Goal: Find contact information: Find contact information

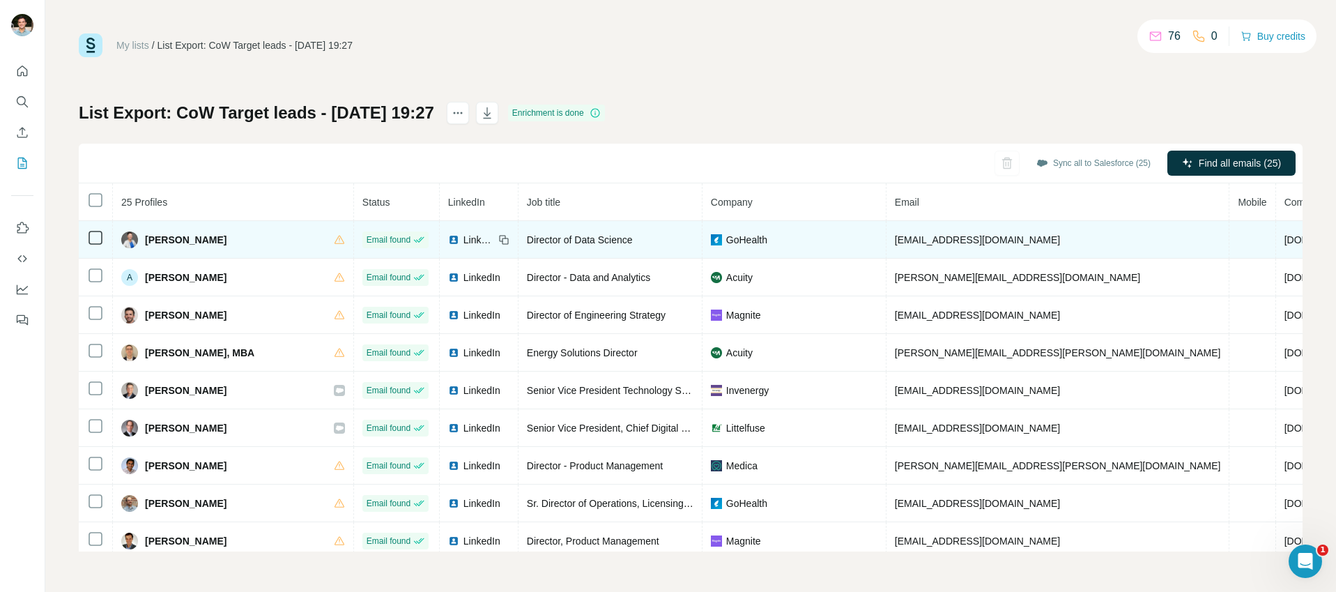
click at [190, 244] on span "[PERSON_NAME]" at bounding box center [186, 240] width 82 height 14
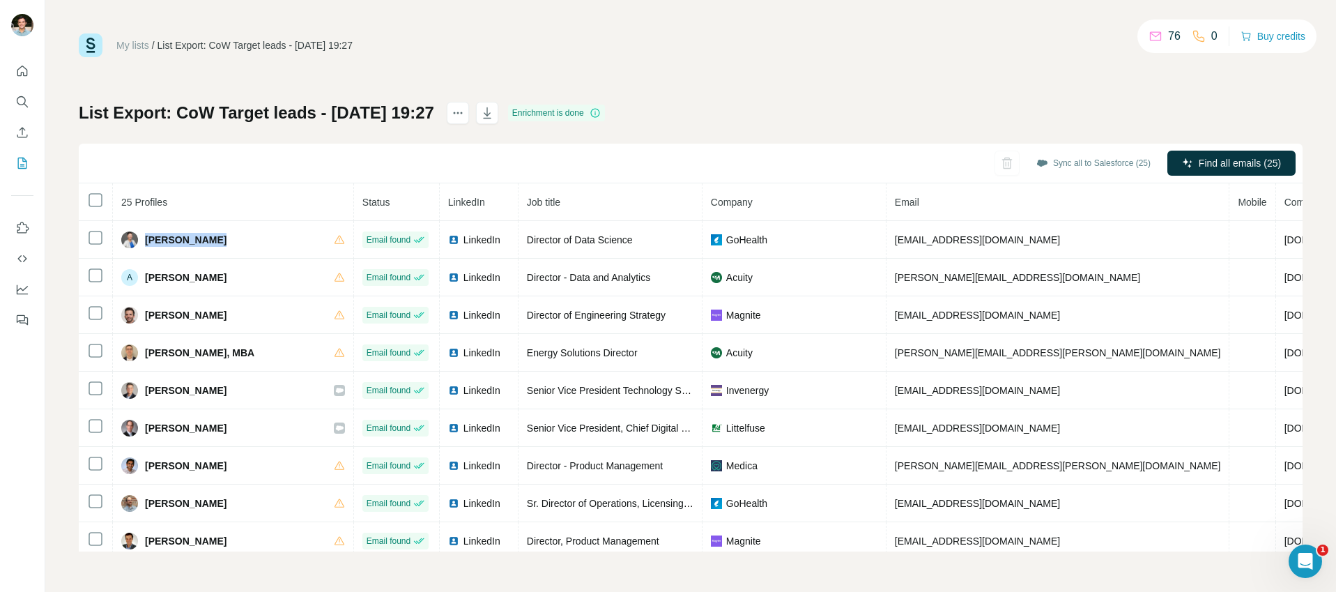
copy div "[PERSON_NAME]"
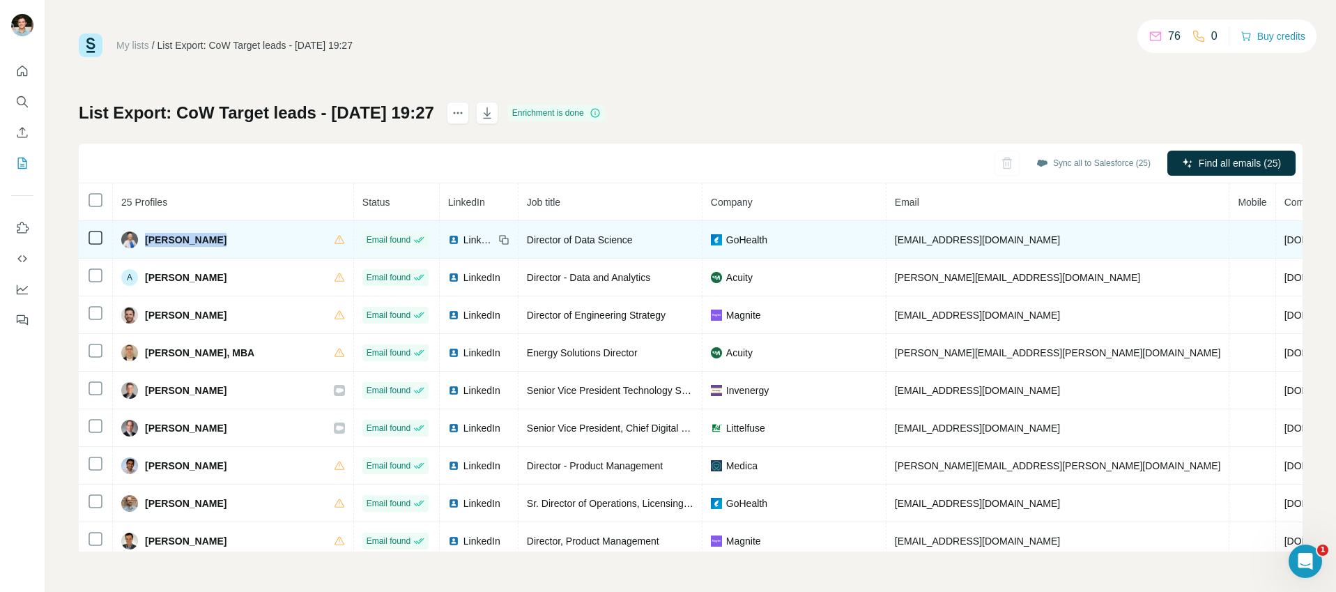
click at [726, 242] on span "GoHealth" at bounding box center [746, 240] width 41 height 14
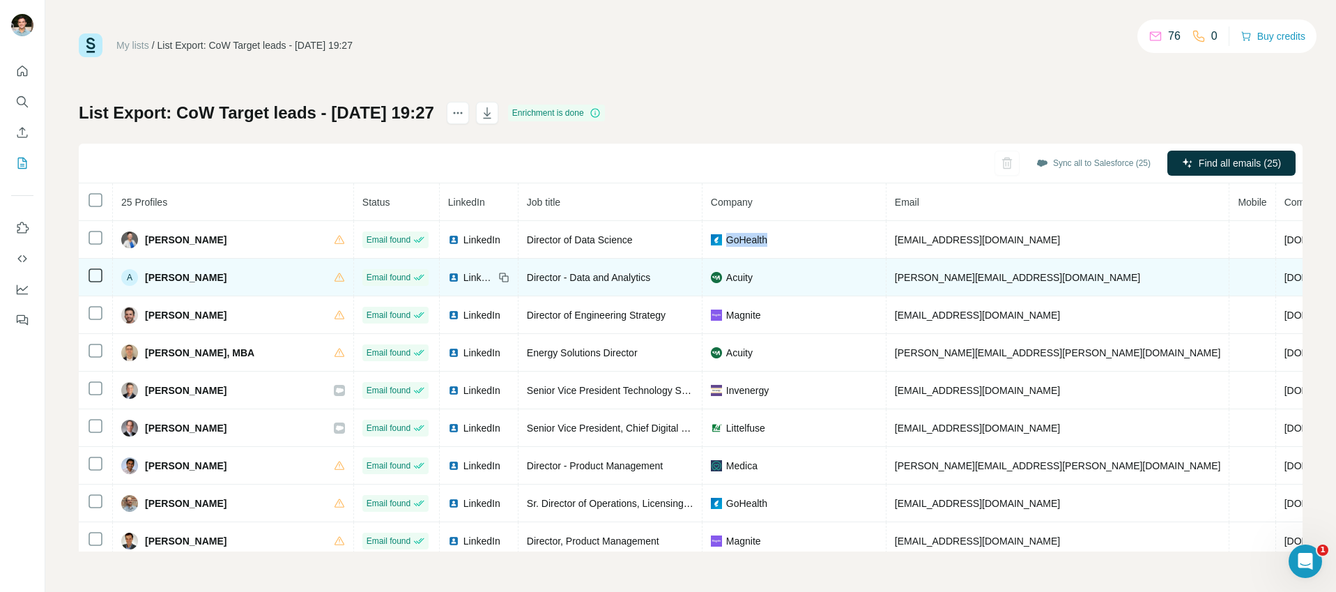
copy span "GoHealth"
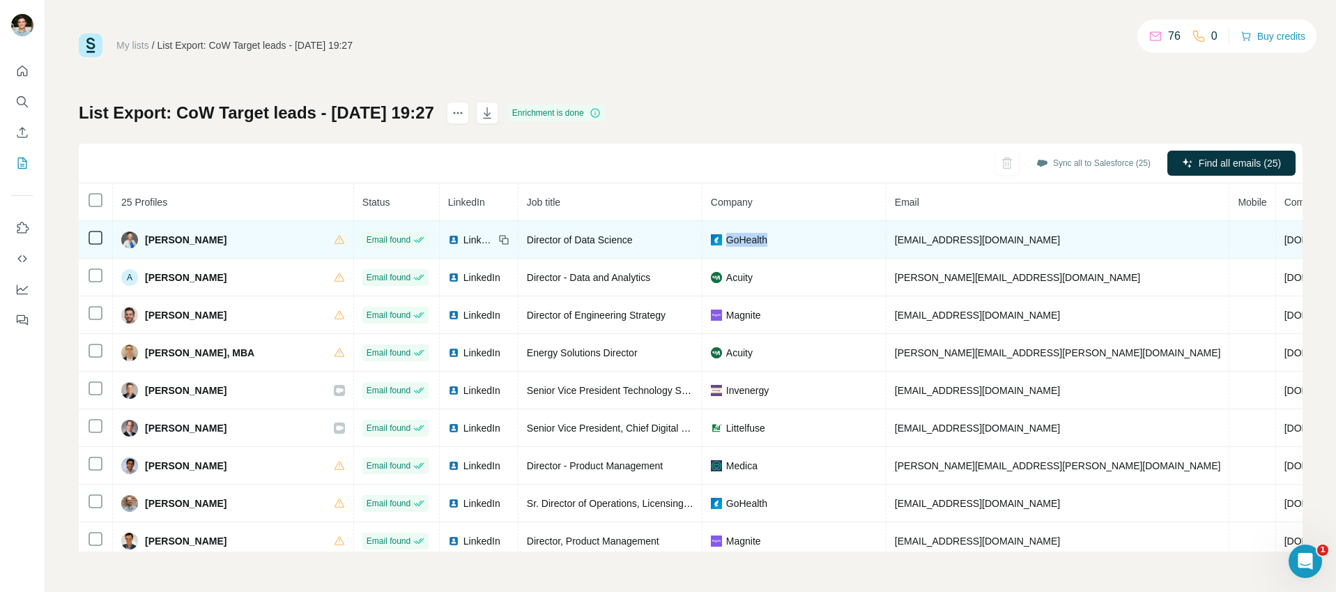
click at [527, 238] on span "Director of Data Science" at bounding box center [580, 239] width 106 height 11
copy span "Director of Data Science"
click at [895, 242] on span "[EMAIL_ADDRESS][DOMAIN_NAME]" at bounding box center [977, 239] width 165 height 11
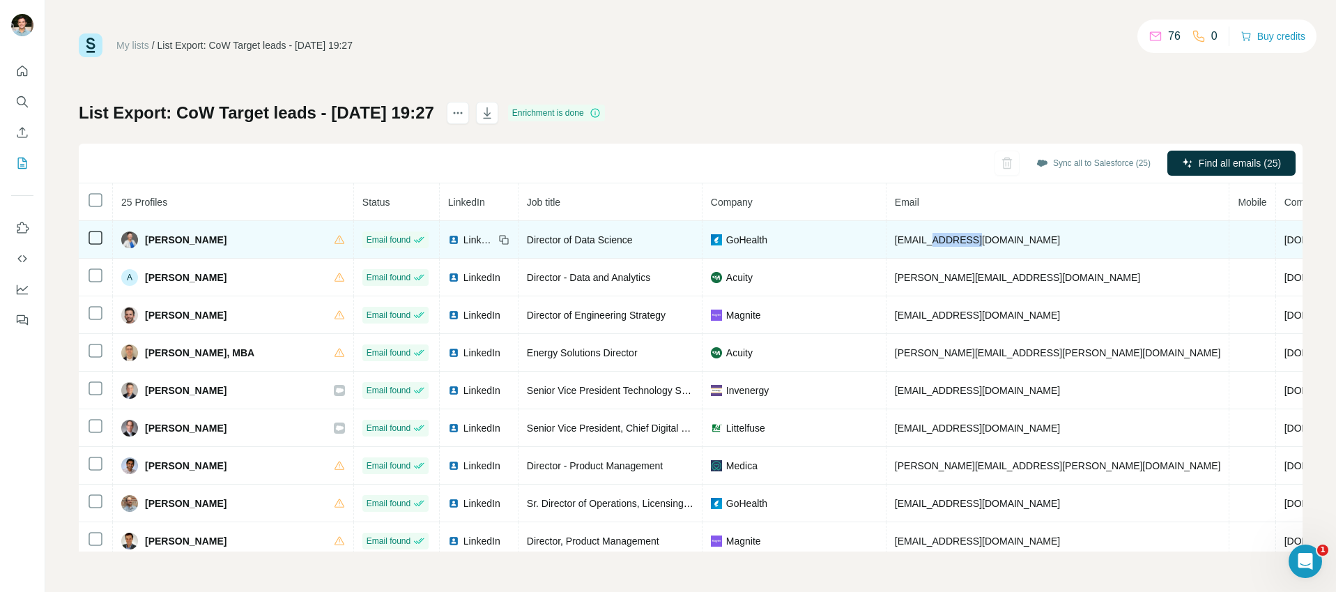
click at [895, 242] on span "[EMAIL_ADDRESS][DOMAIN_NAME]" at bounding box center [977, 239] width 165 height 11
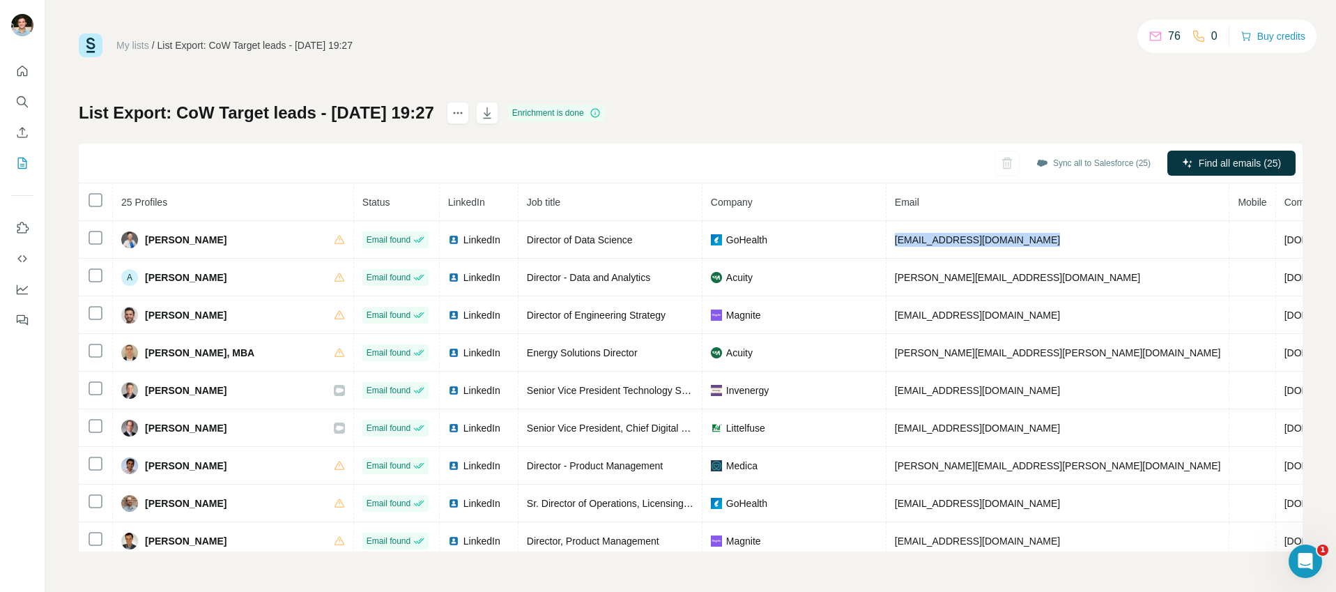
copy span "[EMAIL_ADDRESS][DOMAIN_NAME]"
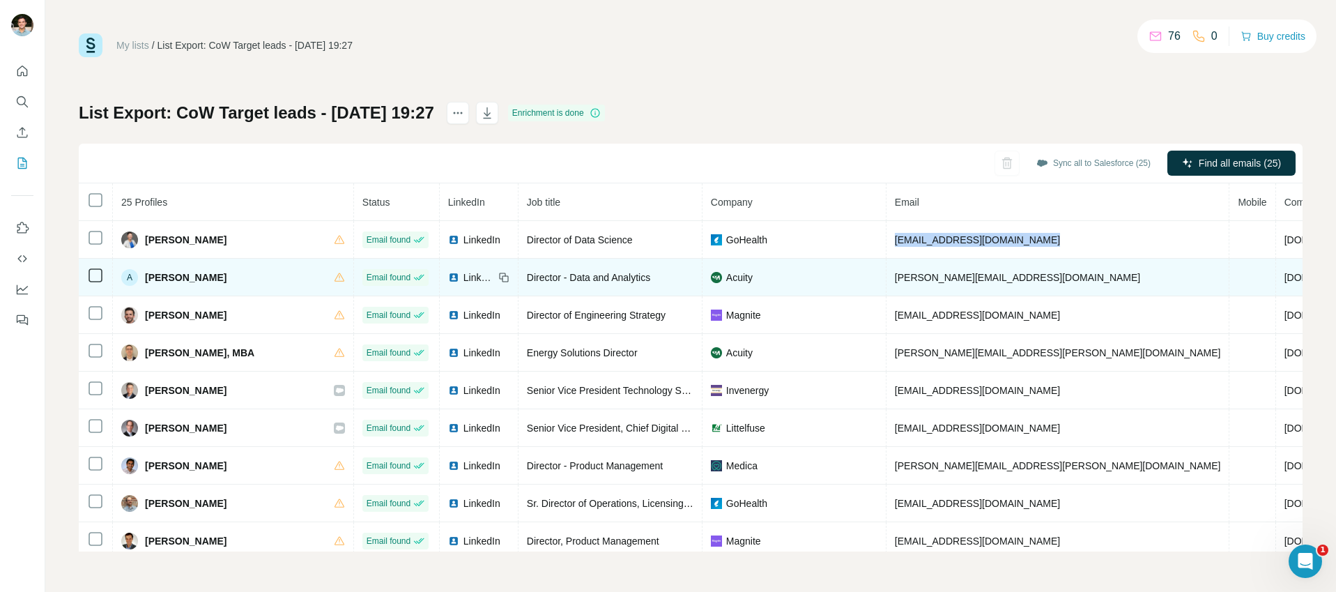
click at [184, 281] on span "[PERSON_NAME]" at bounding box center [186, 277] width 82 height 14
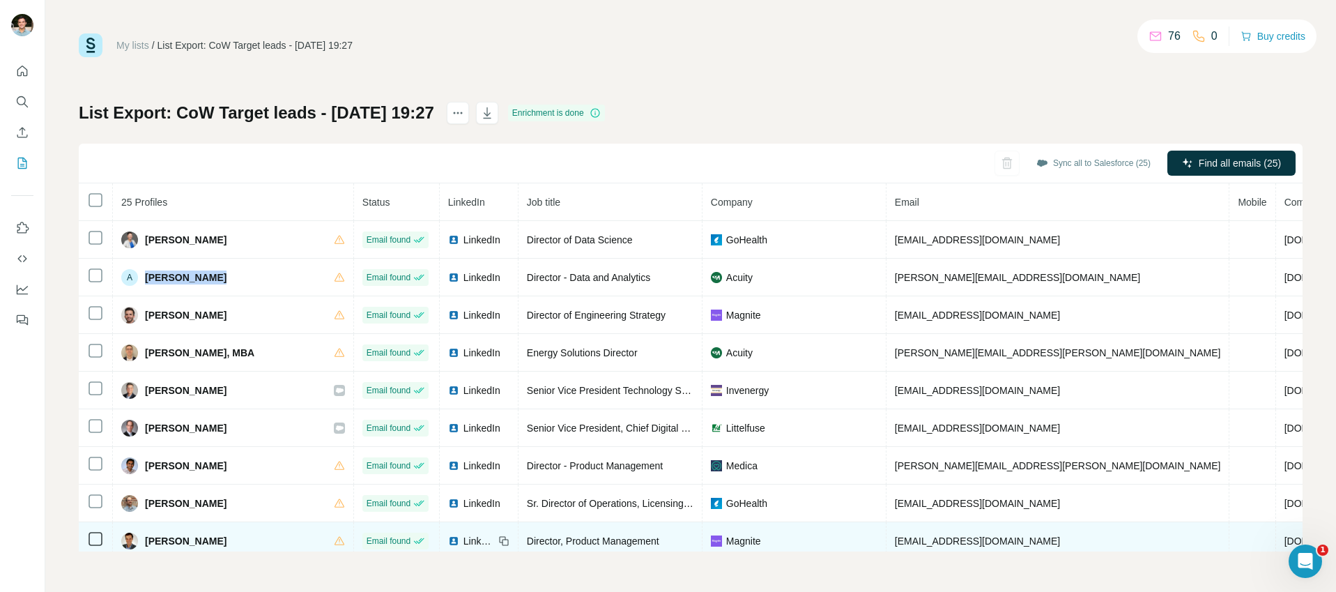
copy div "[PERSON_NAME]"
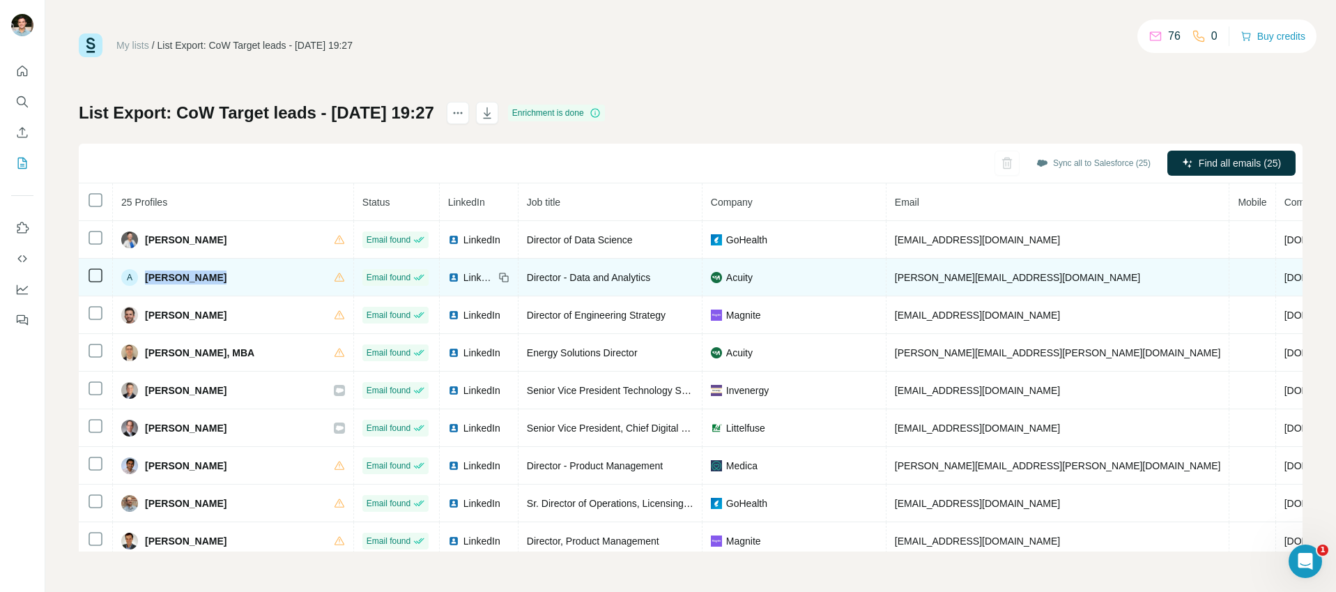
click at [527, 273] on span "Director - Data and Analytics" at bounding box center [588, 277] width 123 height 11
copy span "Director - Data and Analytics"
click at [726, 273] on span "Acuity" at bounding box center [739, 277] width 26 height 14
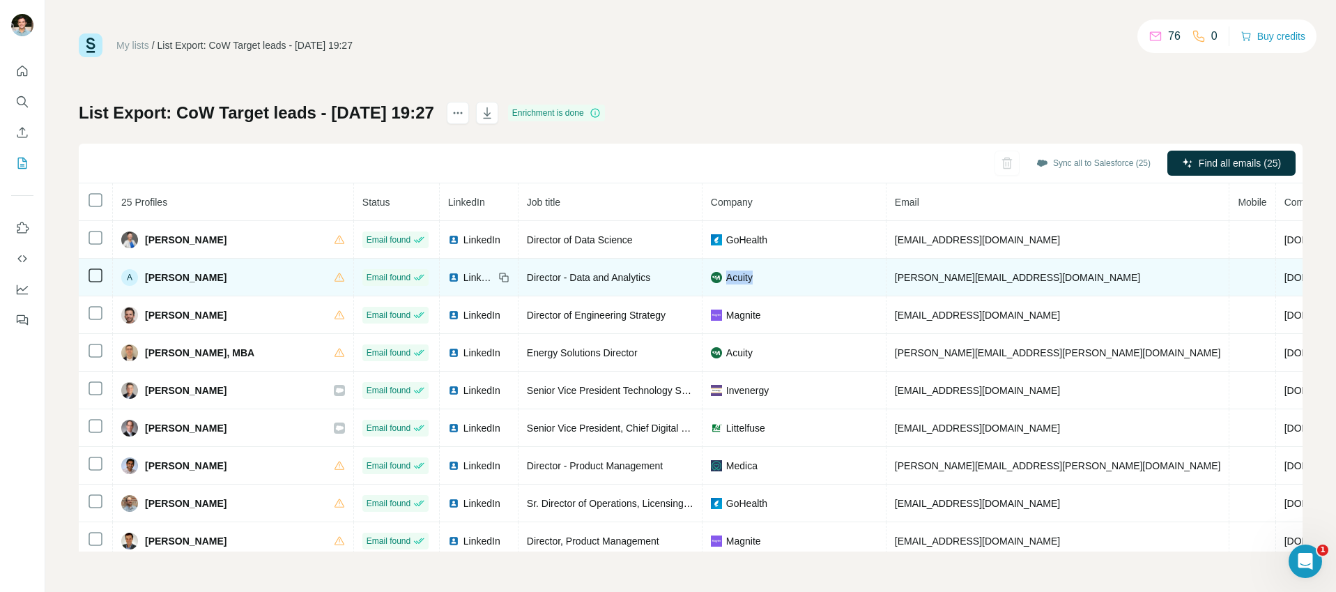
click at [726, 273] on span "Acuity" at bounding box center [739, 277] width 26 height 14
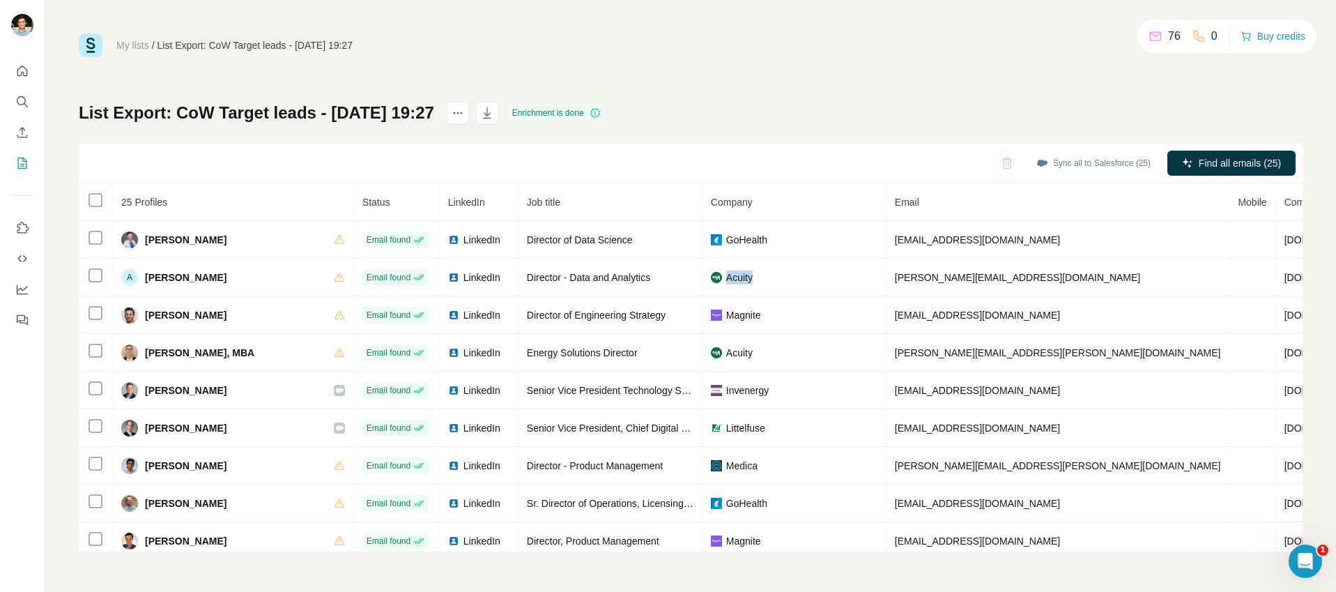
copy span "Acuity"
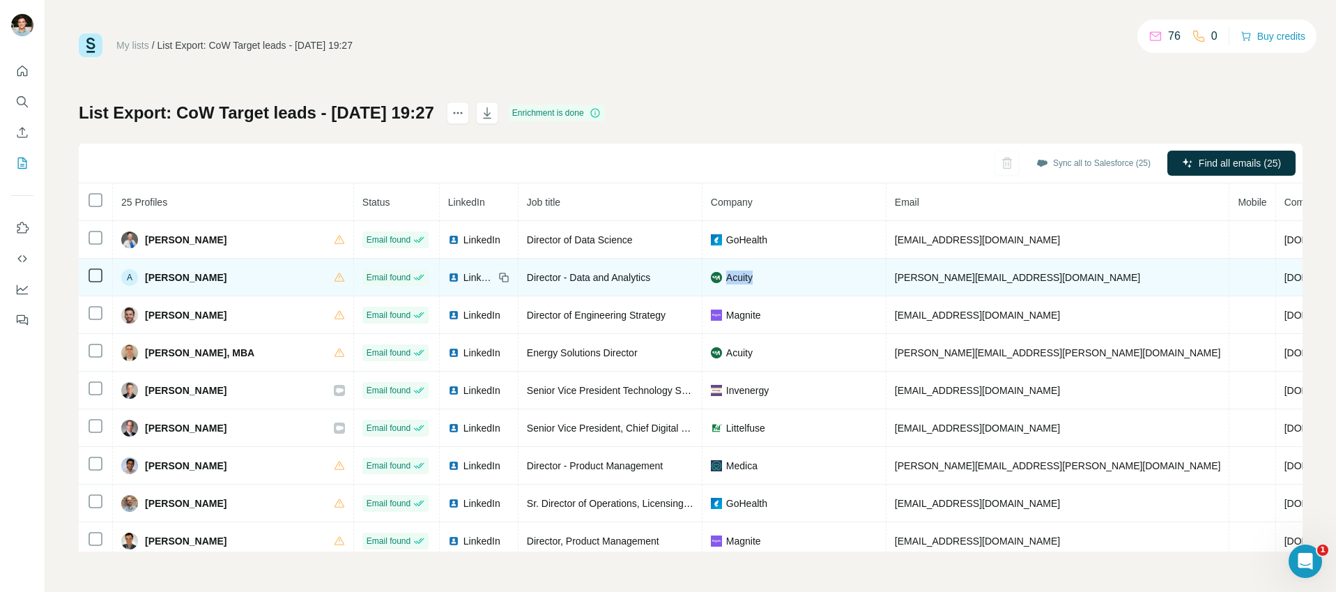
click at [895, 277] on span "[PERSON_NAME][EMAIL_ADDRESS][DOMAIN_NAME]" at bounding box center [1017, 277] width 245 height 11
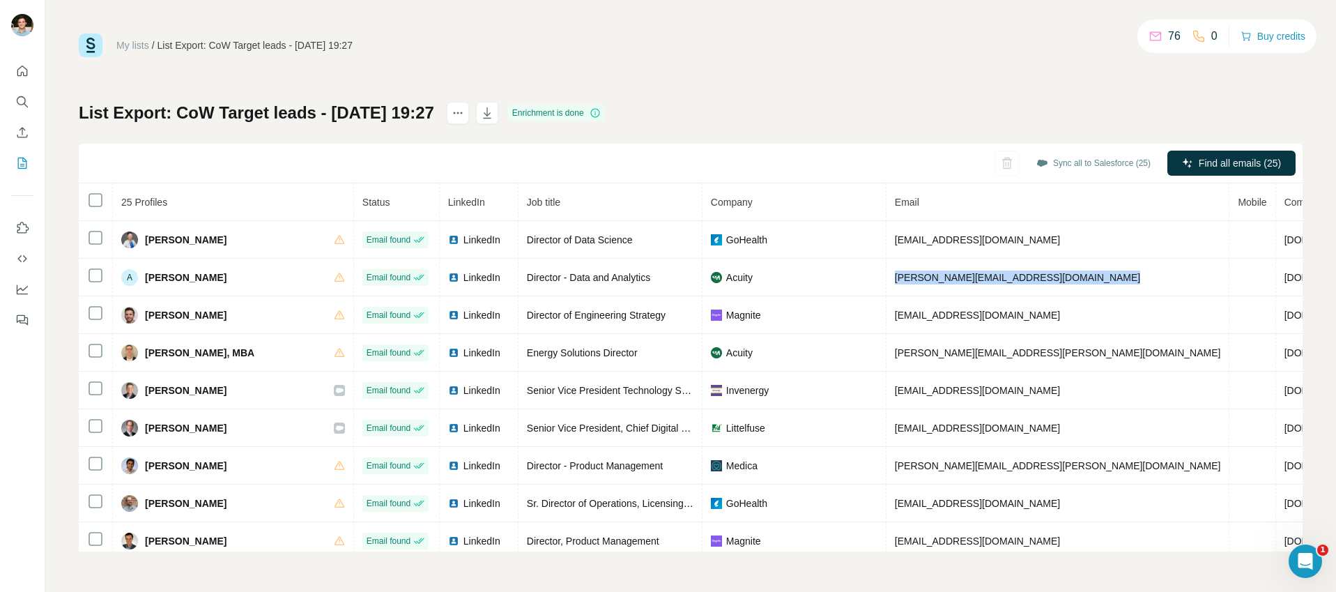
copy span "[PERSON_NAME][EMAIL_ADDRESS][DOMAIN_NAME]"
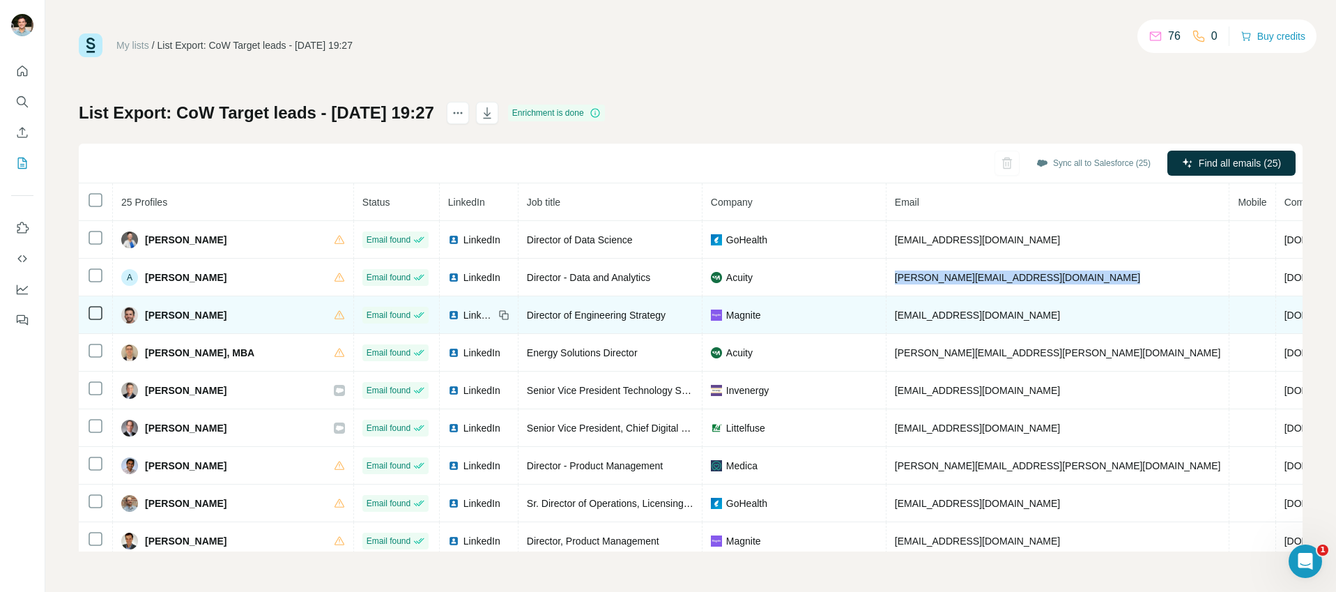
click at [178, 314] on span "[PERSON_NAME]" at bounding box center [186, 315] width 82 height 14
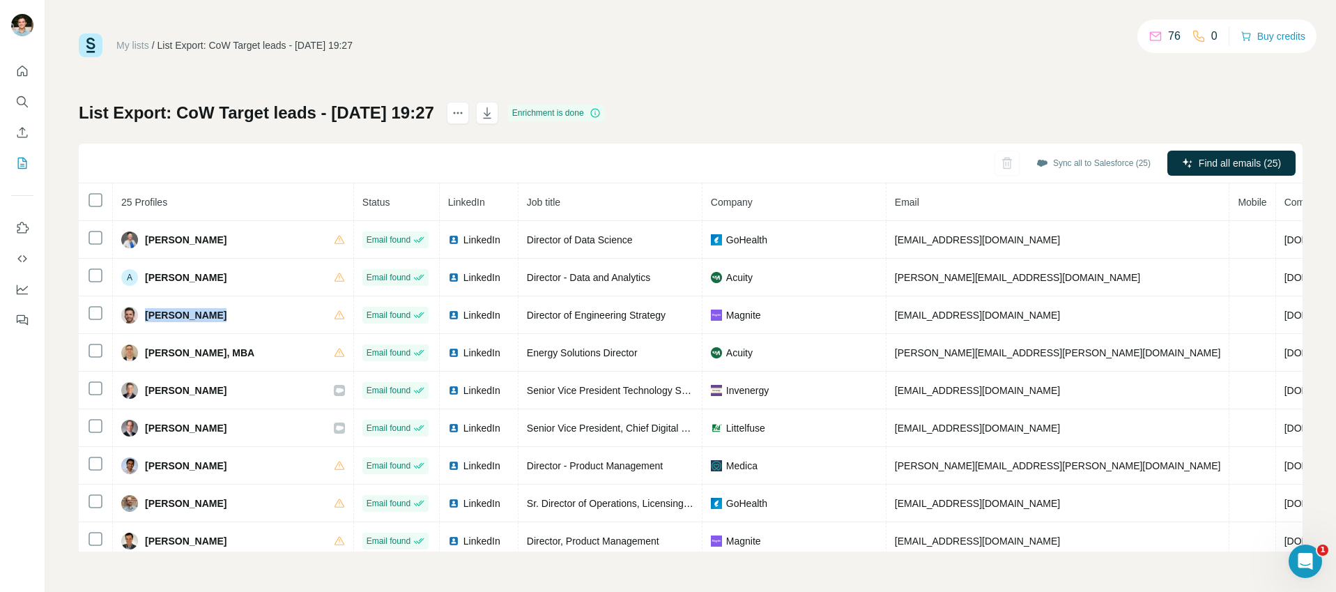
copy div "[PERSON_NAME]"
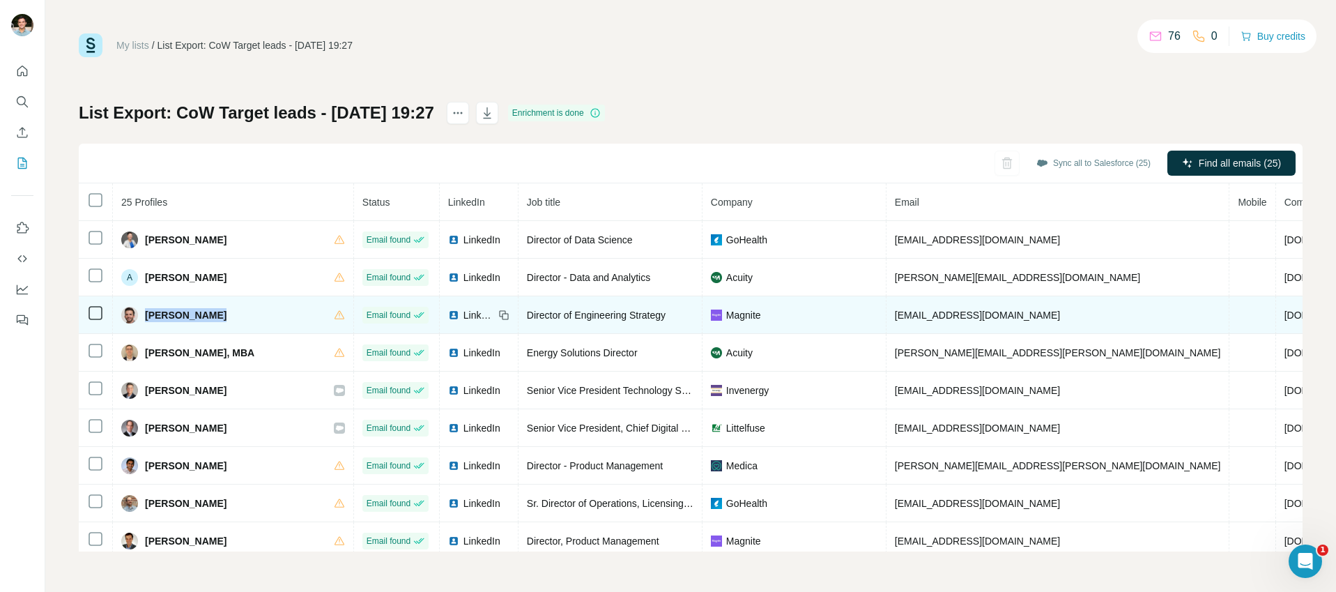
click at [527, 312] on span "Director of Engineering Strategy" at bounding box center [596, 314] width 139 height 11
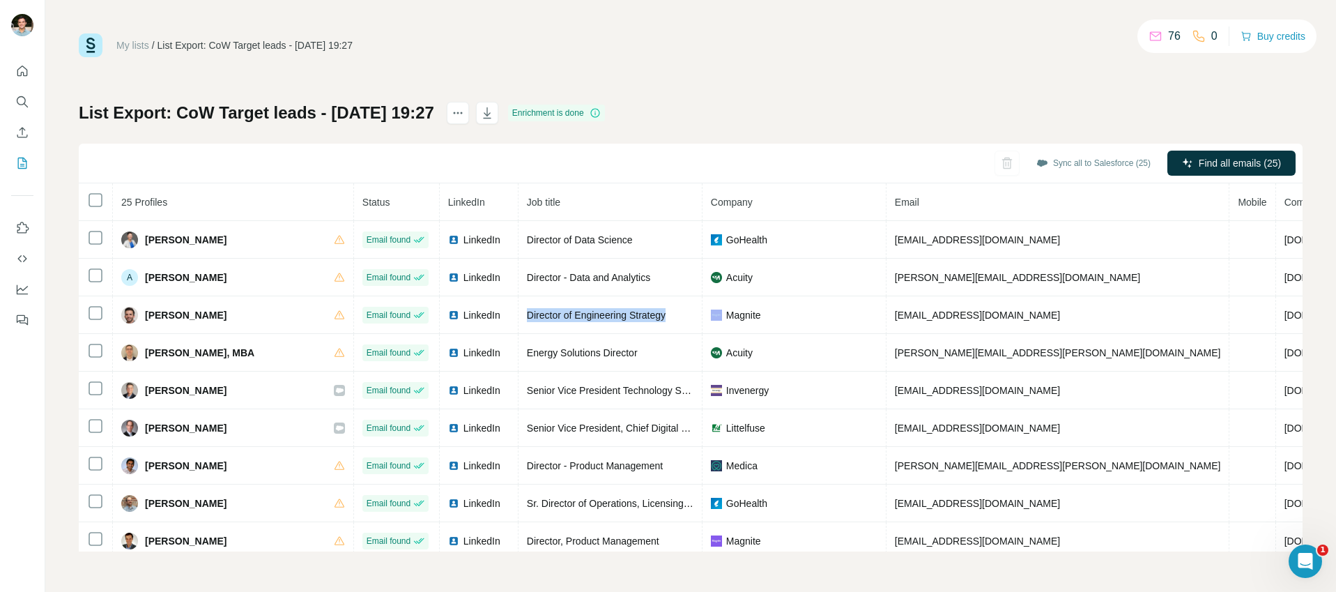
copy span "Director of Engineering Strategy"
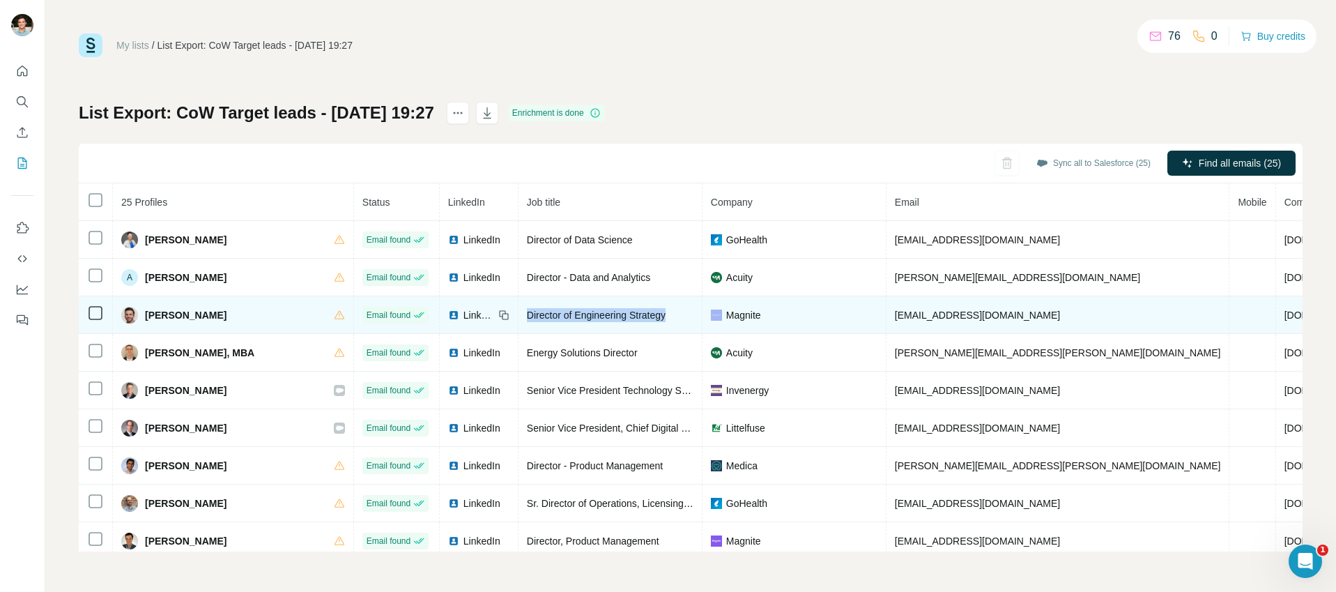
click at [726, 316] on span "Magnite" at bounding box center [743, 315] width 35 height 14
click at [895, 313] on span "[EMAIL_ADDRESS][DOMAIN_NAME]" at bounding box center [977, 314] width 165 height 11
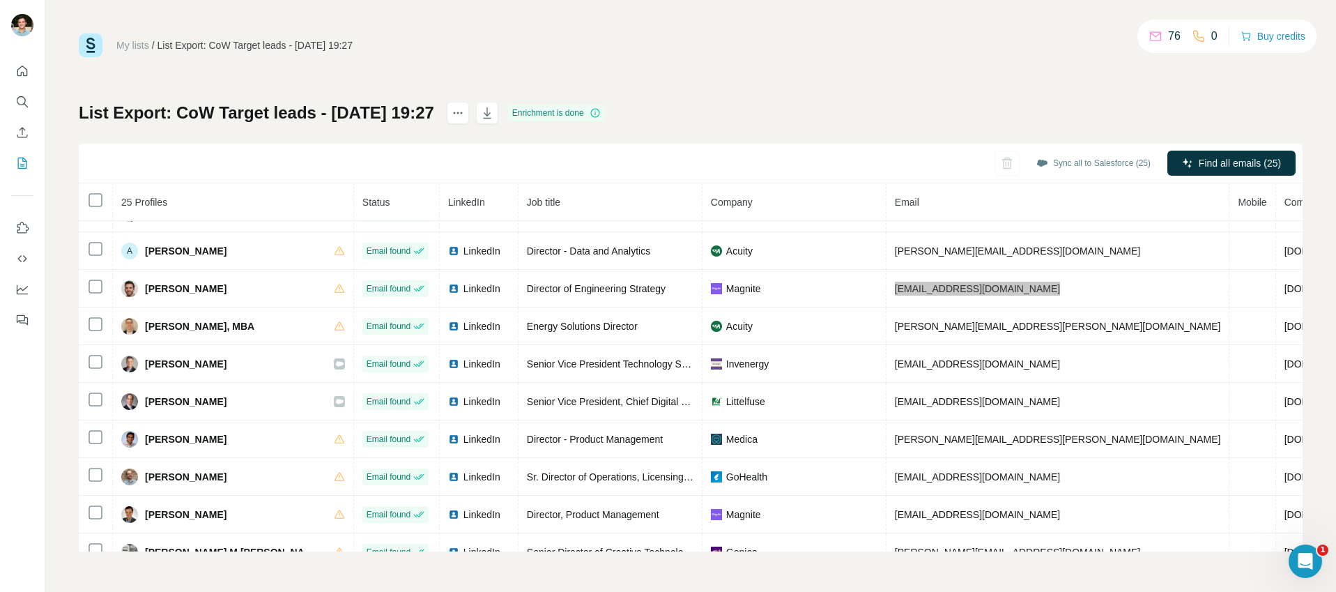
scroll to position [27, 0]
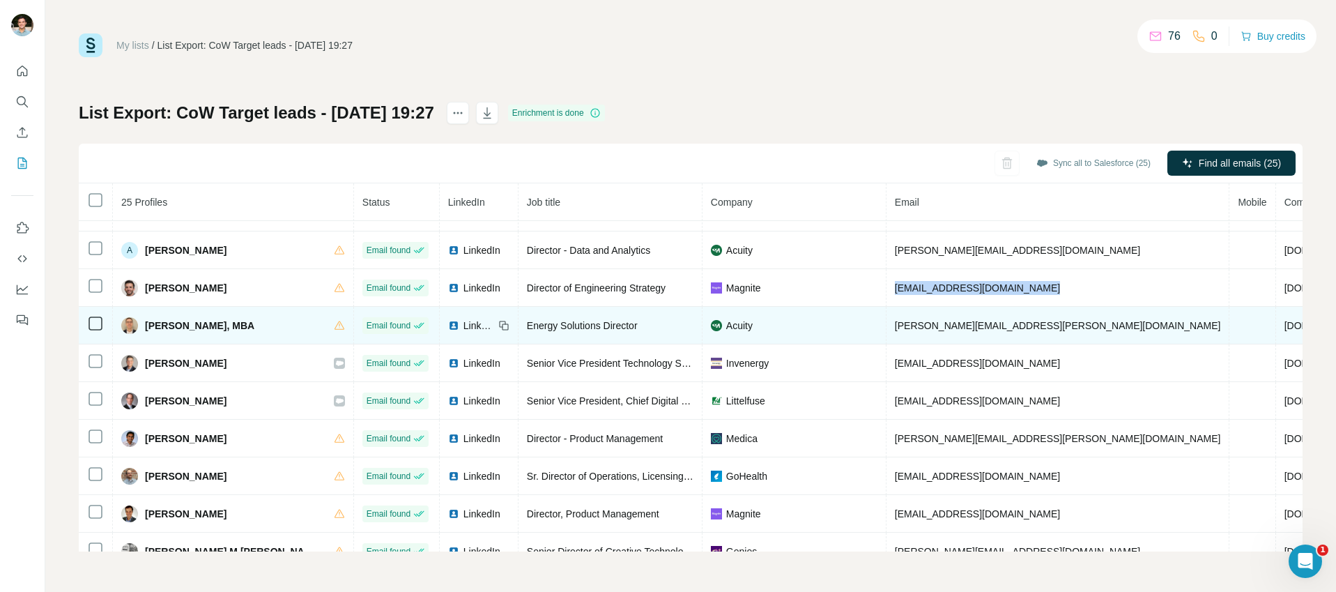
click at [171, 323] on span "[PERSON_NAME], MBA" at bounding box center [199, 325] width 109 height 14
click at [527, 330] on span "Energy Solutions Director" at bounding box center [582, 325] width 111 height 11
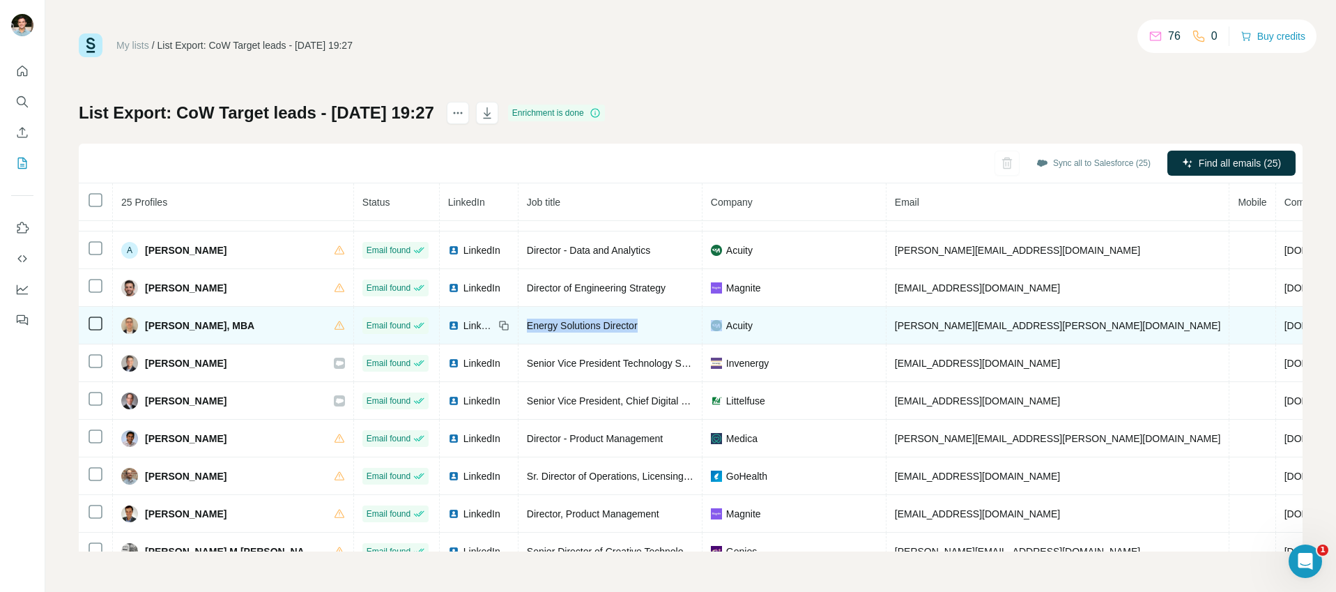
click at [527, 330] on span "Energy Solutions Director" at bounding box center [582, 325] width 111 height 11
click at [726, 318] on span "Acuity" at bounding box center [739, 325] width 26 height 14
click at [895, 324] on span "[PERSON_NAME][EMAIL_ADDRESS][PERSON_NAME][DOMAIN_NAME]" at bounding box center [1058, 325] width 326 height 11
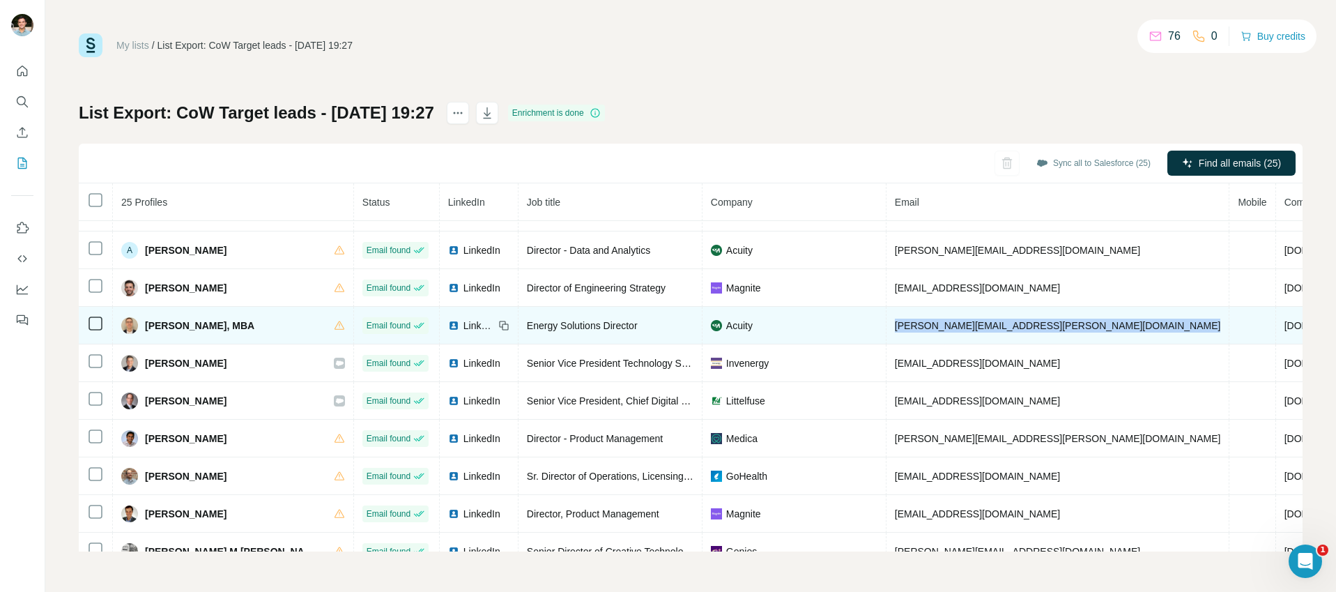
click at [895, 324] on span "[PERSON_NAME][EMAIL_ADDRESS][PERSON_NAME][DOMAIN_NAME]" at bounding box center [1058, 325] width 326 height 11
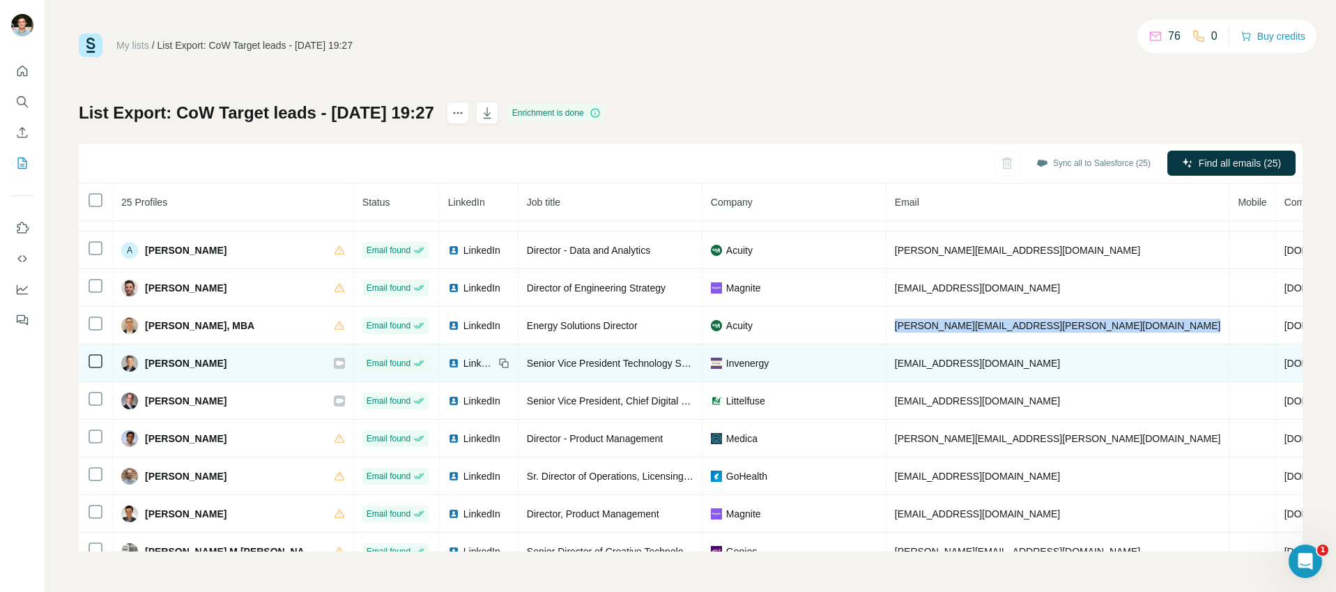
click at [168, 360] on span "[PERSON_NAME]" at bounding box center [186, 363] width 82 height 14
click at [527, 361] on span "Senior Vice President Technology Solutions & Gloabl Head of Information Technol…" at bounding box center [711, 362] width 369 height 11
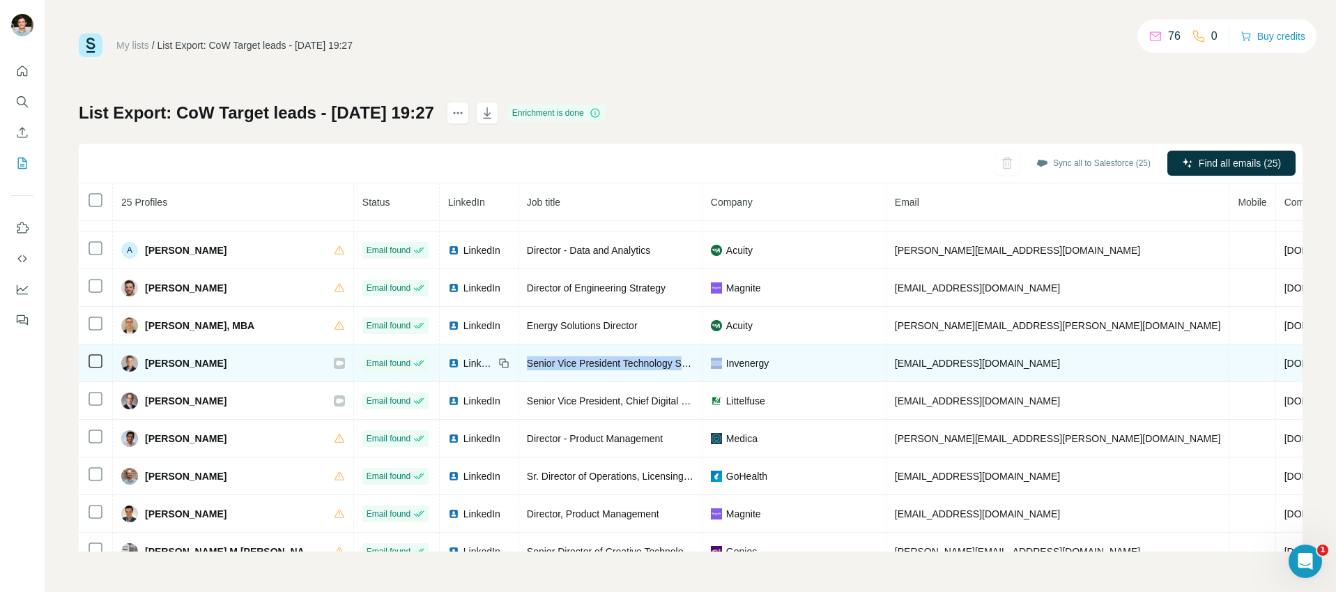
click at [527, 361] on span "Senior Vice President Technology Solutions & Gloabl Head of Information Technol…" at bounding box center [711, 362] width 369 height 11
click at [726, 360] on span "Invenergy" at bounding box center [747, 363] width 42 height 14
click at [895, 359] on span "[EMAIL_ADDRESS][DOMAIN_NAME]" at bounding box center [977, 362] width 165 height 11
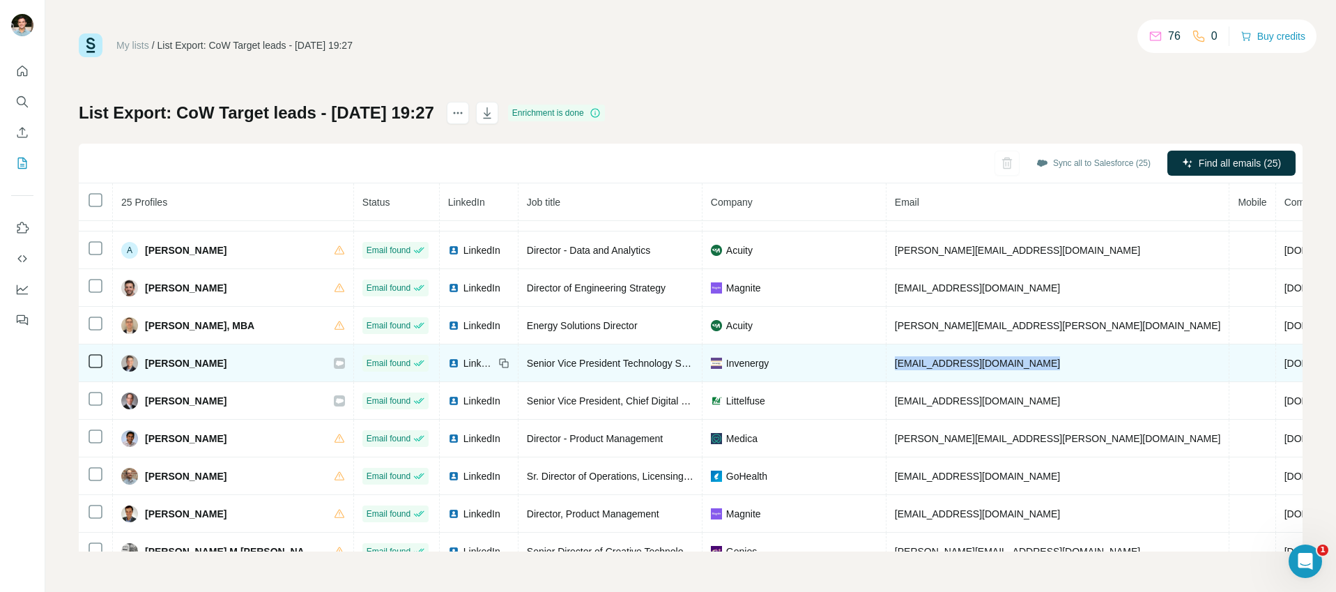
click at [895, 359] on span "[EMAIL_ADDRESS][DOMAIN_NAME]" at bounding box center [977, 362] width 165 height 11
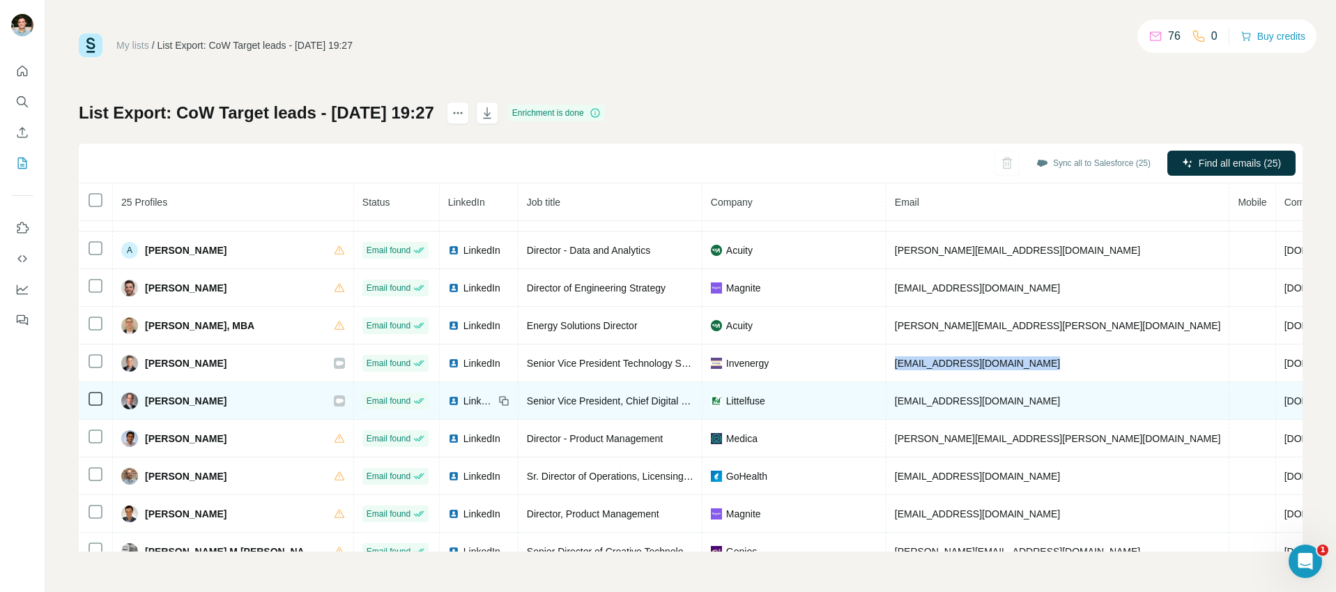
click at [182, 406] on span "[PERSON_NAME]" at bounding box center [186, 401] width 82 height 14
click at [539, 395] on span "Senior Vice President, Chief Digital & Information Technology Officer" at bounding box center [674, 400] width 295 height 11
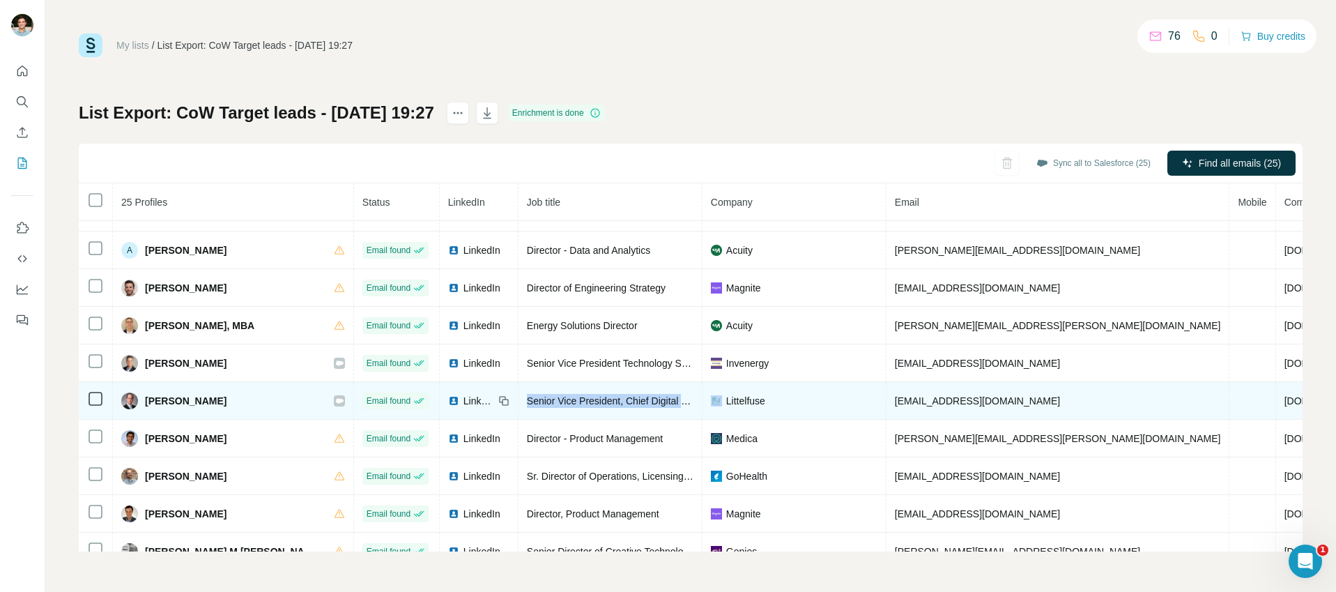
click at [539, 395] on span "Senior Vice President, Chief Digital & Information Technology Officer" at bounding box center [674, 400] width 295 height 11
click at [726, 405] on span "Littelfuse" at bounding box center [745, 401] width 39 height 14
click at [895, 399] on span "[EMAIL_ADDRESS][DOMAIN_NAME]" at bounding box center [977, 400] width 165 height 11
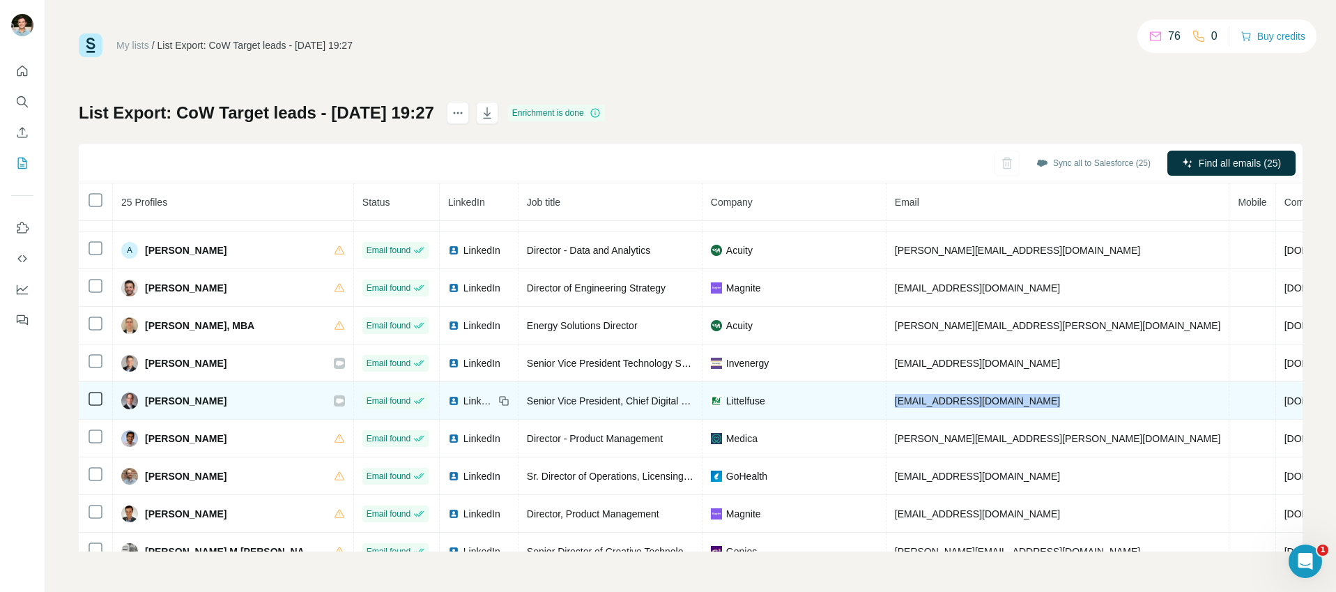
click at [895, 399] on span "[EMAIL_ADDRESS][DOMAIN_NAME]" at bounding box center [977, 400] width 165 height 11
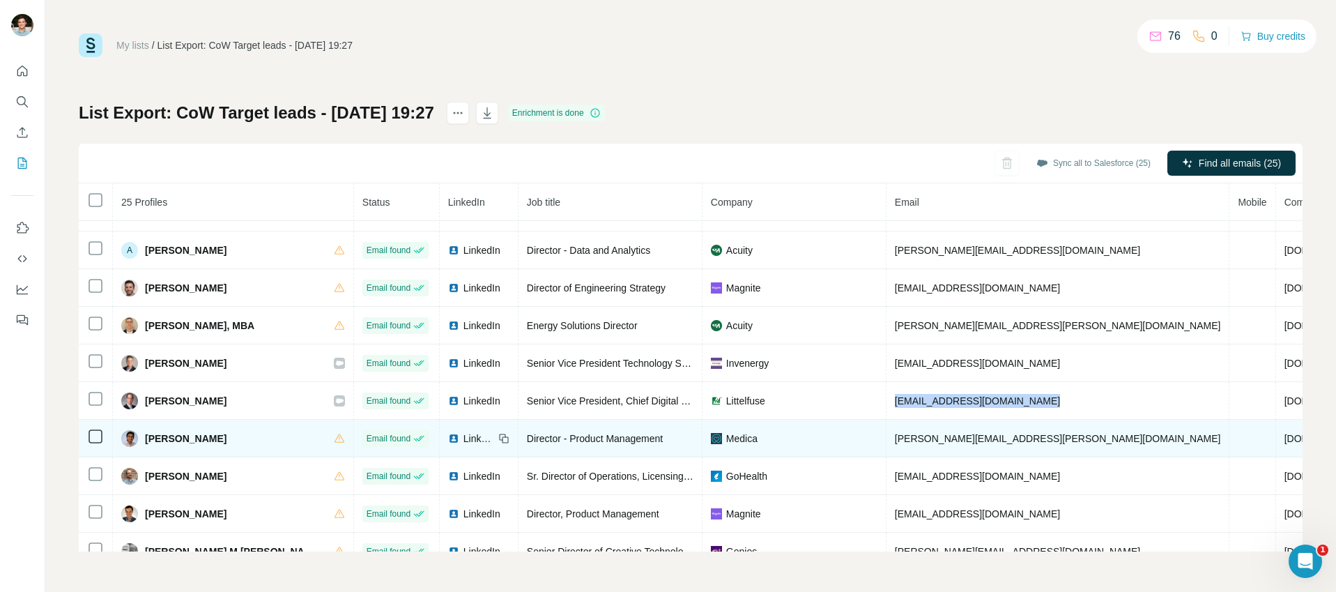
click at [164, 433] on span "[PERSON_NAME]" at bounding box center [186, 438] width 82 height 14
click at [527, 435] on span "Director - Product Management" at bounding box center [595, 438] width 136 height 11
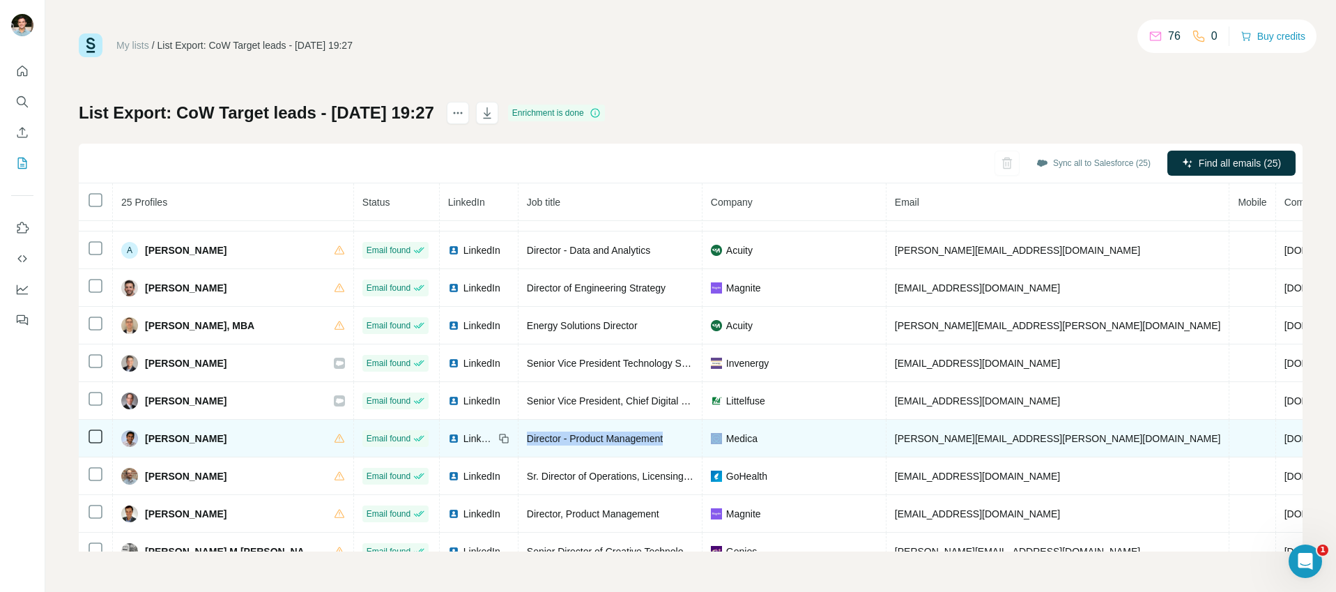
click at [527, 435] on span "Director - Product Management" at bounding box center [595, 438] width 136 height 11
click at [895, 441] on span "[PERSON_NAME][EMAIL_ADDRESS][PERSON_NAME][DOMAIN_NAME]" at bounding box center [1058, 438] width 326 height 11
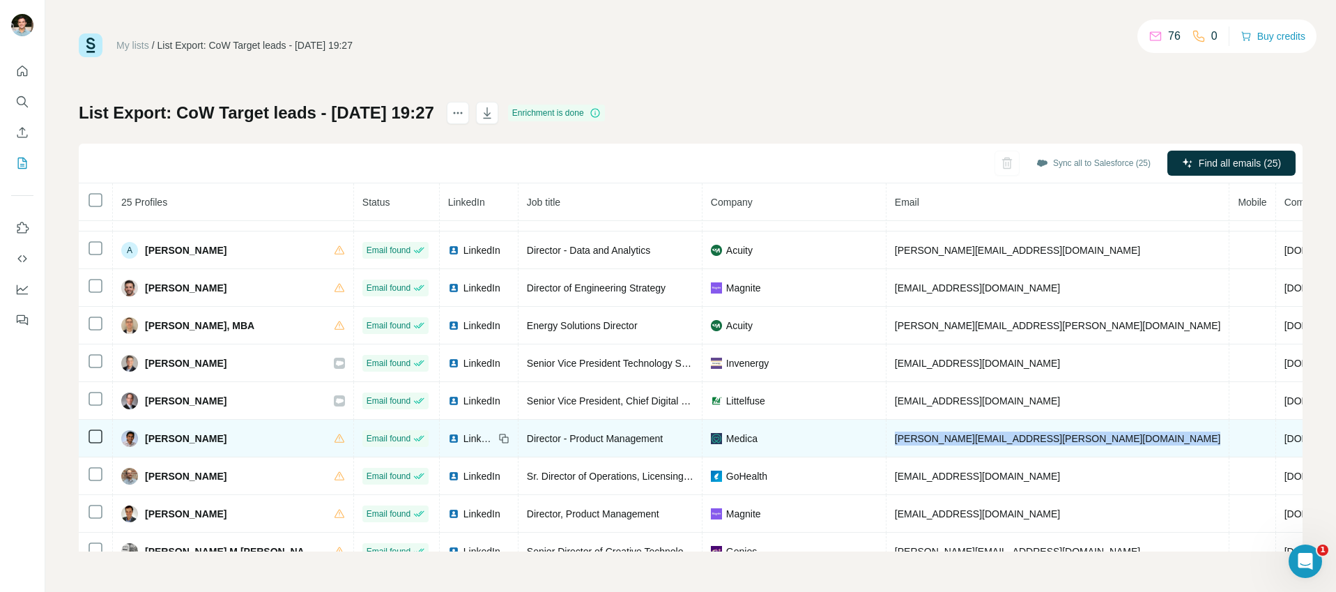
click at [895, 441] on span "[PERSON_NAME][EMAIL_ADDRESS][PERSON_NAME][DOMAIN_NAME]" at bounding box center [1058, 438] width 326 height 11
click at [726, 438] on span "Medica" at bounding box center [741, 438] width 31 height 14
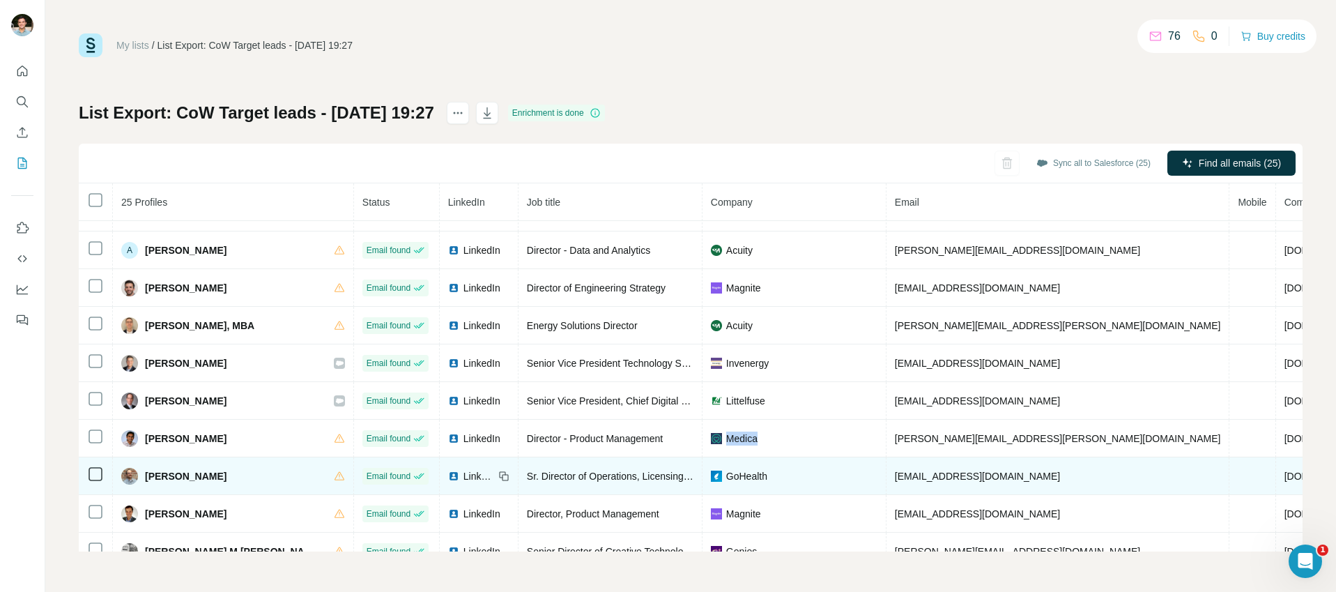
click at [179, 479] on span "[PERSON_NAME]" at bounding box center [186, 476] width 82 height 14
click at [527, 475] on span "Sr. Director of Operations, Licensing and Onboarding" at bounding box center [641, 475] width 229 height 11
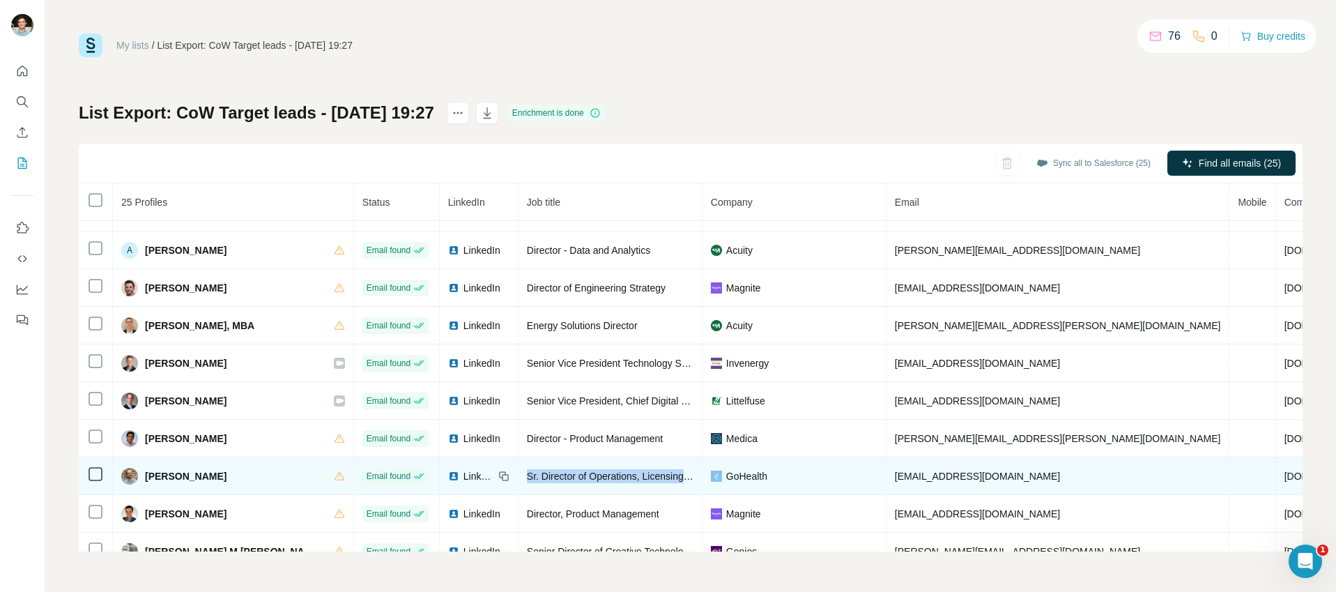
click at [527, 475] on span "Sr. Director of Operations, Licensing and Onboarding" at bounding box center [641, 475] width 229 height 11
click at [726, 475] on span "GoHealth" at bounding box center [746, 476] width 41 height 14
click at [726, 474] on span "GoHealth" at bounding box center [746, 476] width 41 height 14
click at [895, 476] on span "[EMAIL_ADDRESS][DOMAIN_NAME]" at bounding box center [977, 475] width 165 height 11
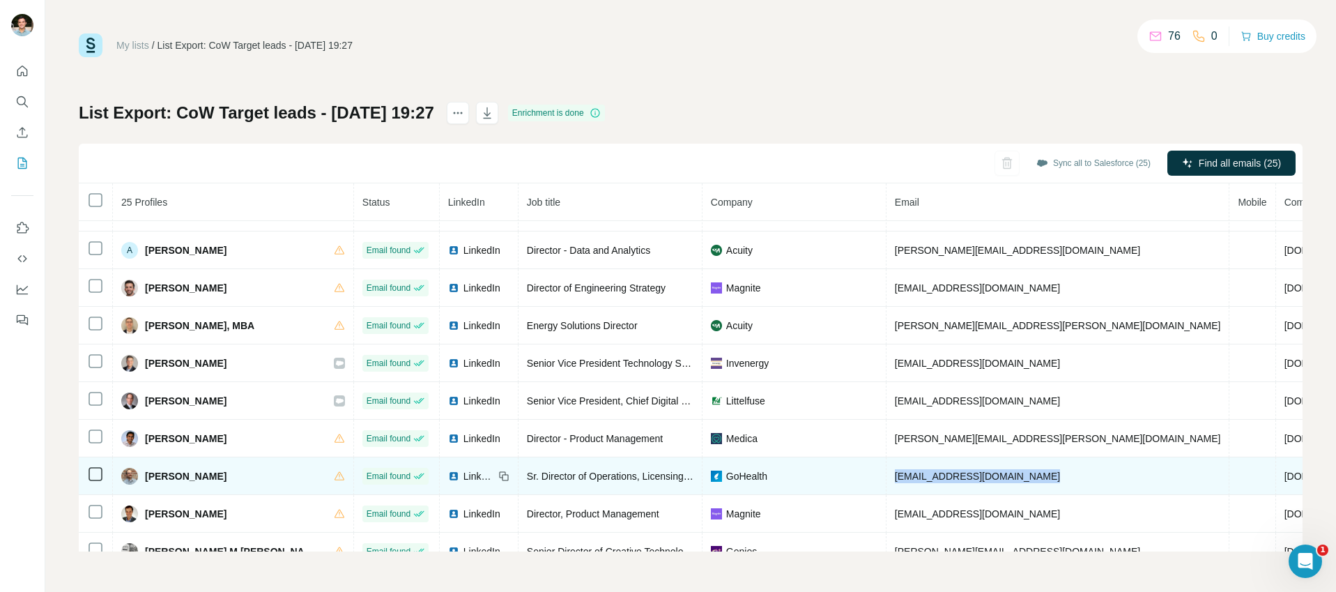
click at [895, 476] on span "[EMAIL_ADDRESS][DOMAIN_NAME]" at bounding box center [977, 475] width 165 height 11
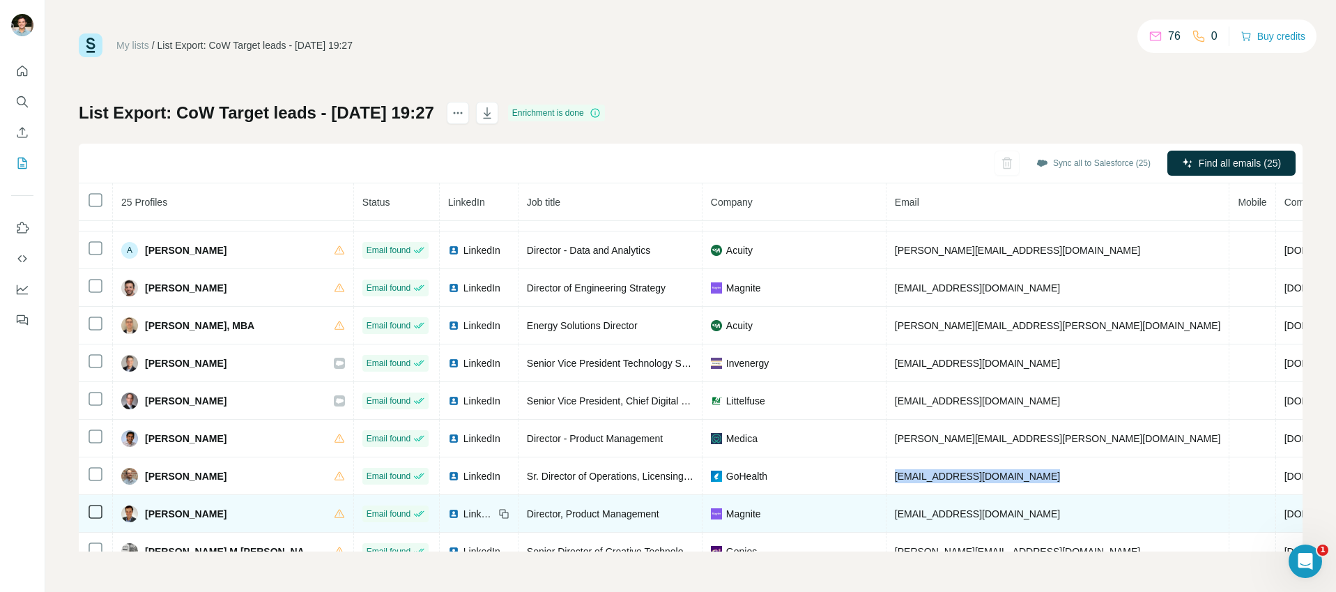
click at [183, 514] on span "[PERSON_NAME]" at bounding box center [186, 514] width 82 height 14
drag, startPoint x: 183, startPoint y: 514, endPoint x: 192, endPoint y: 509, distance: 11.2
click at [183, 514] on span "[PERSON_NAME]" at bounding box center [186, 514] width 82 height 14
click at [527, 507] on div "Director, Product Management" at bounding box center [610, 514] width 167 height 14
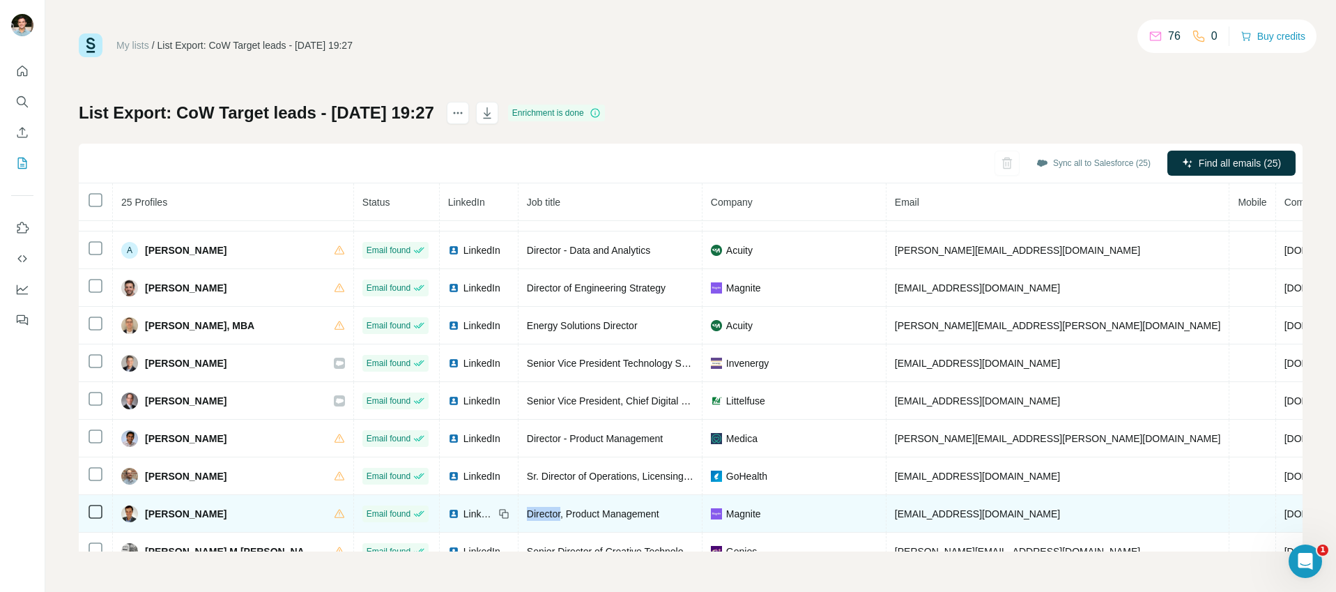
click at [527, 507] on div "Director, Product Management" at bounding box center [610, 514] width 167 height 14
click at [895, 517] on span "[EMAIL_ADDRESS][DOMAIN_NAME]" at bounding box center [977, 513] width 165 height 11
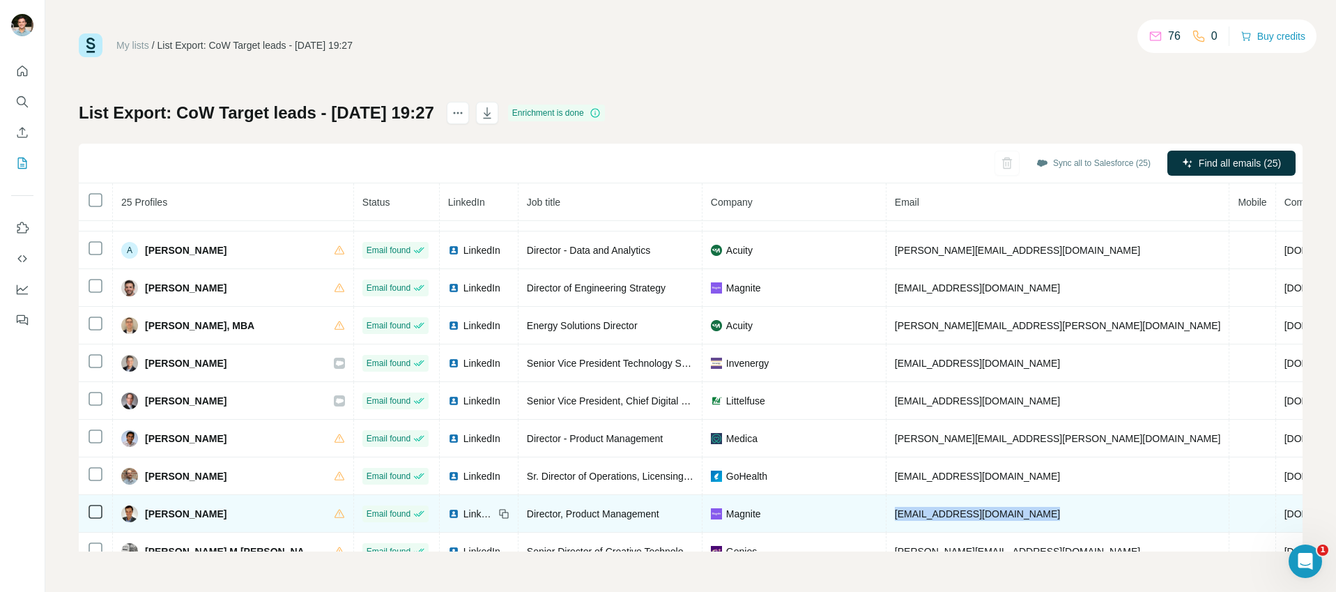
click at [895, 518] on span "[EMAIL_ADDRESS][DOMAIN_NAME]" at bounding box center [977, 513] width 165 height 11
click at [726, 514] on span "Magnite" at bounding box center [743, 514] width 35 height 14
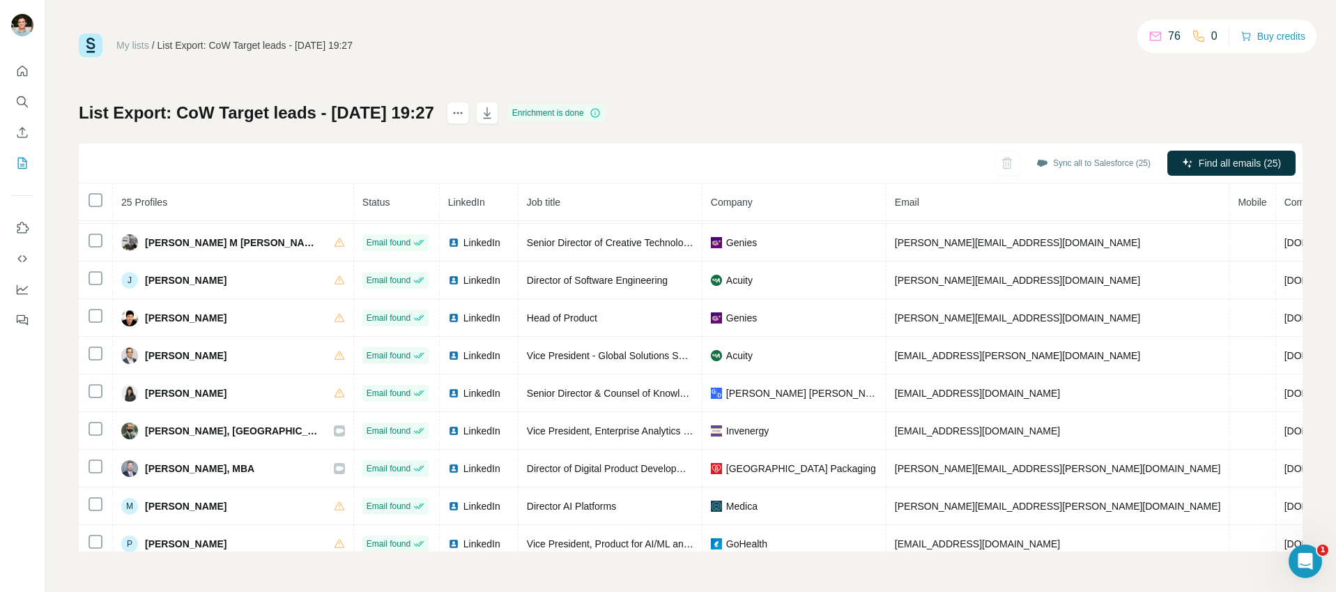
scroll to position [334, 0]
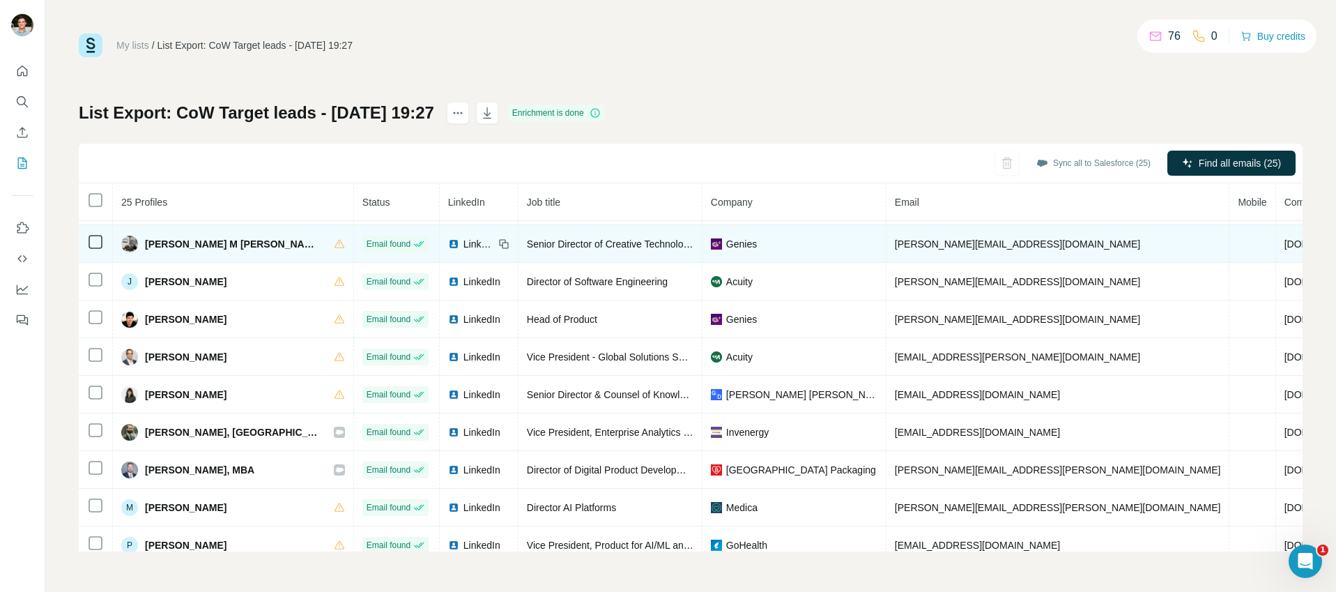
click at [184, 245] on span "[PERSON_NAME] M [PERSON_NAME]" at bounding box center [232, 244] width 175 height 14
click at [527, 244] on span "Senior Director of Creative Technology" at bounding box center [610, 243] width 167 height 11
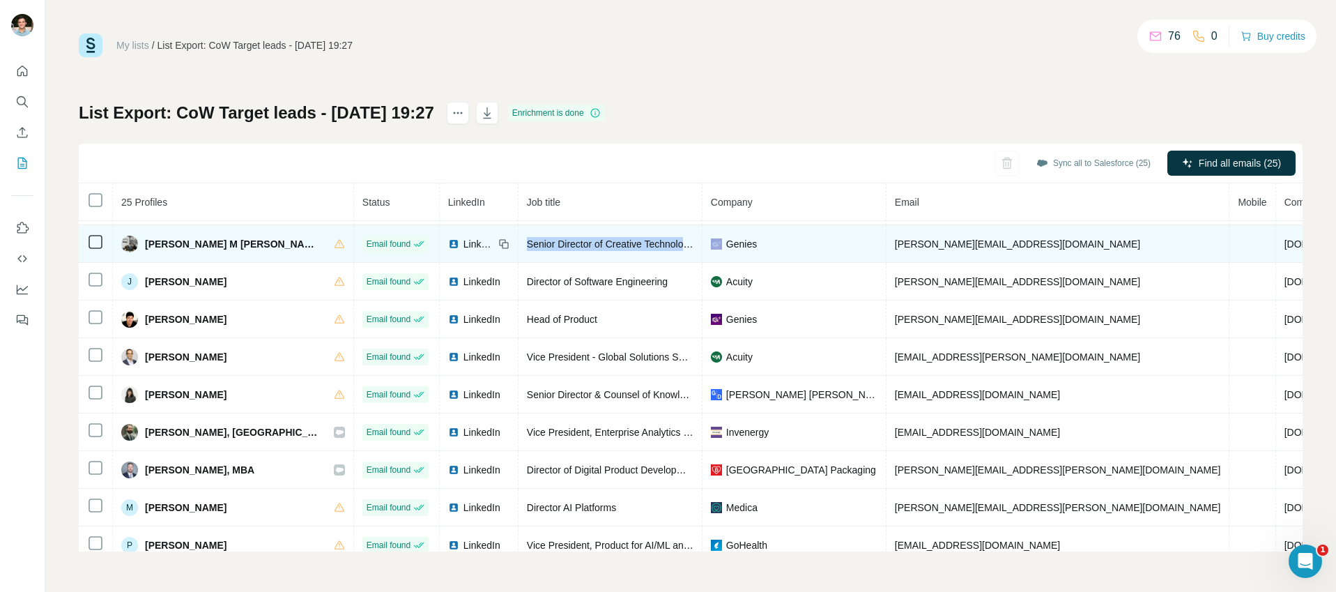
click at [527, 244] on span "Senior Director of Creative Technology" at bounding box center [610, 243] width 167 height 11
click at [895, 244] on span "[PERSON_NAME][EMAIL_ADDRESS][DOMAIN_NAME]" at bounding box center [1017, 243] width 245 height 11
click at [726, 243] on span "Genies" at bounding box center [741, 244] width 31 height 14
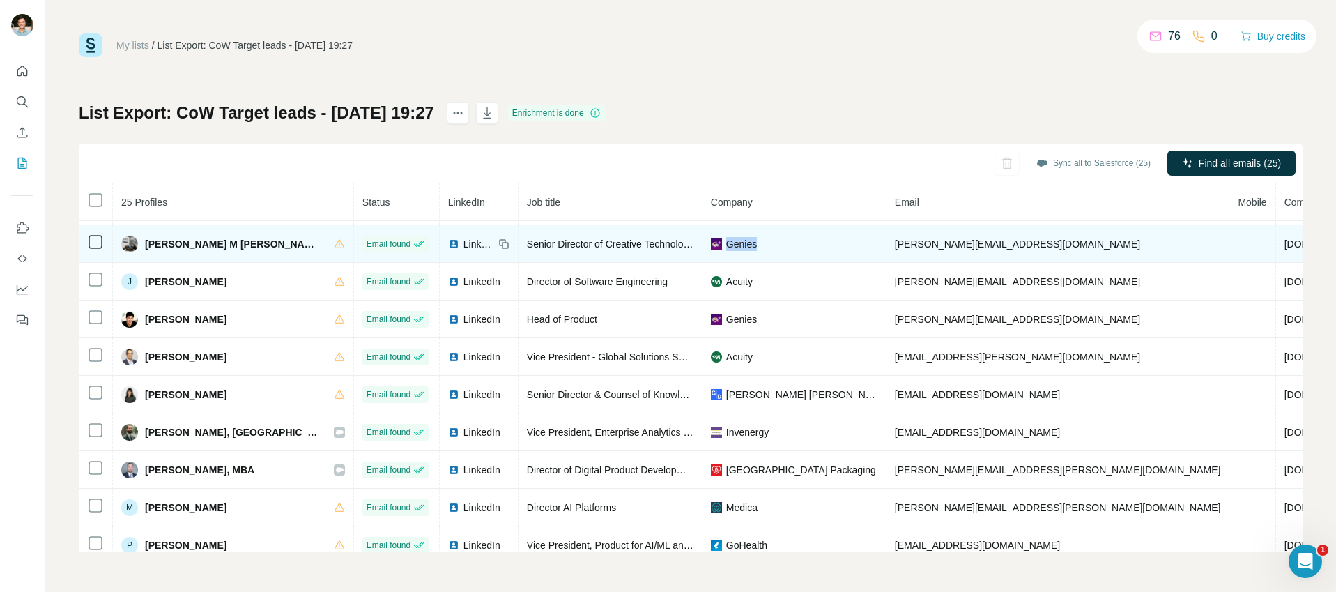
click at [726, 243] on span "Genies" at bounding box center [741, 244] width 31 height 14
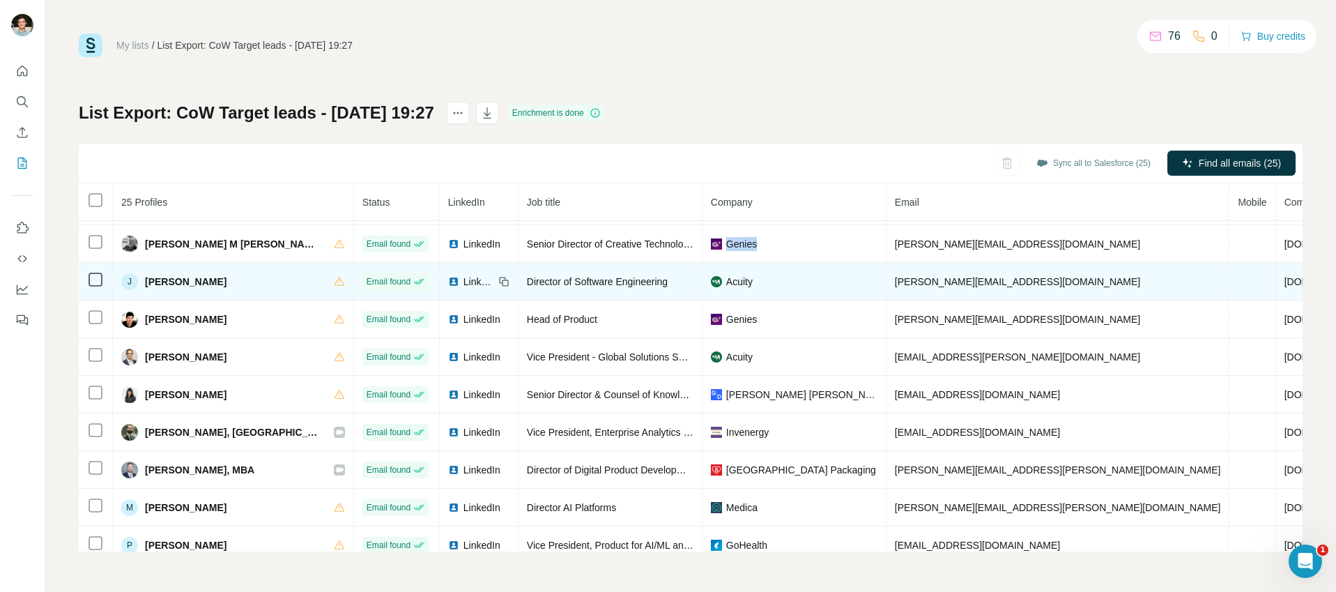
click at [176, 275] on span "[PERSON_NAME]" at bounding box center [186, 282] width 82 height 14
click at [527, 284] on span "Director of Software Engineering" at bounding box center [597, 281] width 141 height 11
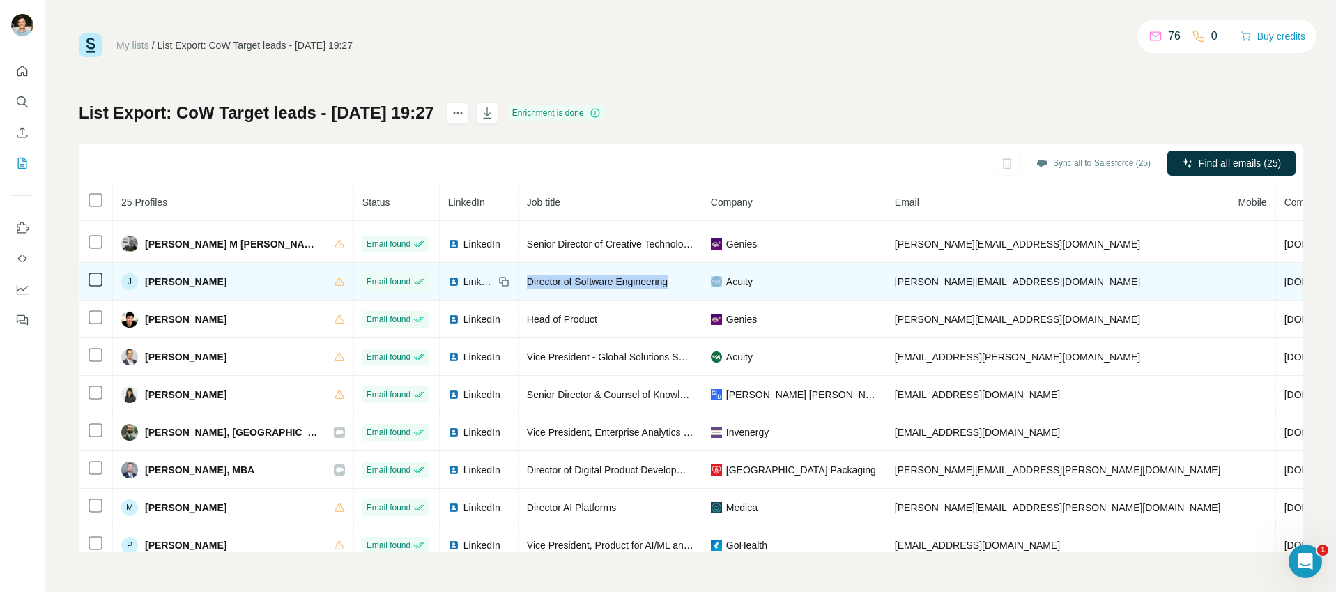
click at [527, 284] on span "Director of Software Engineering" at bounding box center [597, 281] width 141 height 11
click at [726, 275] on span "Acuity" at bounding box center [739, 282] width 26 height 14
click at [895, 281] on span "[PERSON_NAME][EMAIL_ADDRESS][DOMAIN_NAME]" at bounding box center [1017, 281] width 245 height 11
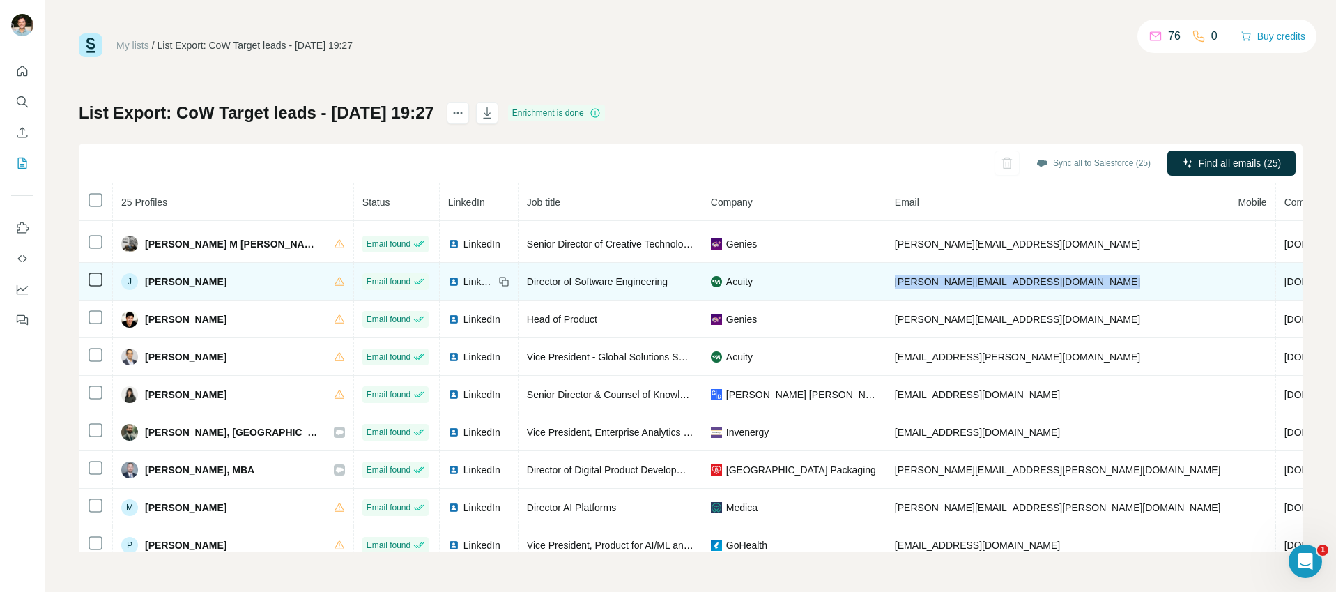
click at [895, 281] on span "[PERSON_NAME][EMAIL_ADDRESS][DOMAIN_NAME]" at bounding box center [1017, 281] width 245 height 11
click at [895, 284] on span "[PERSON_NAME][EMAIL_ADDRESS][DOMAIN_NAME]" at bounding box center [1017, 281] width 245 height 11
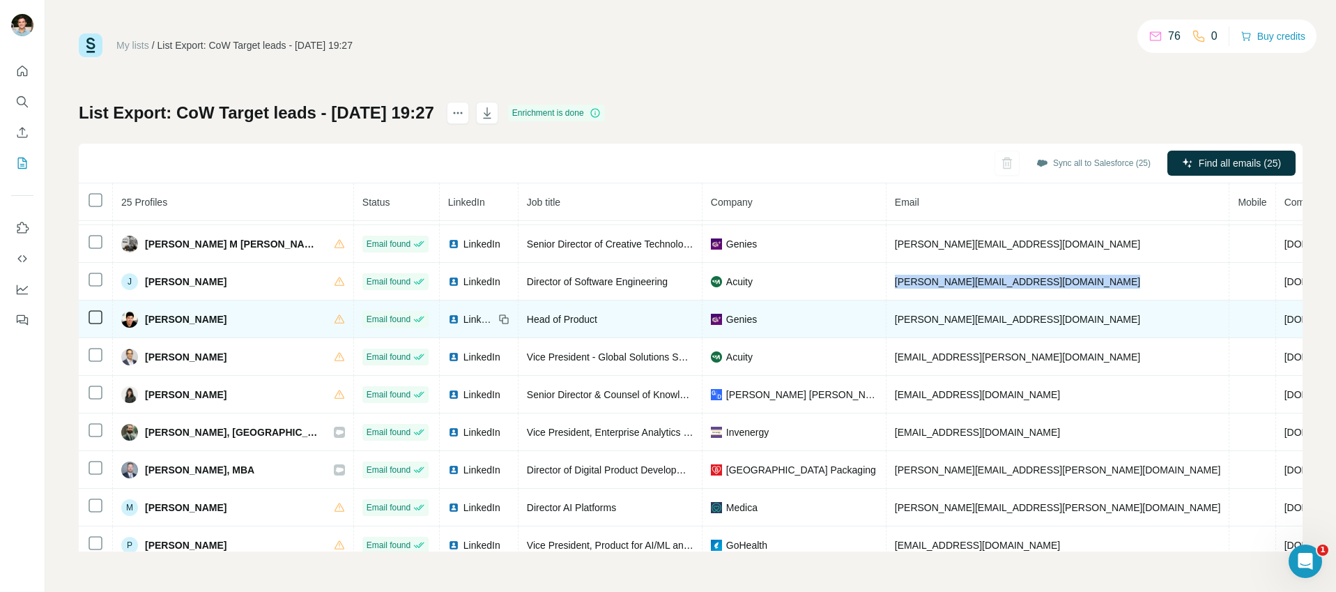
click at [169, 318] on span "[PERSON_NAME]" at bounding box center [186, 319] width 82 height 14
click at [527, 317] on span "Head of Product" at bounding box center [562, 319] width 70 height 11
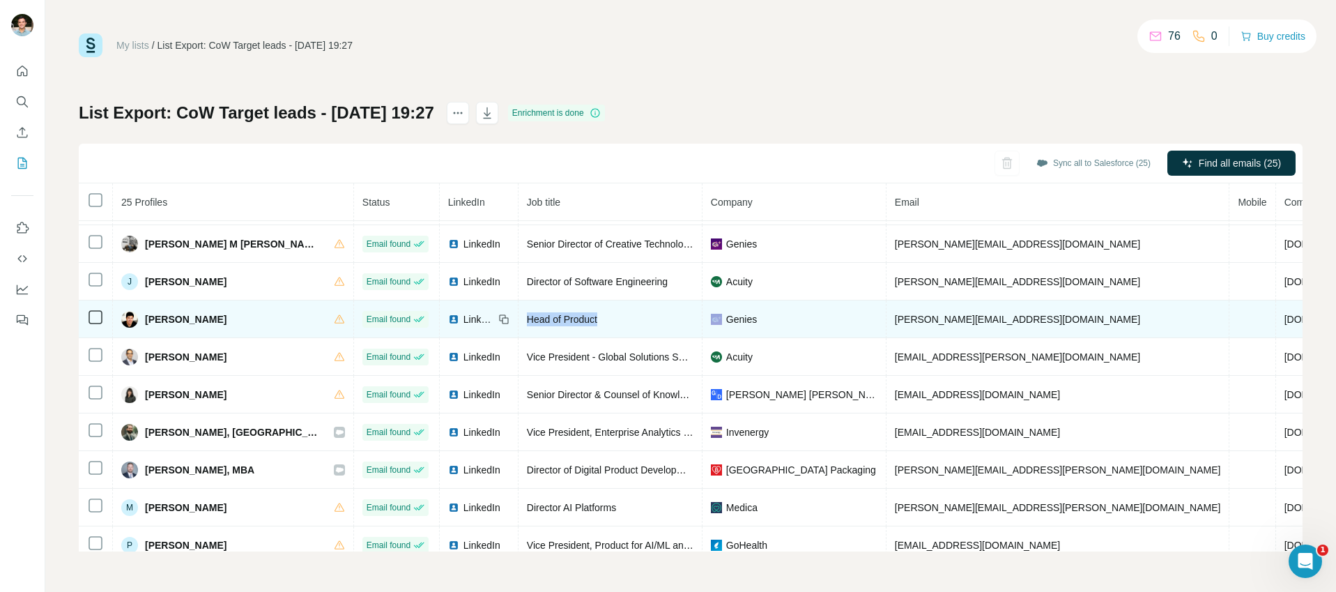
click at [527, 317] on span "Head of Product" at bounding box center [562, 319] width 70 height 11
click at [726, 319] on span "Genies" at bounding box center [741, 319] width 31 height 14
click at [895, 323] on span "[PERSON_NAME][EMAIL_ADDRESS][DOMAIN_NAME]" at bounding box center [1017, 319] width 245 height 11
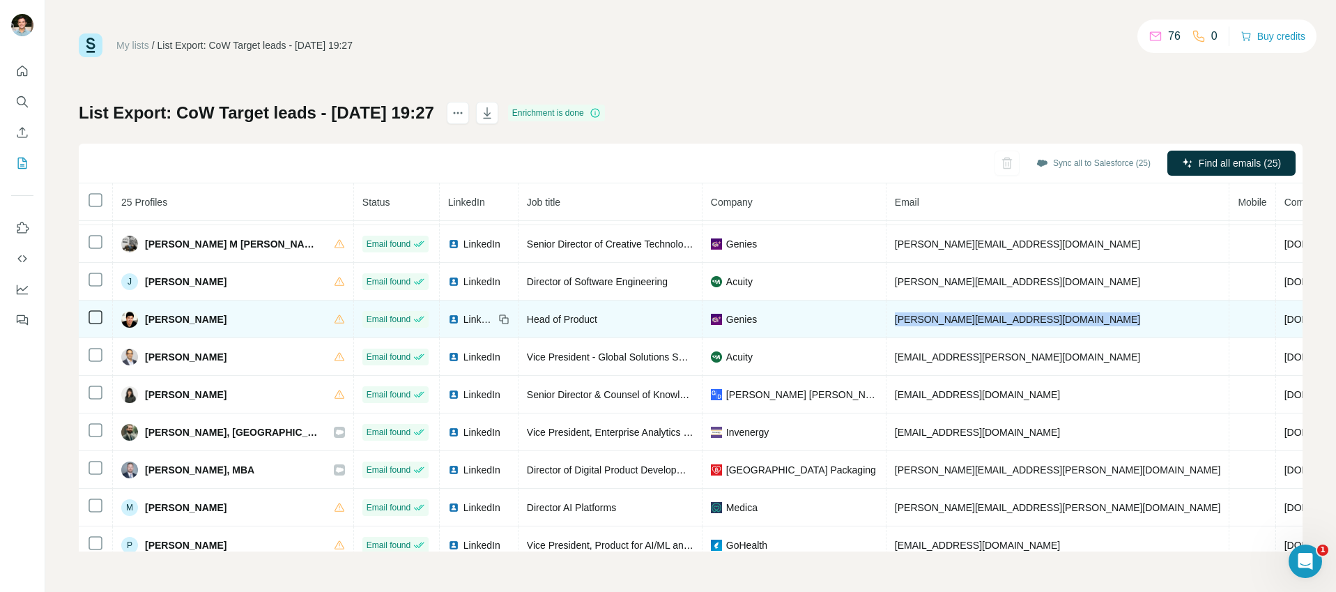
click at [895, 323] on span "[PERSON_NAME][EMAIL_ADDRESS][DOMAIN_NAME]" at bounding box center [1017, 319] width 245 height 11
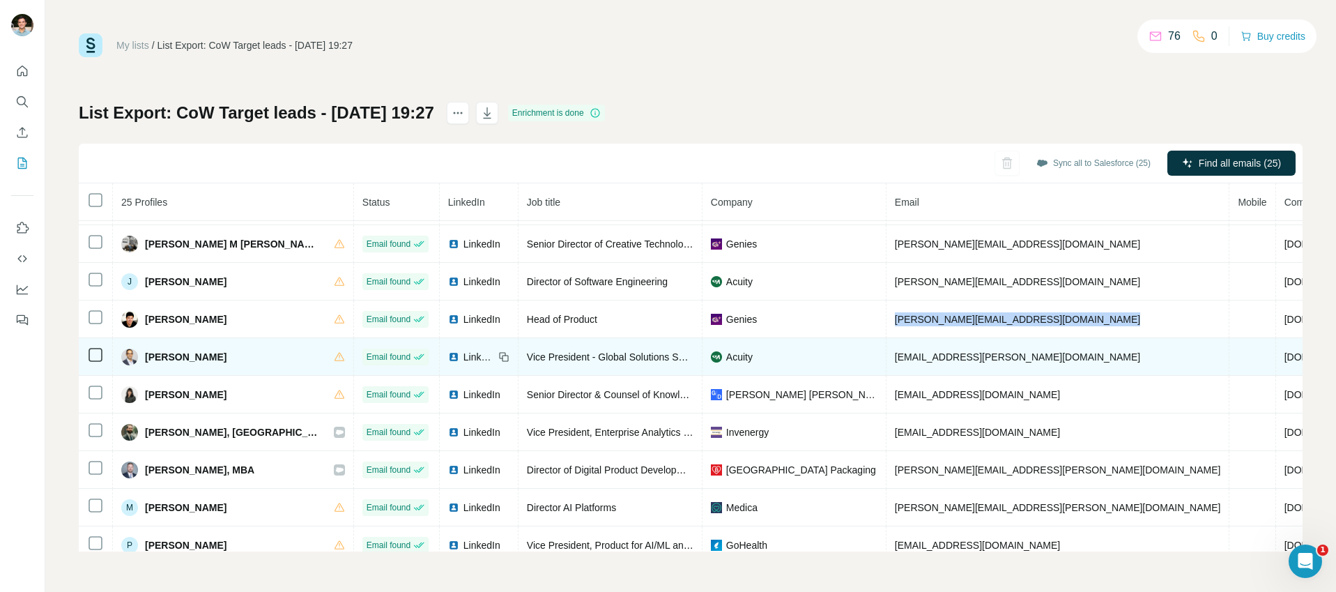
click at [176, 354] on span "[PERSON_NAME]" at bounding box center [186, 357] width 82 height 14
click at [175, 354] on span "[PERSON_NAME]" at bounding box center [186, 357] width 82 height 14
click at [527, 350] on div "Vice President - Global Solutions Sales, Acuity Intelligent Spaces" at bounding box center [610, 357] width 167 height 14
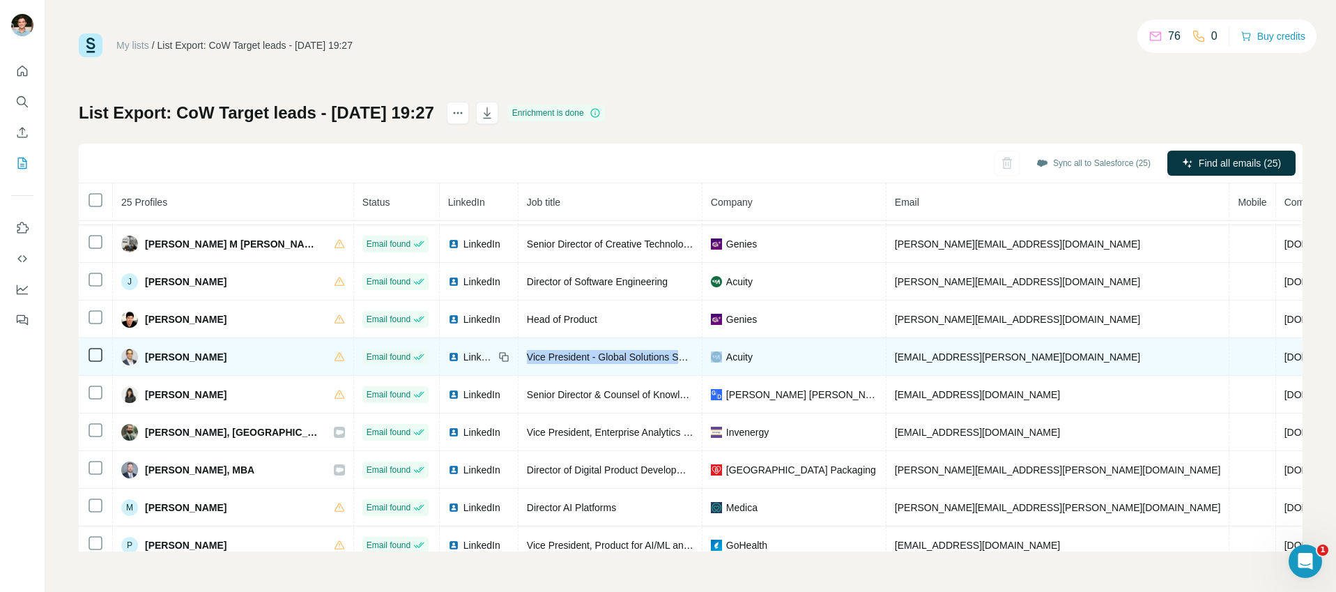
click at [527, 350] on div "Vice President - Global Solutions Sales, Acuity Intelligent Spaces" at bounding box center [610, 357] width 167 height 14
click at [726, 358] on span "Acuity" at bounding box center [739, 357] width 26 height 14
click at [907, 357] on span "[EMAIL_ADDRESS][PERSON_NAME][DOMAIN_NAME]" at bounding box center [1017, 356] width 245 height 11
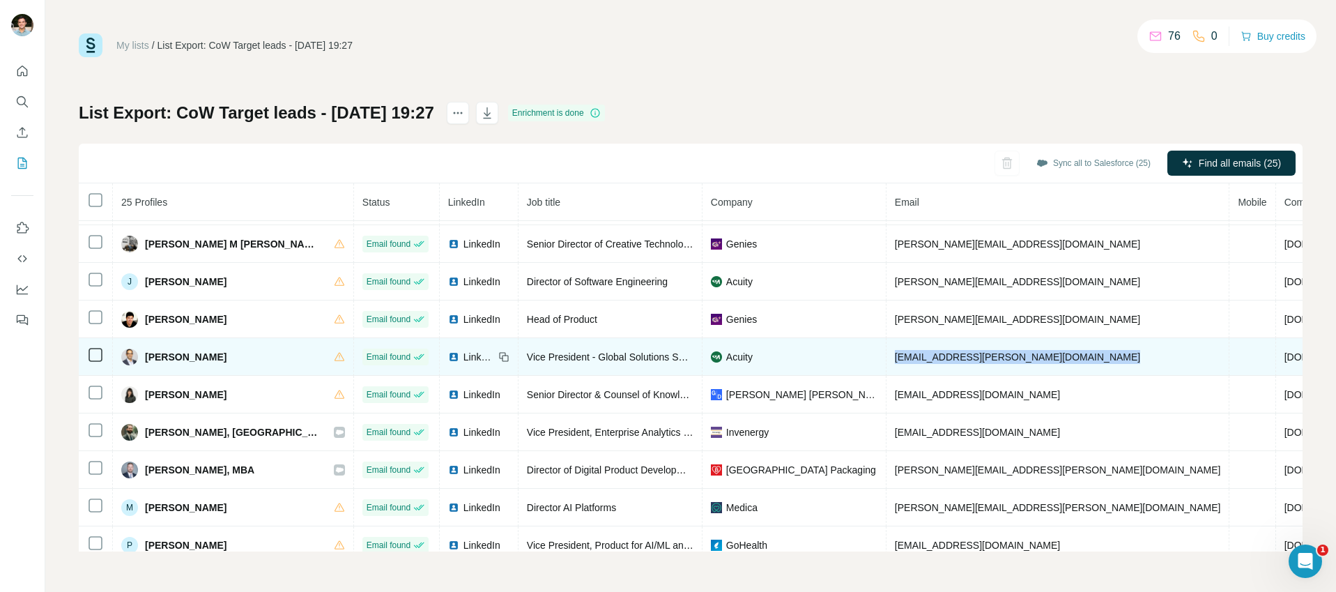
click at [907, 357] on span "[EMAIL_ADDRESS][PERSON_NAME][DOMAIN_NAME]" at bounding box center [1017, 356] width 245 height 11
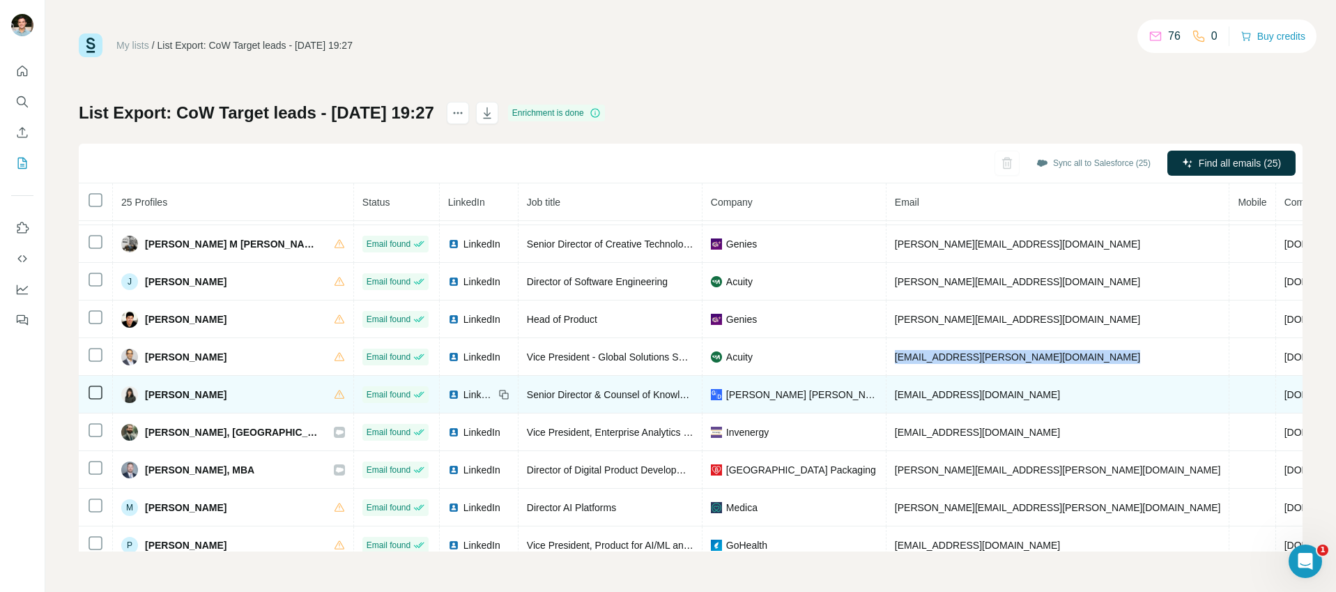
click at [173, 387] on span "[PERSON_NAME]" at bounding box center [186, 394] width 82 height 14
click at [527, 397] on span "Senior Director & Counsel of Knowledge & AI" at bounding box center [624, 394] width 195 height 11
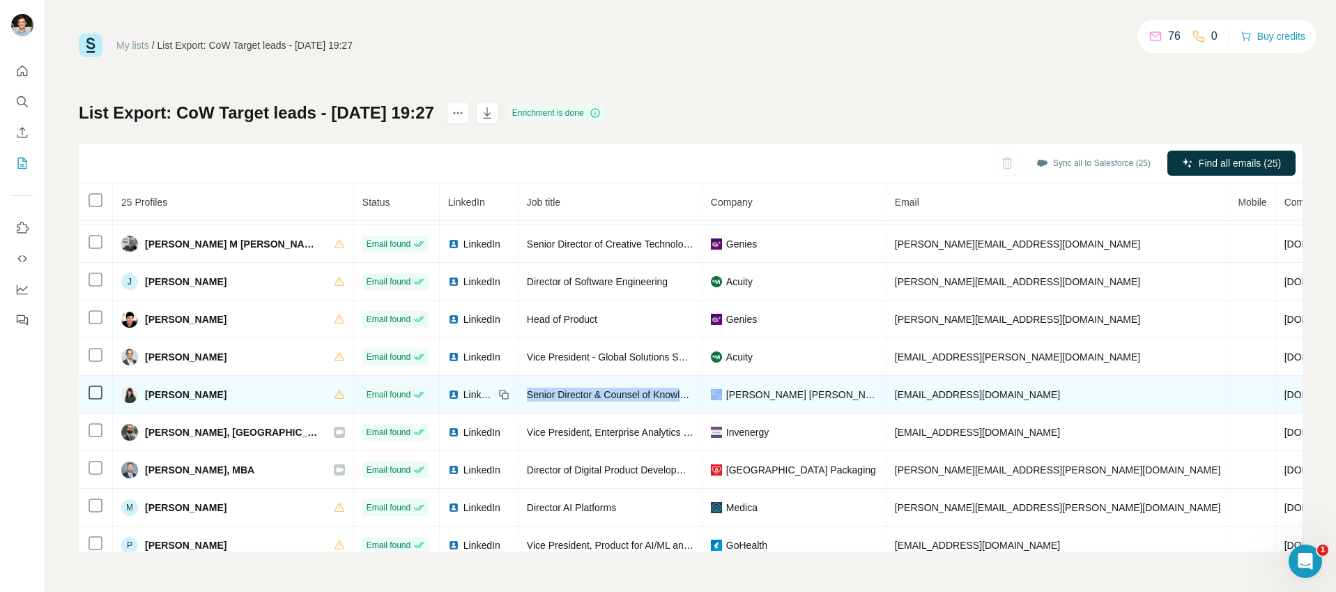
click at [527, 397] on span "Senior Director & Counsel of Knowledge & AI" at bounding box center [624, 394] width 195 height 11
click at [711, 392] on div "[PERSON_NAME] [PERSON_NAME]" at bounding box center [794, 394] width 167 height 14
click at [895, 396] on span "[EMAIL_ADDRESS][DOMAIN_NAME]" at bounding box center [977, 394] width 165 height 11
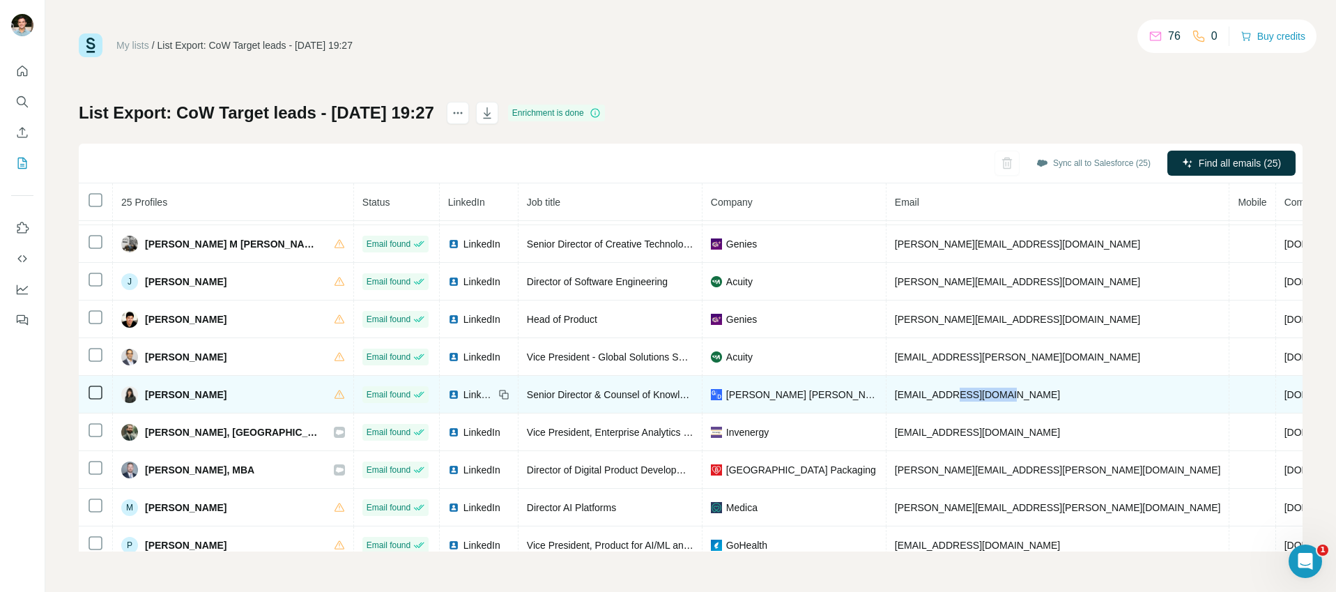
click at [895, 396] on span "[EMAIL_ADDRESS][DOMAIN_NAME]" at bounding box center [977, 394] width 165 height 11
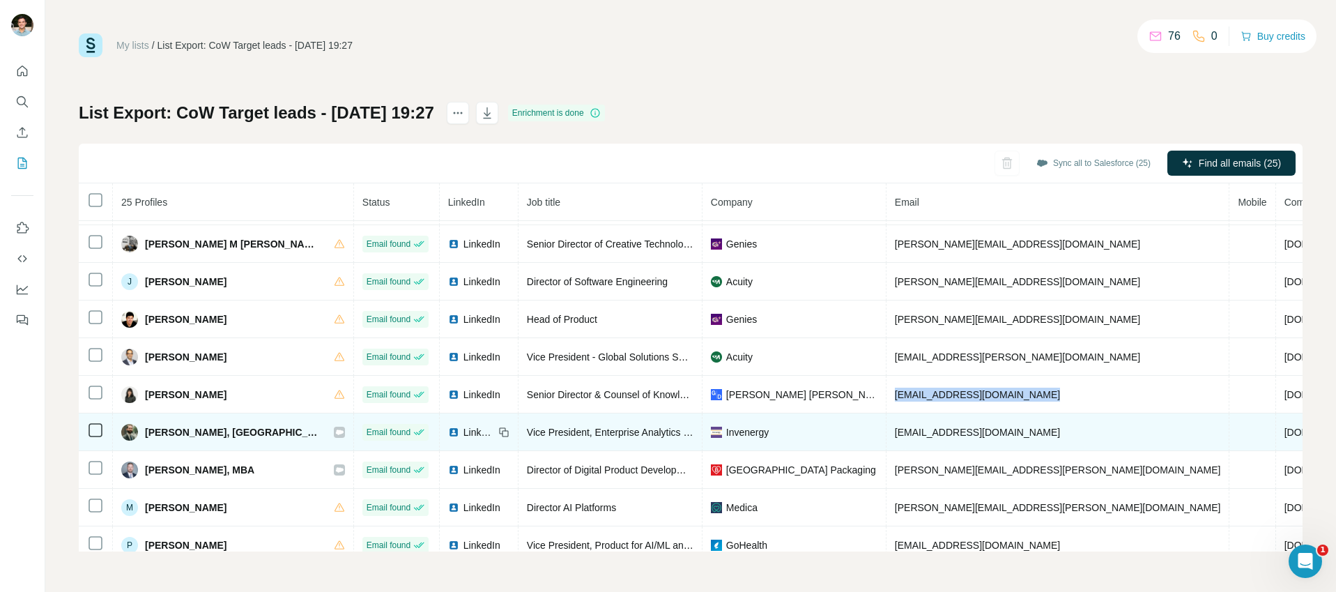
click at [173, 434] on span "[PERSON_NAME], [GEOGRAPHIC_DATA]" at bounding box center [232, 432] width 175 height 14
click at [527, 430] on span "Vice President, Enterprise Analytics & Artificial Intelligence" at bounding box center [653, 431] width 252 height 11
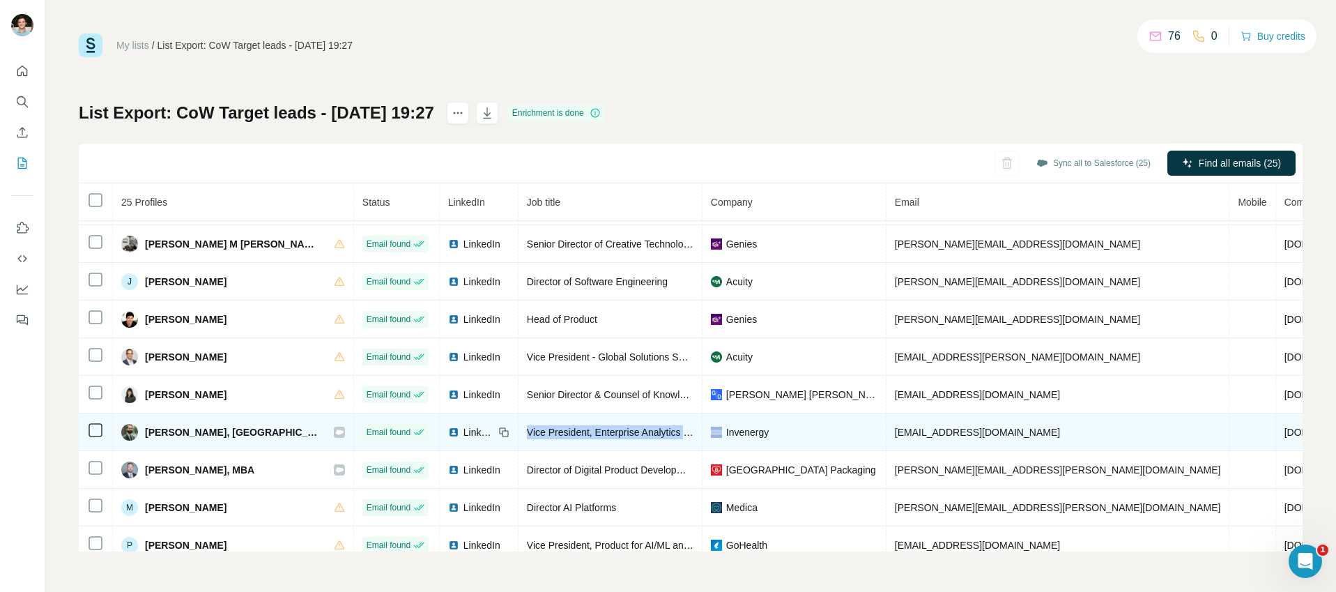
click at [527, 430] on span "Vice President, Enterprise Analytics & Artificial Intelligence" at bounding box center [653, 431] width 252 height 11
click at [726, 434] on span "Invenergy" at bounding box center [747, 432] width 42 height 14
click at [895, 433] on span "[EMAIL_ADDRESS][DOMAIN_NAME]" at bounding box center [977, 431] width 165 height 11
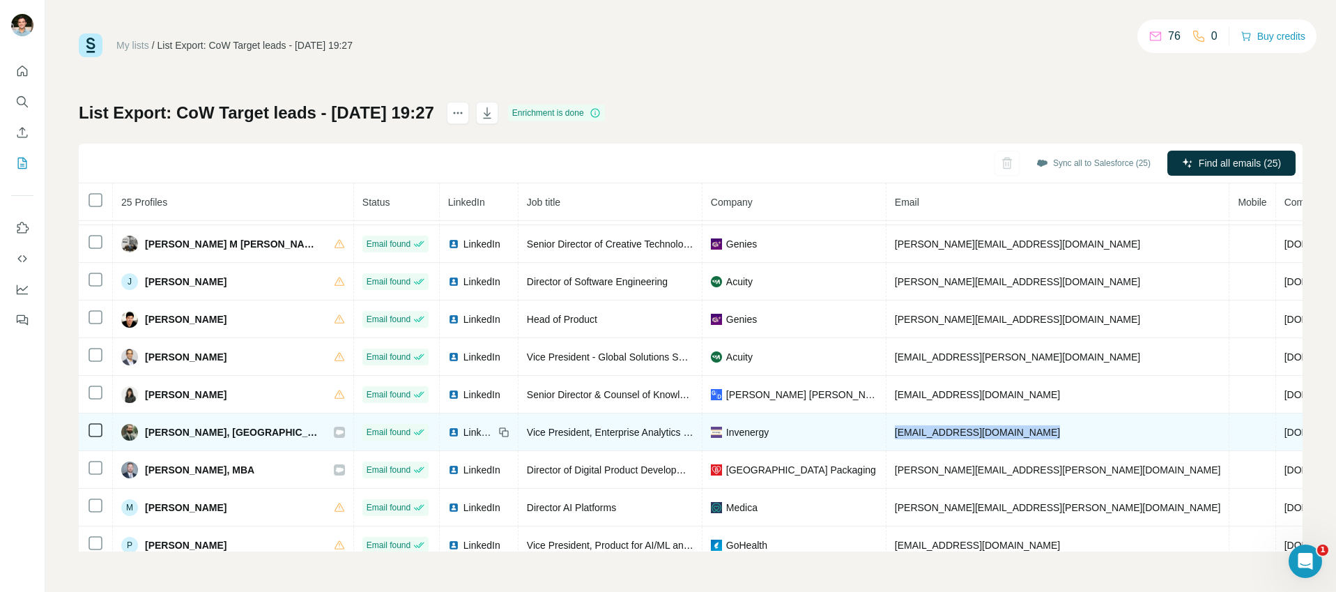
click at [895, 433] on span "[EMAIL_ADDRESS][DOMAIN_NAME]" at bounding box center [977, 431] width 165 height 11
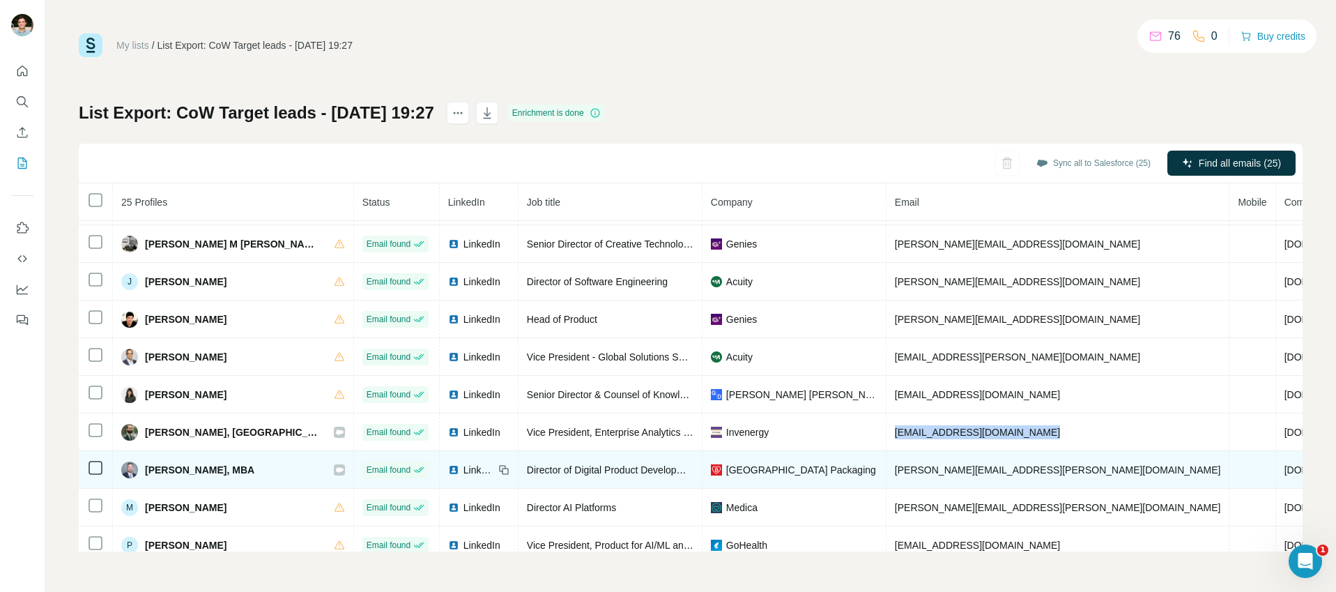
click at [187, 464] on span "[PERSON_NAME], MBA" at bounding box center [199, 470] width 109 height 14
click at [527, 469] on span "Director of Digital Product Development" at bounding box center [612, 469] width 171 height 11
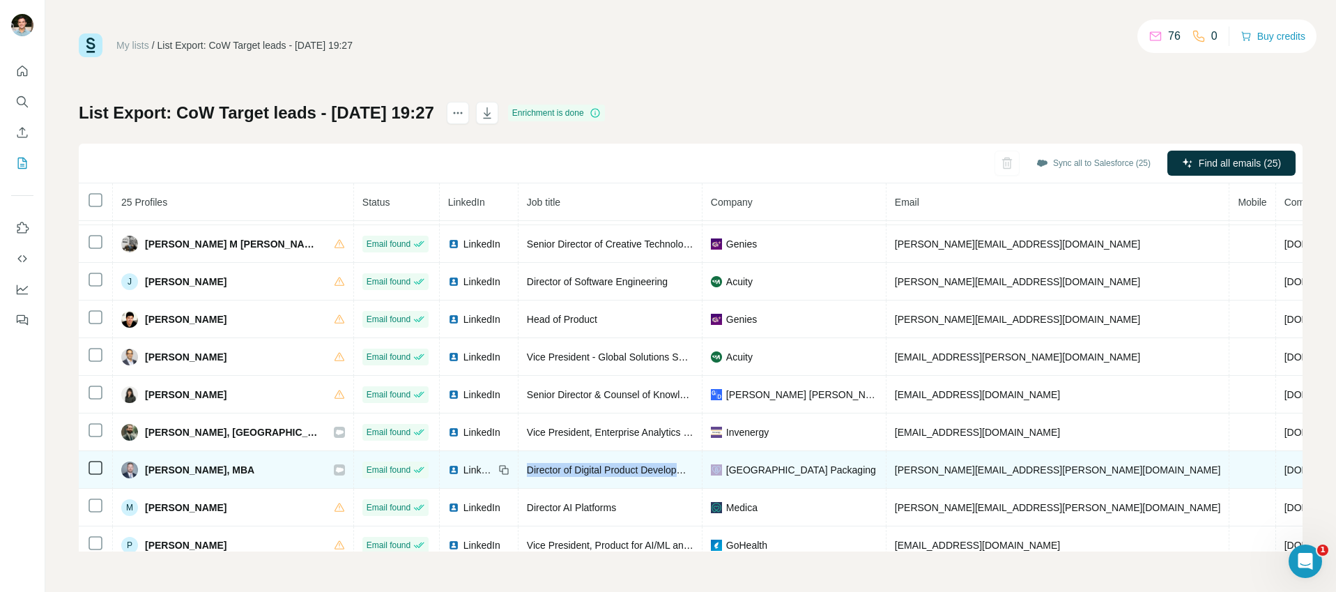
click at [527, 469] on span "Director of Digital Product Development" at bounding box center [612, 469] width 171 height 11
click at [726, 474] on span "[GEOGRAPHIC_DATA] Packaging" at bounding box center [801, 470] width 150 height 14
click at [925, 472] on span "[PERSON_NAME][EMAIL_ADDRESS][PERSON_NAME][DOMAIN_NAME]" at bounding box center [1058, 469] width 326 height 11
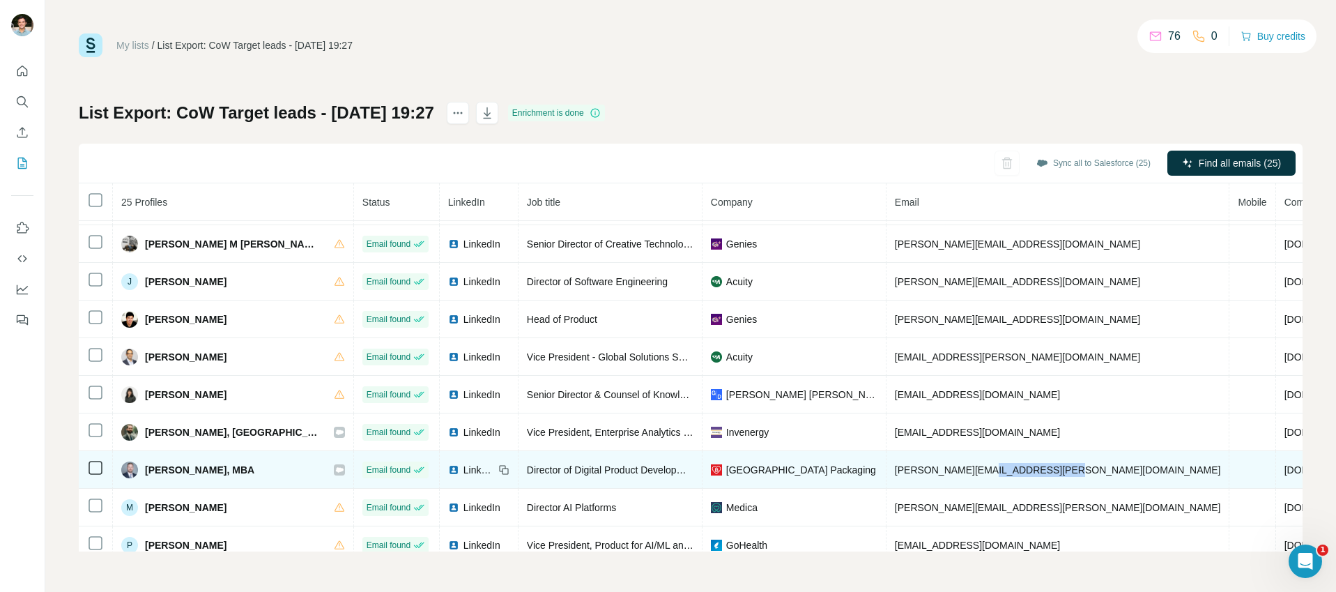
click at [925, 472] on span "[PERSON_NAME][EMAIL_ADDRESS][PERSON_NAME][DOMAIN_NAME]" at bounding box center [1058, 469] width 326 height 11
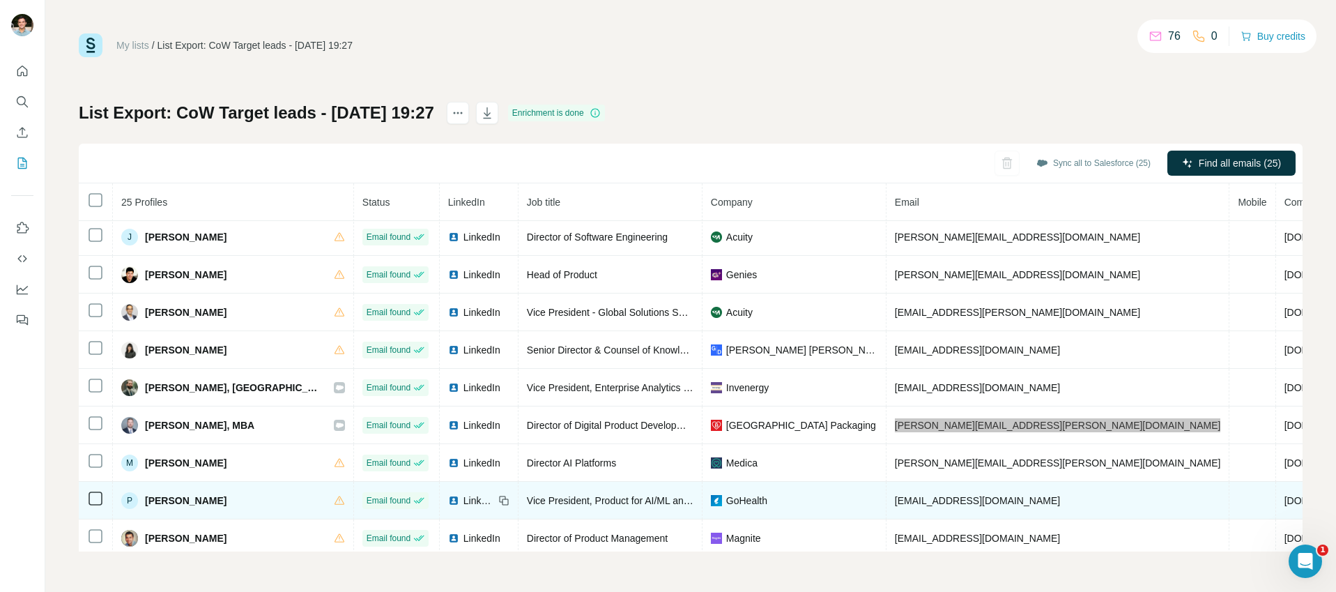
scroll to position [388, 0]
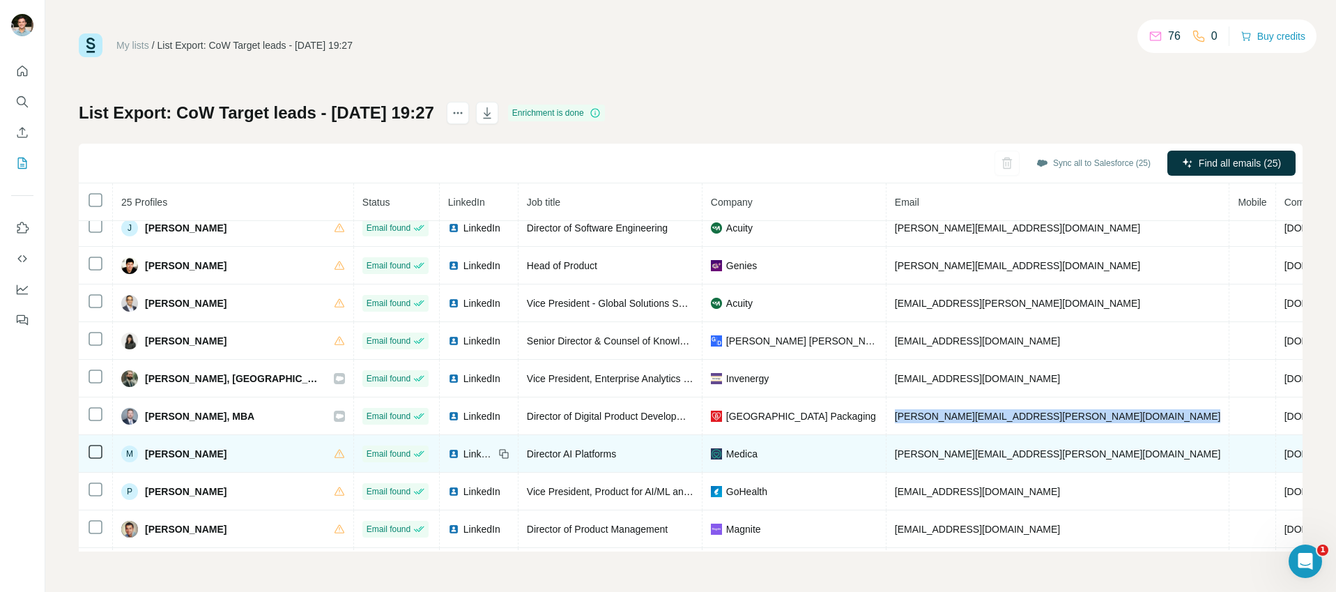
click at [155, 450] on span "[PERSON_NAME]" at bounding box center [186, 454] width 82 height 14
click at [527, 453] on span "Director AI Platforms" at bounding box center [571, 453] width 89 height 11
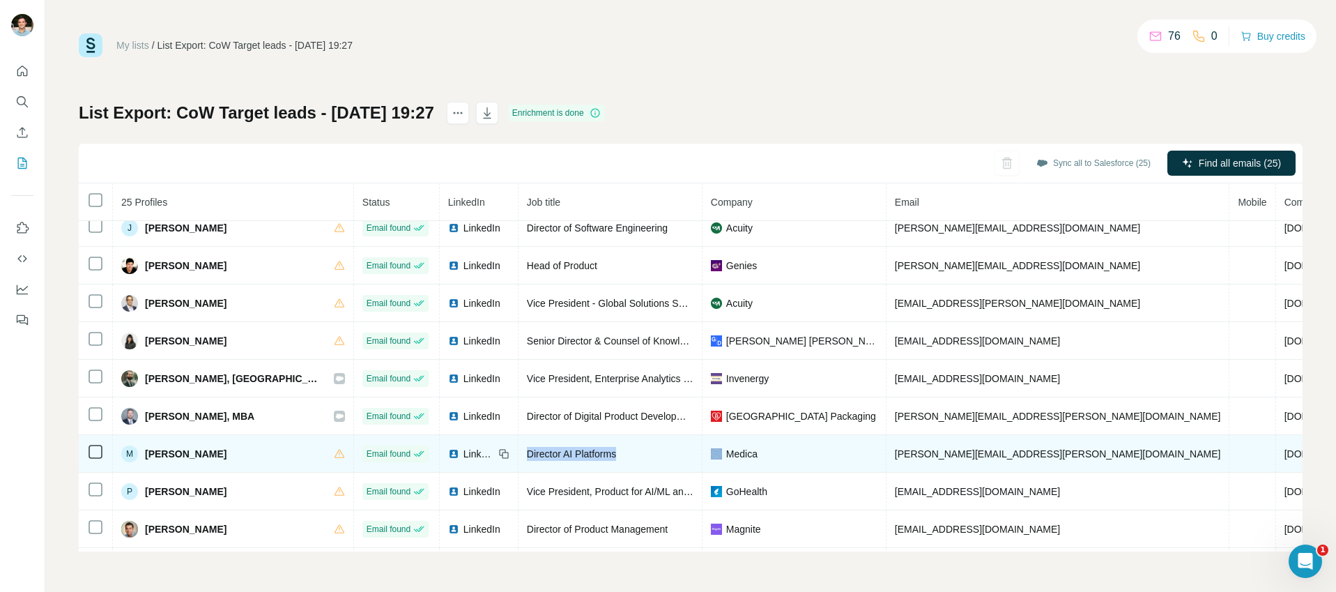
click at [527, 453] on span "Director AI Platforms" at bounding box center [571, 453] width 89 height 11
click at [895, 449] on span "[PERSON_NAME][EMAIL_ADDRESS][PERSON_NAME][DOMAIN_NAME]" at bounding box center [1058, 453] width 326 height 11
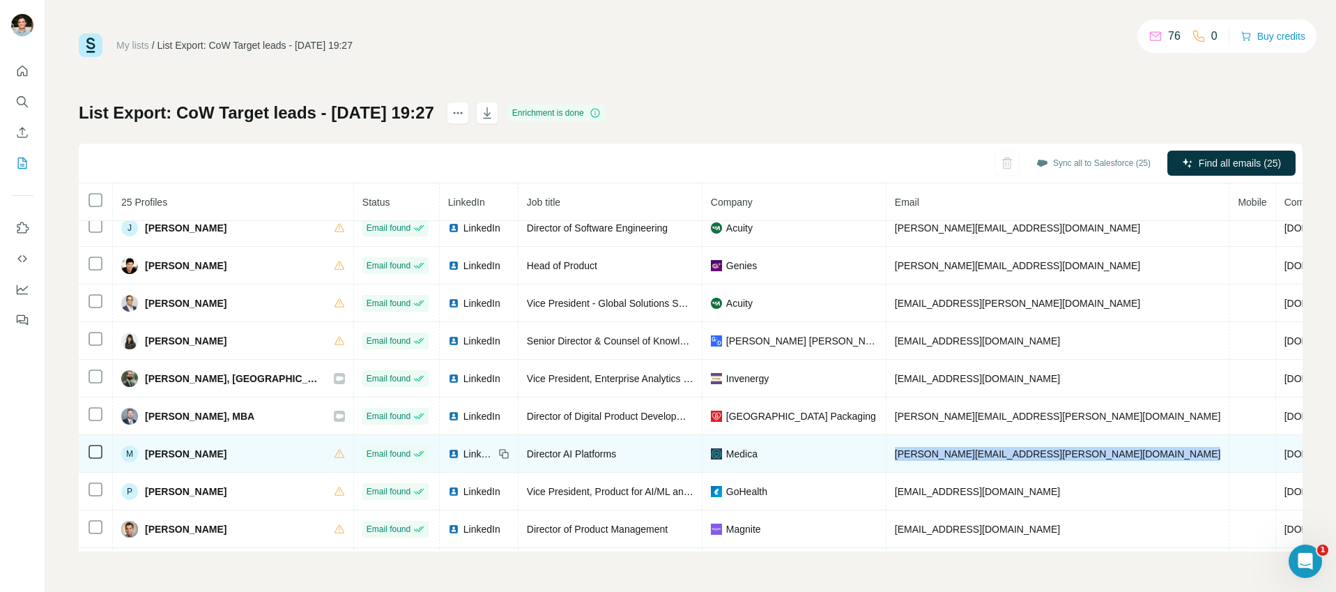
click at [895, 449] on span "[PERSON_NAME][EMAIL_ADDRESS][PERSON_NAME][DOMAIN_NAME]" at bounding box center [1058, 453] width 326 height 11
click at [726, 454] on span "Medica" at bounding box center [741, 454] width 31 height 14
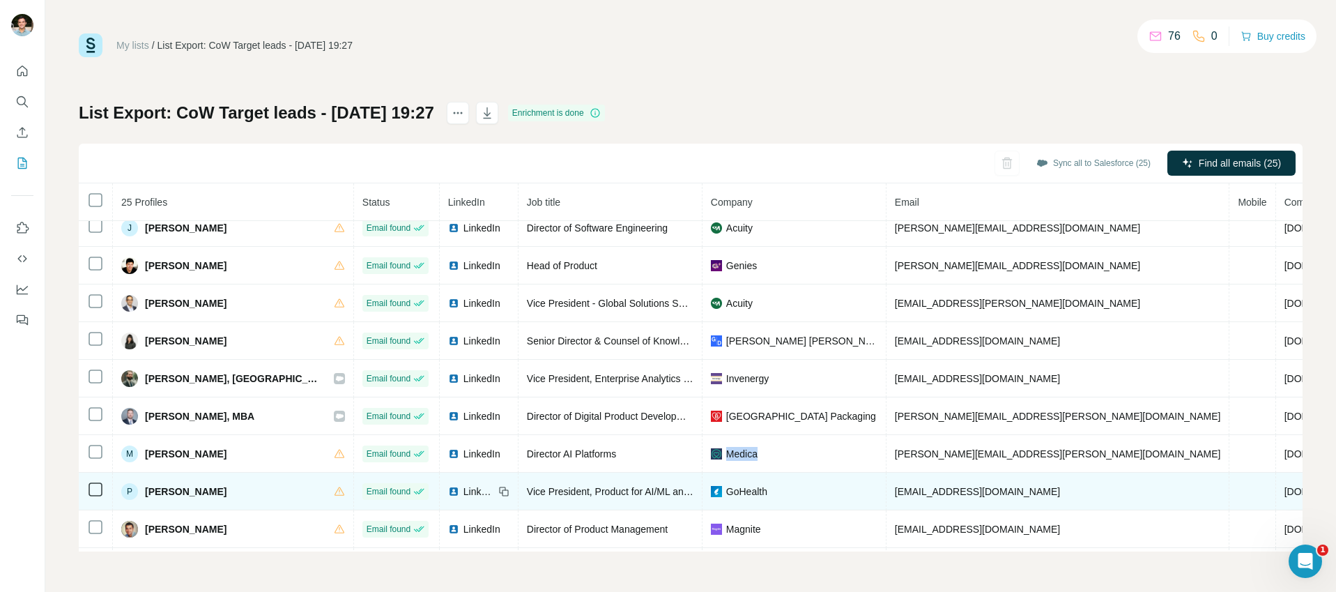
click at [157, 488] on span "[PERSON_NAME]" at bounding box center [186, 491] width 82 height 14
click at [527, 493] on span "Vice President, Product for AI/ML and Data" at bounding box center [619, 491] width 185 height 11
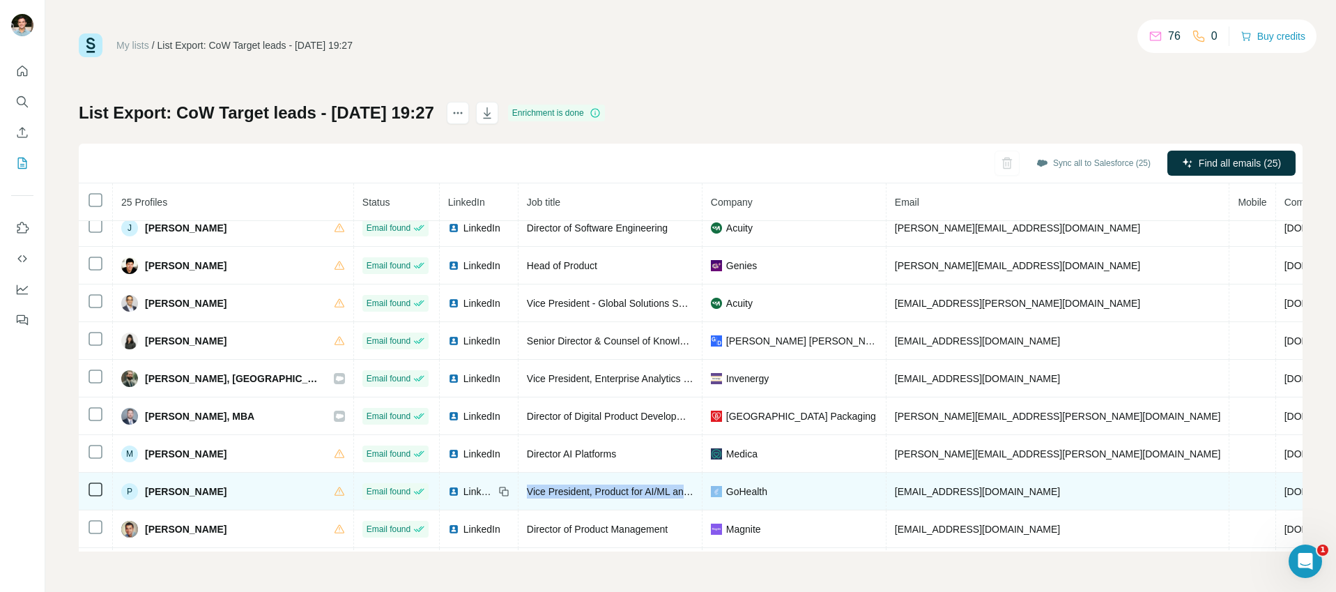
click at [527, 493] on span "Vice President, Product for AI/ML and Data" at bounding box center [619, 491] width 185 height 11
click at [895, 491] on span "[EMAIL_ADDRESS][DOMAIN_NAME]" at bounding box center [977, 491] width 165 height 11
click at [726, 489] on span "GoHealth" at bounding box center [746, 491] width 41 height 14
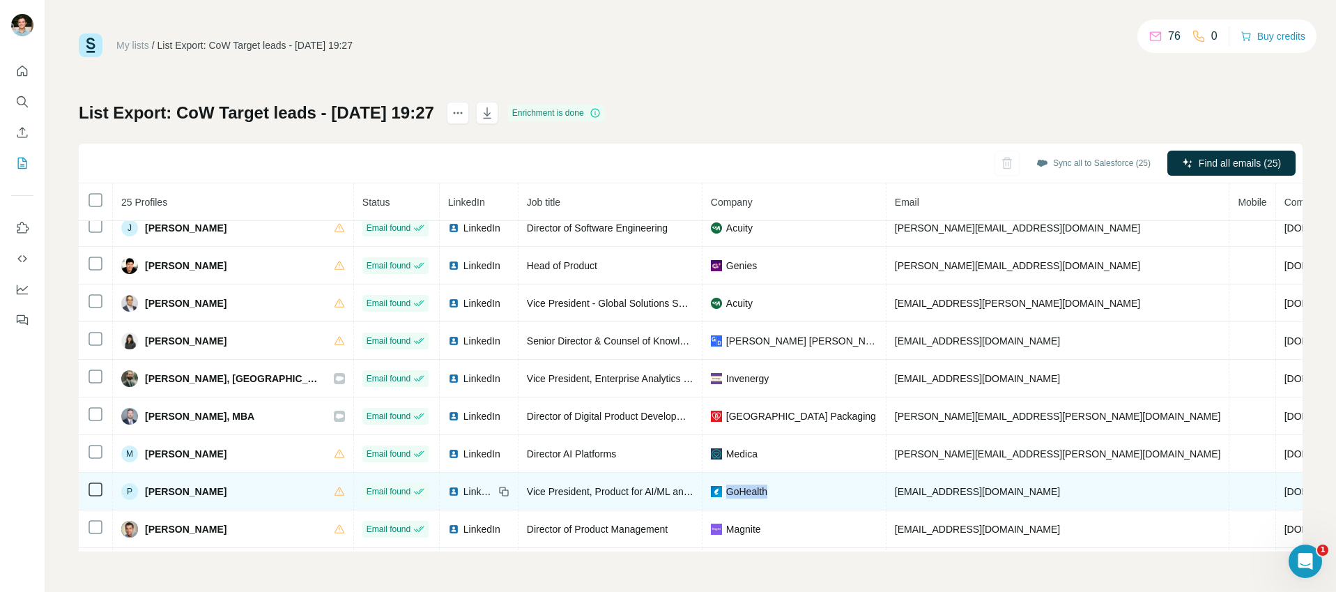
click at [726, 489] on span "GoHealth" at bounding box center [746, 491] width 41 height 14
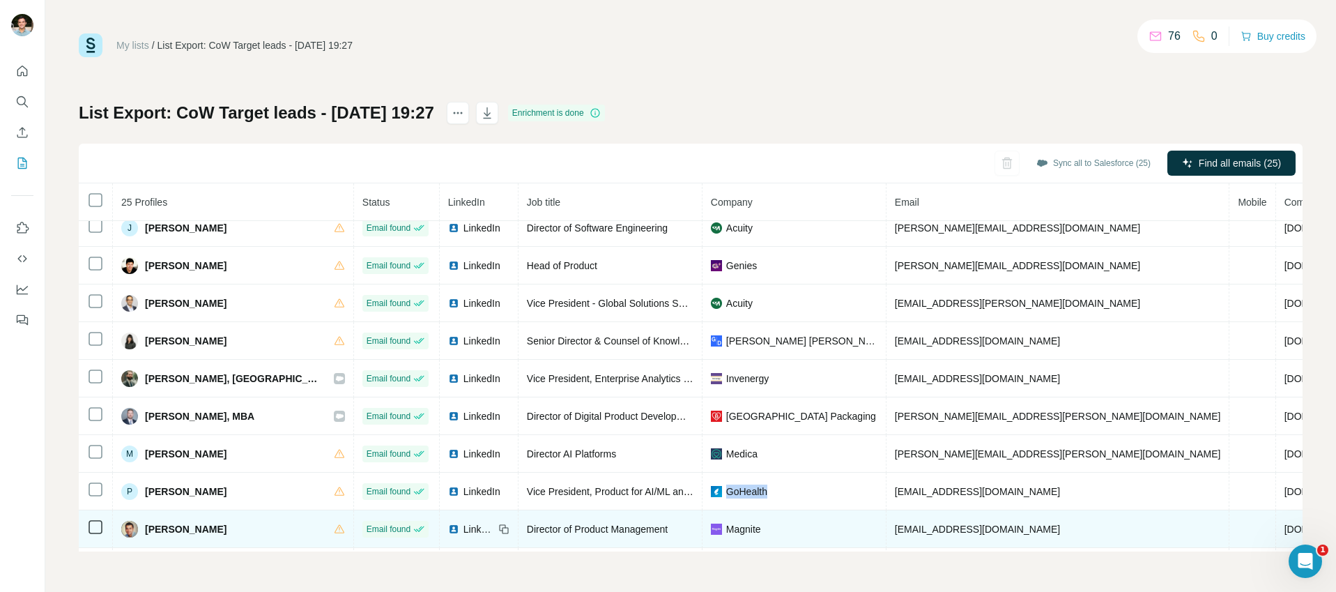
click at [177, 530] on span "[PERSON_NAME]" at bounding box center [186, 529] width 82 height 14
click at [527, 533] on span "Director of Product Management" at bounding box center [597, 528] width 141 height 11
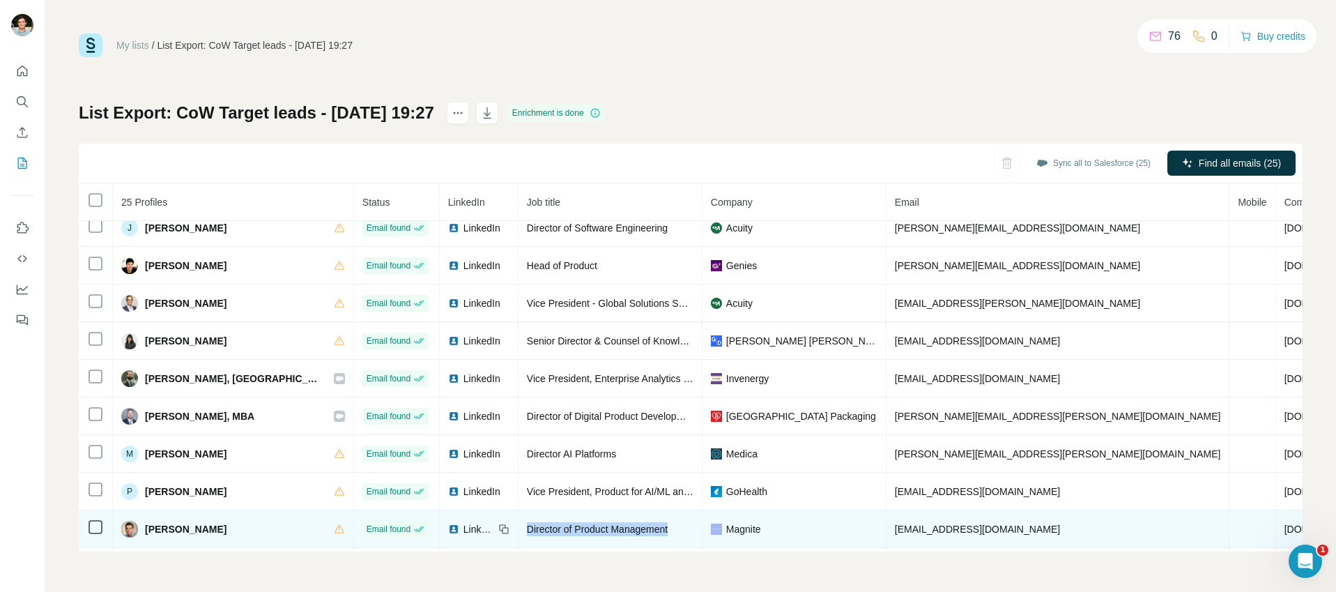
click at [527, 533] on span "Director of Product Management" at bounding box center [597, 528] width 141 height 11
click at [895, 526] on span "[EMAIL_ADDRESS][DOMAIN_NAME]" at bounding box center [977, 528] width 165 height 11
click at [726, 529] on span "Magnite" at bounding box center [743, 529] width 35 height 14
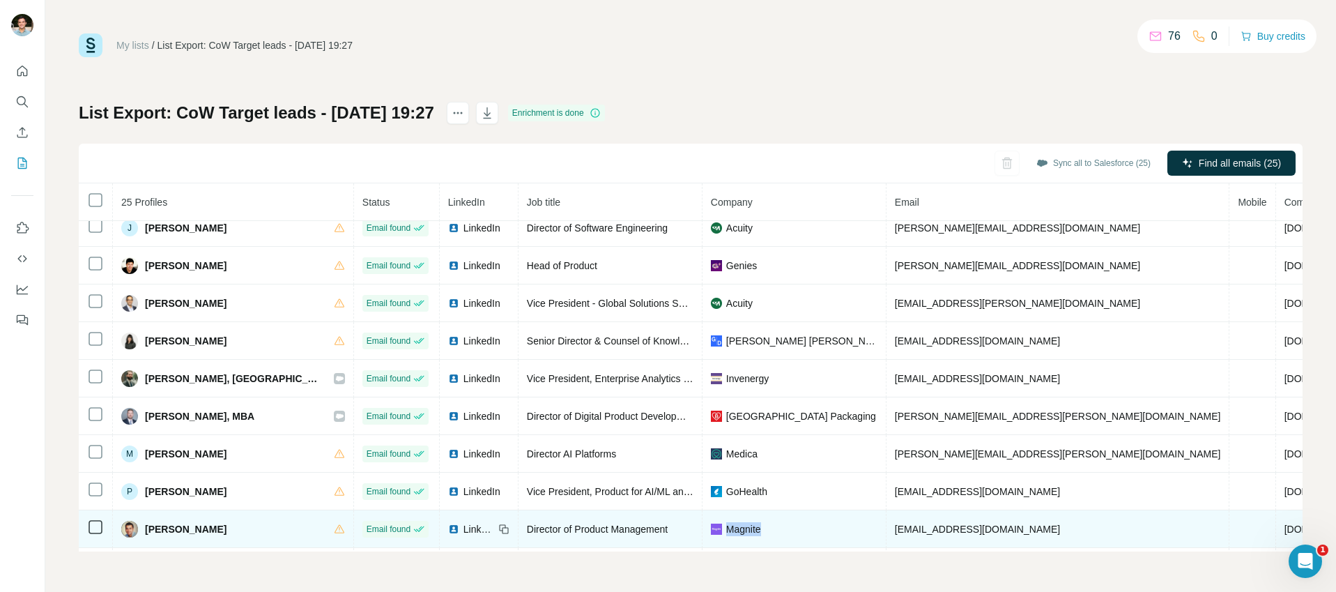
click at [726, 529] on span "Magnite" at bounding box center [743, 529] width 35 height 14
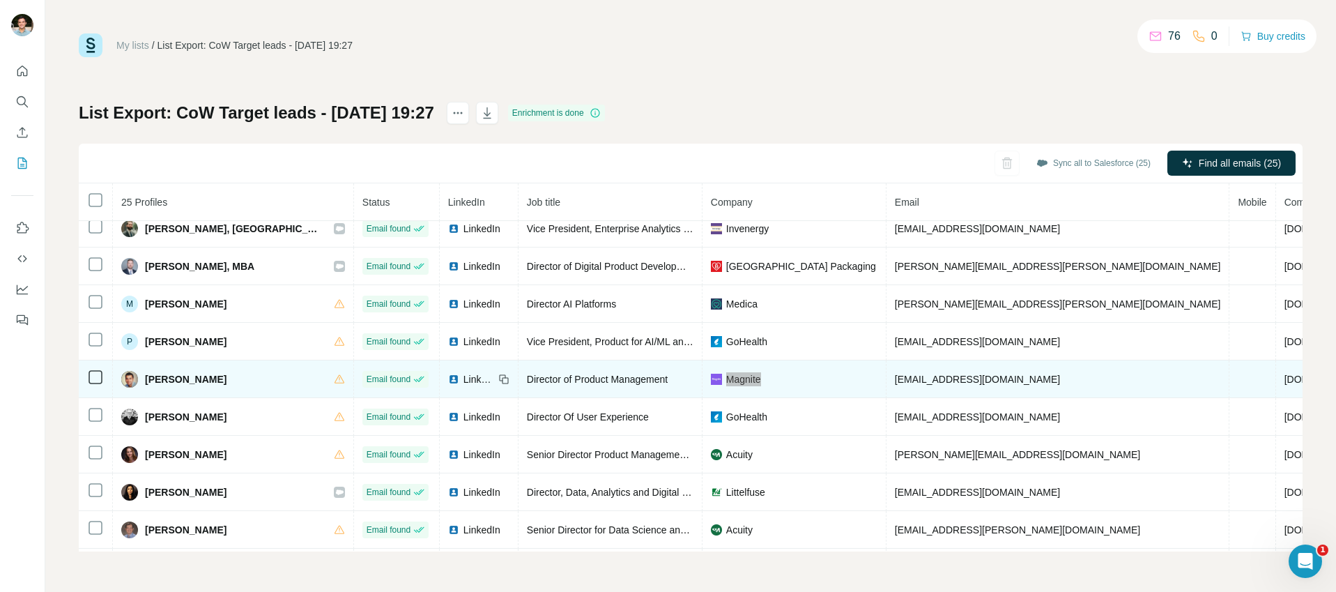
scroll to position [580, 0]
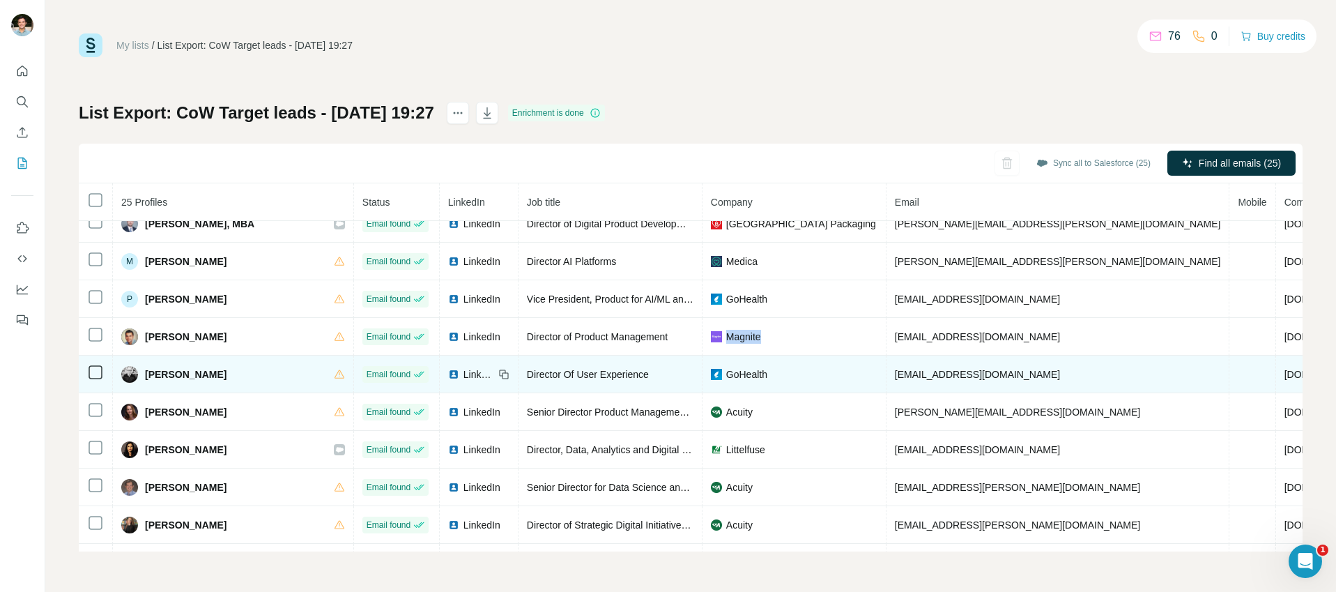
click at [178, 373] on span "[PERSON_NAME]" at bounding box center [186, 374] width 82 height 14
click at [527, 371] on span "Director Of User Experience" at bounding box center [588, 374] width 122 height 11
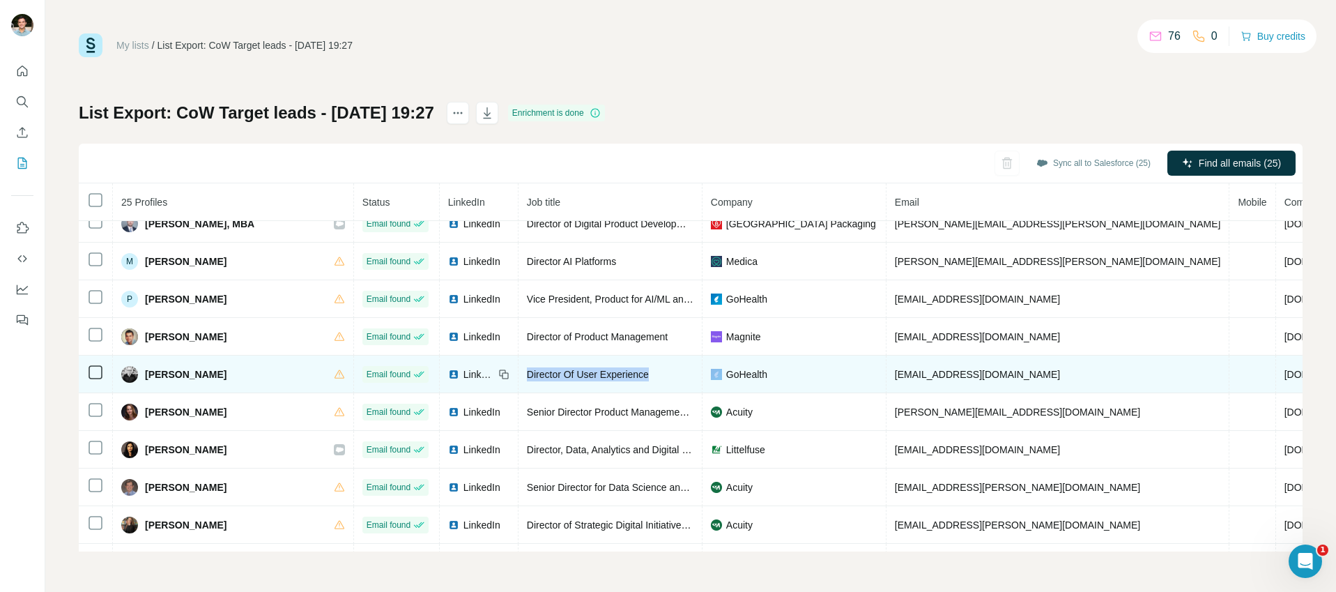
click at [527, 371] on span "Director Of User Experience" at bounding box center [588, 374] width 122 height 11
click at [726, 369] on span "GoHealth" at bounding box center [746, 374] width 41 height 14
click at [895, 373] on span "[EMAIL_ADDRESS][DOMAIN_NAME]" at bounding box center [977, 374] width 165 height 11
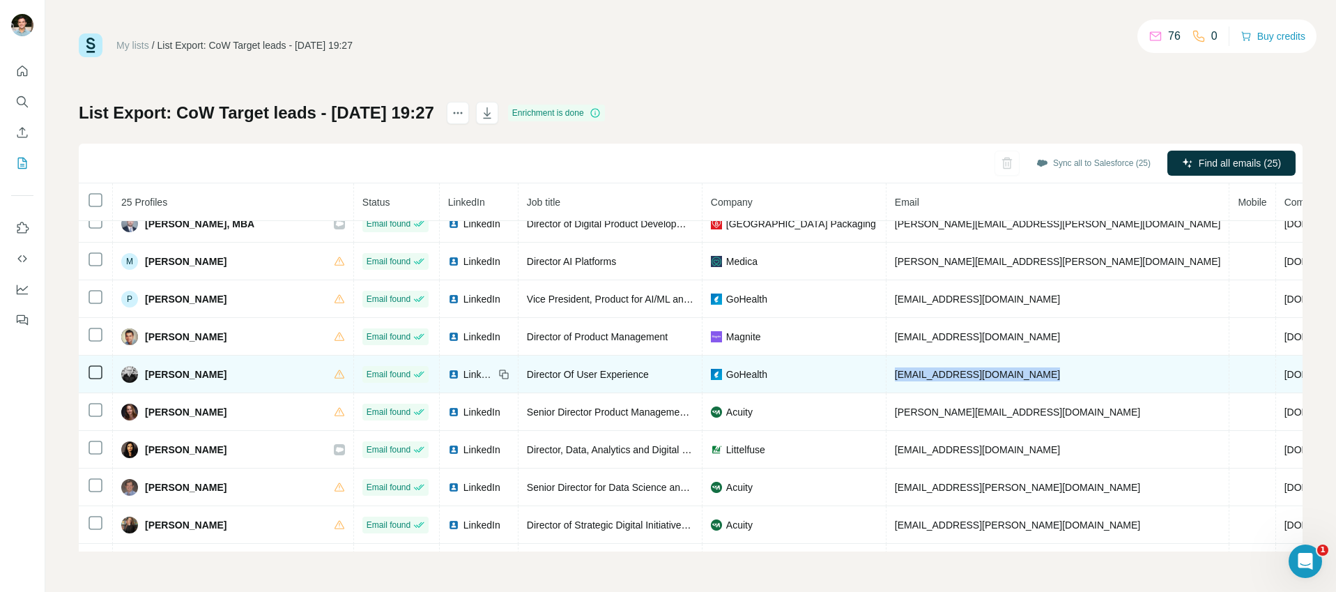
click at [895, 373] on span "[EMAIL_ADDRESS][DOMAIN_NAME]" at bounding box center [977, 374] width 165 height 11
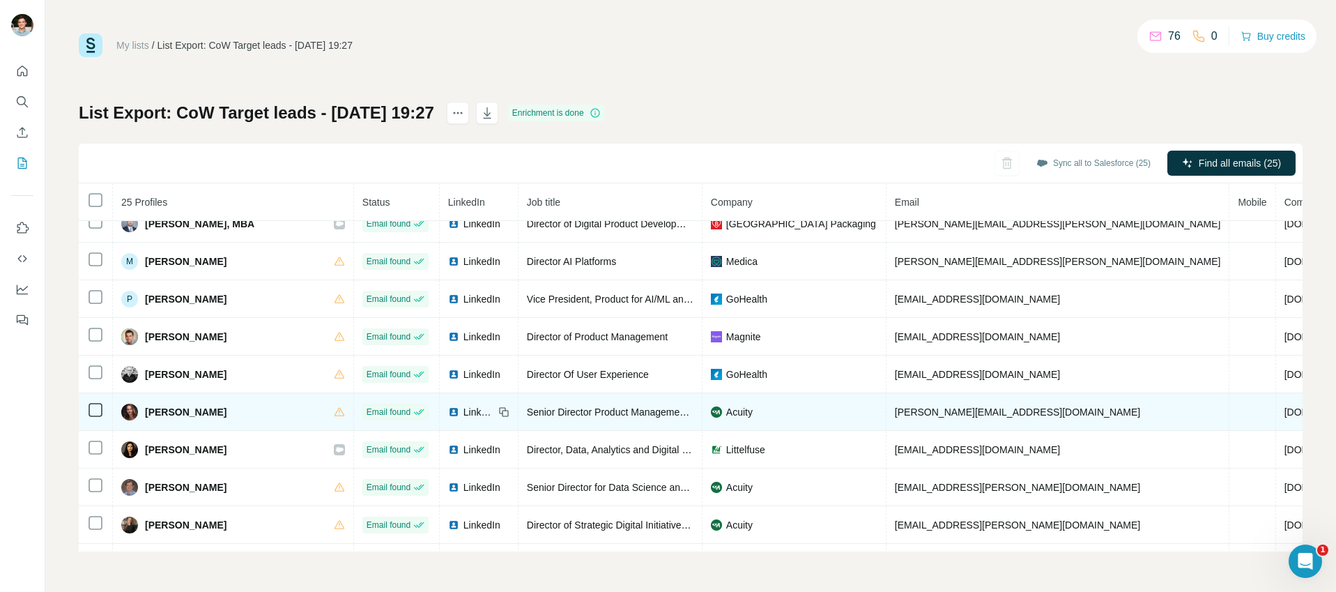
click at [157, 408] on span "[PERSON_NAME]" at bounding box center [186, 412] width 82 height 14
click at [169, 405] on span "[PERSON_NAME]" at bounding box center [186, 412] width 82 height 14
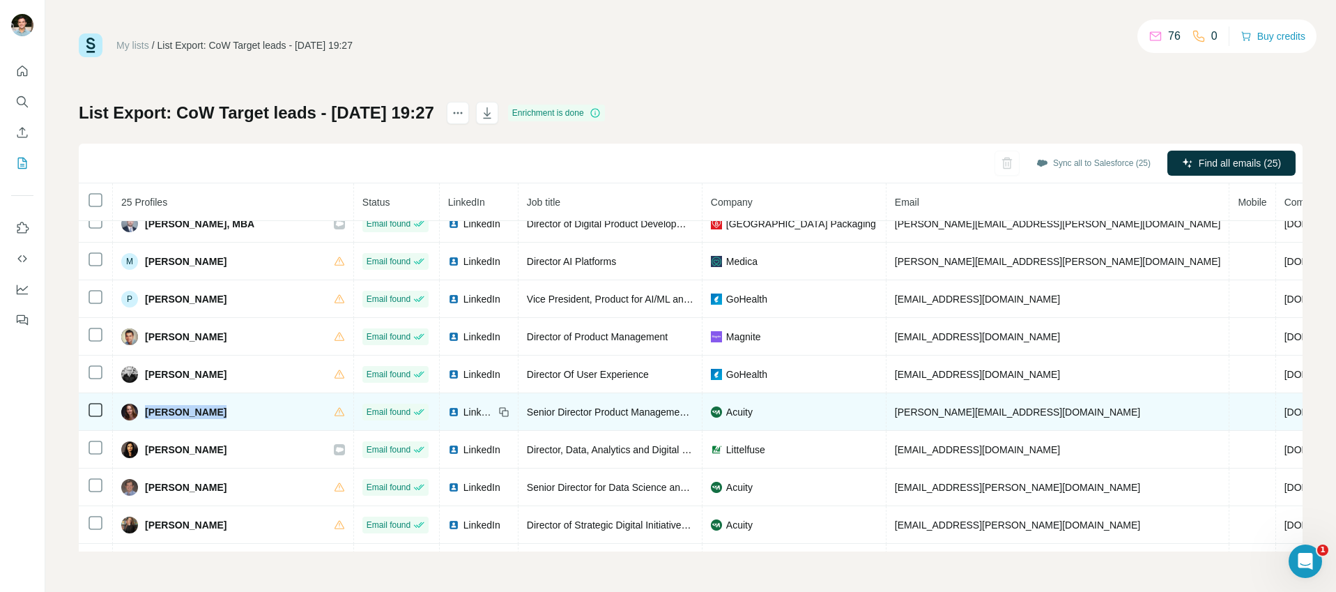
click at [527, 408] on span "Senior Director Product Management - Atrius" at bounding box center [624, 411] width 194 height 11
click at [711, 408] on img at bounding box center [716, 411] width 11 height 11
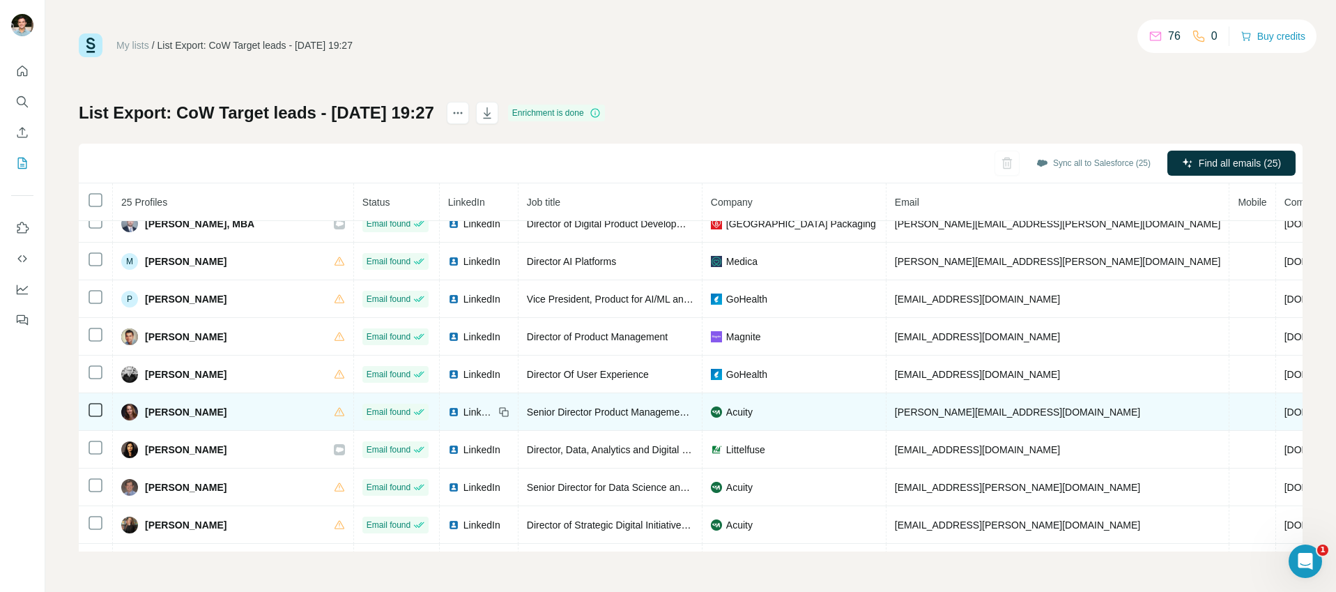
click at [726, 408] on span "Acuity" at bounding box center [739, 412] width 26 height 14
click at [895, 408] on span "[PERSON_NAME][EMAIL_ADDRESS][DOMAIN_NAME]" at bounding box center [1017, 411] width 245 height 11
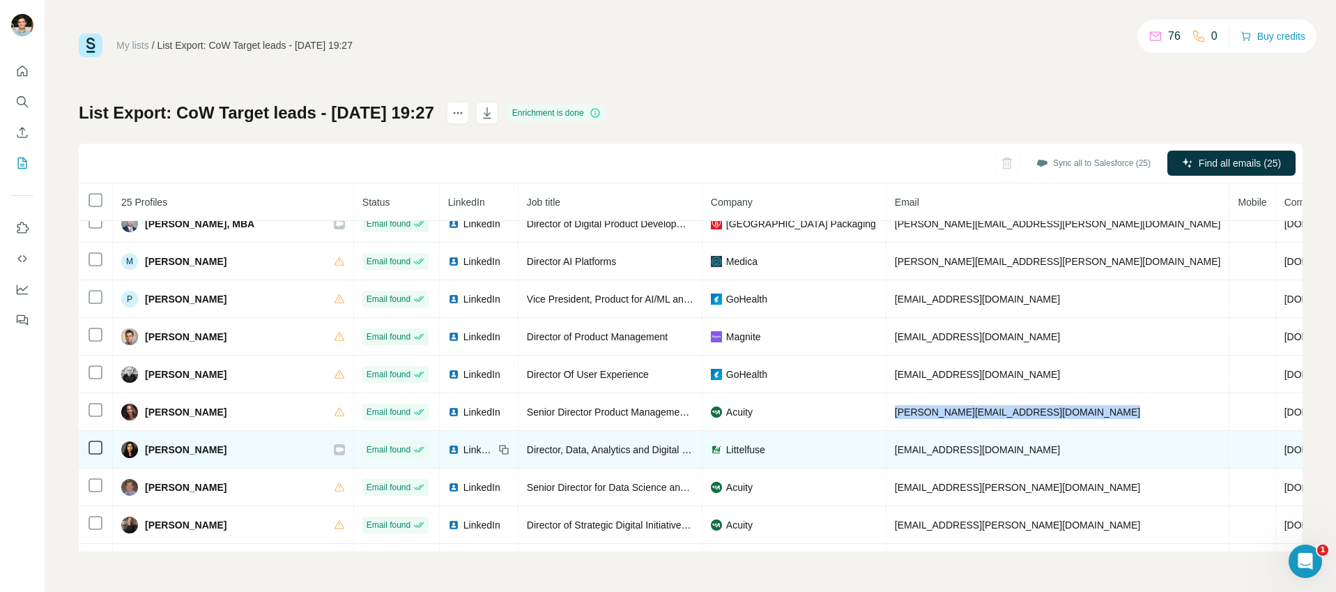
click at [178, 448] on span "[PERSON_NAME]" at bounding box center [186, 449] width 82 height 14
click at [527, 454] on span "Director, Data, Analytics and Digital Innovation" at bounding box center [627, 449] width 200 height 11
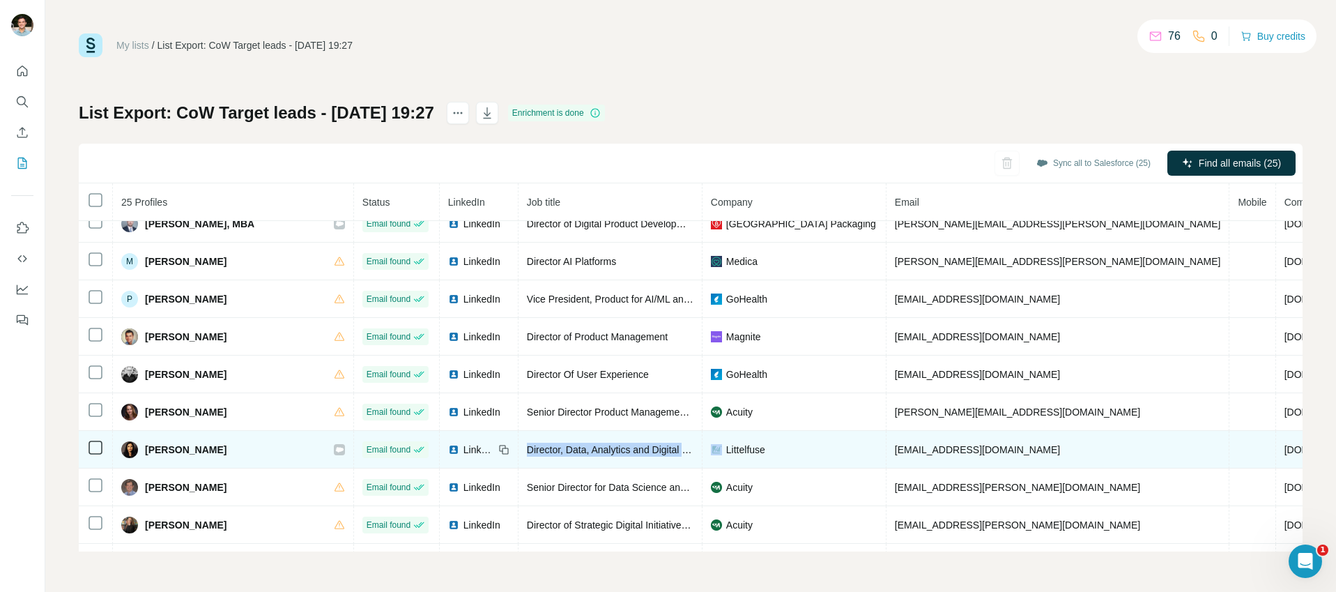
click at [527, 454] on span "Director, Data, Analytics and Digital Innovation" at bounding box center [627, 449] width 200 height 11
click at [726, 445] on span "Littelfuse" at bounding box center [745, 449] width 39 height 14
click at [895, 449] on span "[EMAIL_ADDRESS][DOMAIN_NAME]" at bounding box center [977, 449] width 165 height 11
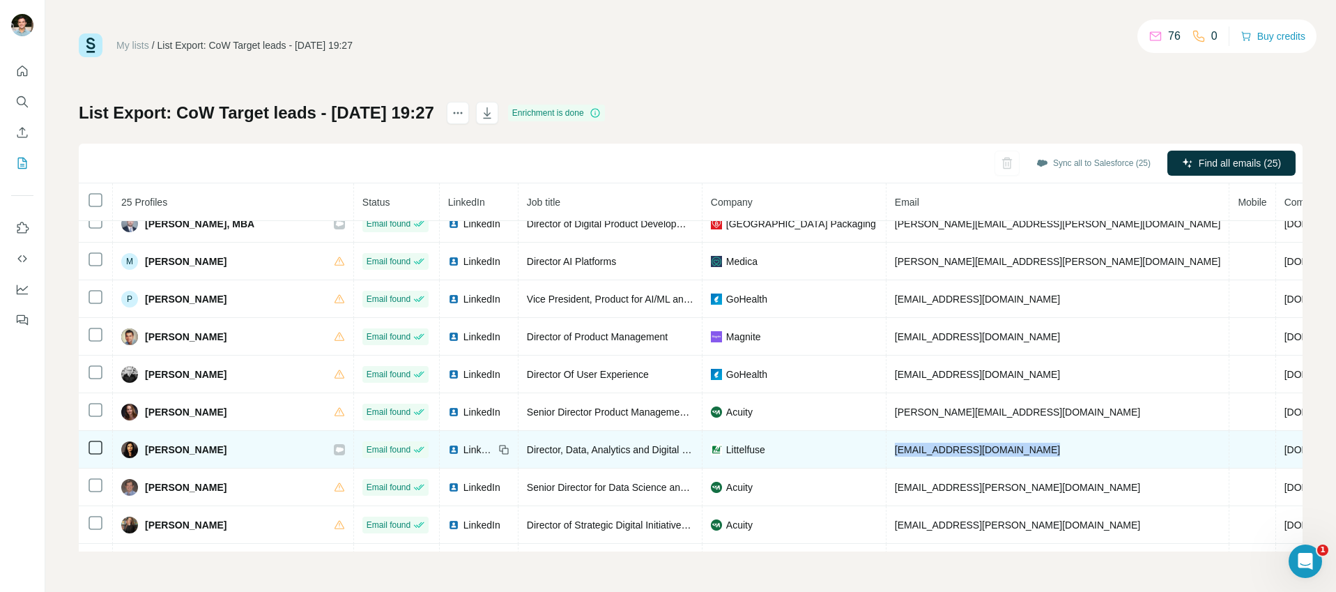
click at [895, 449] on span "[EMAIL_ADDRESS][DOMAIN_NAME]" at bounding box center [977, 449] width 165 height 11
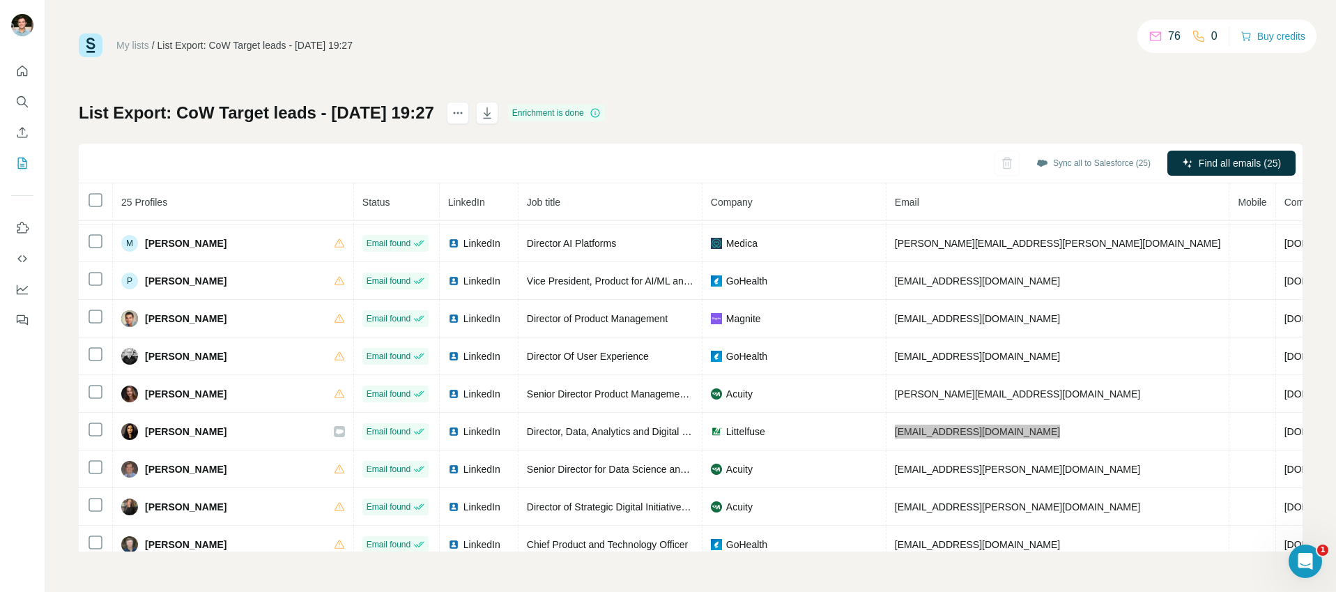
scroll to position [603, 0]
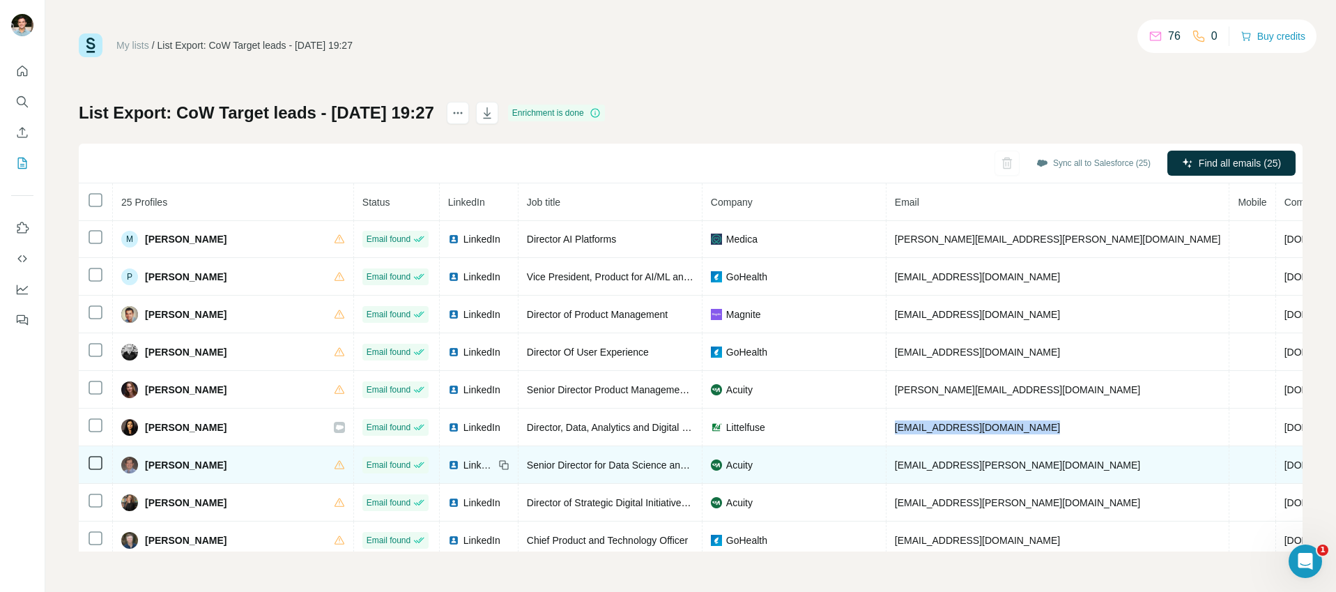
click at [162, 463] on span "[PERSON_NAME]" at bounding box center [186, 465] width 82 height 14
click at [533, 463] on span "Senior Director for Data Science and Artificial Intelligence" at bounding box center [650, 464] width 247 height 11
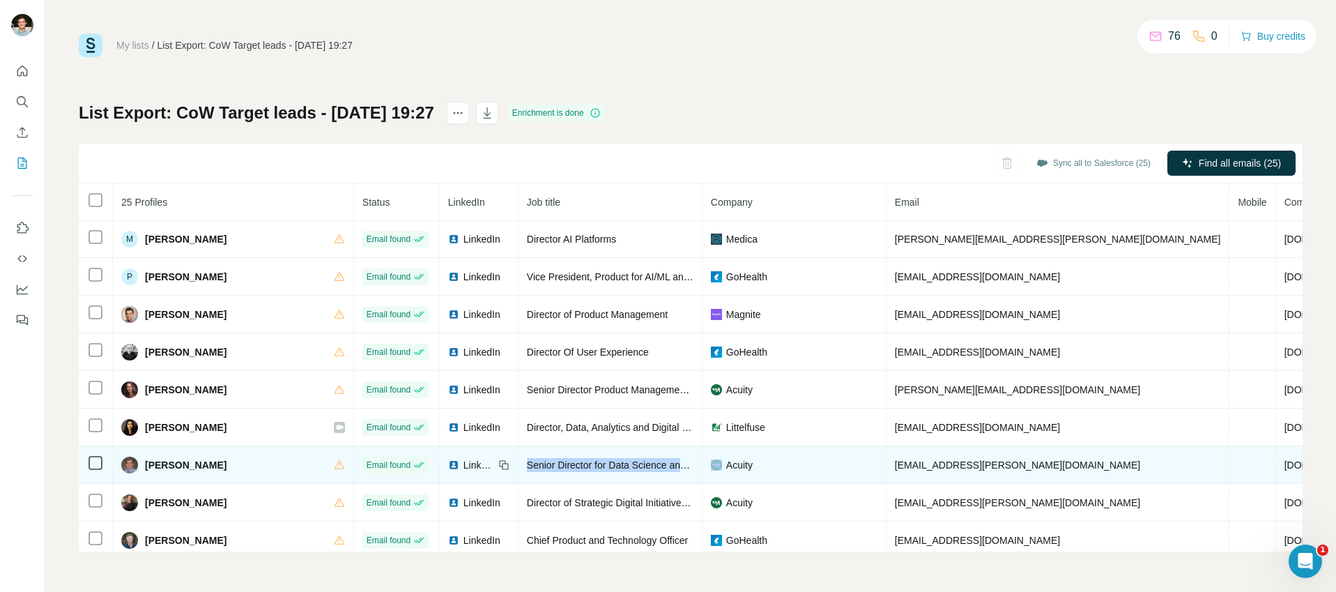
click at [533, 463] on span "Senior Director for Data Science and Artificial Intelligence" at bounding box center [650, 464] width 247 height 11
click at [726, 465] on span "Acuity" at bounding box center [739, 465] width 26 height 14
click at [901, 469] on span "[EMAIL_ADDRESS][PERSON_NAME][DOMAIN_NAME]" at bounding box center [1017, 464] width 245 height 11
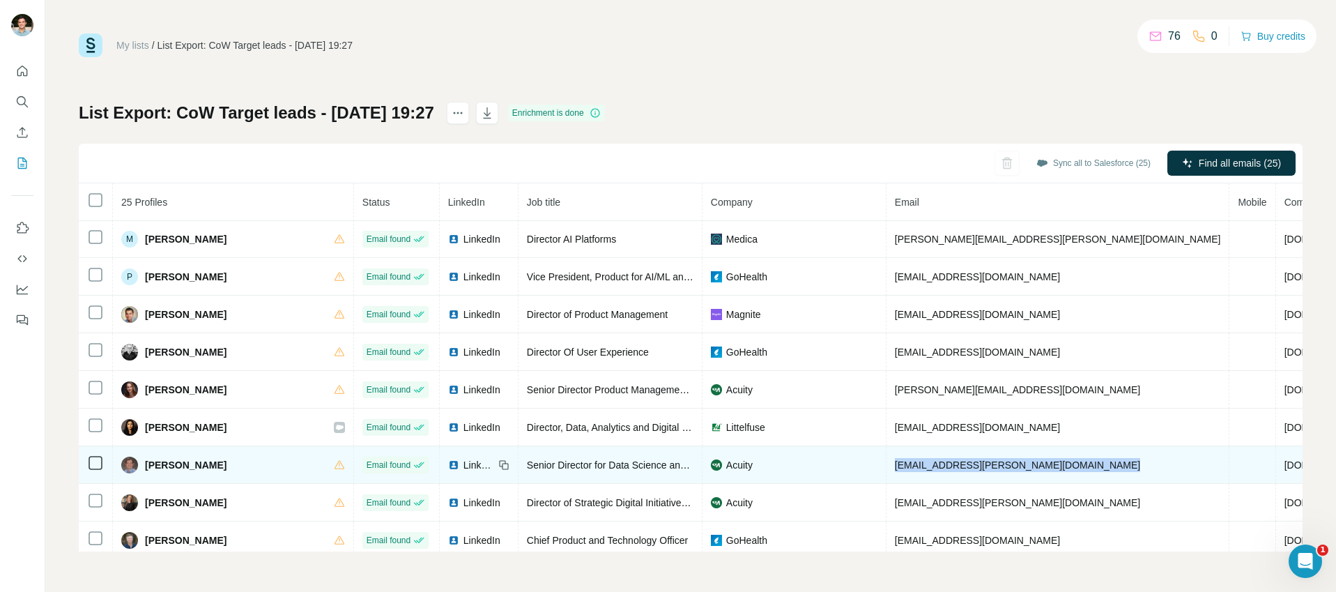
click at [901, 469] on span "[EMAIL_ADDRESS][PERSON_NAME][DOMAIN_NAME]" at bounding box center [1017, 464] width 245 height 11
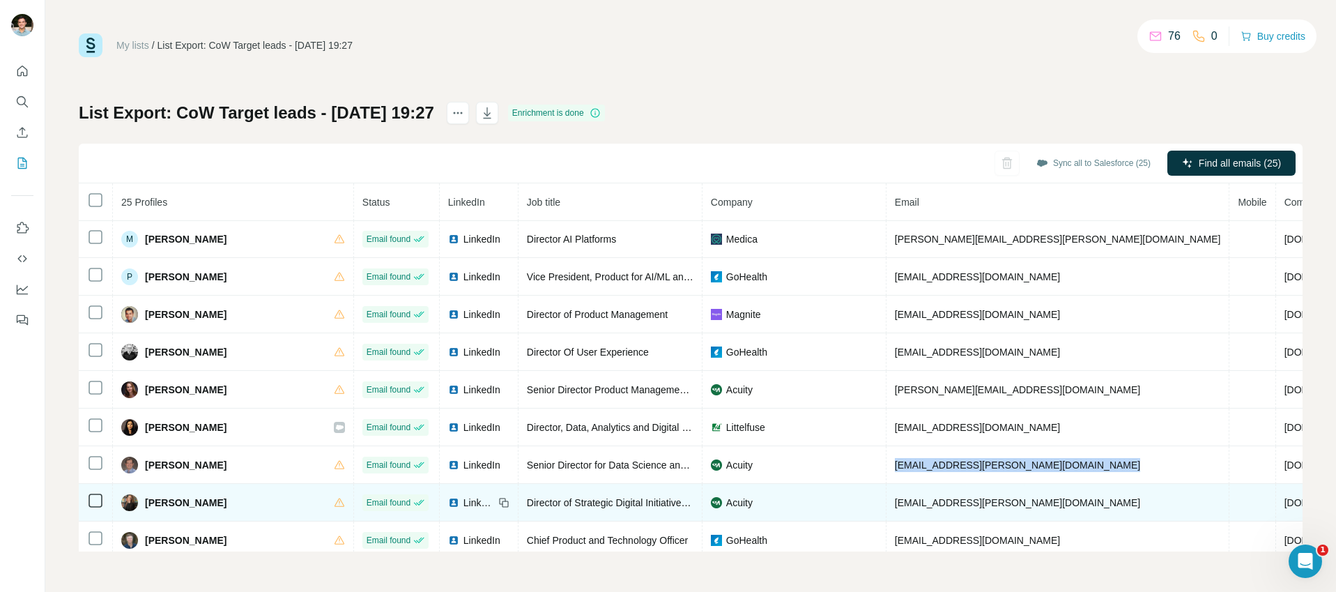
click at [167, 509] on span "[PERSON_NAME]" at bounding box center [186, 502] width 82 height 14
click at [527, 504] on span "Director of Strategic Digital Initiatives and Chief of Staff" at bounding box center [646, 502] width 238 height 11
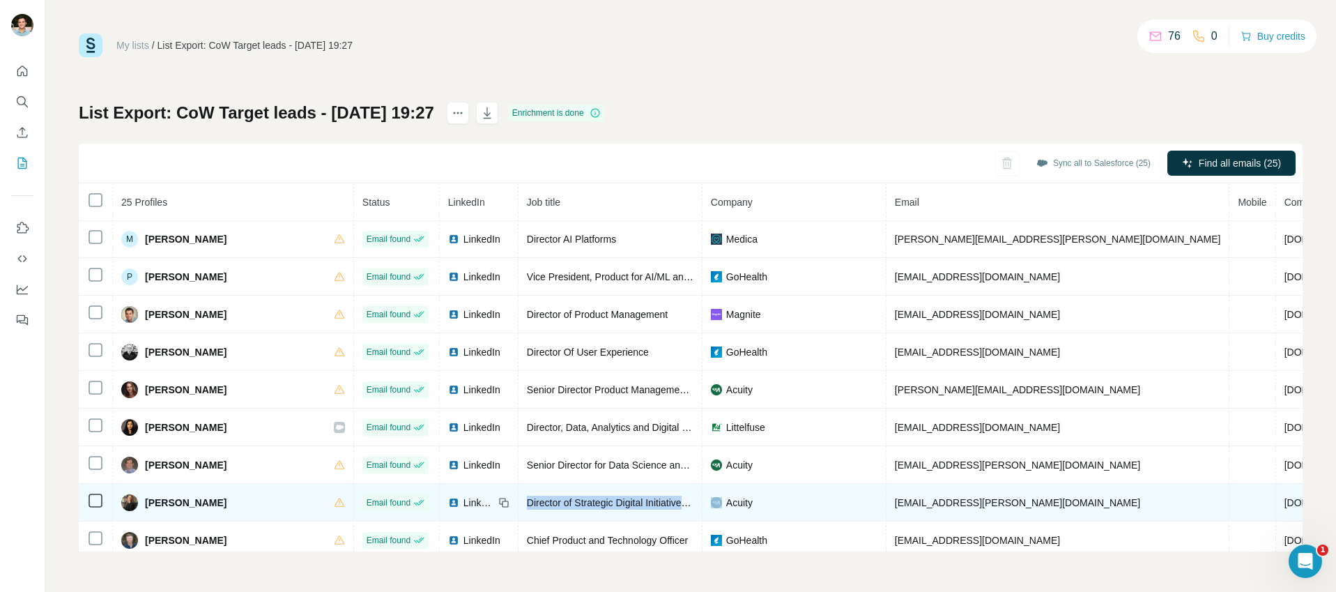
click at [527, 504] on span "Director of Strategic Digital Initiatives and Chief of Staff" at bounding box center [646, 502] width 238 height 11
click at [726, 497] on span "Acuity" at bounding box center [739, 502] width 26 height 14
click at [895, 504] on span "[EMAIL_ADDRESS][PERSON_NAME][DOMAIN_NAME]" at bounding box center [1017, 502] width 245 height 11
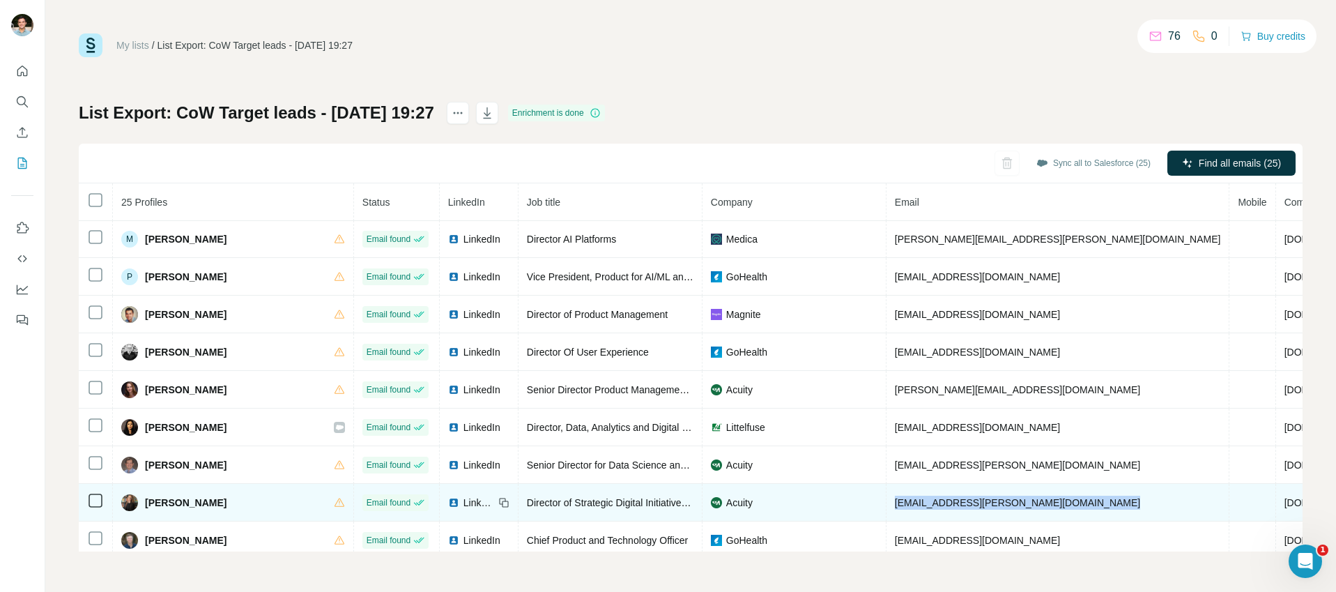
click at [895, 504] on span "[EMAIL_ADDRESS][PERSON_NAME][DOMAIN_NAME]" at bounding box center [1017, 502] width 245 height 11
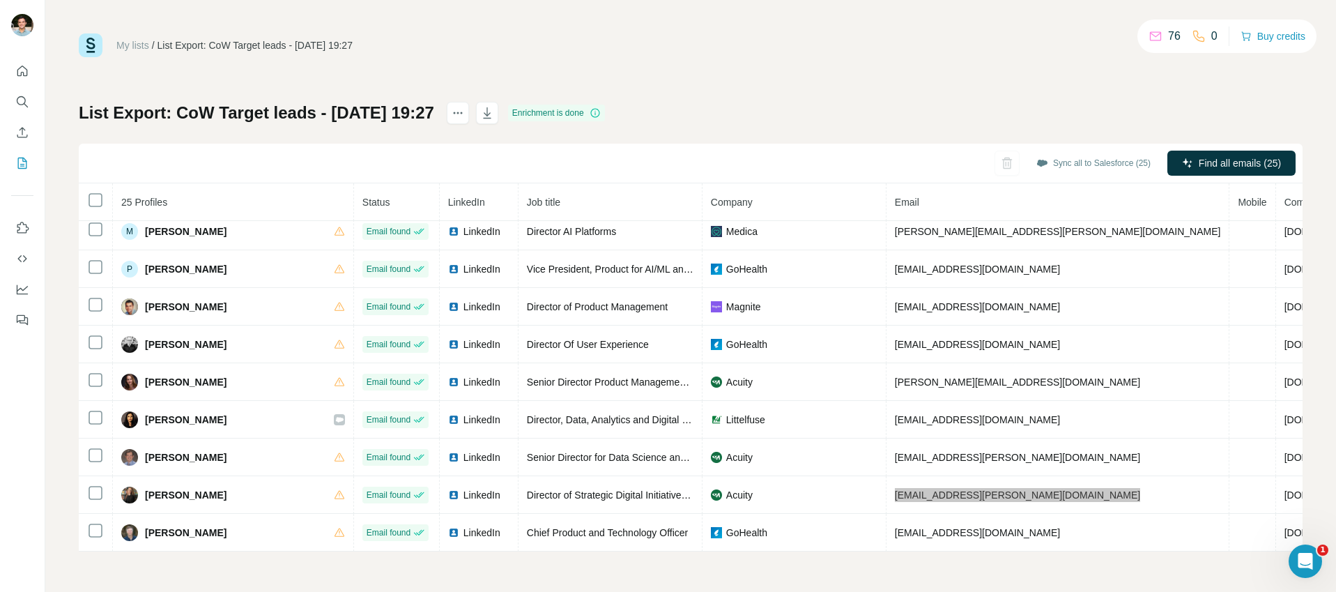
scroll to position [618, 0]
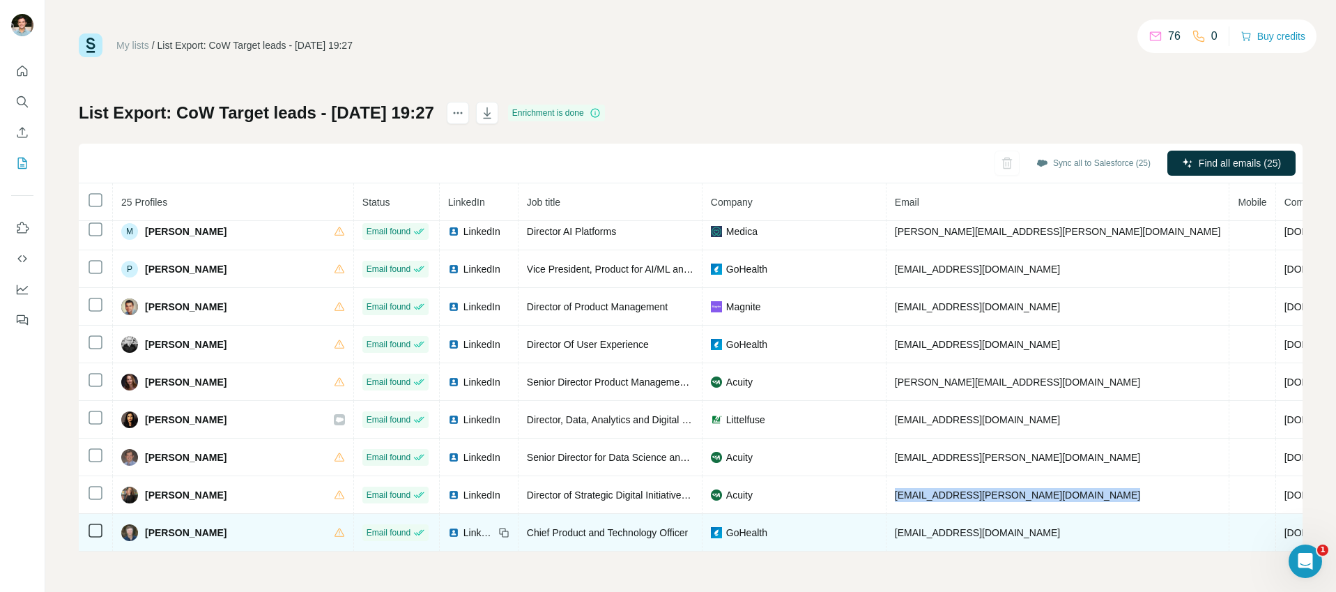
click at [165, 525] on span "[PERSON_NAME]" at bounding box center [186, 532] width 82 height 14
click at [726, 525] on span "GoHealth" at bounding box center [746, 532] width 41 height 14
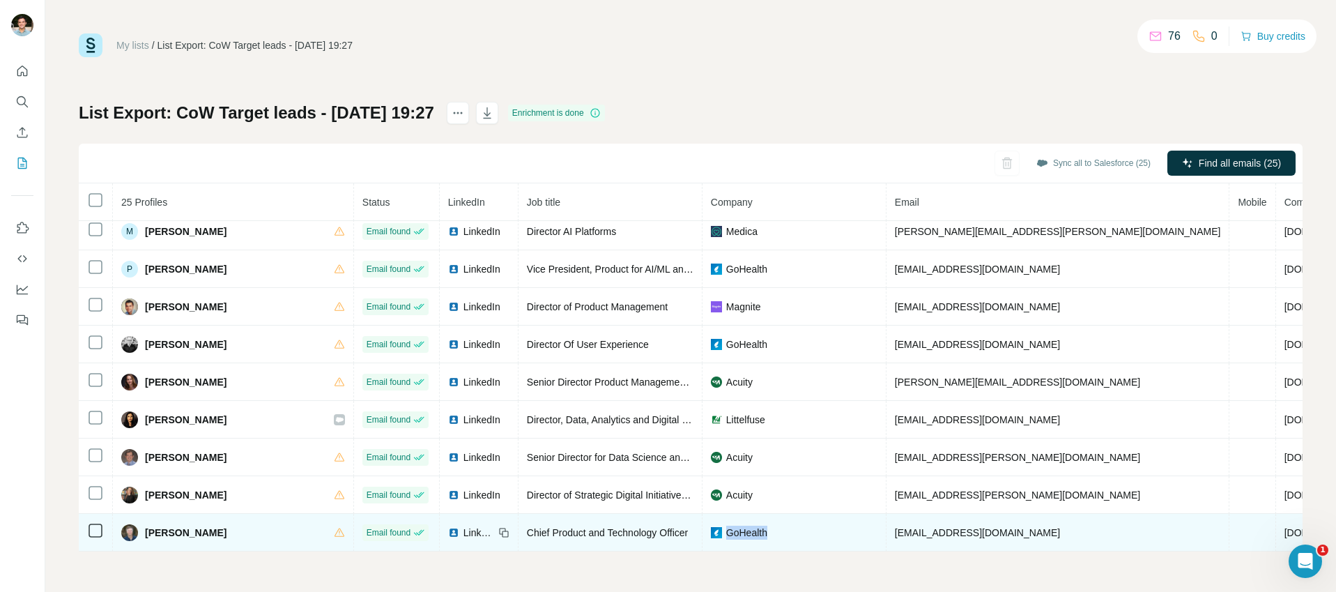
click at [527, 527] on span "Chief Product and Technology Officer" at bounding box center [607, 532] width 161 height 11
click at [895, 527] on span "[EMAIL_ADDRESS][DOMAIN_NAME]" at bounding box center [977, 532] width 165 height 11
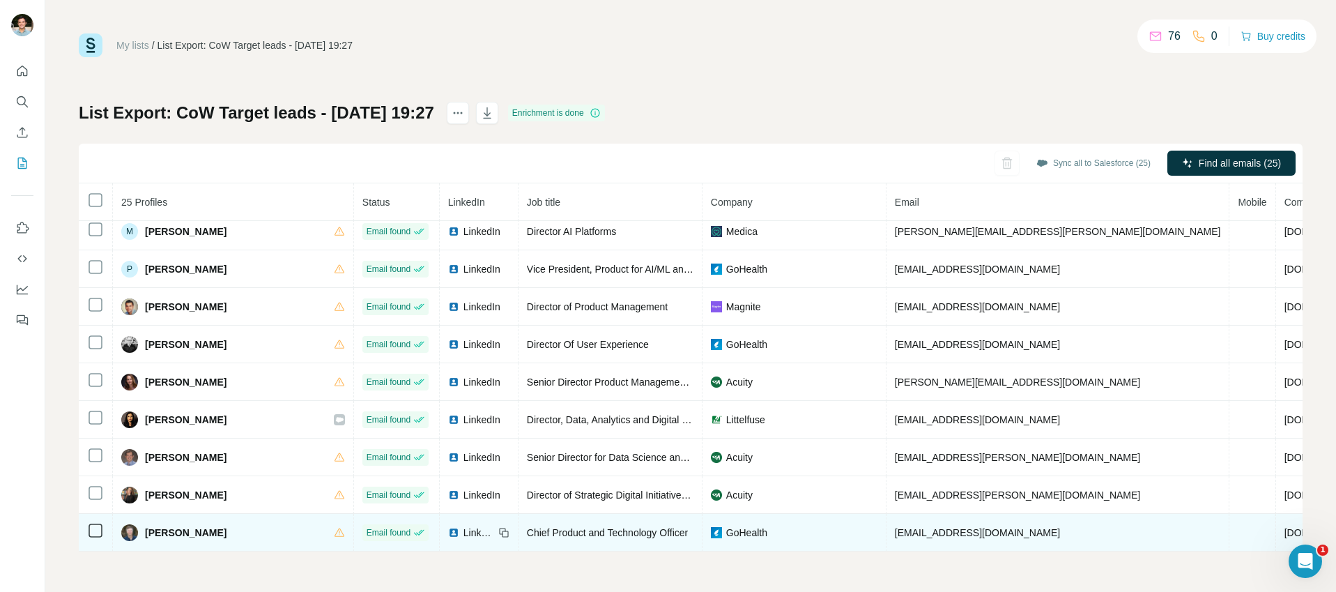
click at [895, 527] on span "[EMAIL_ADDRESS][DOMAIN_NAME]" at bounding box center [977, 532] width 165 height 11
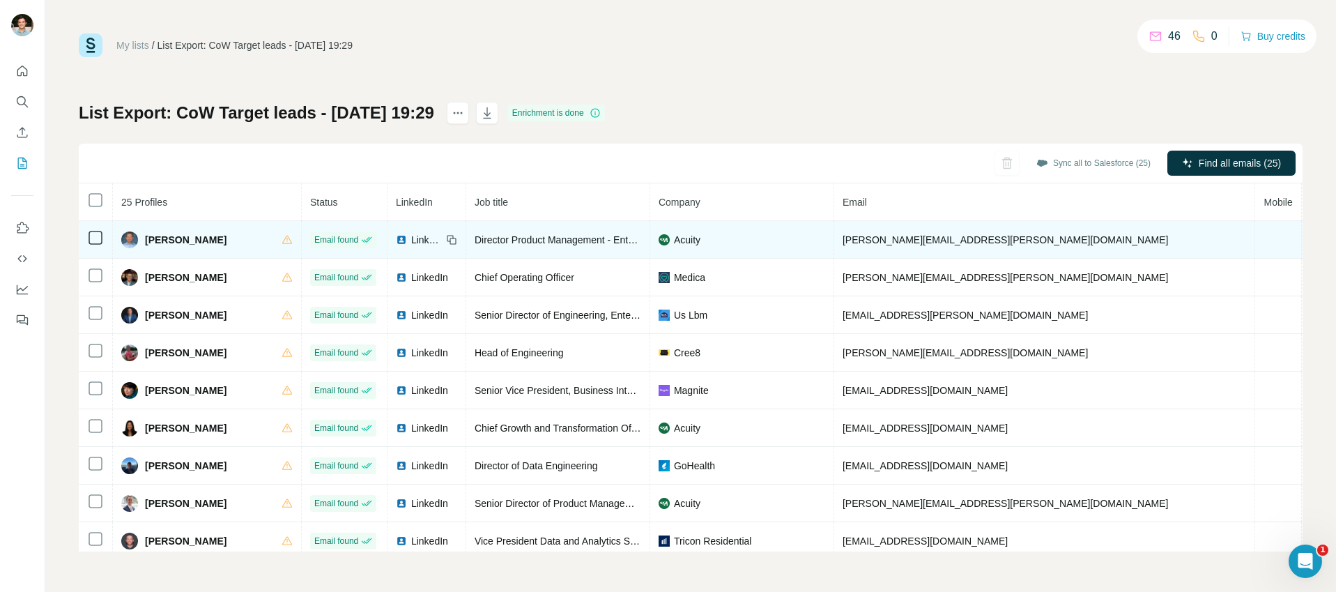
click at [185, 238] on span "Aaron Youngstedt" at bounding box center [186, 240] width 82 height 14
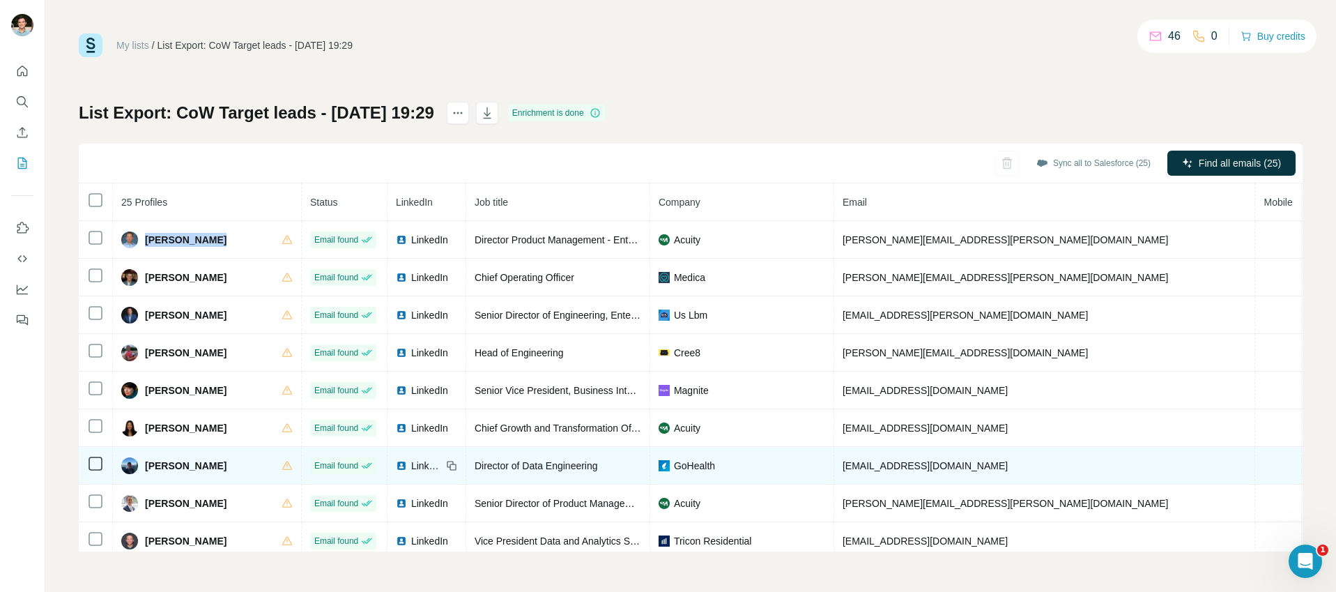
copy div "Aaron Youngstedt"
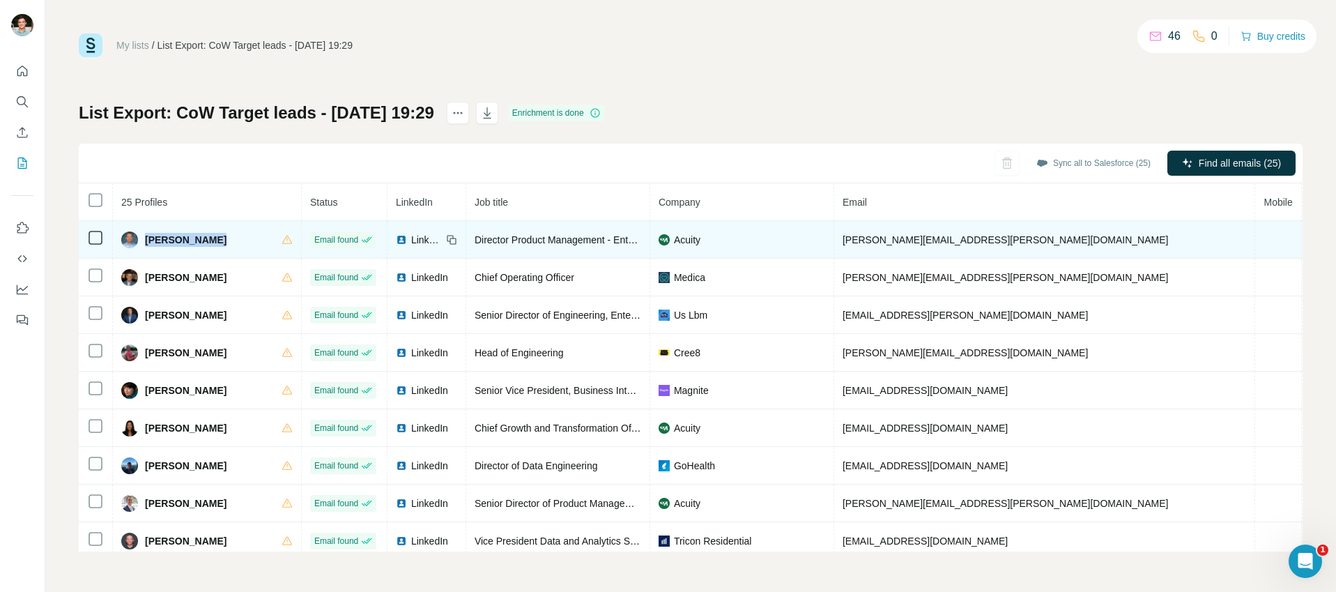
click at [519, 239] on span "Director Product Management - Enterprise Technology" at bounding box center [591, 239] width 235 height 11
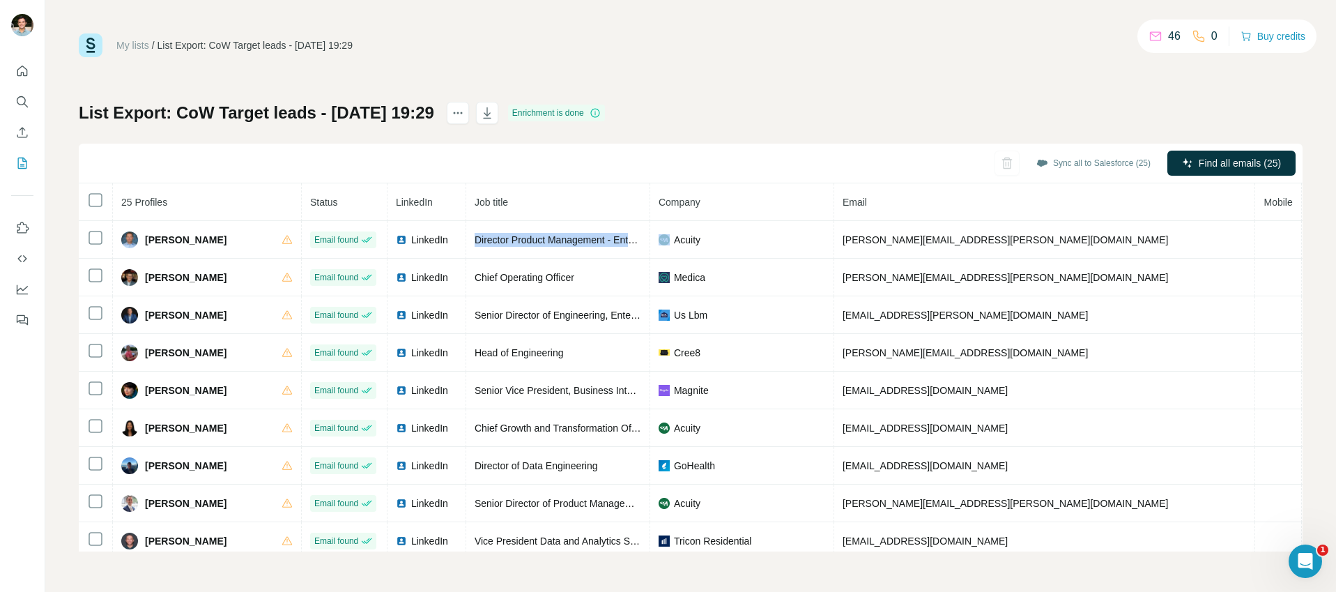
copy span "Director Product Management - Enterprise Technology"
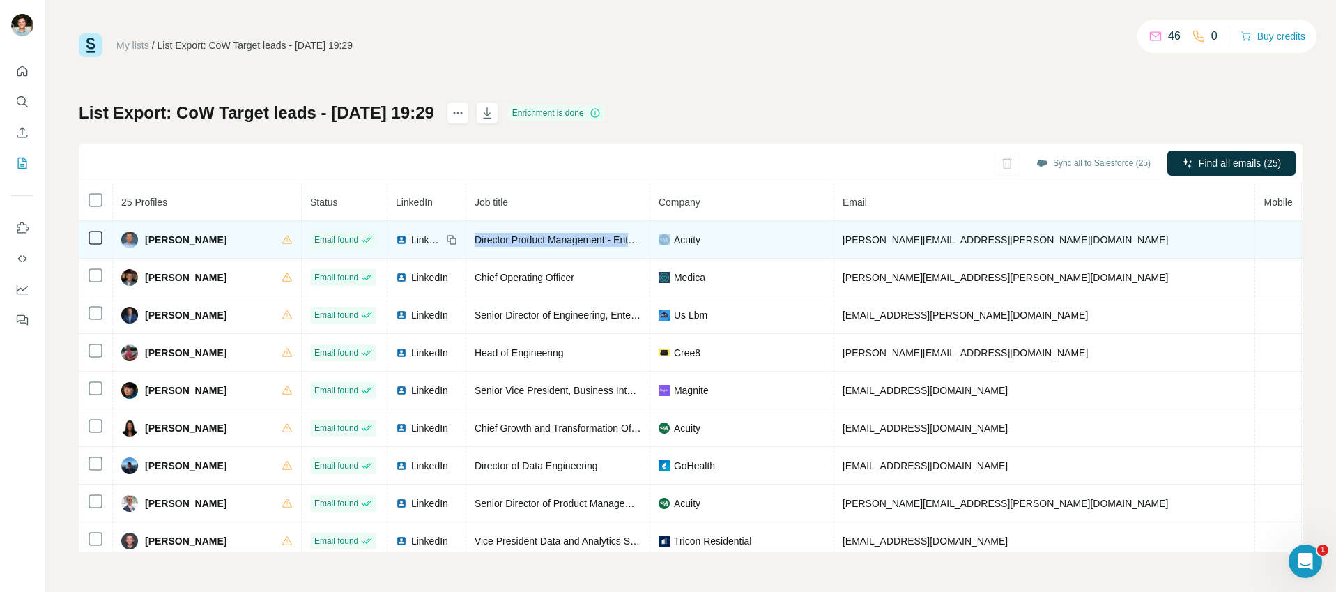
click at [674, 242] on span "Acuity" at bounding box center [687, 240] width 26 height 14
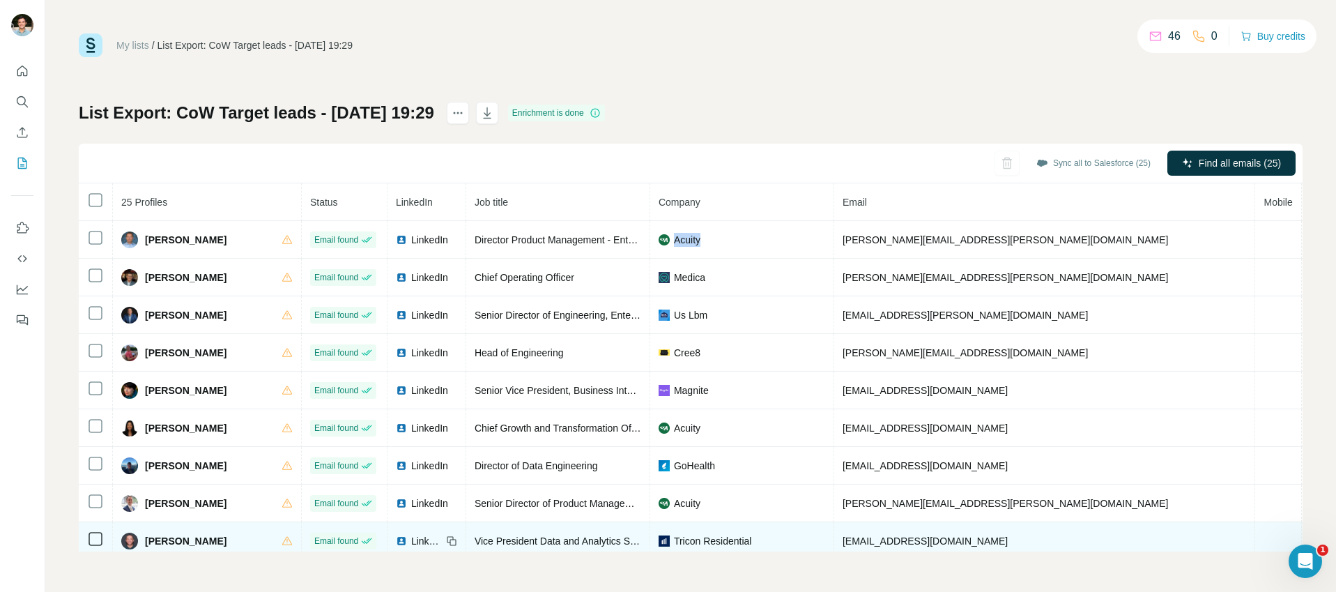
copy span "Acuity"
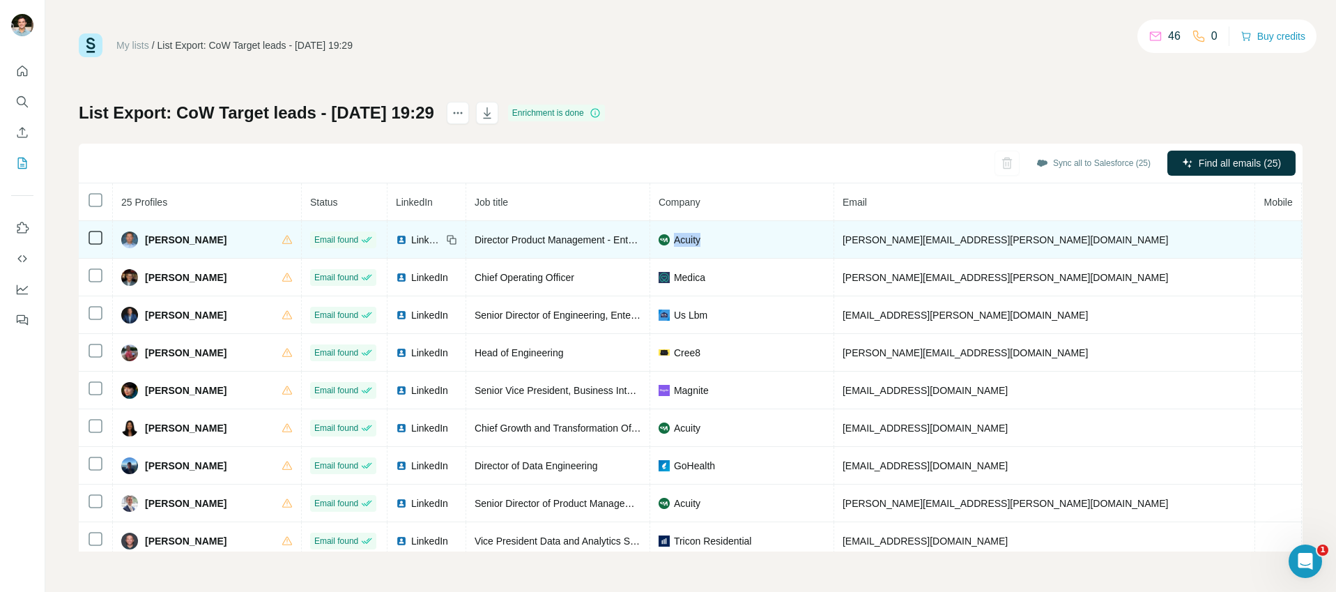
click at [900, 242] on span "aaron.youngstedt@acuityinc.com" at bounding box center [1005, 239] width 326 height 11
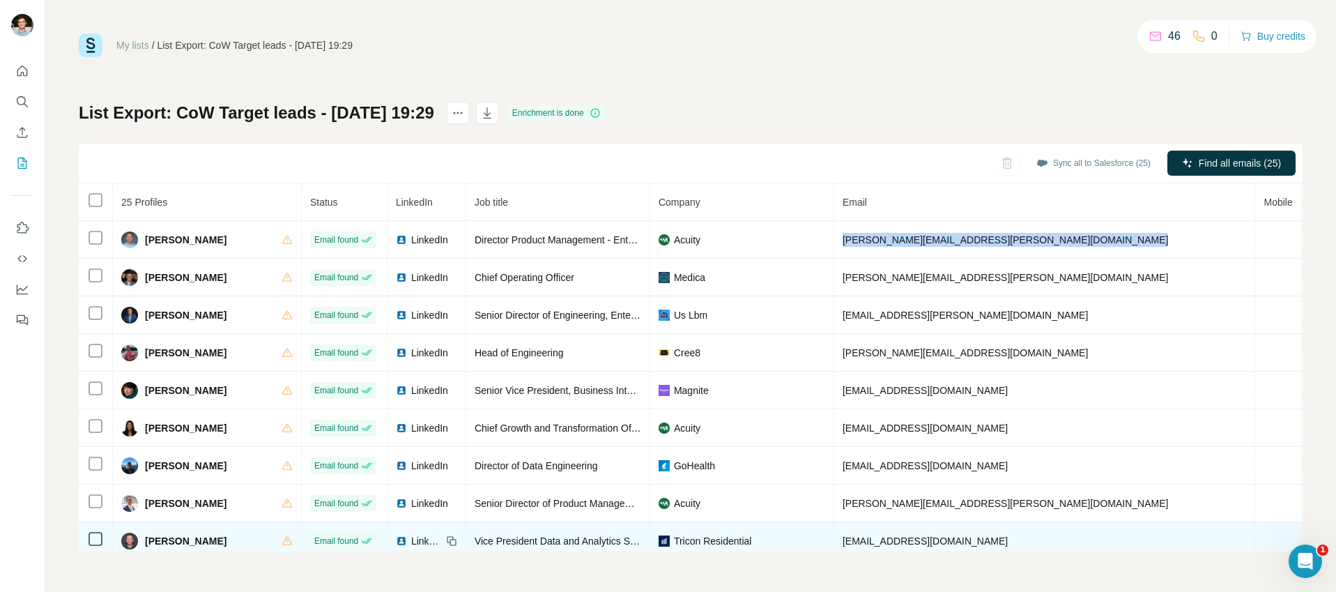
copy span "aaron.youngstedt@acuityinc.com"
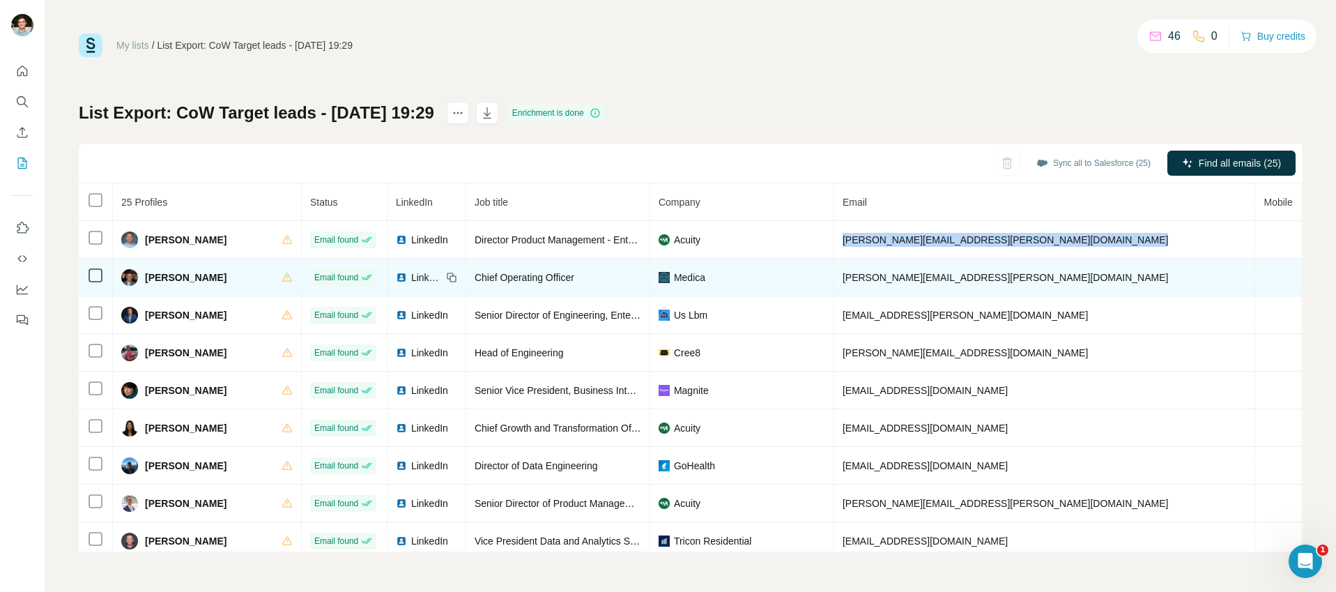
click at [175, 275] on span "Adam Hjerpe" at bounding box center [186, 277] width 82 height 14
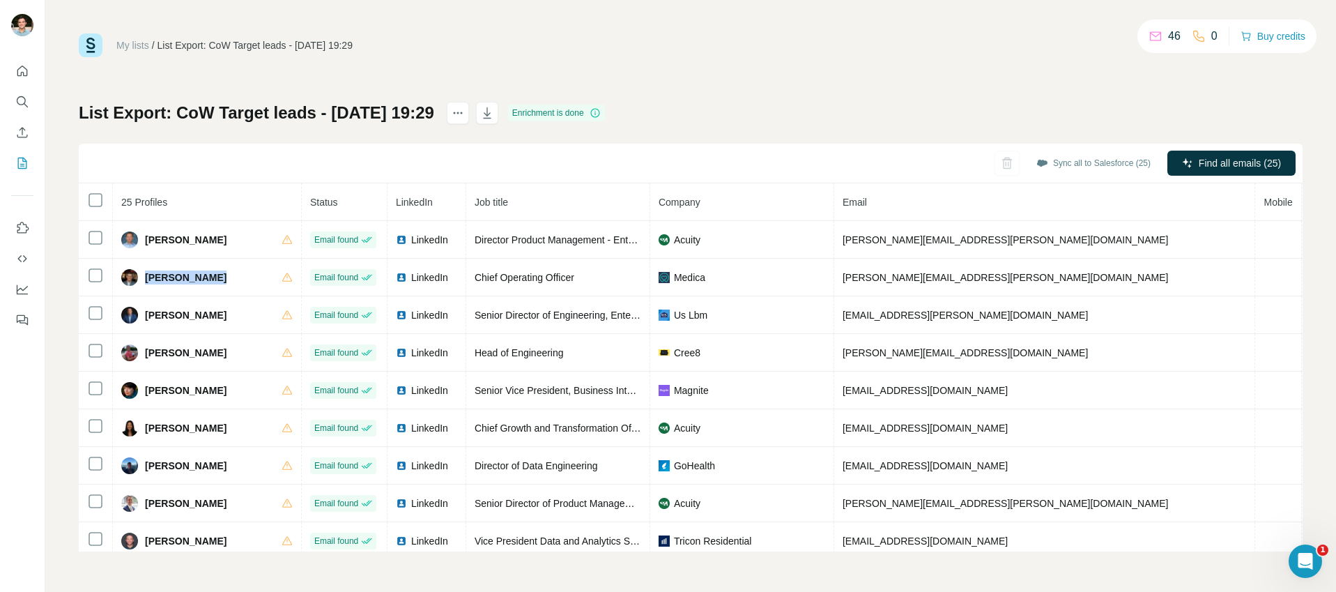
copy div "Adam Hjerpe"
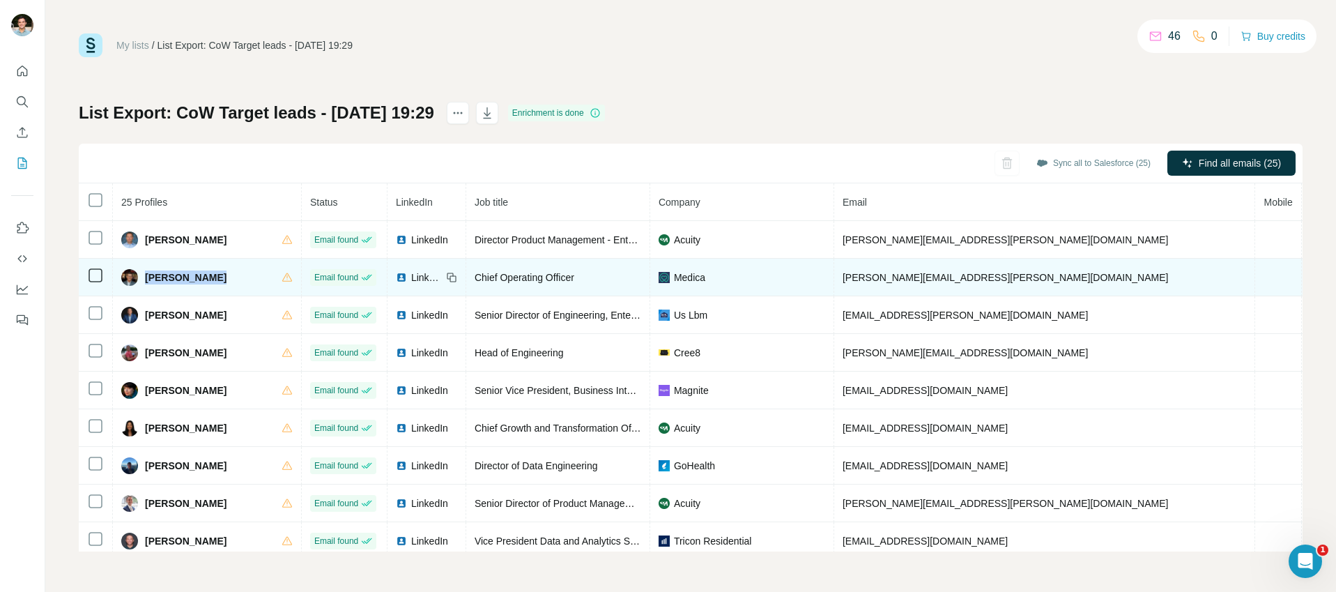
click at [490, 272] on span "Chief Operating Officer" at bounding box center [524, 277] width 100 height 11
copy span "Chief Operating Officer"
click at [674, 277] on span "Medica" at bounding box center [689, 277] width 31 height 14
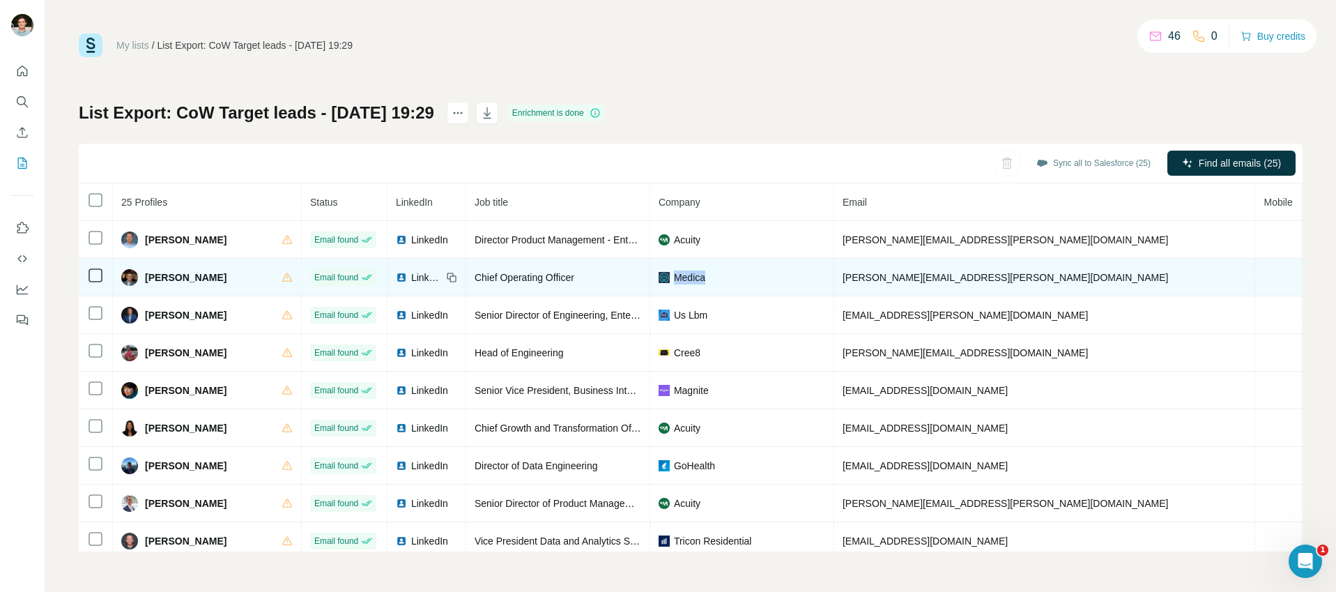
click at [674, 277] on span "Medica" at bounding box center [689, 277] width 31 height 14
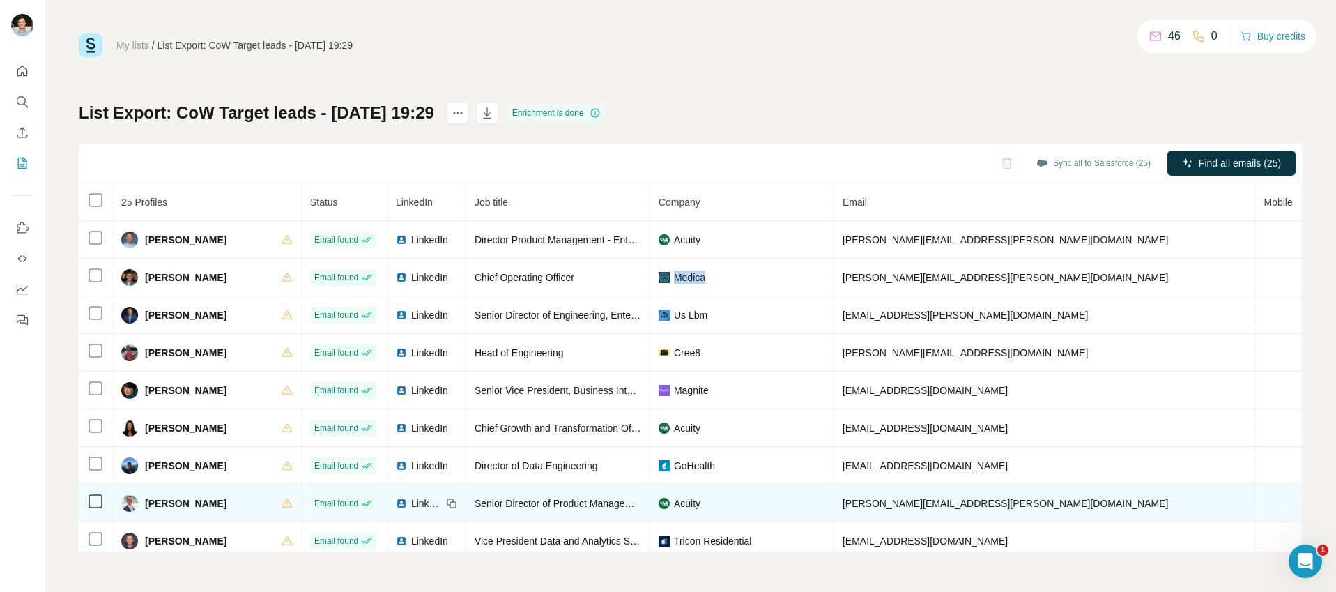
copy span "Medica"
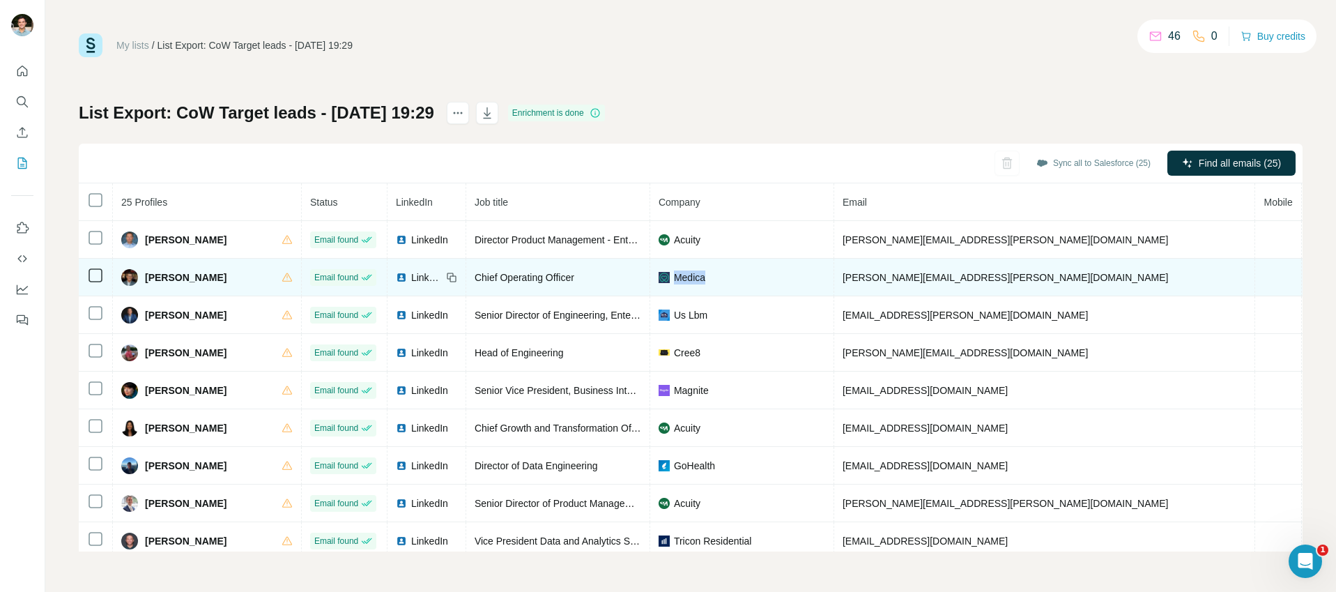
click at [894, 281] on span "adam.hjerpe@medica.com" at bounding box center [1005, 277] width 326 height 11
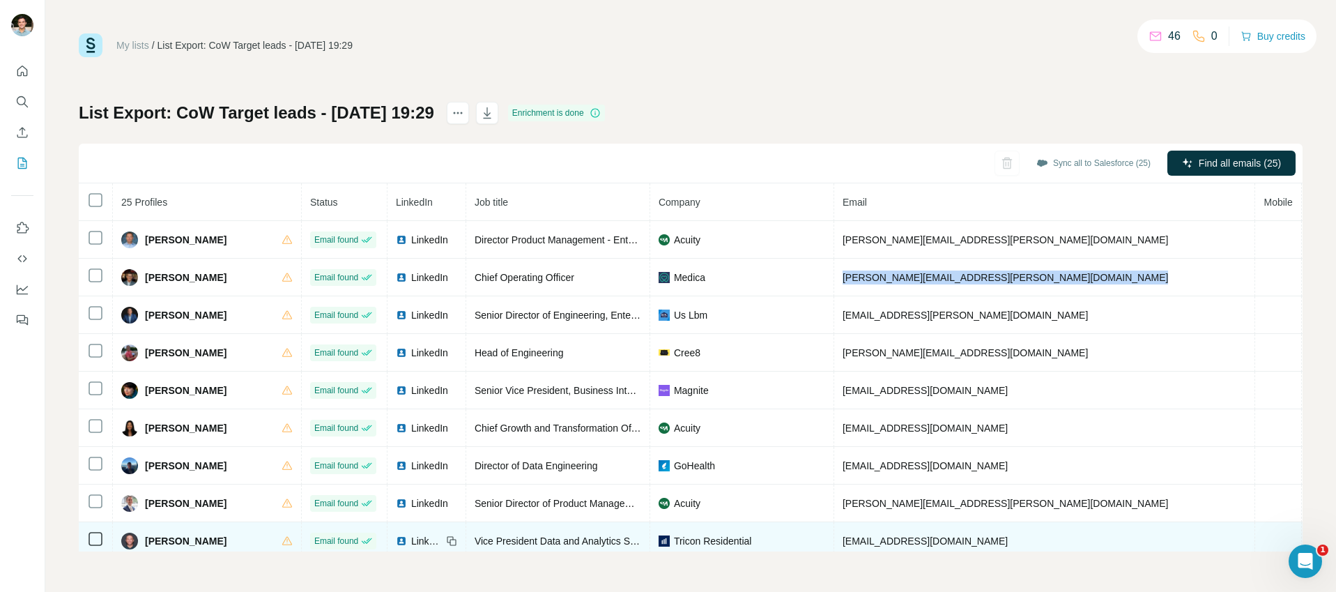
copy span "adam.hjerpe@medica.com"
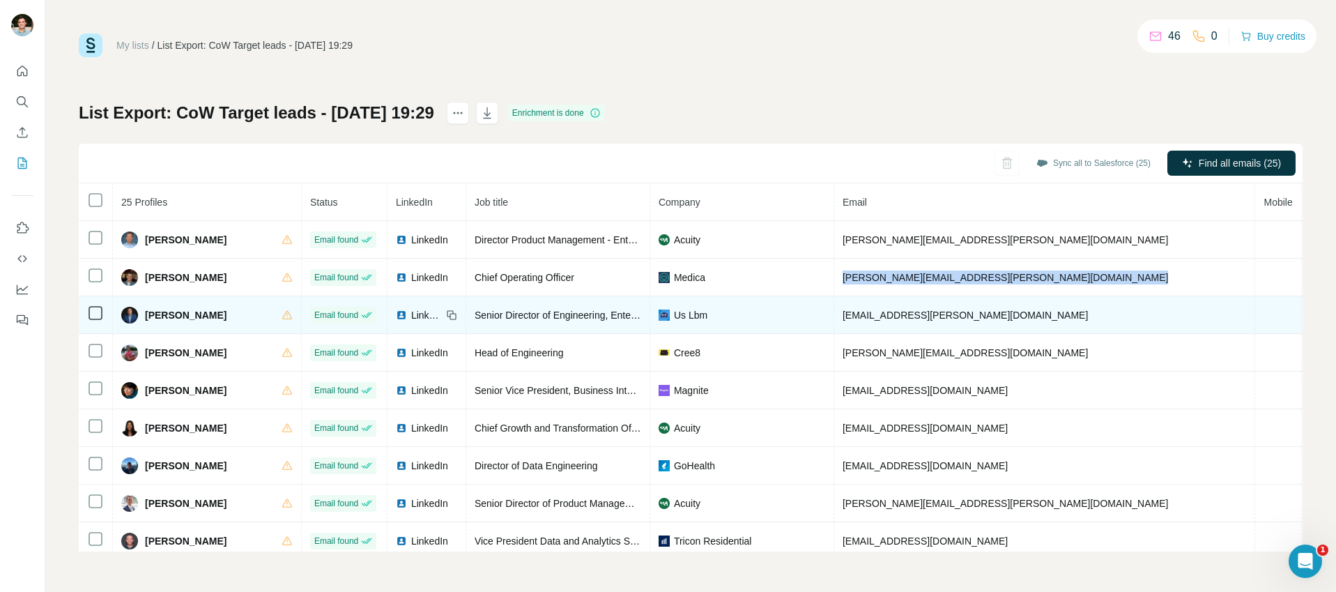
click at [188, 317] on span "Ananda Sankaran" at bounding box center [186, 315] width 82 height 14
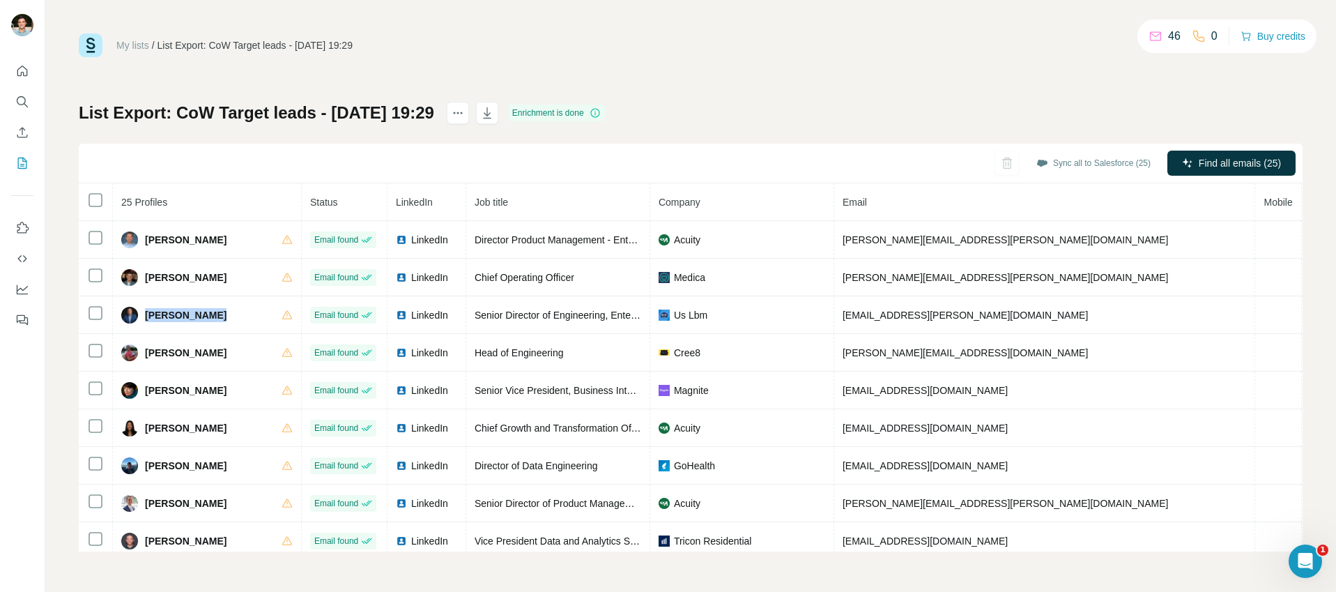
copy div "Ananda Sankaran"
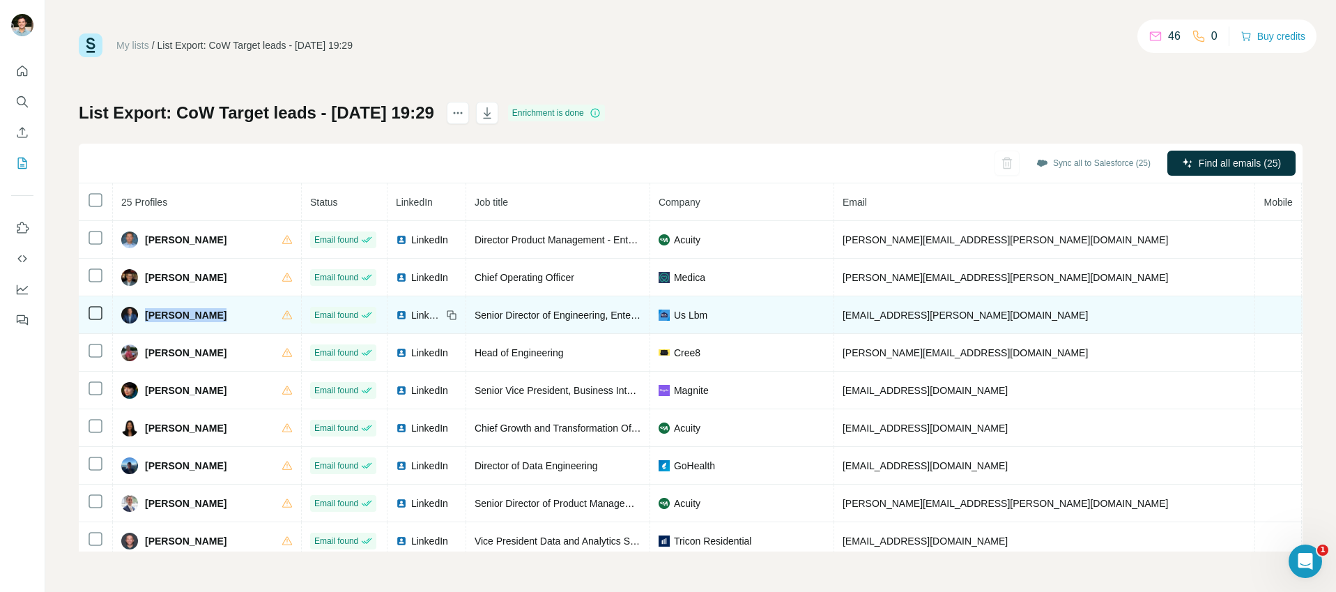
click at [495, 313] on span "Senior Director of Engineering, Enterprise Data & Analytics" at bounding box center [601, 314] width 254 height 11
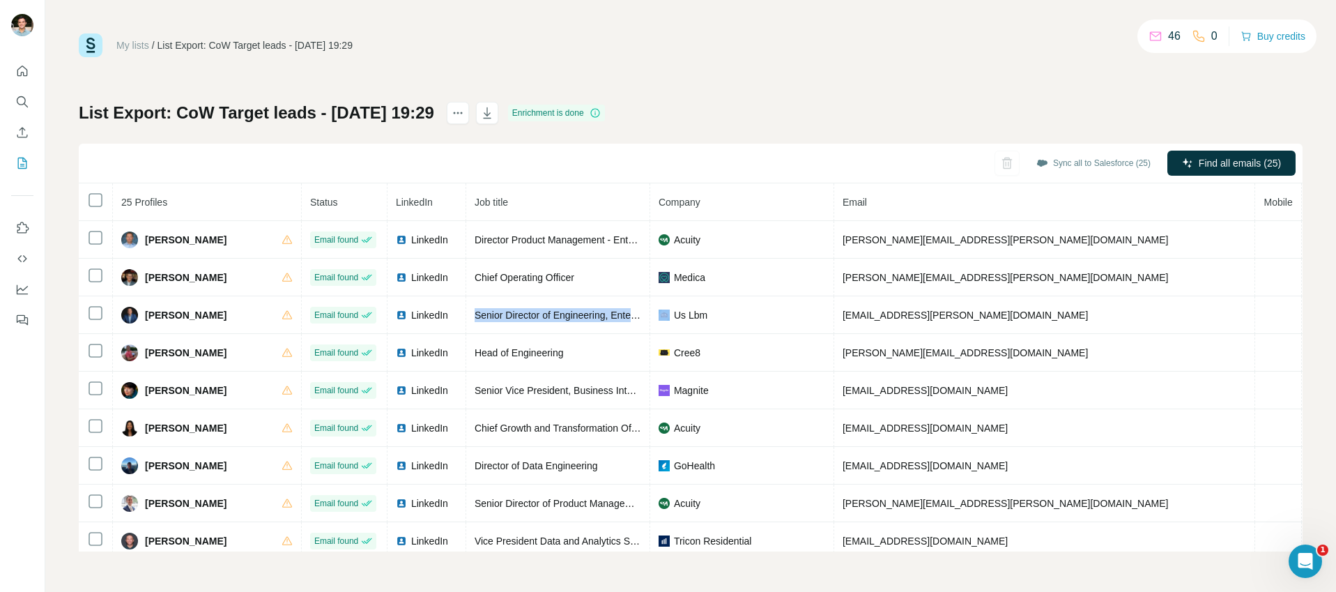
copy span "Senior Director of Engineering, Enterprise Data & Analytics"
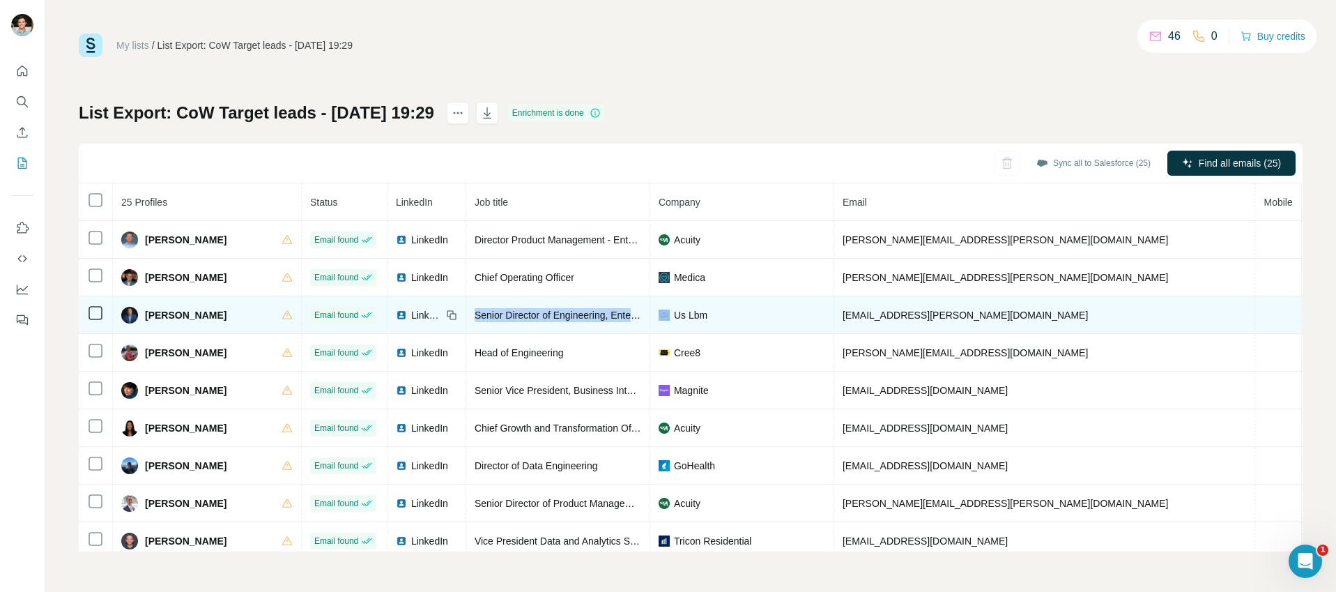
click at [877, 315] on span "ananda.sankaran@uslbm.com" at bounding box center [964, 314] width 245 height 11
drag, startPoint x: 695, startPoint y: 311, endPoint x: 648, endPoint y: 317, distance: 47.0
click at [658, 317] on div "Us Lbm" at bounding box center [741, 315] width 167 height 14
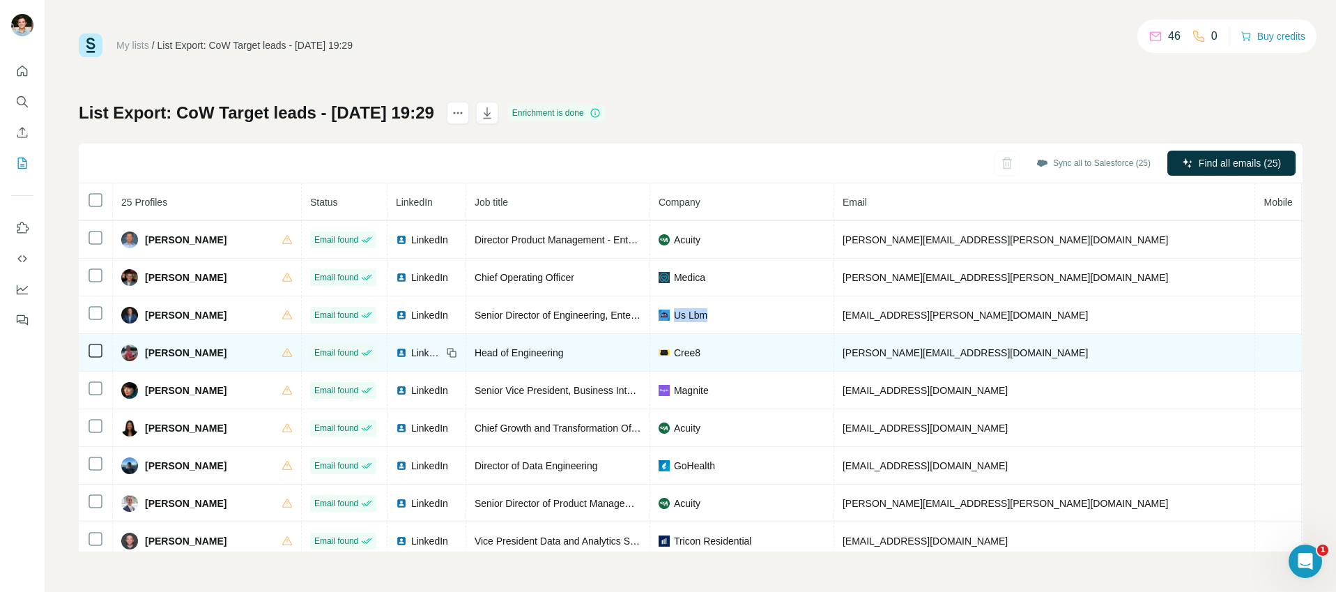
click at [170, 346] on span "Anthony Paquet" at bounding box center [186, 353] width 82 height 14
click at [513, 350] on span "Head of Engineering" at bounding box center [518, 352] width 89 height 11
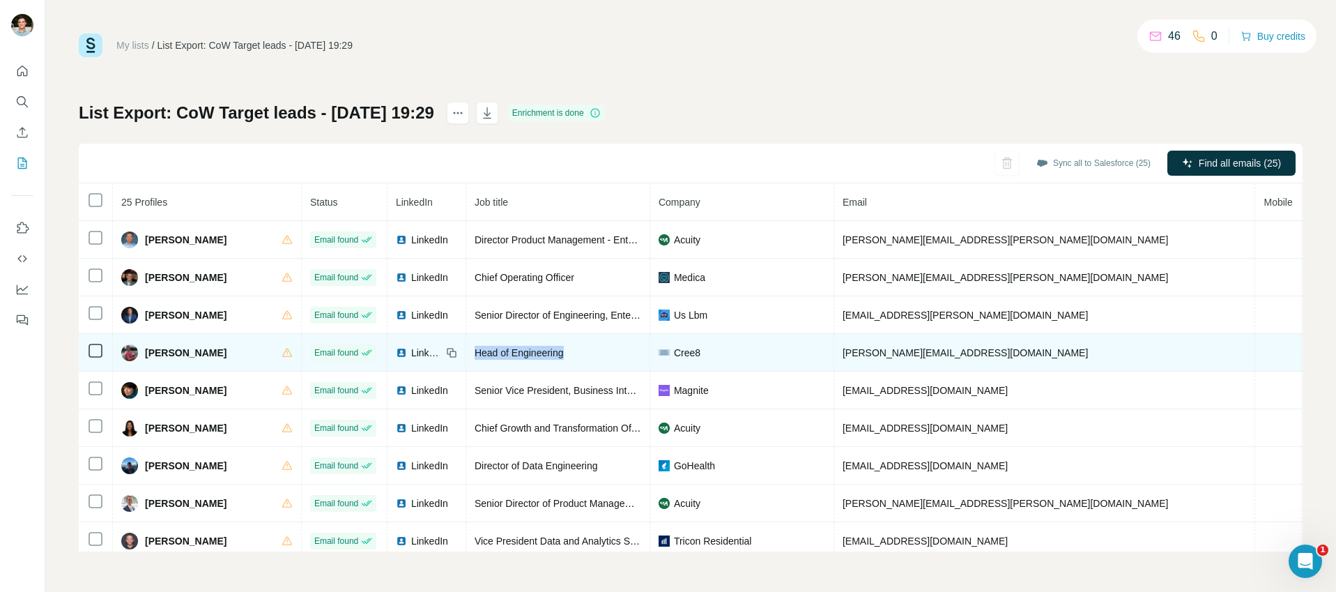
click at [513, 350] on span "Head of Engineering" at bounding box center [518, 352] width 89 height 11
click at [850, 349] on span "anthony@cree8.io" at bounding box center [964, 352] width 245 height 11
drag, startPoint x: 659, startPoint y: 355, endPoint x: 650, endPoint y: 354, distance: 9.1
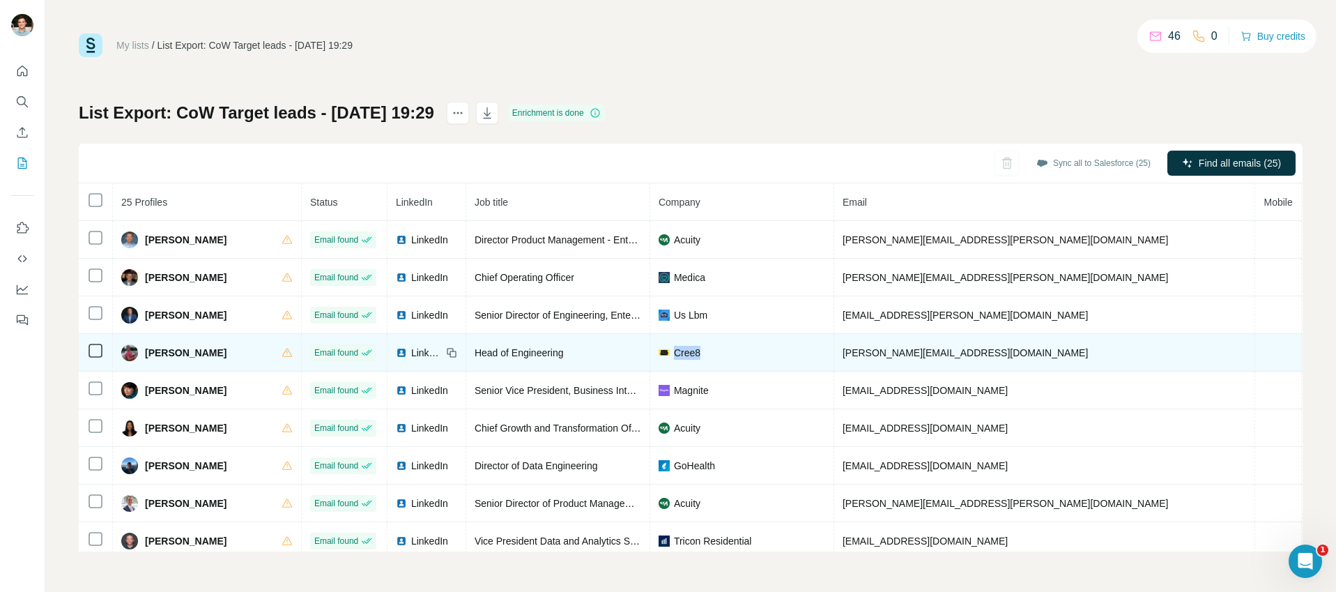
click at [658, 354] on div "Cree8" at bounding box center [741, 353] width 167 height 14
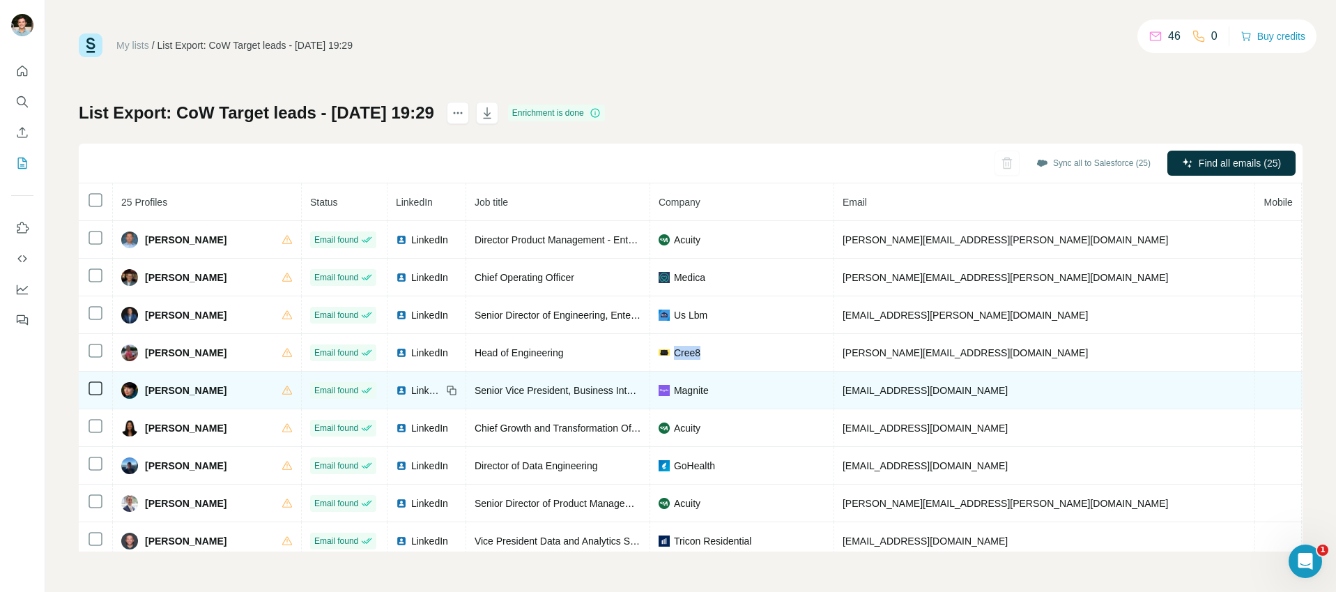
click at [173, 389] on span "Asiya Vorontsova" at bounding box center [186, 390] width 82 height 14
click at [502, 389] on span "Senior Vice President, Business Intelligence & Operations" at bounding box center [599, 390] width 250 height 11
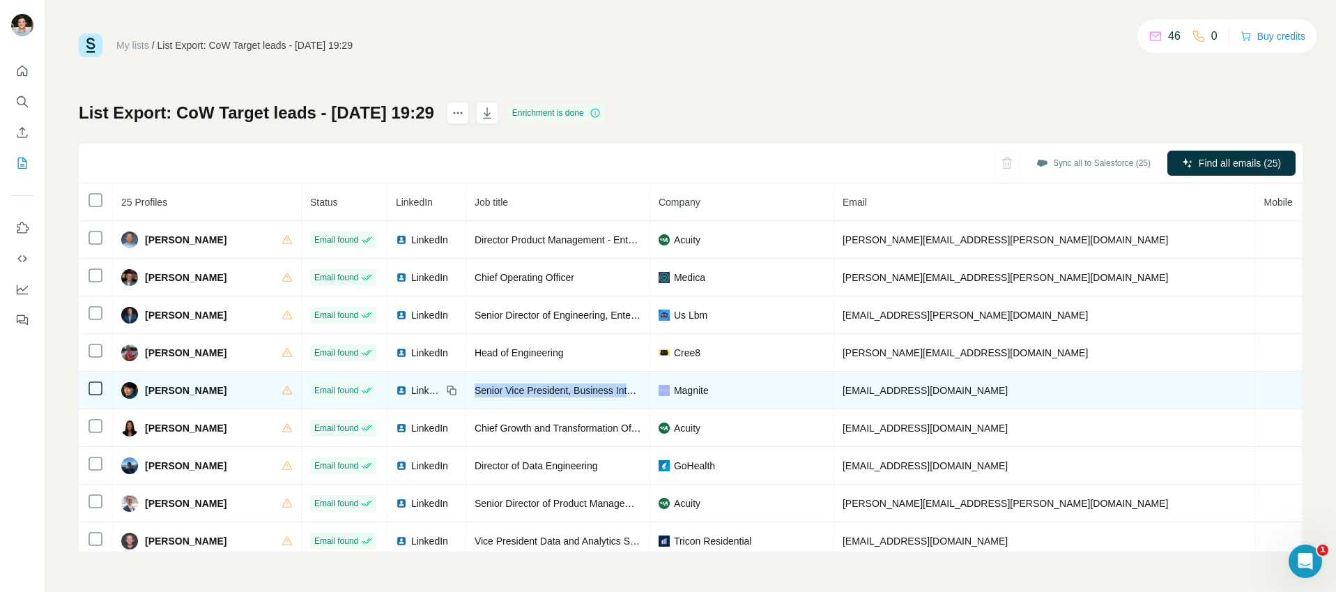
click at [502, 389] on span "Senior Vice President, Business Intelligence & Operations" at bounding box center [599, 390] width 250 height 11
click at [920, 391] on span "avorontsova@rubiconproject.com" at bounding box center [924, 390] width 165 height 11
click at [674, 388] on span "Magnite" at bounding box center [691, 390] width 35 height 14
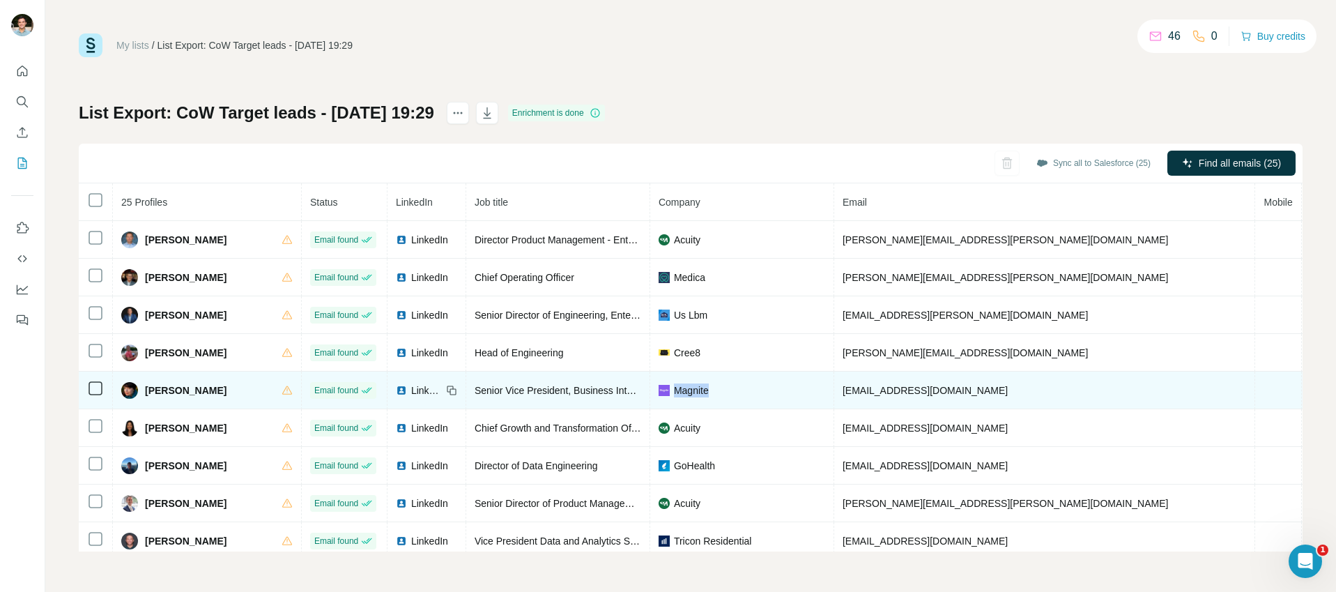
click at [674, 388] on span "Magnite" at bounding box center [691, 390] width 35 height 14
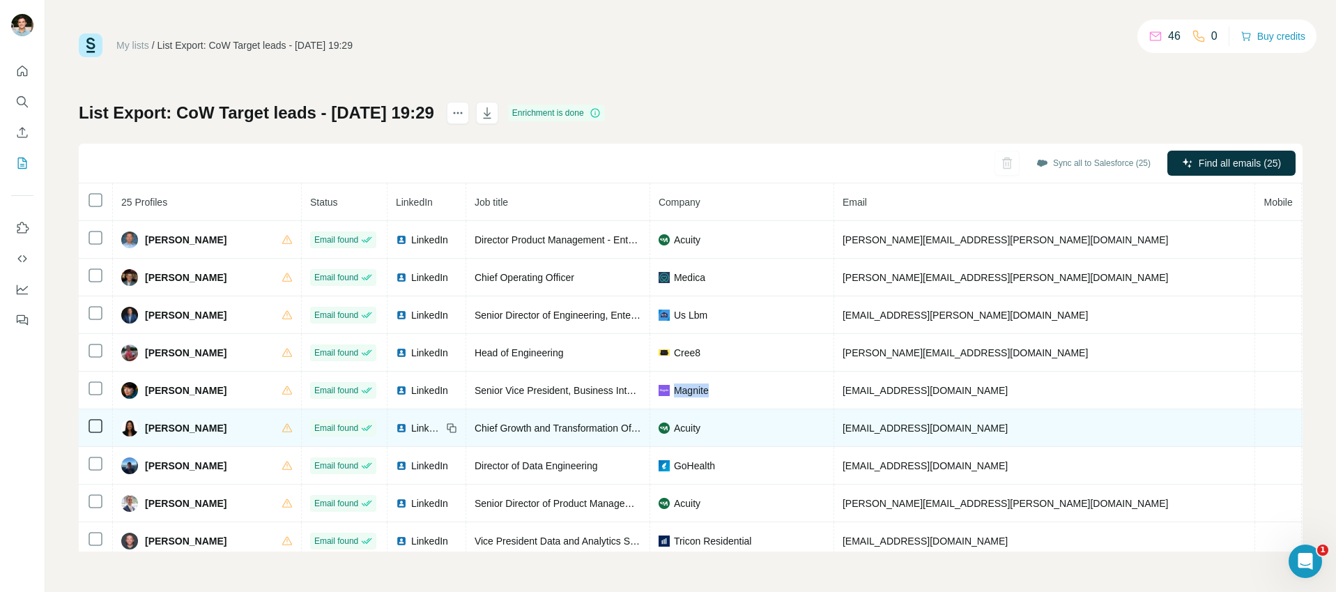
click at [186, 421] on span "Bhavani Amirthalingam" at bounding box center [186, 428] width 82 height 14
click at [547, 424] on span "Chief Growth and Transformation Officer" at bounding box center [561, 427] width 175 height 11
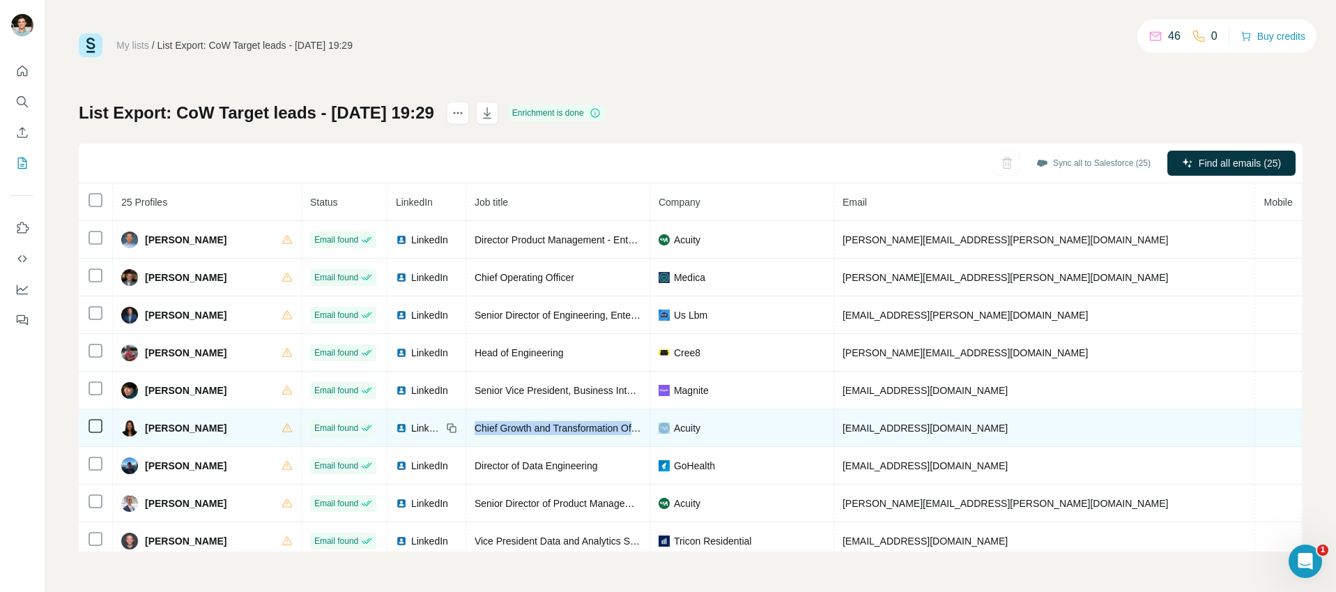
click at [547, 424] on span "Chief Growth and Transformation Officer" at bounding box center [561, 427] width 175 height 11
click at [925, 424] on span "bhavani.amirthalingam@acuityinc.com" at bounding box center [924, 427] width 165 height 11
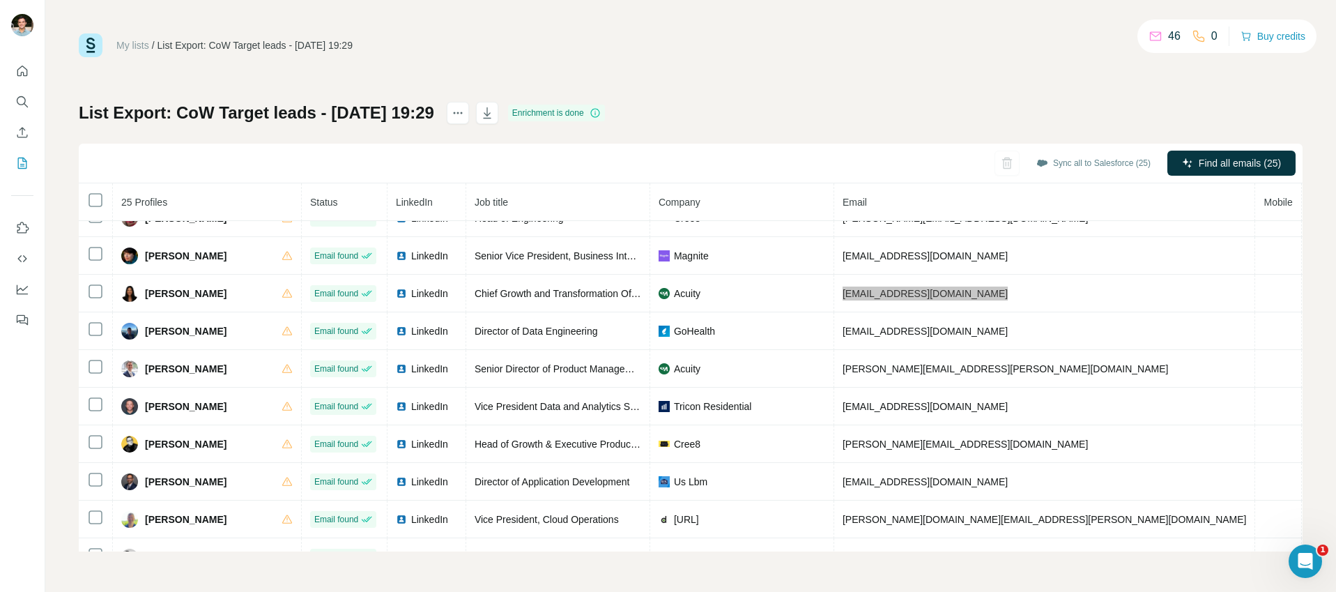
scroll to position [160, 0]
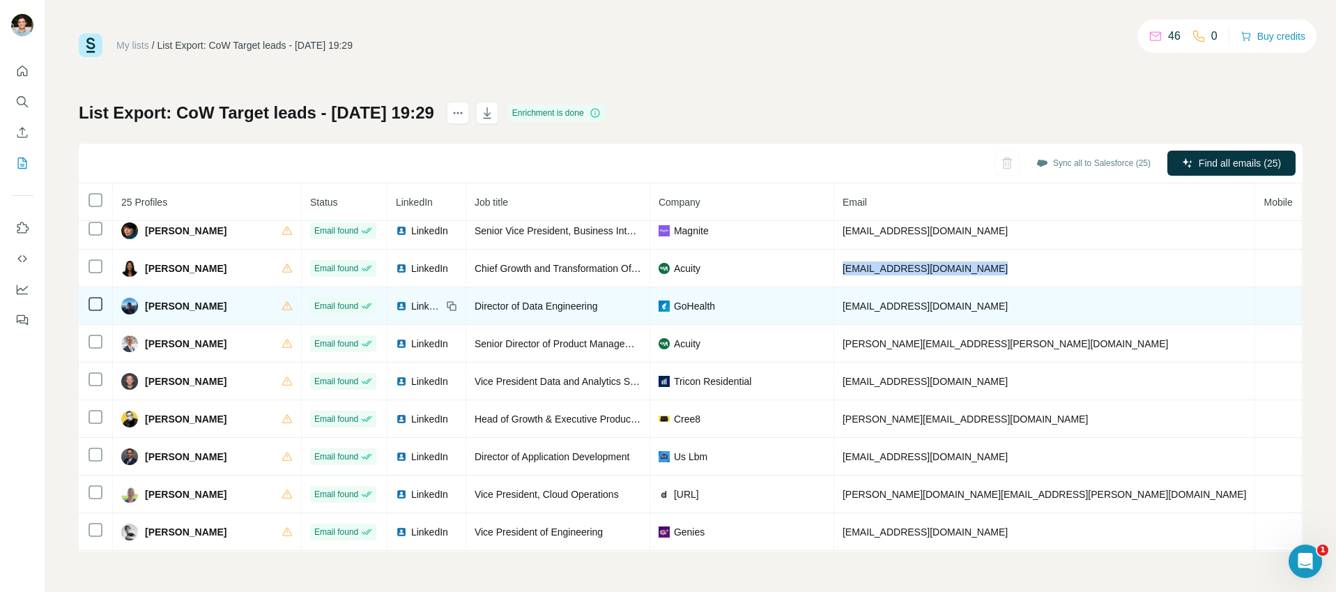
click at [184, 302] on span "Chris Elvart" at bounding box center [186, 306] width 82 height 14
click at [547, 307] on span "Director of Data Engineering" at bounding box center [535, 305] width 123 height 11
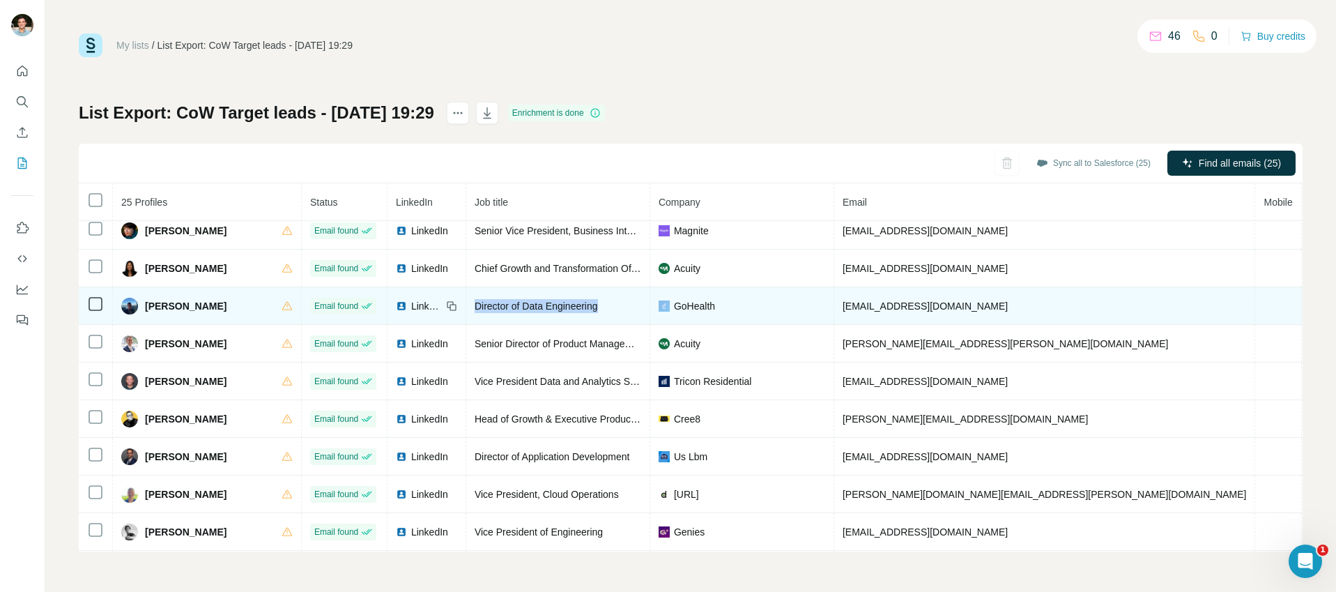
click at [547, 307] on span "Director of Data Engineering" at bounding box center [535, 305] width 123 height 11
click at [865, 301] on span "celvart@gohealth.com" at bounding box center [924, 305] width 165 height 11
click at [677, 302] on span "GoHealth" at bounding box center [694, 306] width 41 height 14
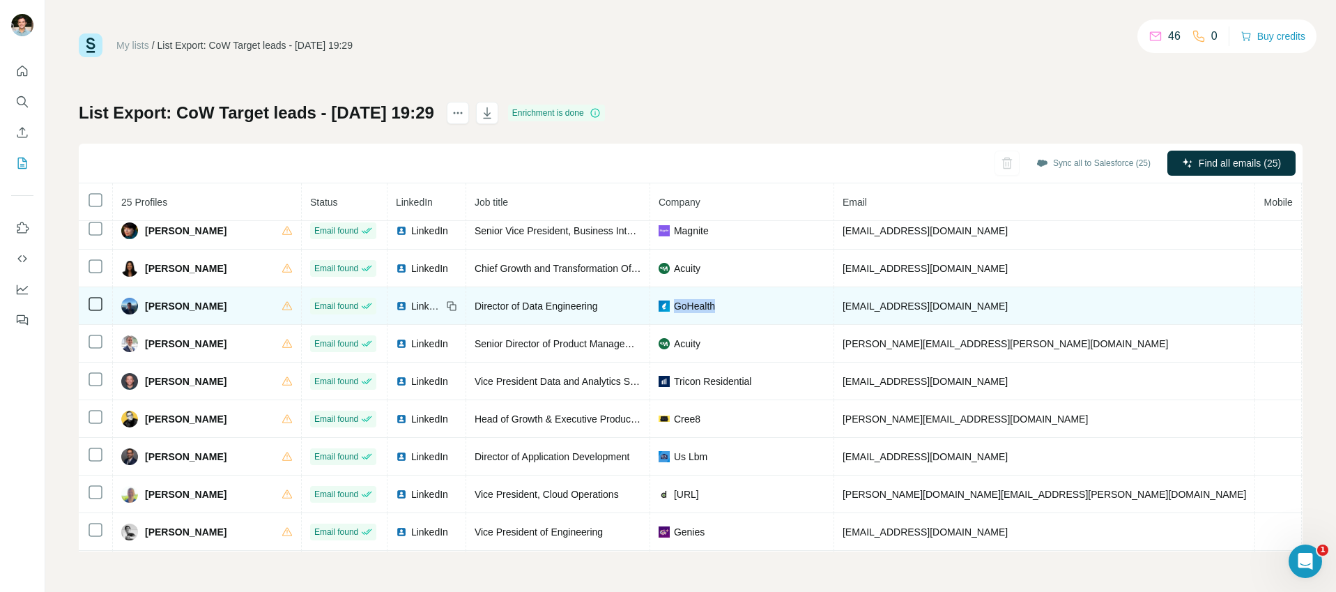
click at [677, 302] on span "GoHealth" at bounding box center [694, 306] width 41 height 14
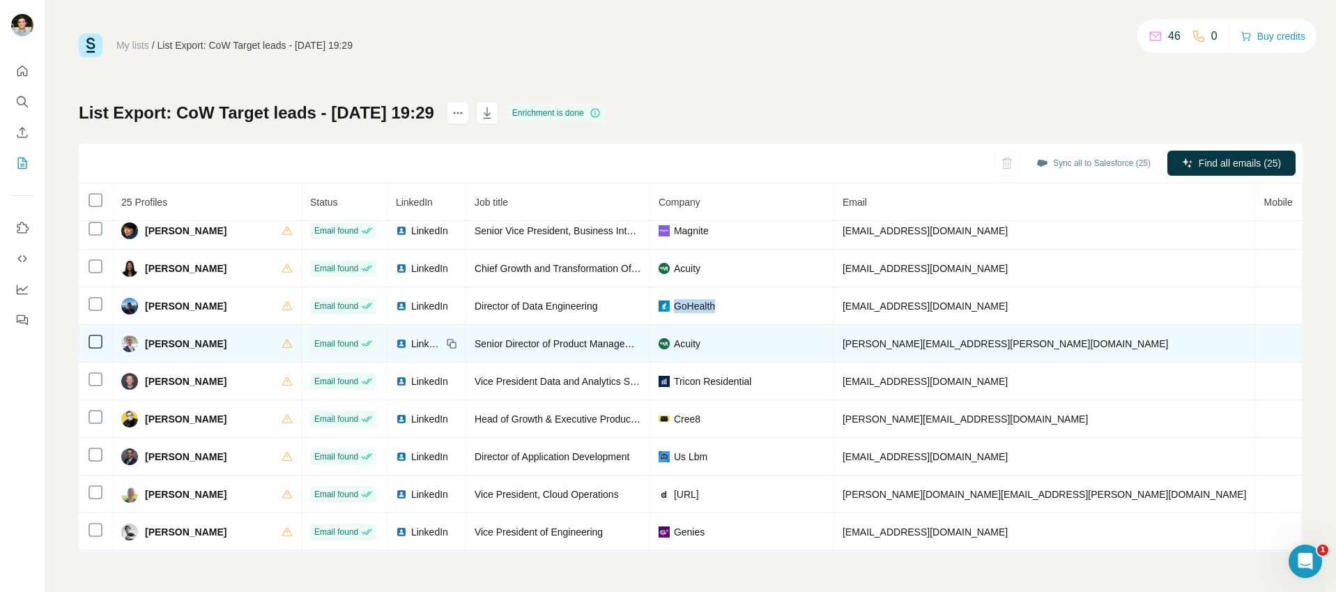
click at [180, 343] on span "Christopher Warner" at bounding box center [186, 344] width 82 height 14
click at [557, 341] on span "Senior Director of Product Management" at bounding box center [560, 343] width 172 height 11
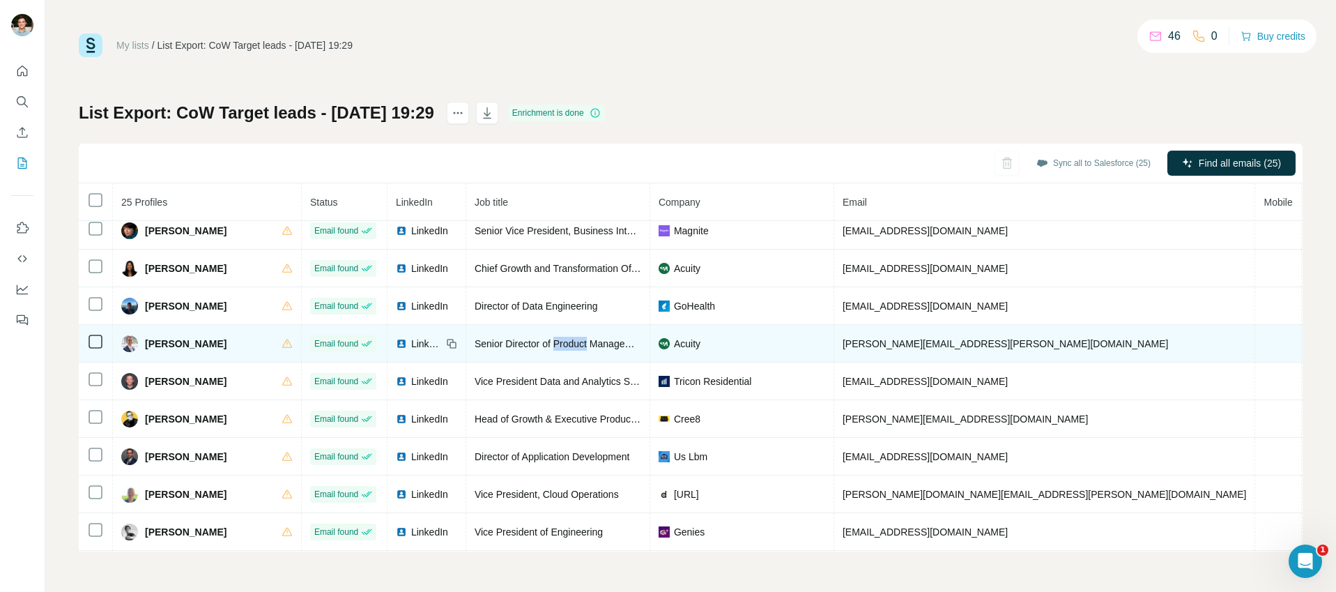
click at [542, 340] on span "Senior Director of Product Management" at bounding box center [560, 343] width 172 height 11
click at [894, 339] on span "christopher.warner@acuityinc.com" at bounding box center [1005, 343] width 326 height 11
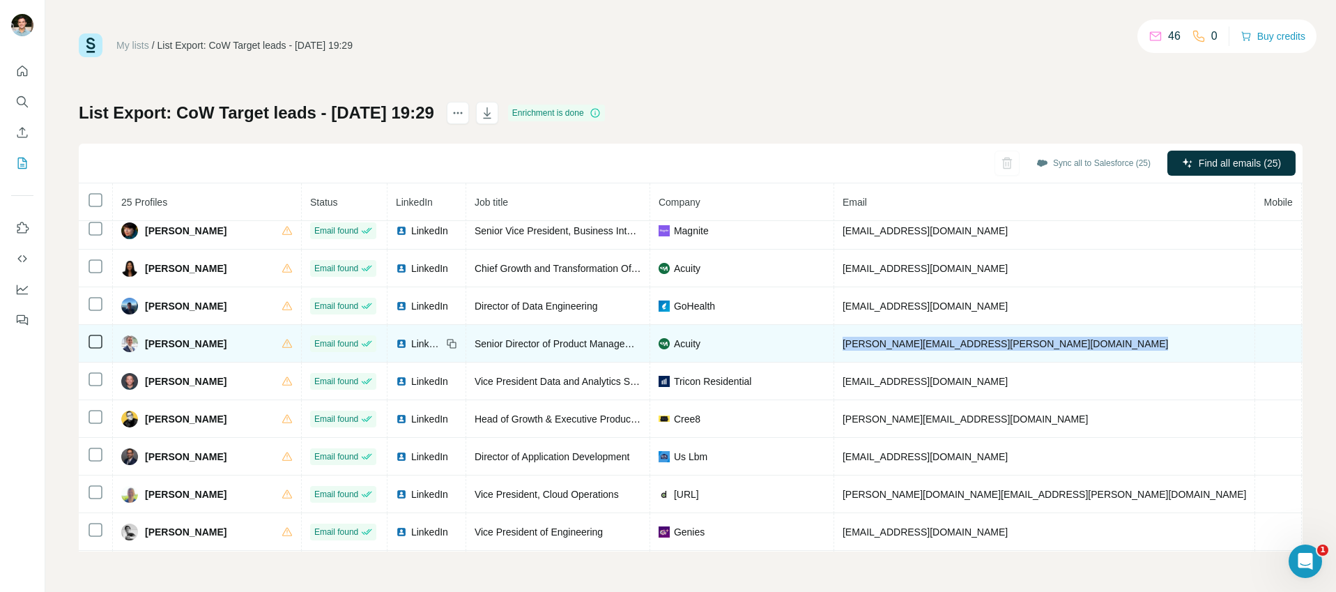
click at [894, 339] on span "christopher.warner@acuityinc.com" at bounding box center [1005, 343] width 326 height 11
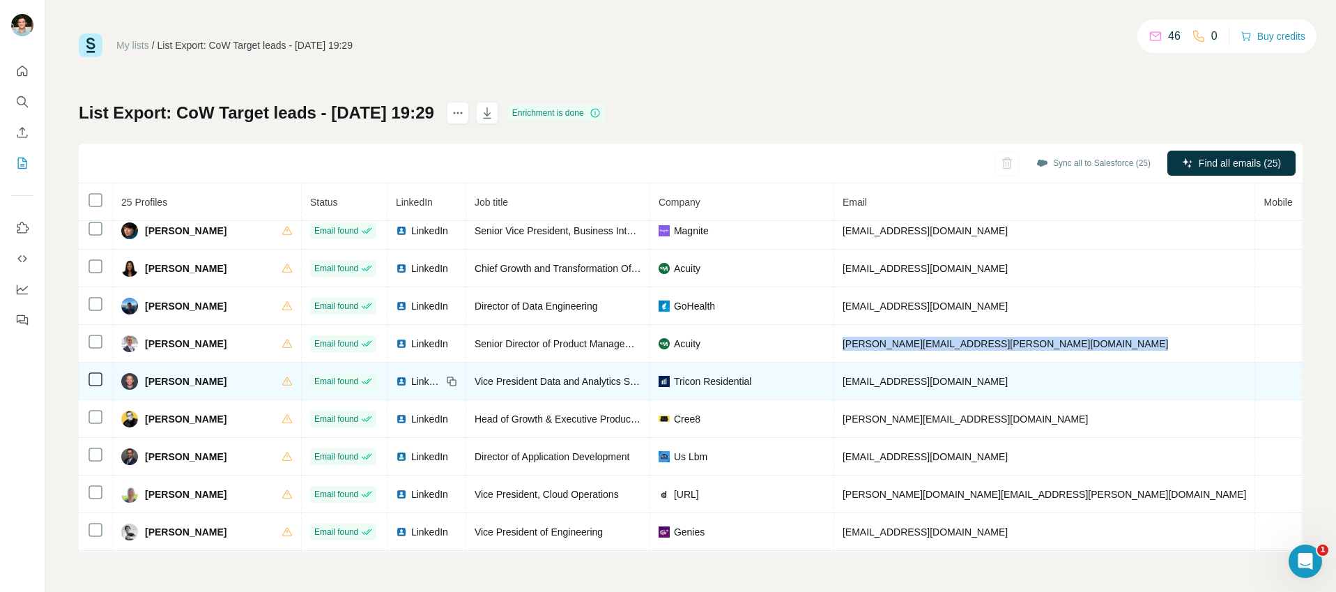
click at [155, 384] on span "David Kay" at bounding box center [186, 381] width 82 height 14
click at [566, 380] on span "Vice President Data and Analytics Strategy" at bounding box center [566, 381] width 185 height 11
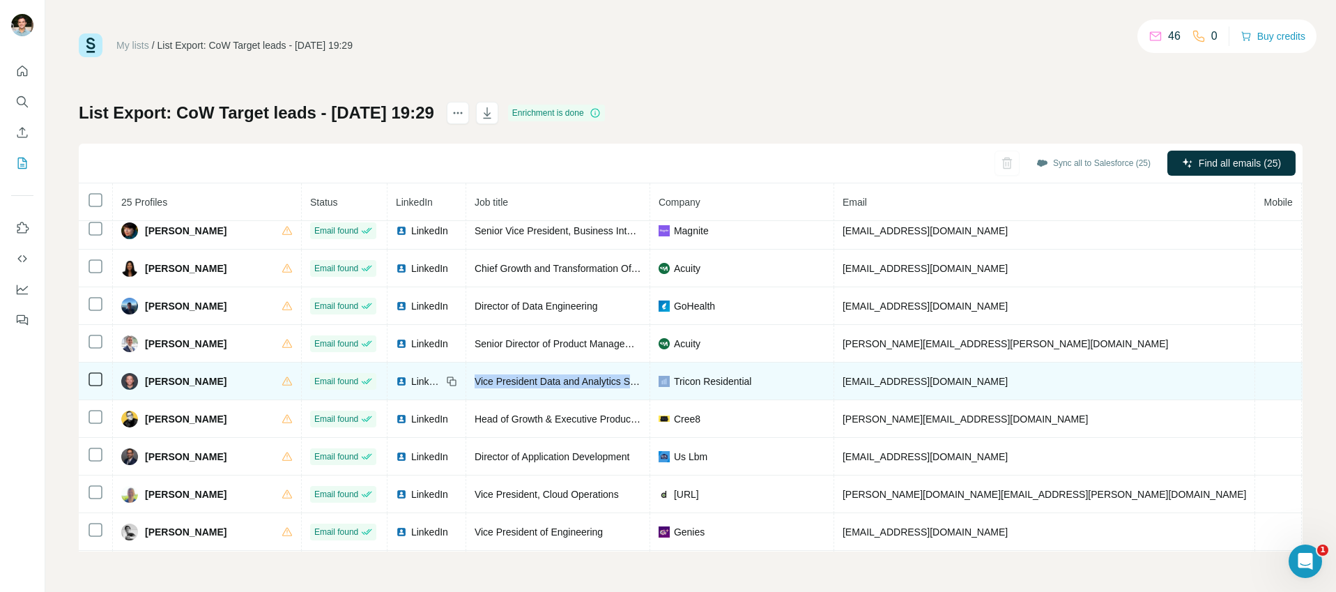
click at [566, 380] on span "Vice President Data and Analytics Strategy" at bounding box center [566, 381] width 185 height 11
click at [900, 380] on span "dkay@triconresidential.com" at bounding box center [924, 381] width 165 height 11
click at [696, 374] on span "Tricon Residential" at bounding box center [713, 381] width 78 height 14
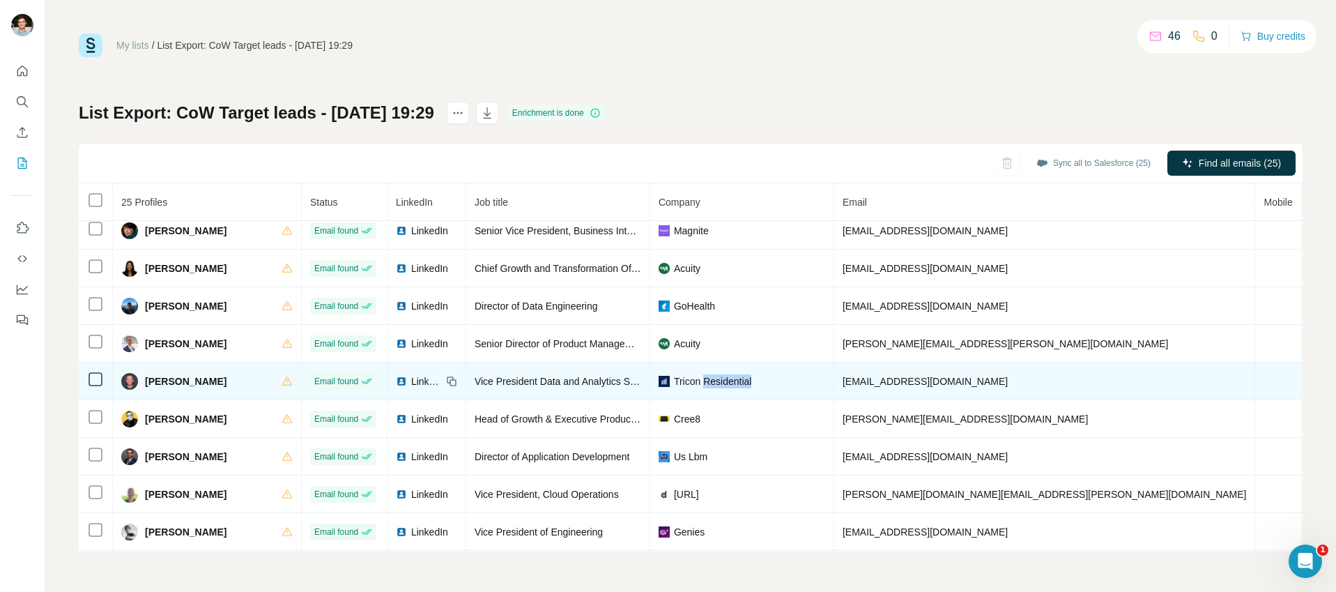
click at [696, 374] on span "Tricon Residential" at bounding box center [713, 381] width 78 height 14
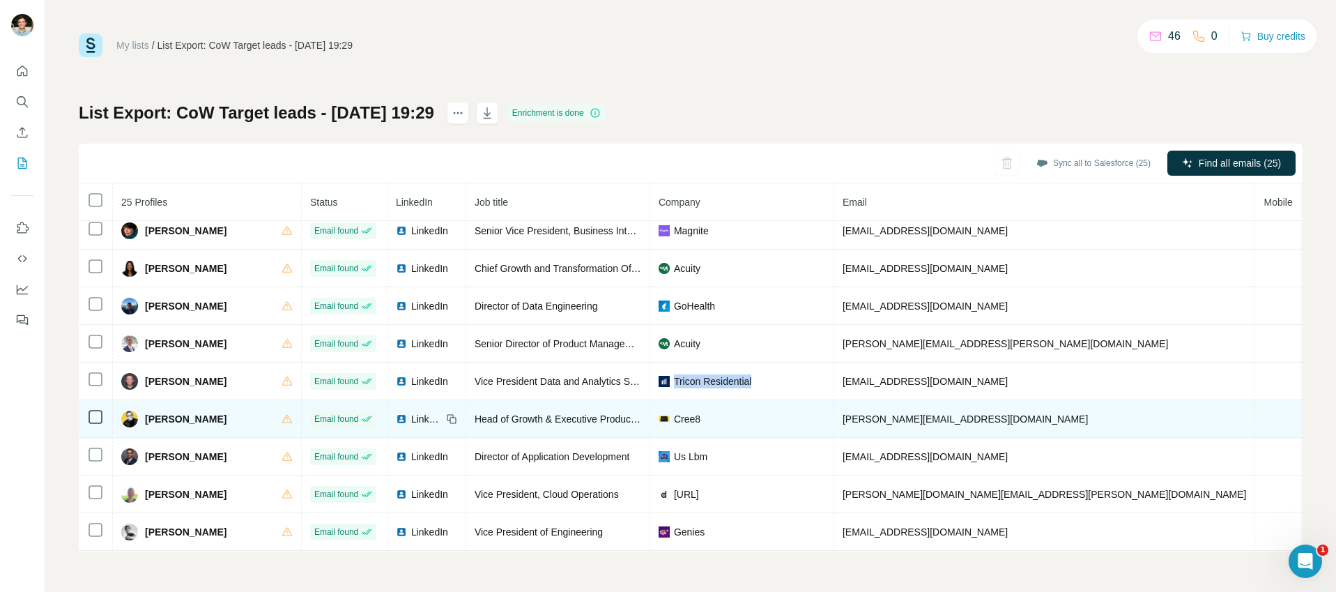
click at [169, 420] on span "Eli Weisman" at bounding box center [186, 419] width 82 height 14
click at [534, 420] on span "Head of Growth & Executive Producer CREE8.tv" at bounding box center [596, 418] width 245 height 11
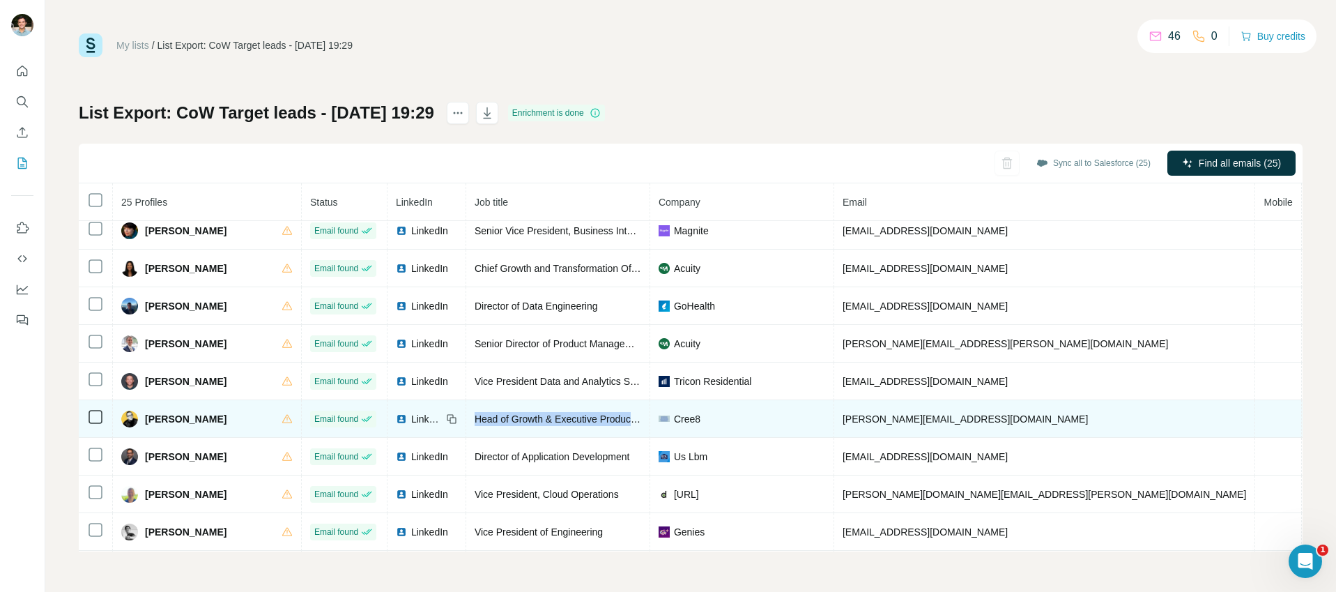
click at [534, 420] on span "Head of Growth & Executive Producer CREE8.tv" at bounding box center [596, 418] width 245 height 11
click at [852, 420] on span "eli@cree8.io" at bounding box center [964, 418] width 245 height 11
click at [852, 419] on span "eli@cree8.io" at bounding box center [964, 418] width 245 height 11
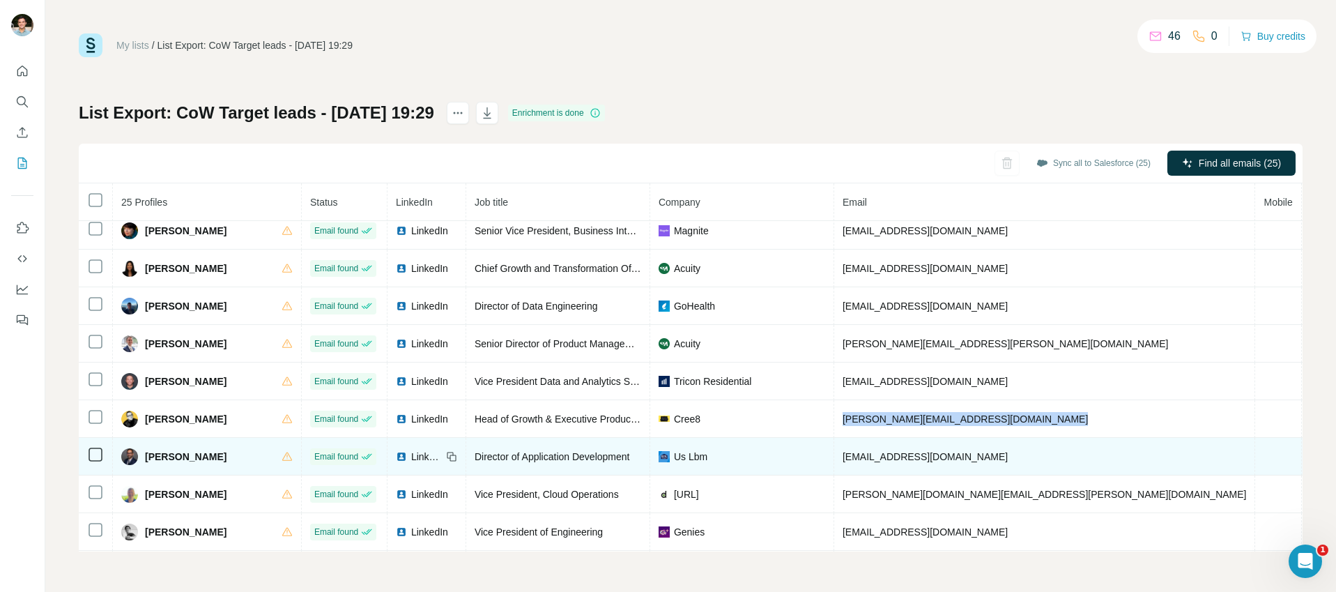
click at [194, 454] on span "Ganesh Ramakrishnan" at bounding box center [186, 456] width 82 height 14
click at [513, 458] on span "Director of Application Development" at bounding box center [551, 456] width 155 height 11
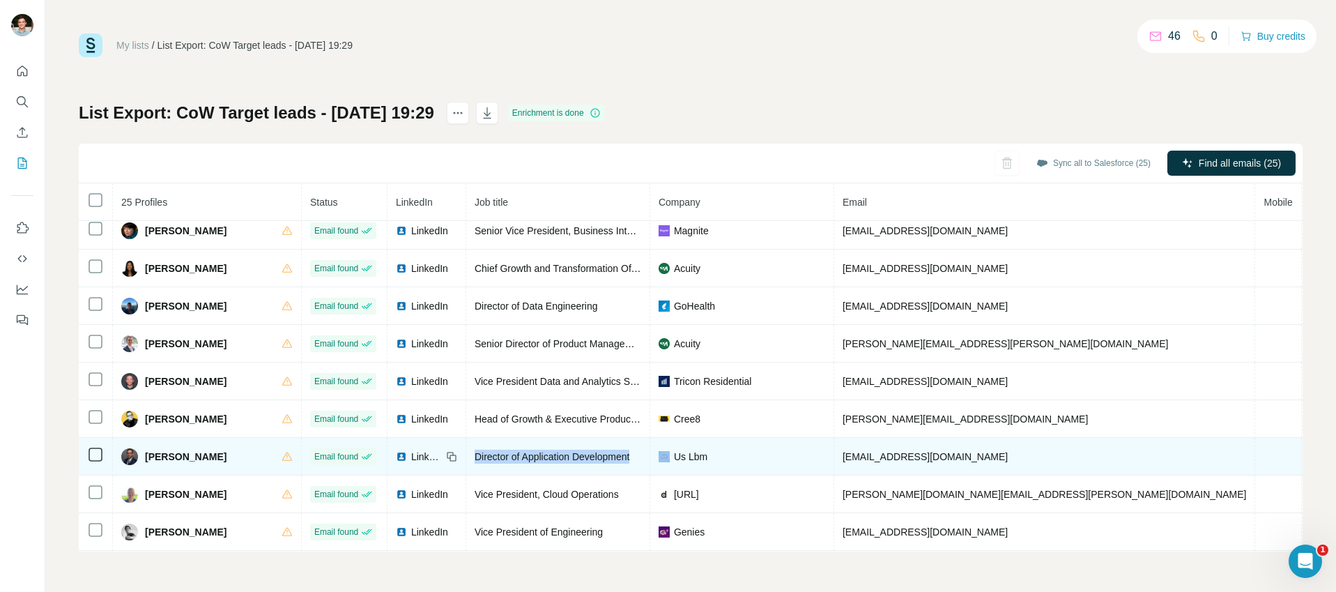
click at [513, 458] on span "Director of Application Development" at bounding box center [551, 456] width 155 height 11
click at [679, 454] on span "Us Lbm" at bounding box center [690, 456] width 33 height 14
click at [920, 454] on span "ganesh.ramakrishnan@uslbm.com" at bounding box center [924, 456] width 165 height 11
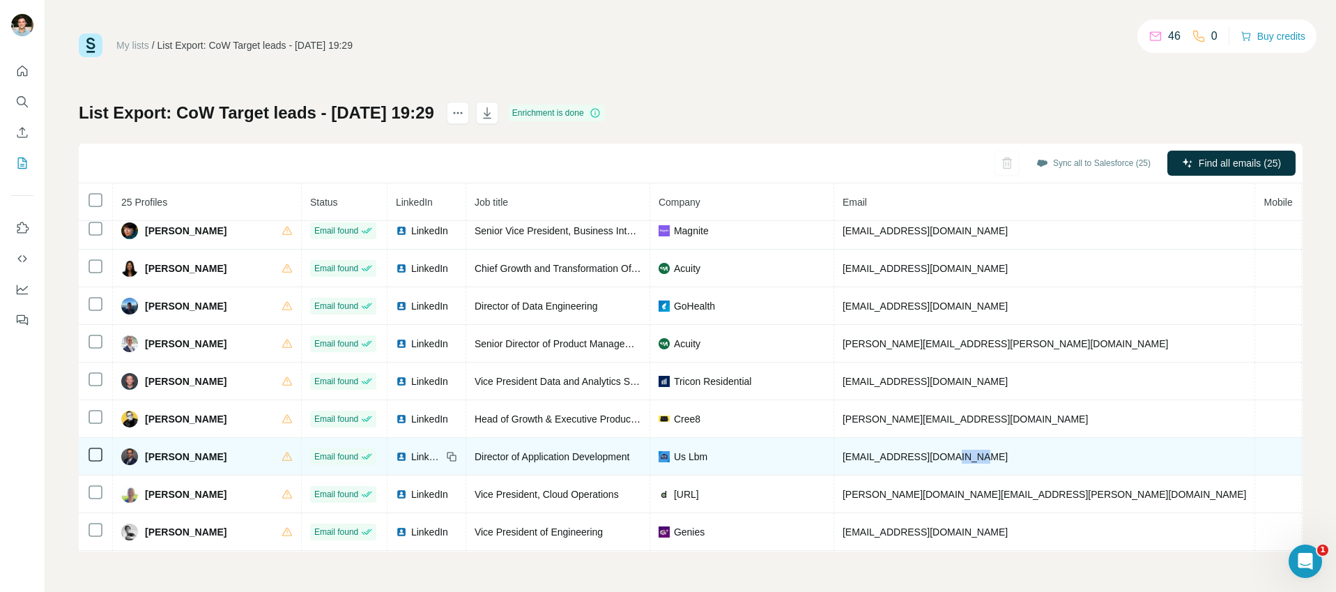
click at [920, 454] on span "ganesh.ramakrishnan@uslbm.com" at bounding box center [924, 456] width 165 height 11
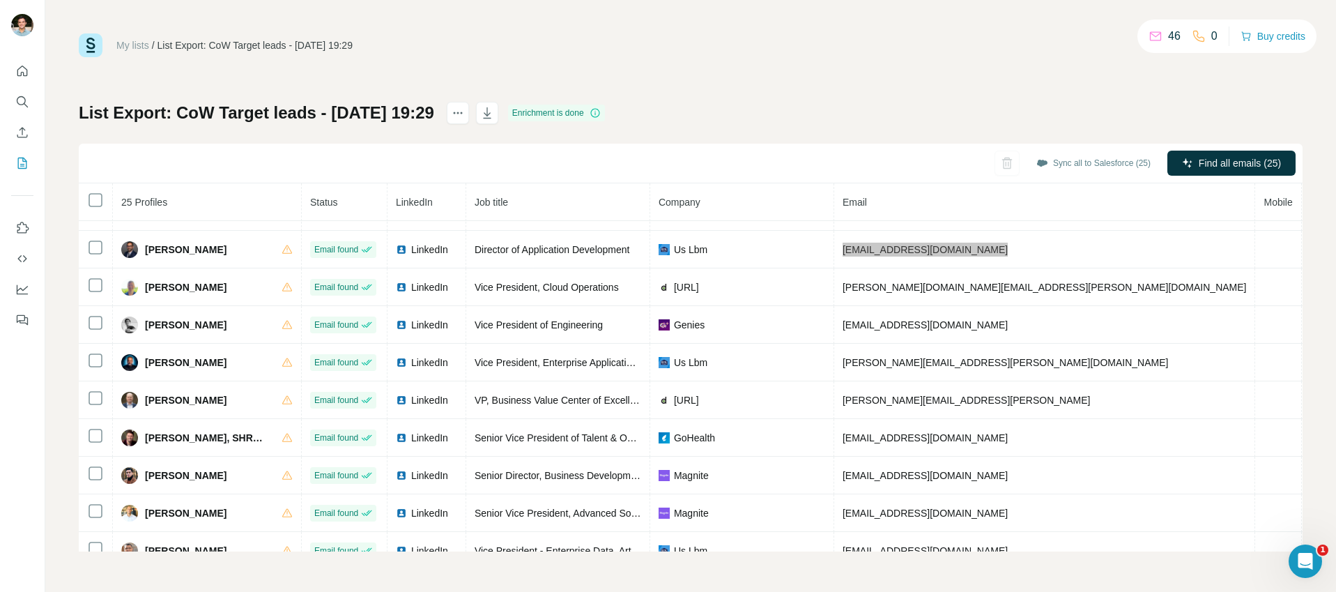
scroll to position [352, 0]
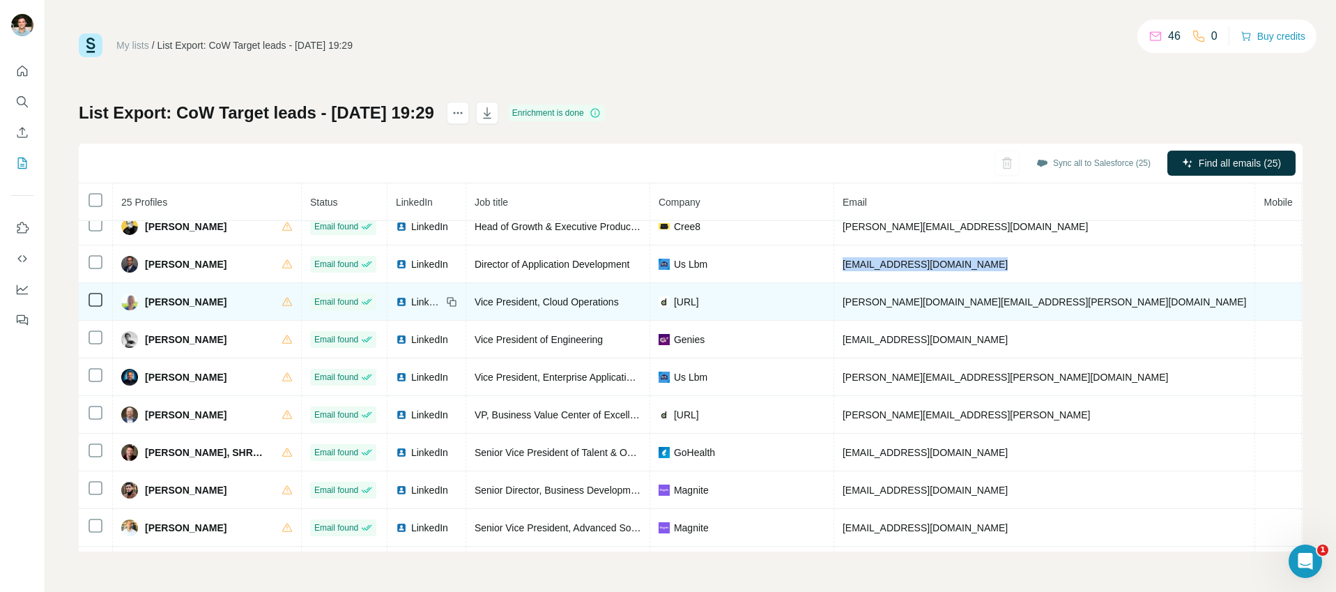
click at [180, 296] on span "Geoff Hughes" at bounding box center [186, 302] width 82 height 14
click at [526, 298] on span "Vice President, Cloud Operations" at bounding box center [546, 301] width 144 height 11
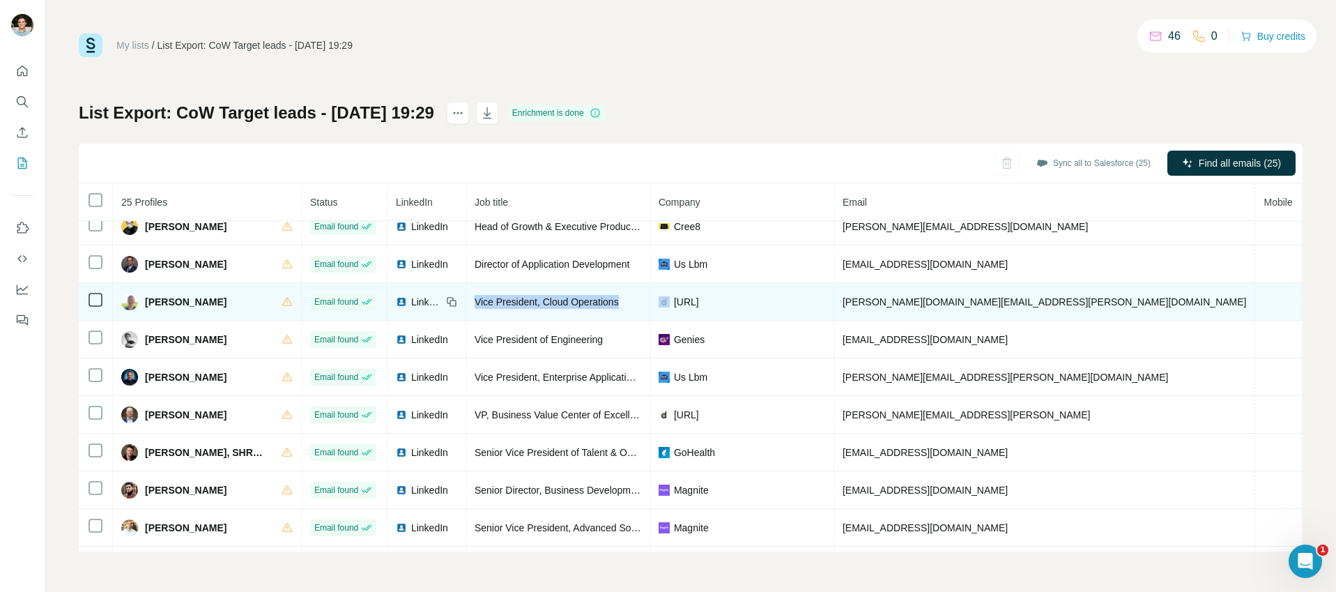
click at [526, 298] on span "Vice President, Cloud Operations" at bounding box center [546, 301] width 144 height 11
click at [895, 307] on span "geoff.hughes@digital.ai" at bounding box center [1044, 301] width 404 height 11
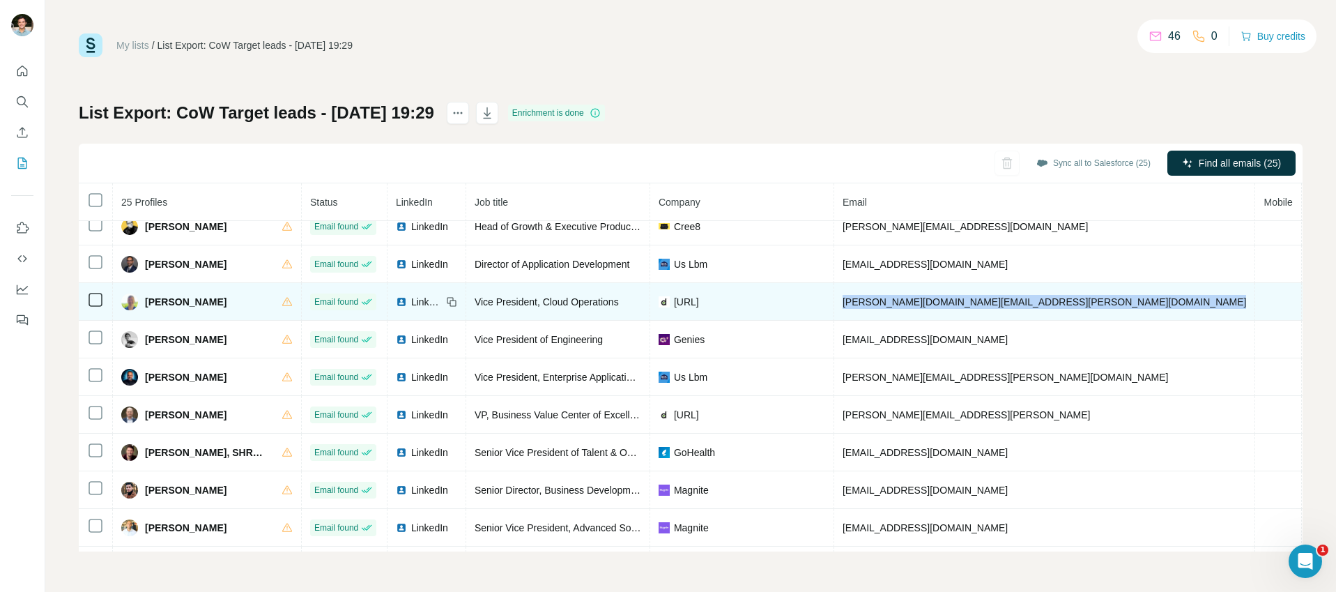
click at [895, 307] on span "geoff.hughes@digital.ai" at bounding box center [1044, 301] width 404 height 11
drag, startPoint x: 658, startPoint y: 301, endPoint x: 649, endPoint y: 302, distance: 9.1
click at [658, 302] on div "digital.ai" at bounding box center [741, 302] width 167 height 14
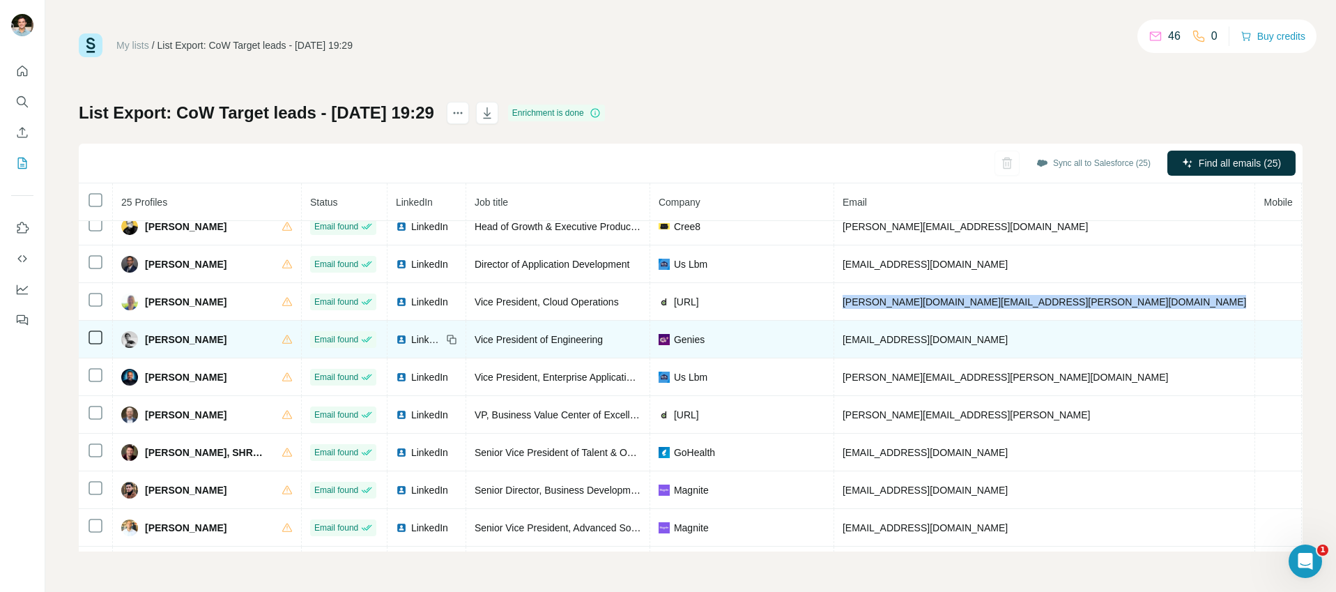
click at [177, 338] on span "George Pang" at bounding box center [186, 339] width 82 height 14
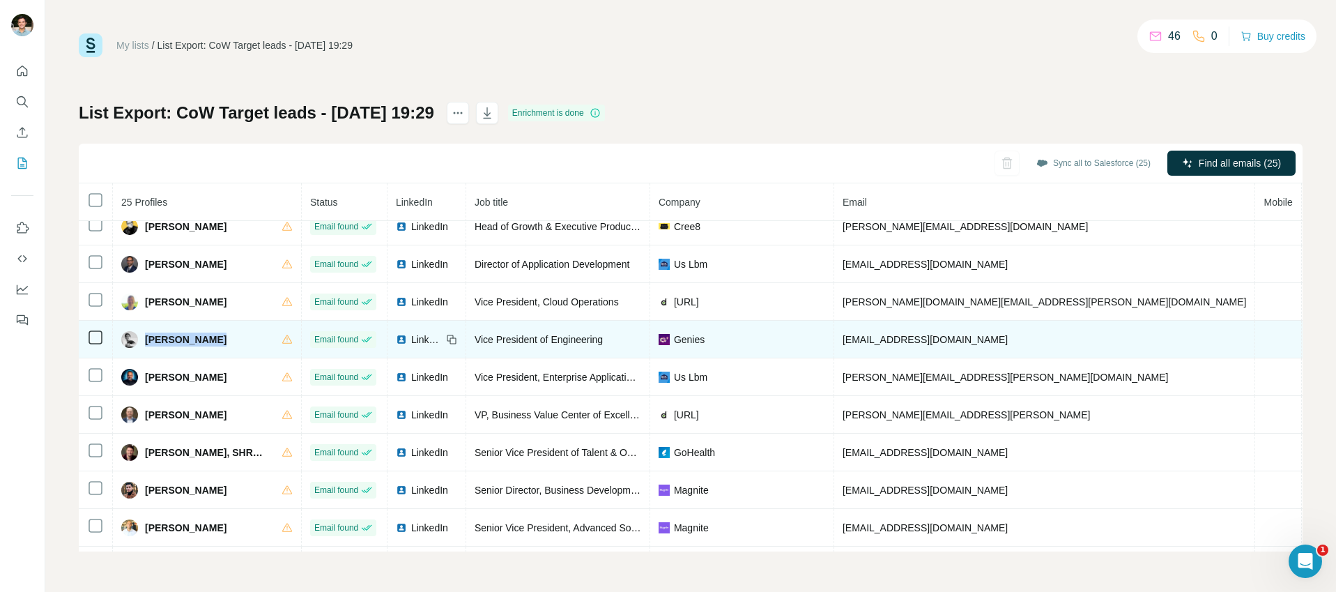
click at [177, 338] on span "George Pang" at bounding box center [186, 339] width 82 height 14
click at [524, 338] on span "Vice President of Engineering" at bounding box center [538, 339] width 128 height 11
click at [888, 334] on span "gpang@genies.com" at bounding box center [924, 339] width 165 height 11
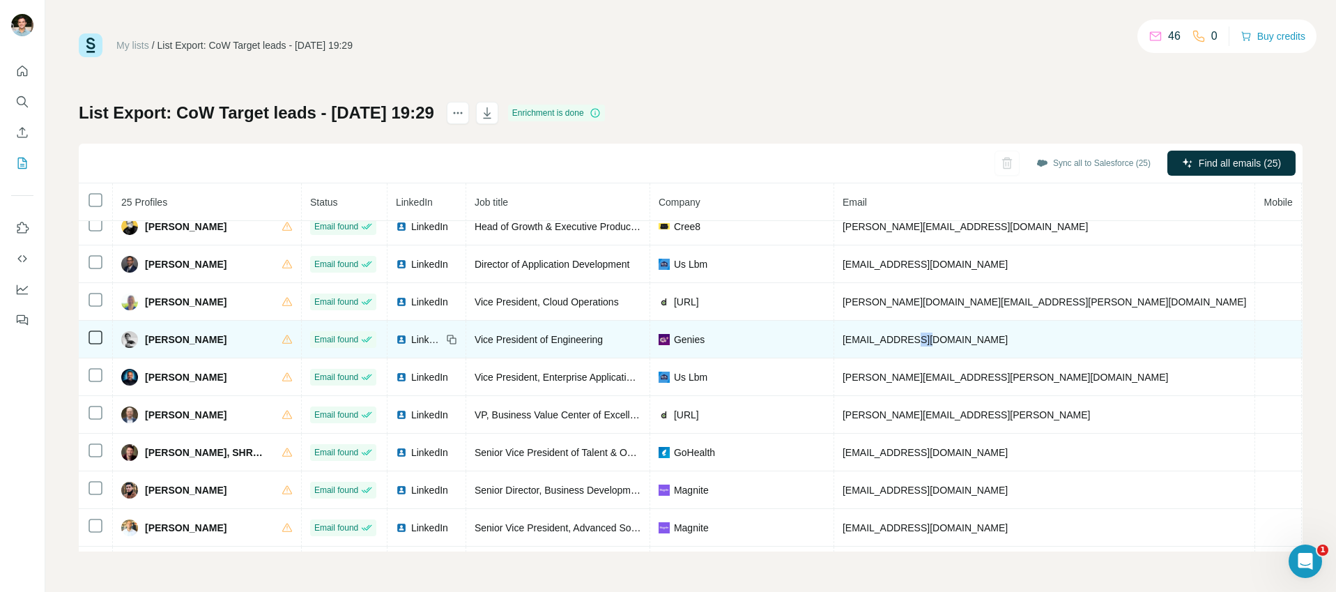
click at [888, 334] on span "gpang@genies.com" at bounding box center [924, 339] width 165 height 11
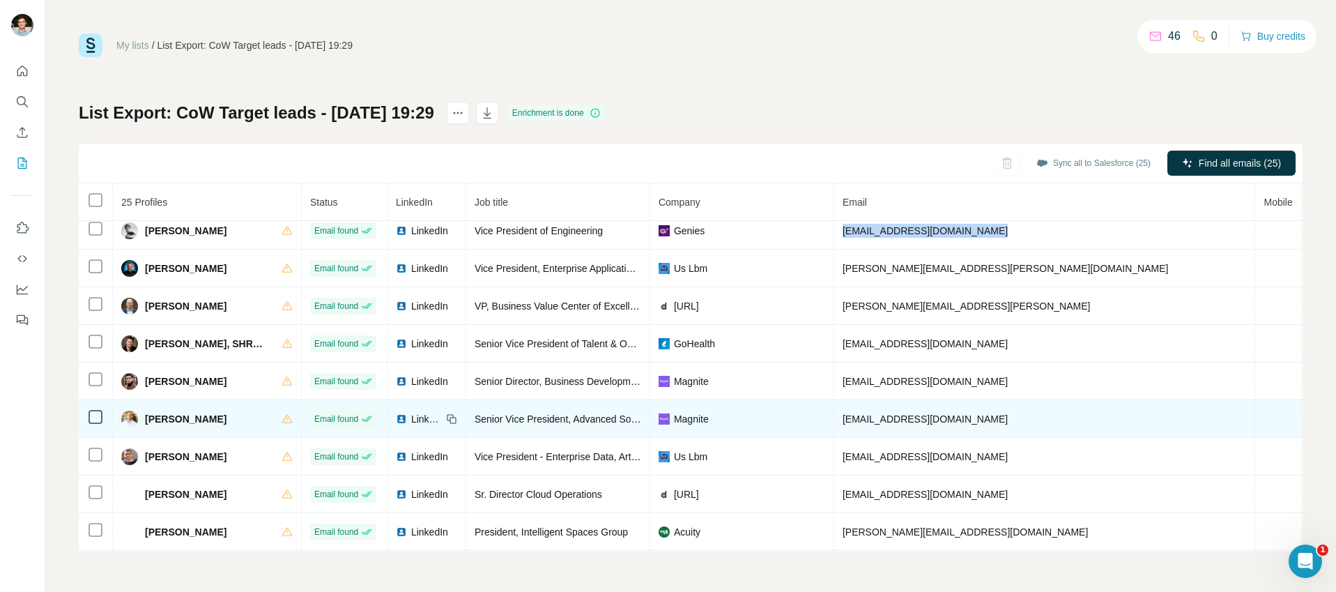
scroll to position [458, 0]
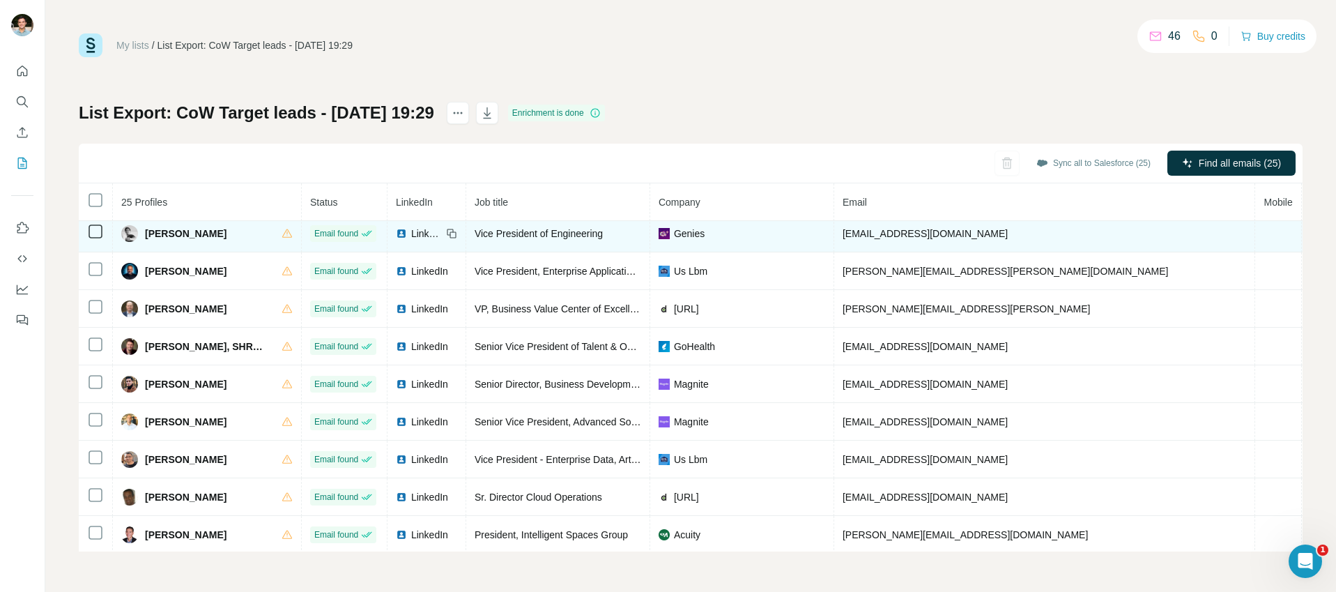
click at [676, 231] on span "Genies" at bounding box center [689, 233] width 31 height 14
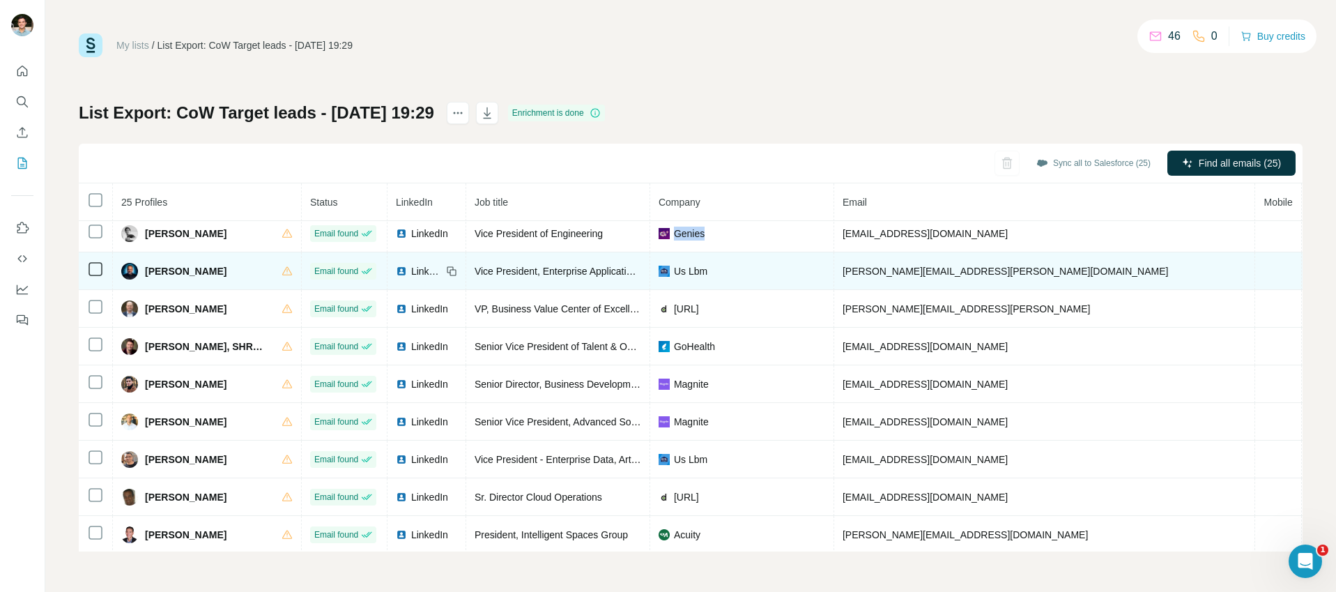
click at [195, 268] on span "Gregory Bossert" at bounding box center [186, 271] width 82 height 14
click at [517, 268] on span "Vice President, Enterprise Applications" at bounding box center [557, 270] width 167 height 11
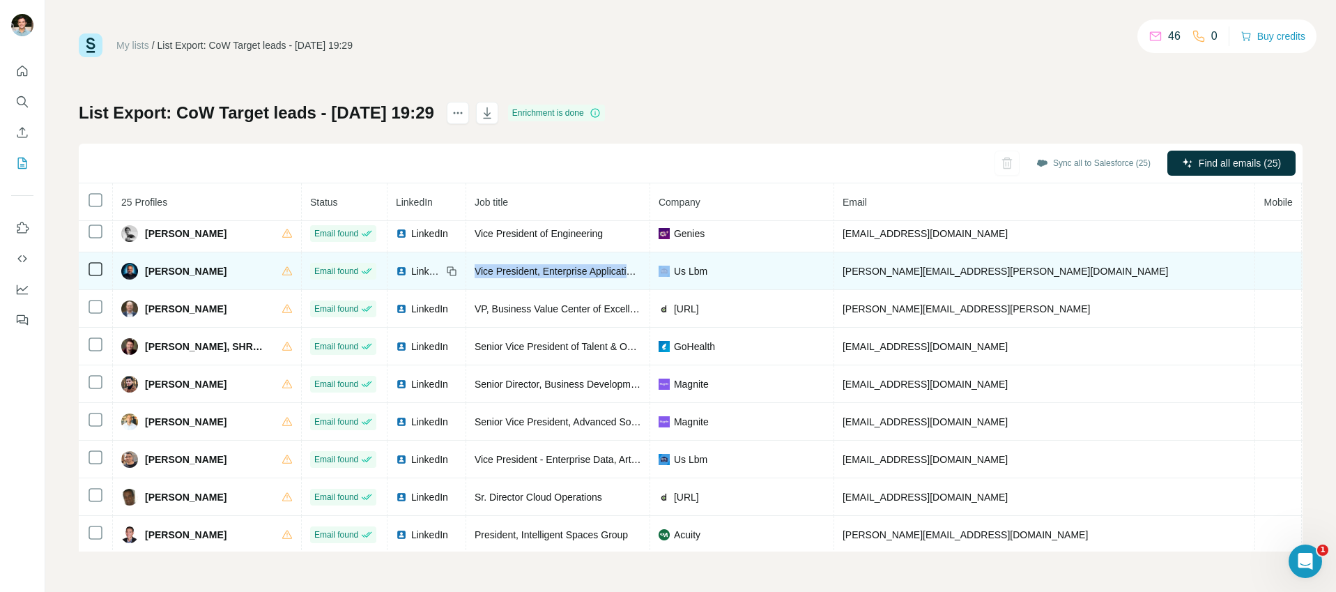
click at [517, 268] on span "Vice President, Enterprise Applications" at bounding box center [557, 270] width 167 height 11
click at [893, 267] on span "greg.bossert@uslbm.com" at bounding box center [1005, 270] width 326 height 11
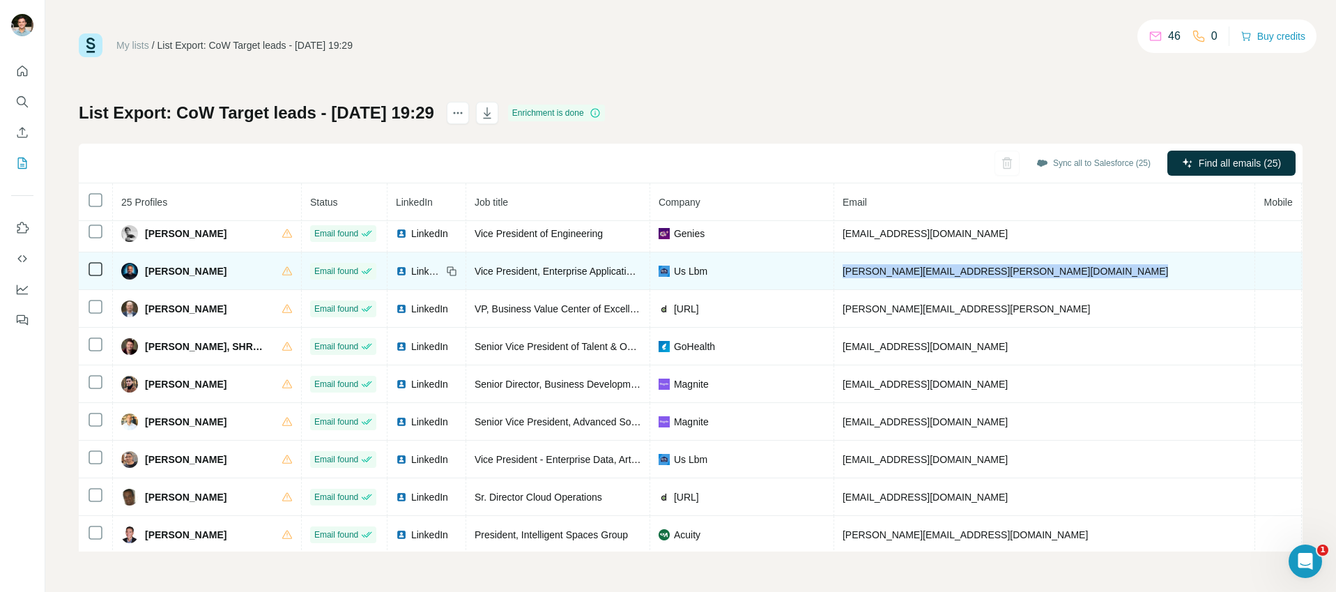
click at [893, 267] on span "greg.bossert@uslbm.com" at bounding box center [1005, 270] width 326 height 11
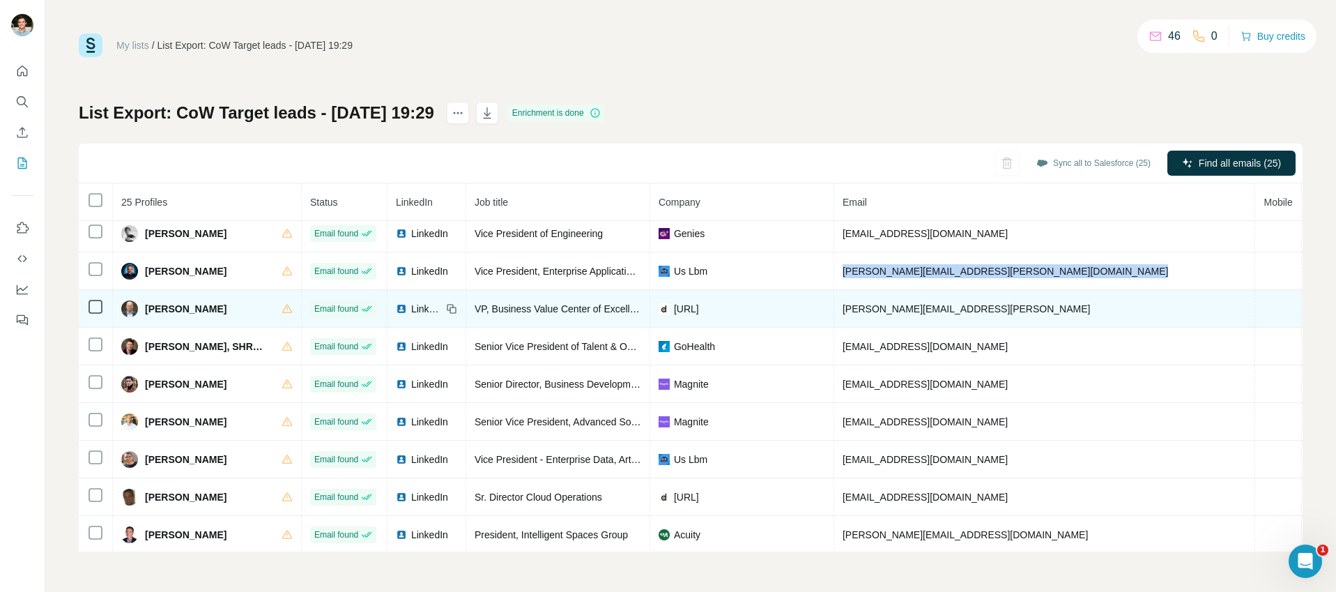
click at [178, 303] on span "Hadley W. Paul" at bounding box center [186, 309] width 82 height 14
click at [549, 304] on span "VP, Business Value Center of Excellence" at bounding box center [562, 308] width 176 height 11
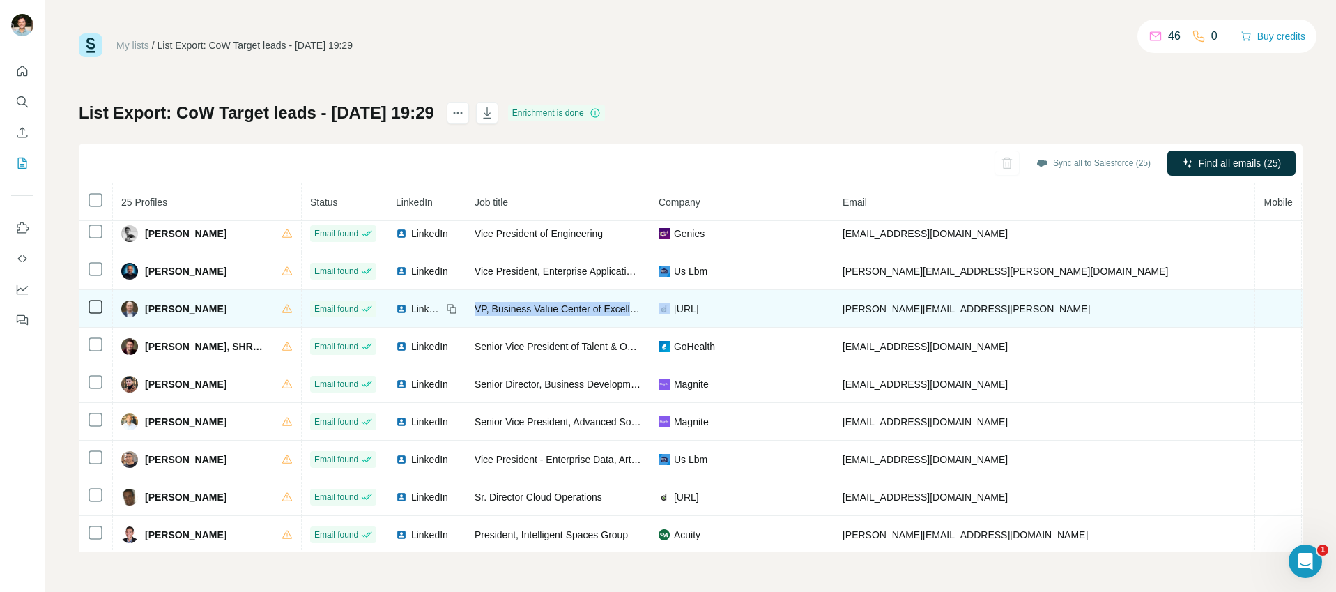
click at [549, 304] on span "VP, Business Value Center of Excellence" at bounding box center [562, 308] width 176 height 11
click at [881, 303] on span "hadley.paul@digital.ai" at bounding box center [966, 308] width 248 height 11
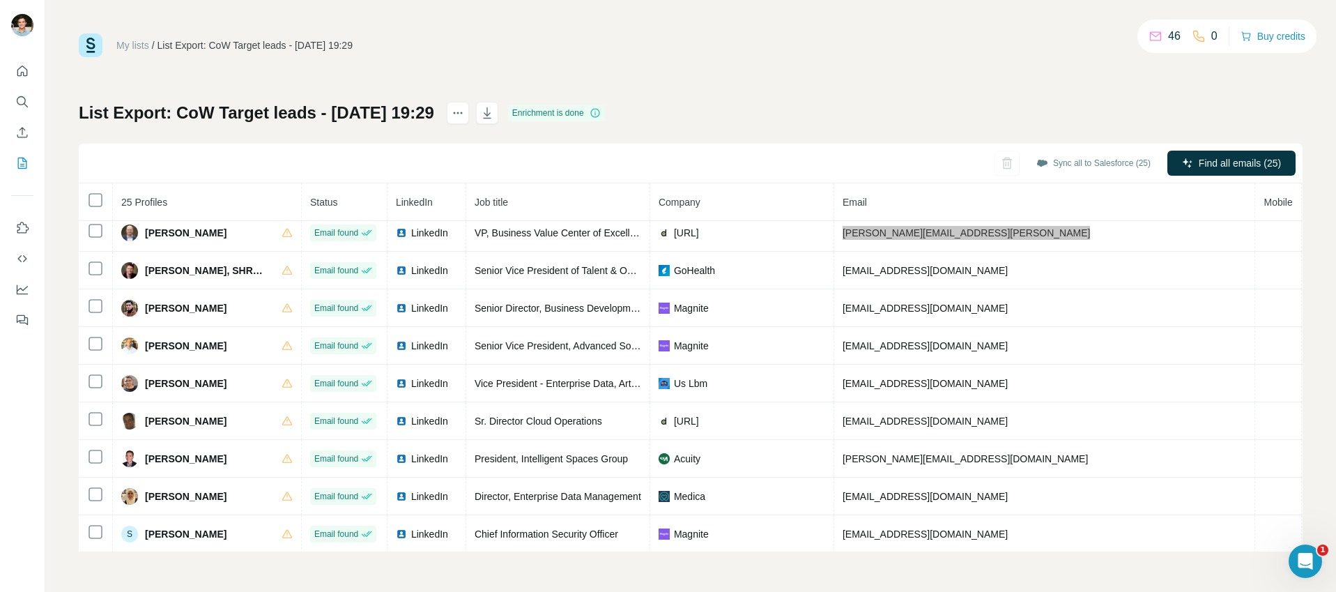
scroll to position [535, 0]
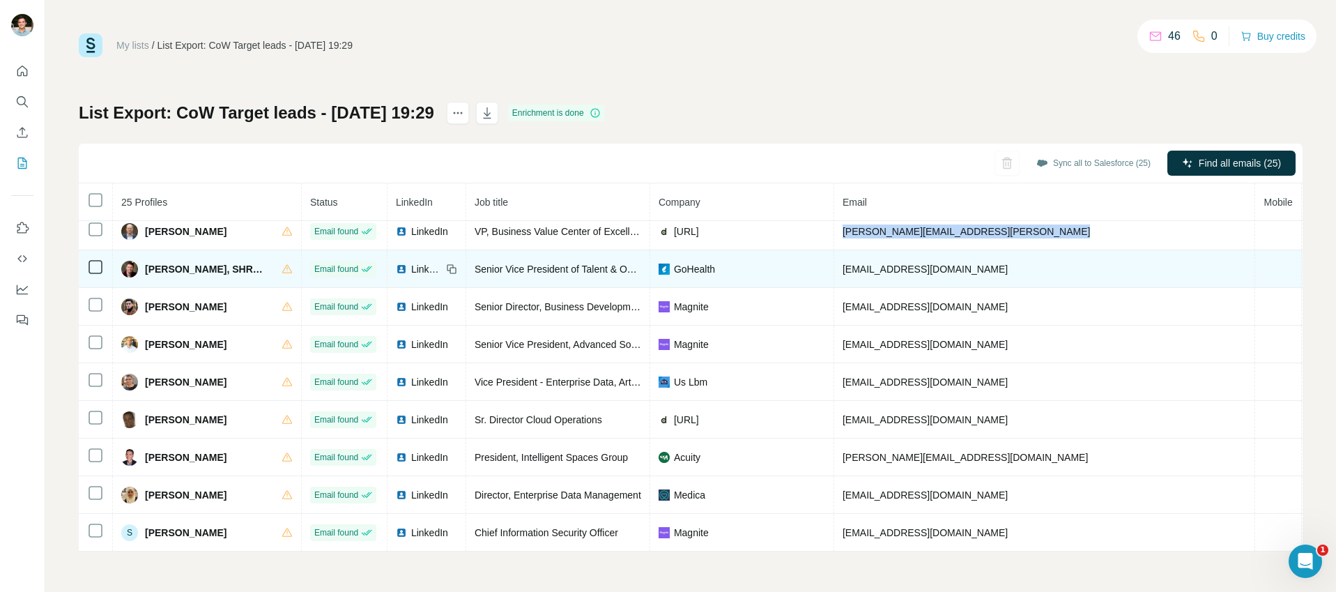
click at [169, 265] on span "Jay Fortuna, SHRM-SCP" at bounding box center [206, 269] width 123 height 14
click at [170, 265] on span "Jay Fortuna, SHRM-SCP" at bounding box center [206, 269] width 123 height 14
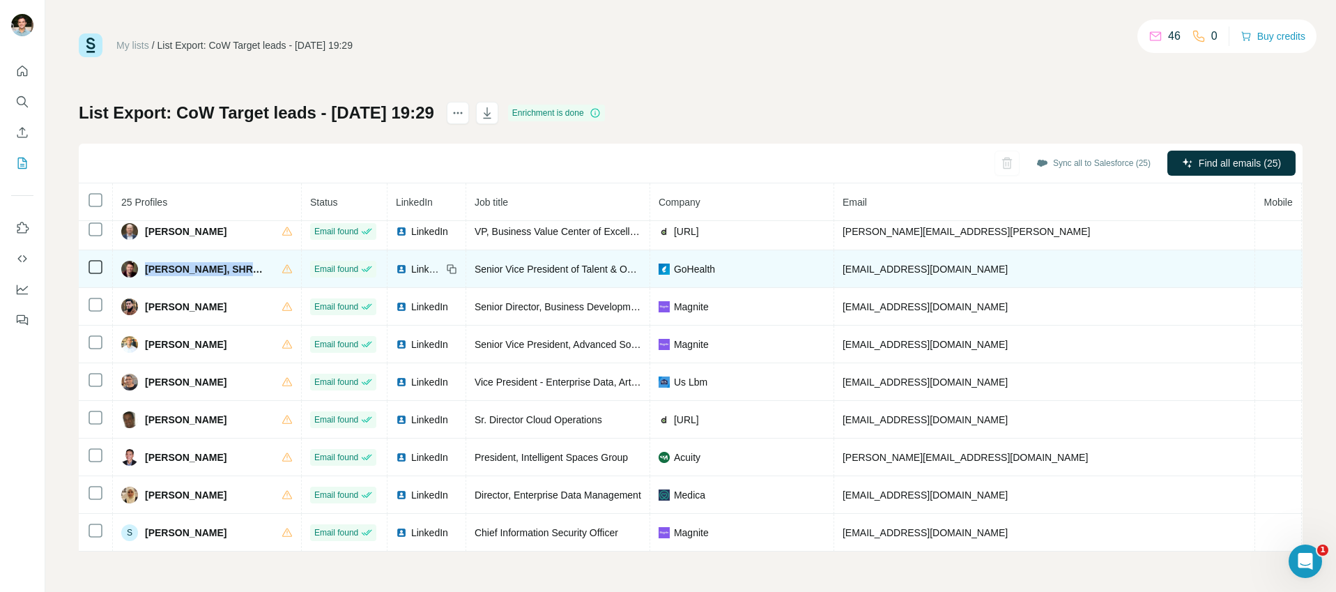
click at [501, 270] on span "Senior Vice President of Talent & Operations" at bounding box center [570, 268] width 193 height 11
click at [885, 265] on span "jfortuna@gohealth.com" at bounding box center [924, 268] width 165 height 11
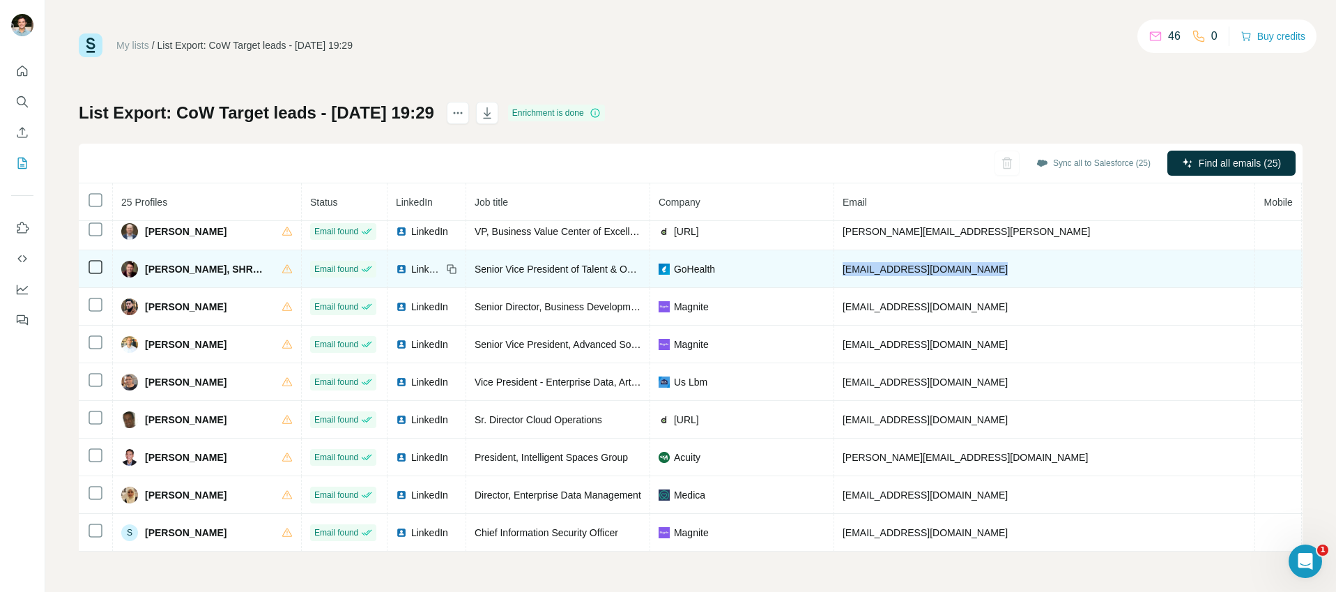
click at [885, 265] on span "jfortuna@gohealth.com" at bounding box center [924, 268] width 165 height 11
click at [674, 272] on span "GoHealth" at bounding box center [694, 269] width 41 height 14
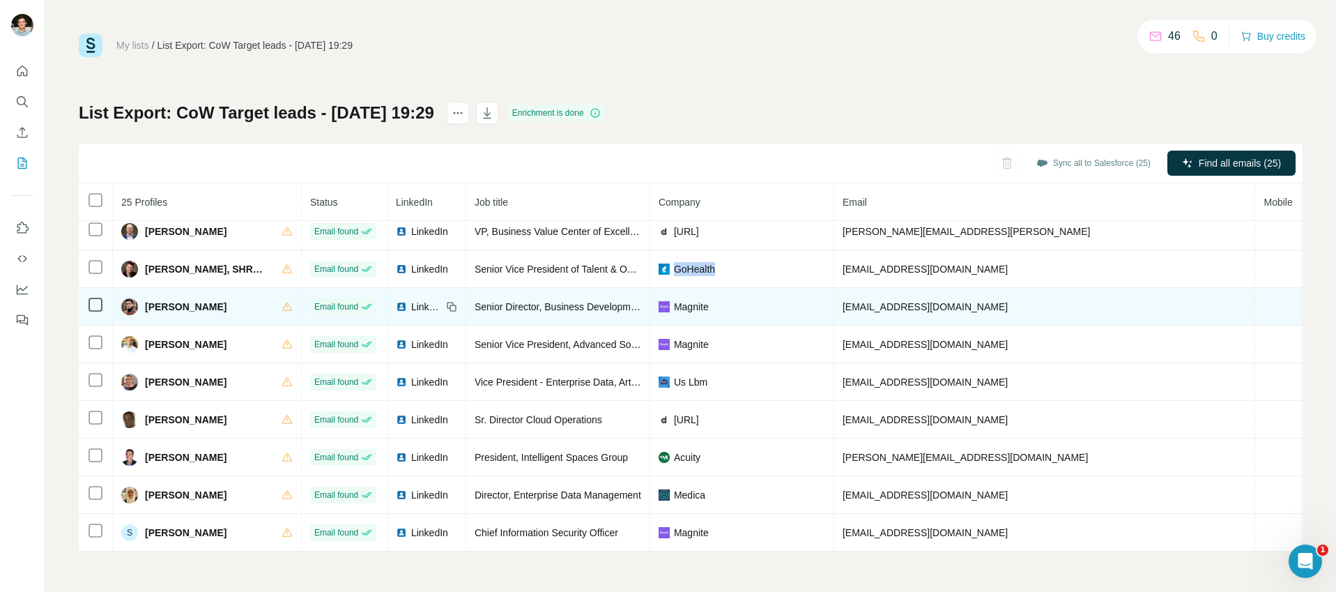
click at [164, 304] on span "Jerome Tran" at bounding box center [186, 307] width 82 height 14
click at [550, 307] on span "Senior Director, Business Development" at bounding box center [559, 306] width 170 height 11
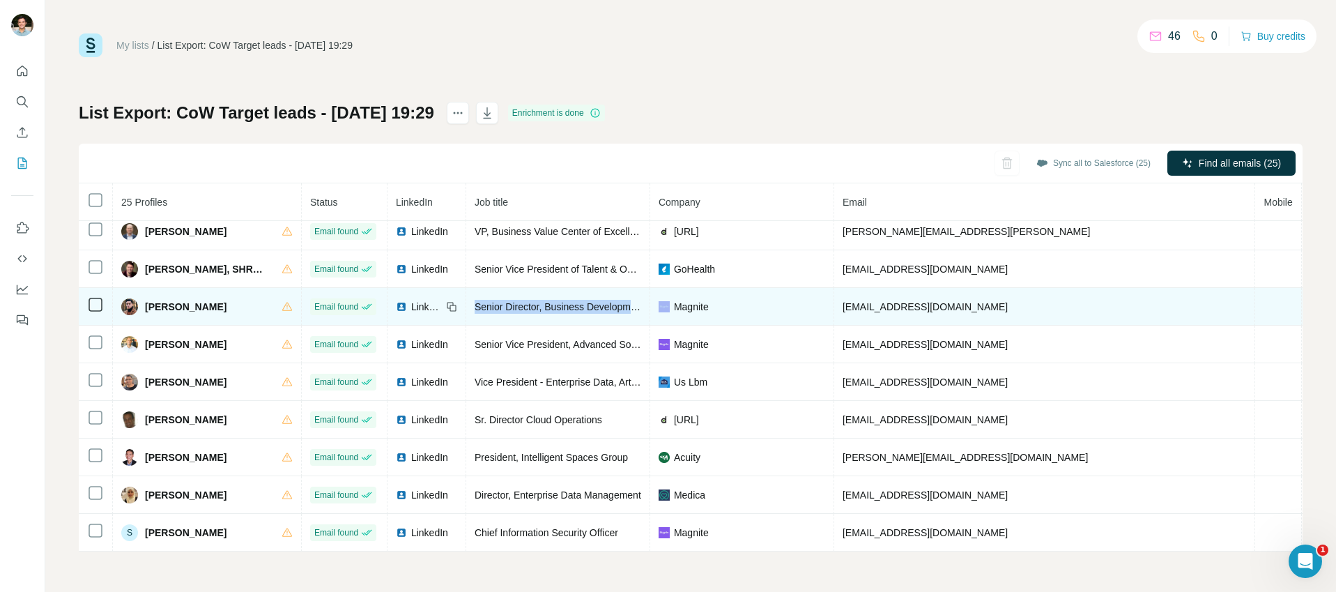
click at [550, 307] on span "Senior Director, Business Development" at bounding box center [559, 306] width 170 height 11
click at [853, 311] on span "jtran@magnite.com" at bounding box center [924, 306] width 165 height 11
click at [678, 306] on span "Magnite" at bounding box center [691, 307] width 35 height 14
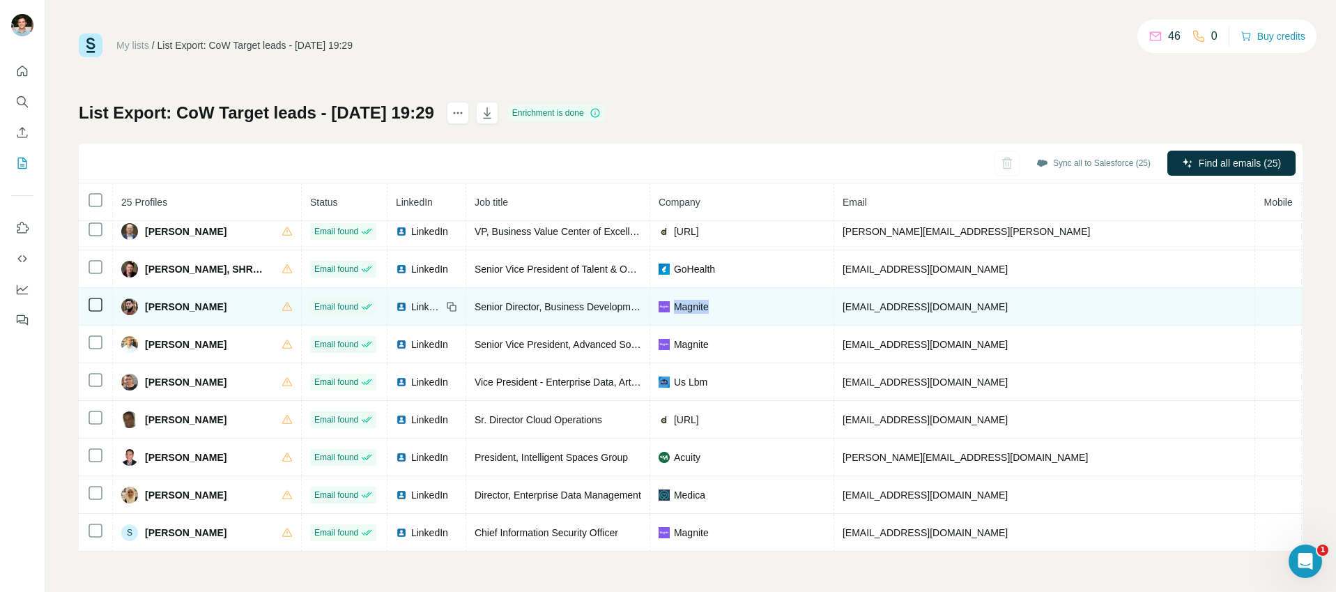
click at [678, 306] on span "Magnite" at bounding box center [691, 307] width 35 height 14
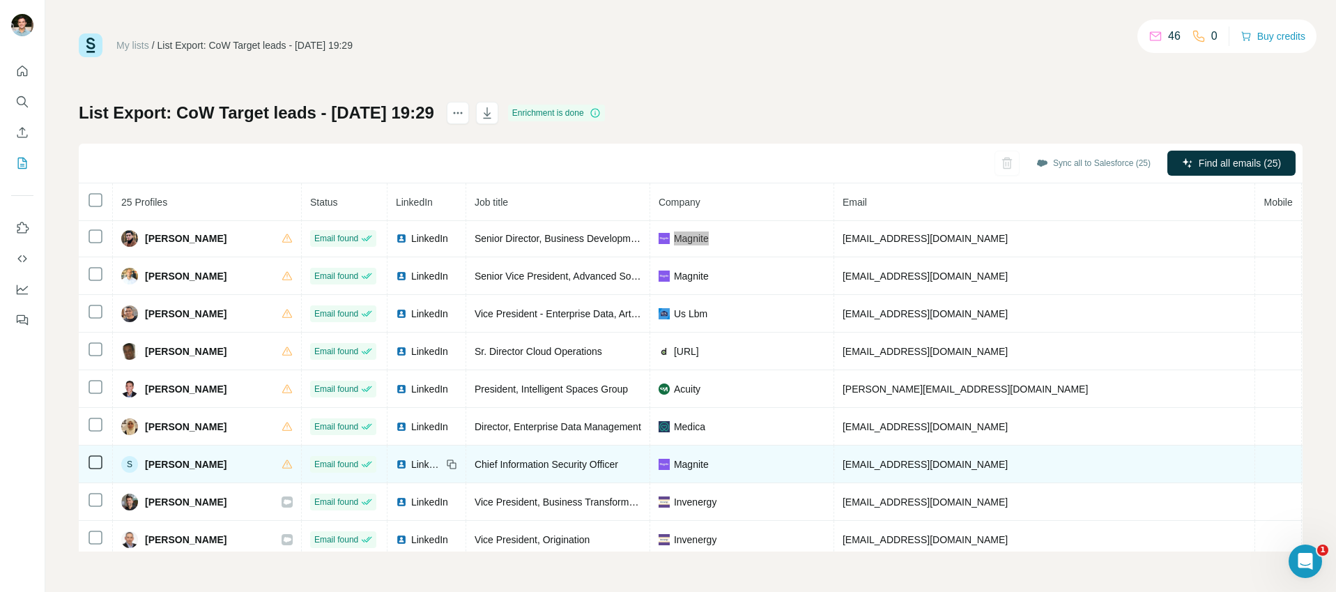
scroll to position [618, 0]
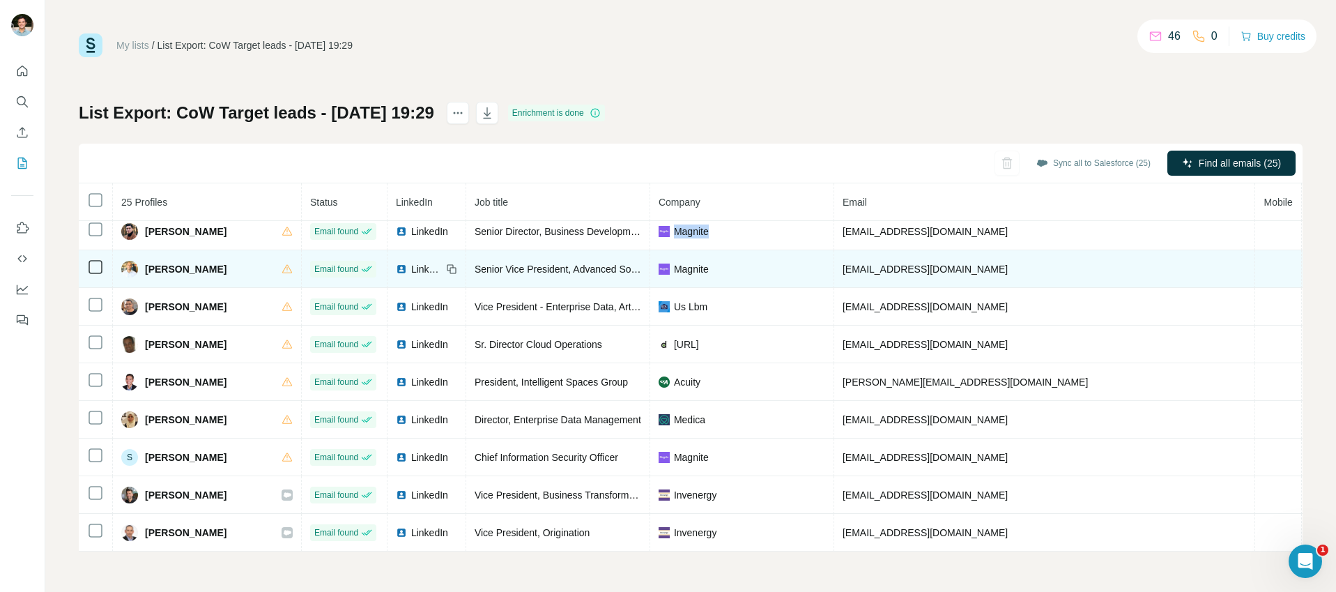
click at [164, 262] on span "Matt McLeggon" at bounding box center [186, 269] width 82 height 14
click at [527, 263] on span "Senior Vice President, Advanced Solutions" at bounding box center [566, 268] width 185 height 11
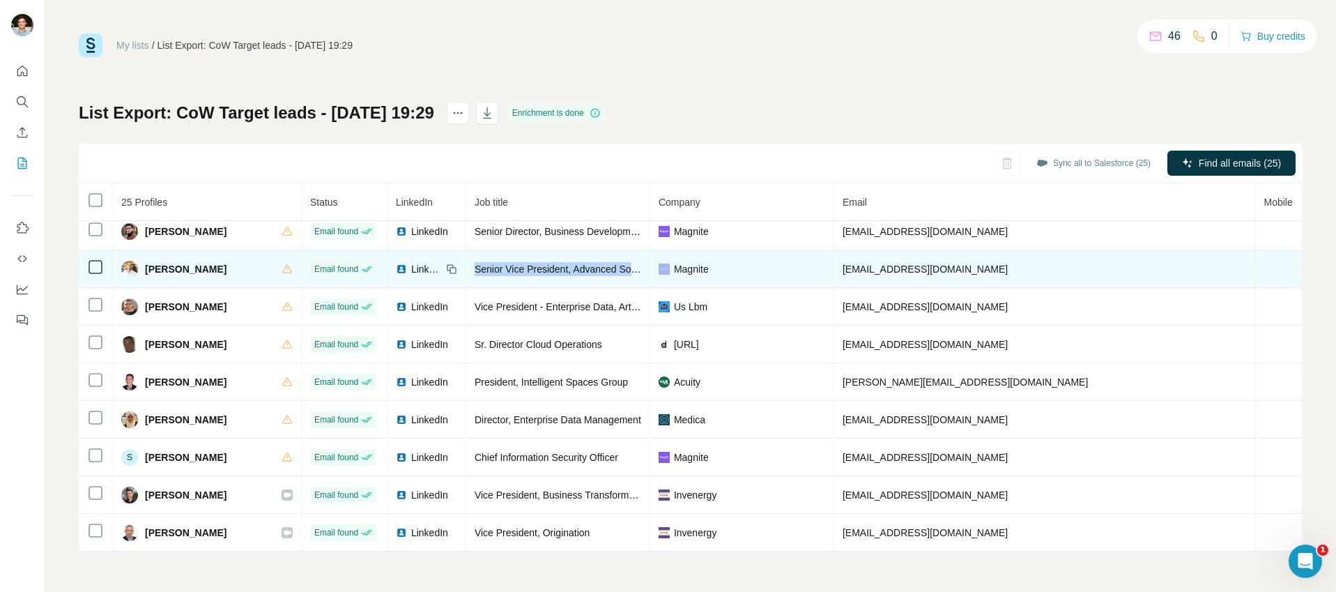
click at [527, 263] on span "Senior Vice President, Advanced Solutions" at bounding box center [566, 268] width 185 height 11
click at [883, 263] on span "mmcleggon@magnite.com" at bounding box center [924, 268] width 165 height 11
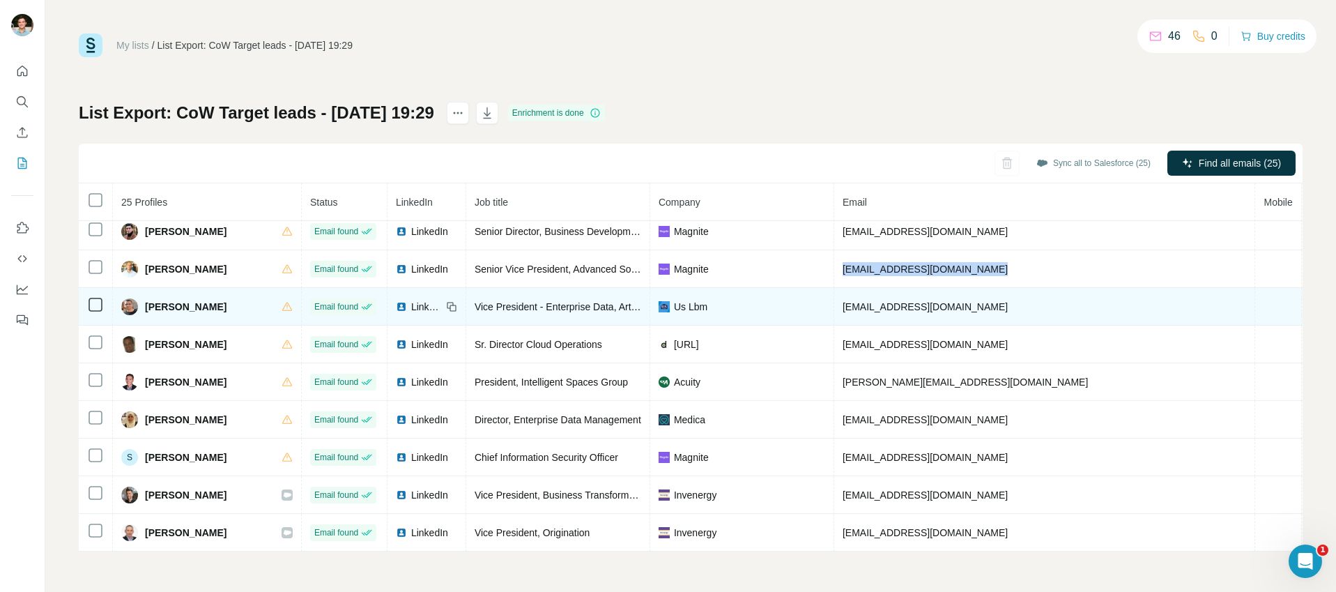
click at [153, 300] on span "Nikhil Jain" at bounding box center [186, 307] width 82 height 14
click at [160, 300] on span "Nikhil Jain" at bounding box center [186, 307] width 82 height 14
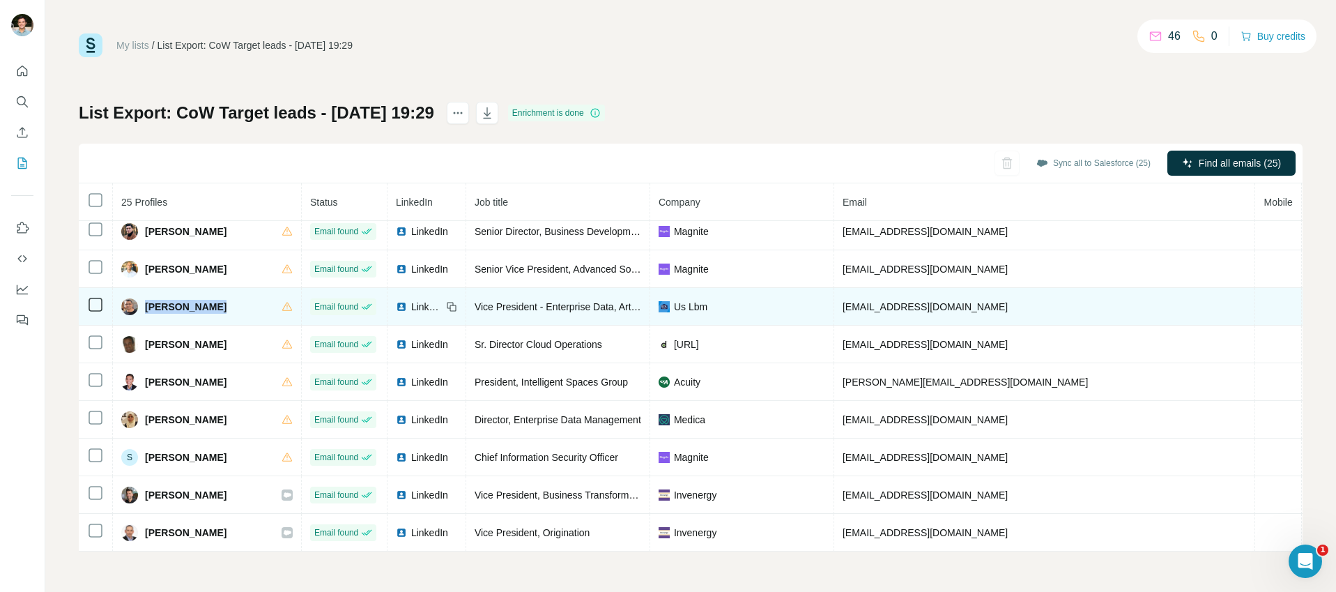
click at [538, 301] on span "Vice President - Enterprise Data, Artificial Intelligence, Cloud & Enterprise A…" at bounding box center [660, 306] width 372 height 11
click at [881, 301] on span "nikhil.jain@uslbm.com" at bounding box center [924, 306] width 165 height 11
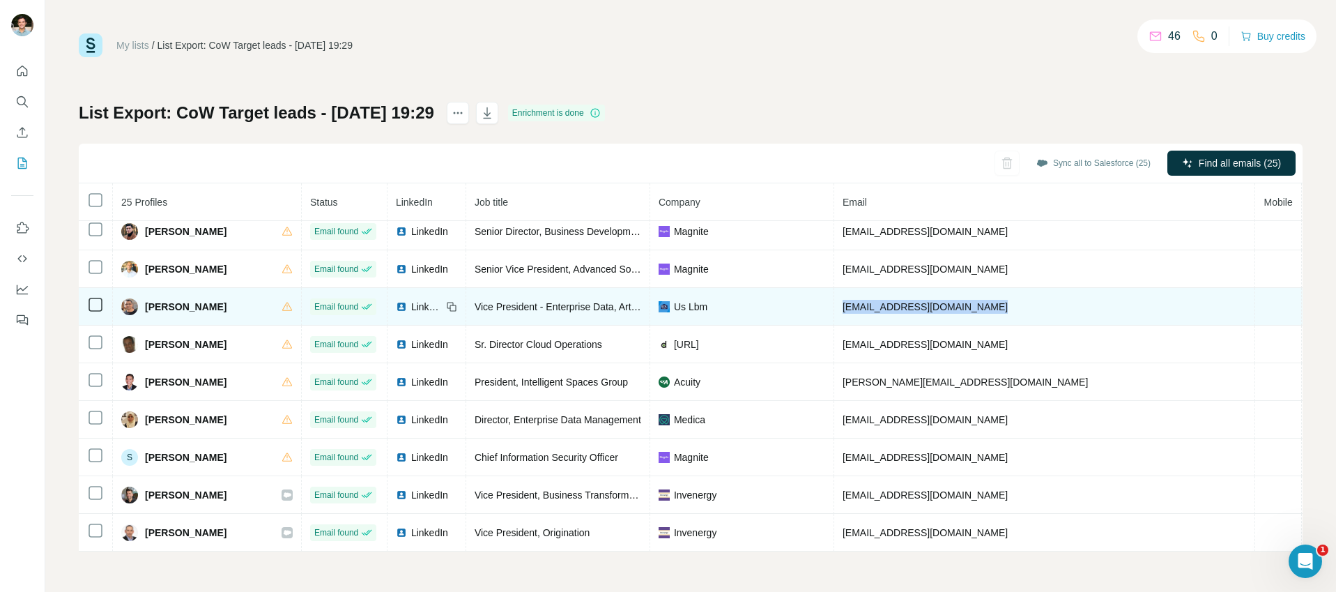
click at [881, 301] on span "nikhil.jain@uslbm.com" at bounding box center [924, 306] width 165 height 11
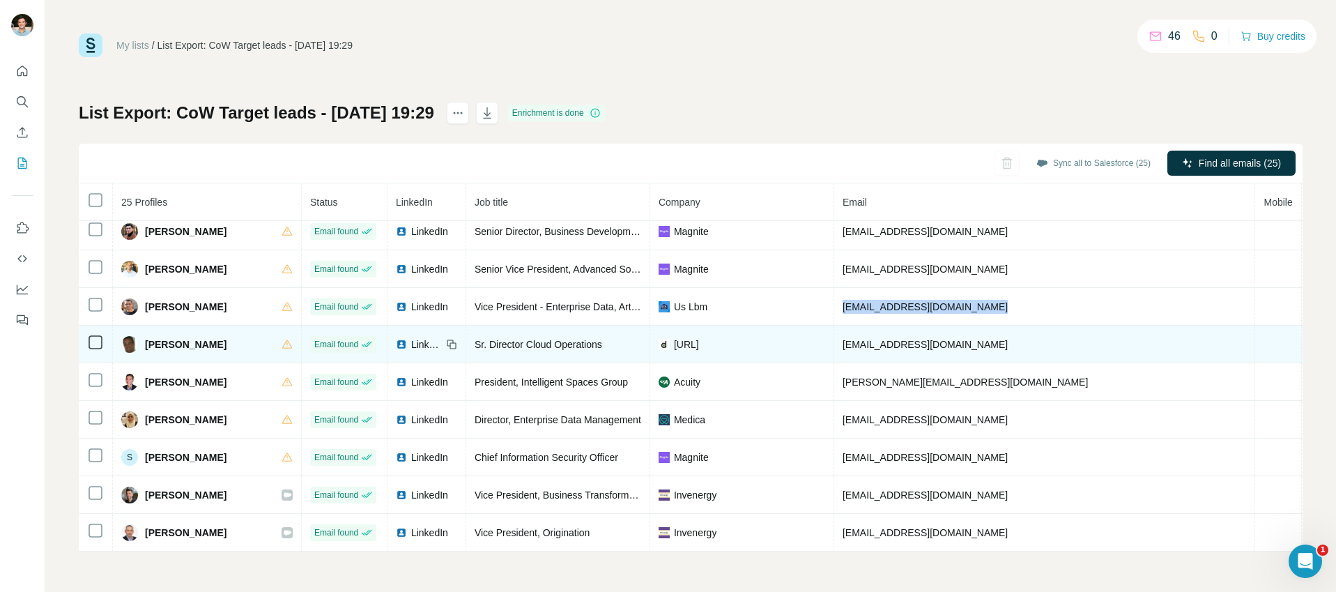
click at [180, 337] on span "Paul Sioros" at bounding box center [186, 344] width 82 height 14
click at [504, 339] on span "Sr. Director Cloud Operations" at bounding box center [537, 344] width 127 height 11
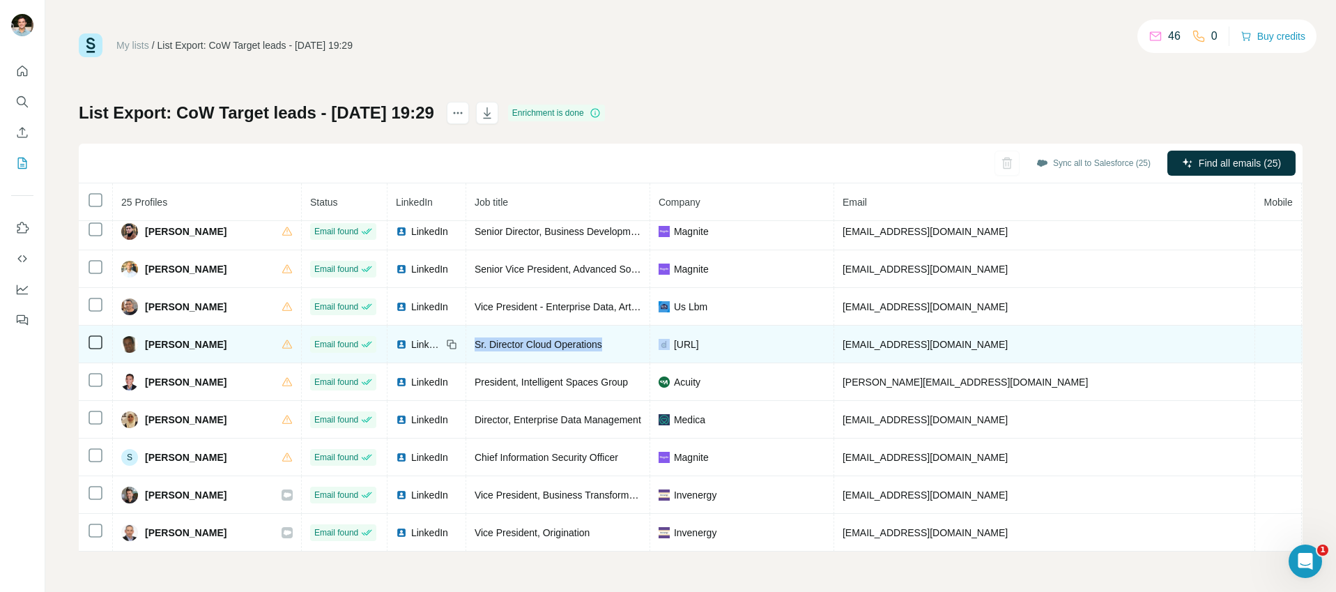
click at [504, 339] on span "Sr. Director Cloud Operations" at bounding box center [537, 344] width 127 height 11
click at [866, 339] on span "psioros@collab.net" at bounding box center [924, 344] width 165 height 11
click at [1310, 339] on span "digital.ai" at bounding box center [1322, 344] width 25 height 11
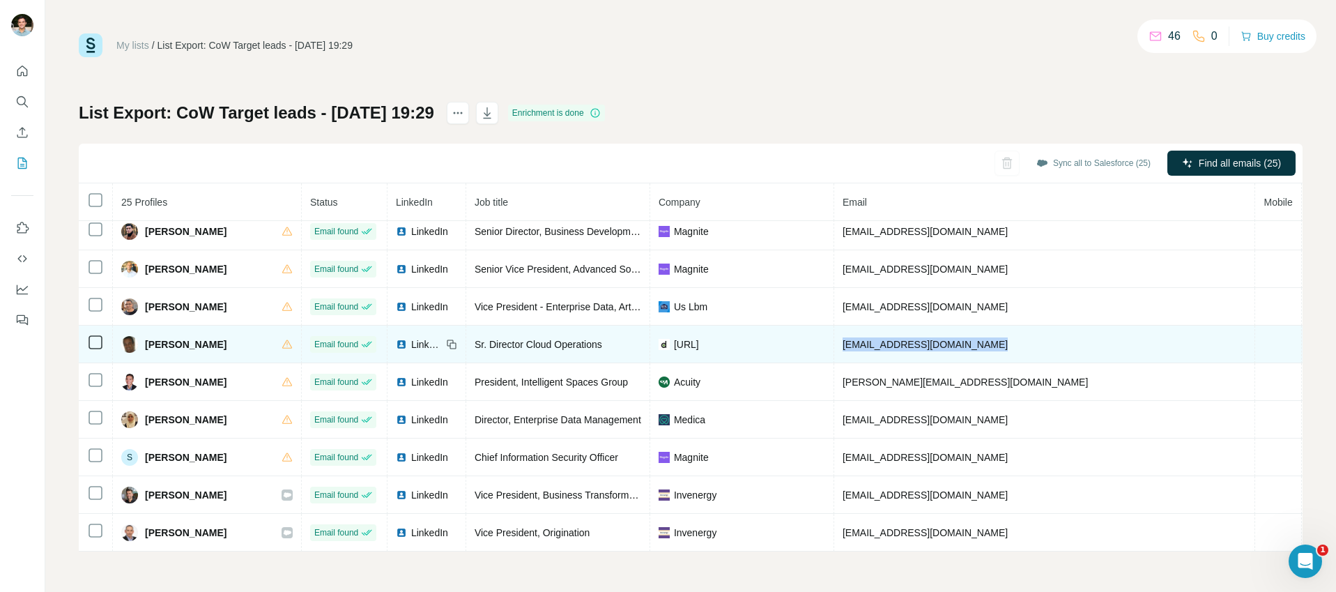
click at [1310, 339] on span "digital.ai" at bounding box center [1322, 344] width 25 height 11
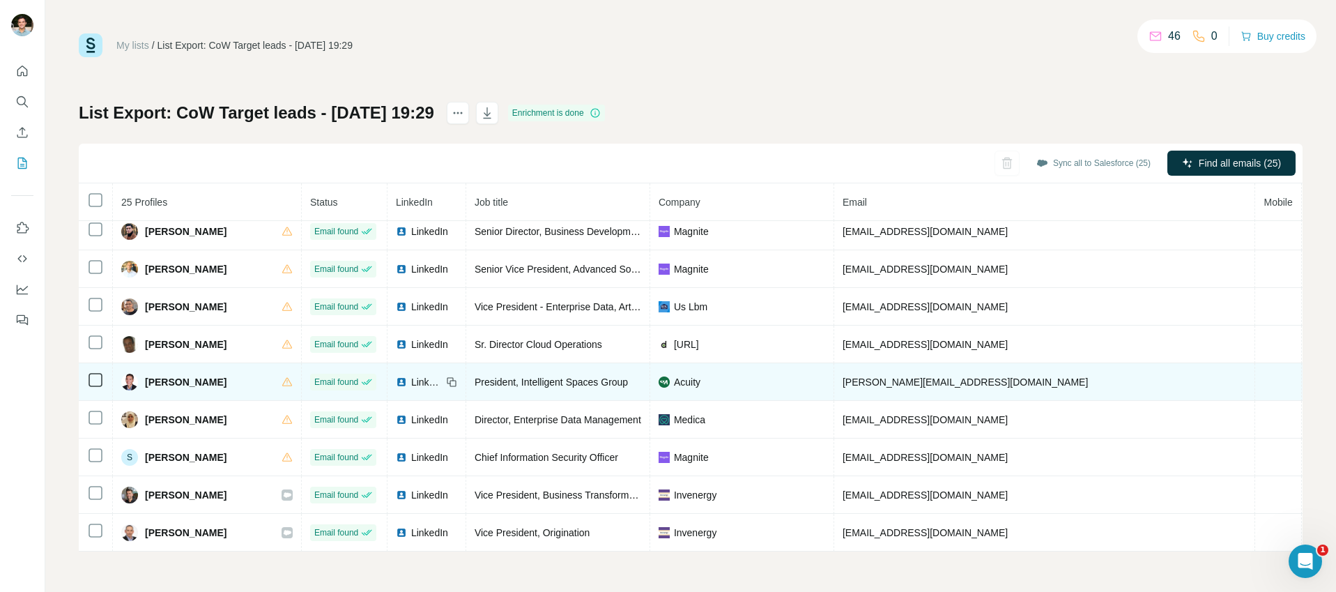
click at [162, 375] on span "Peter Han" at bounding box center [186, 382] width 82 height 14
click at [550, 376] on span "President, Intelligent Spaces Group" at bounding box center [550, 381] width 153 height 11
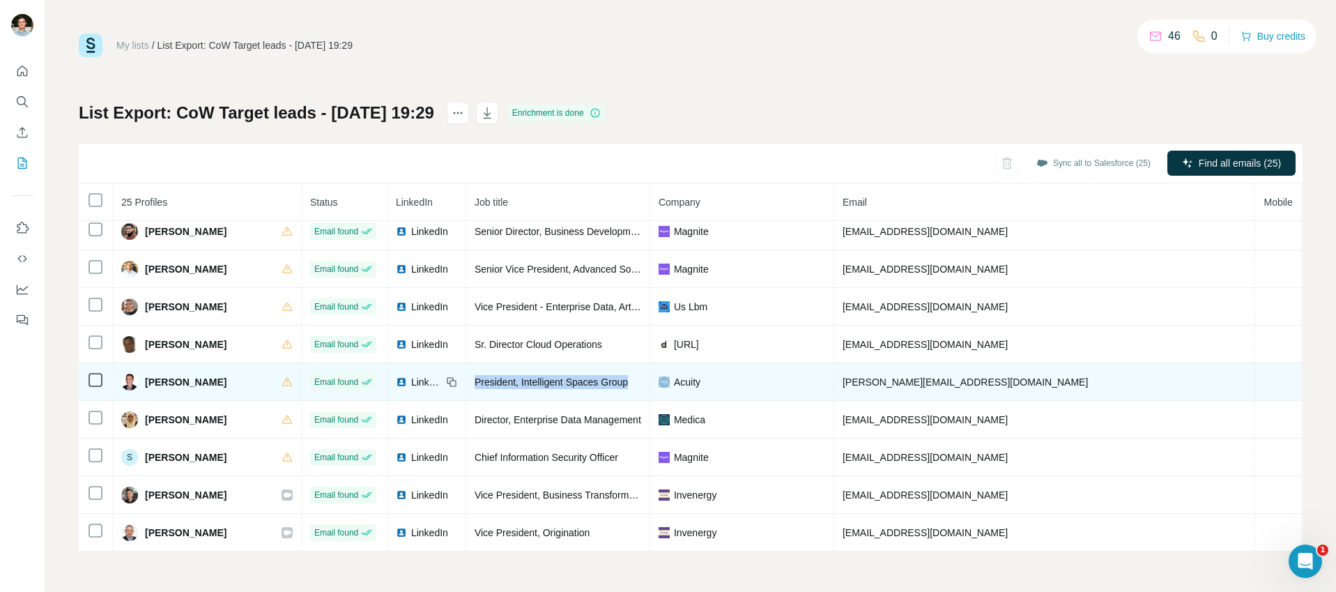
click at [550, 376] on span "President, Intelligent Spaces Group" at bounding box center [550, 381] width 153 height 11
click at [868, 376] on span "peter@acuityinc.com" at bounding box center [964, 381] width 245 height 11
click at [674, 378] on span "Acuity" at bounding box center [687, 382] width 26 height 14
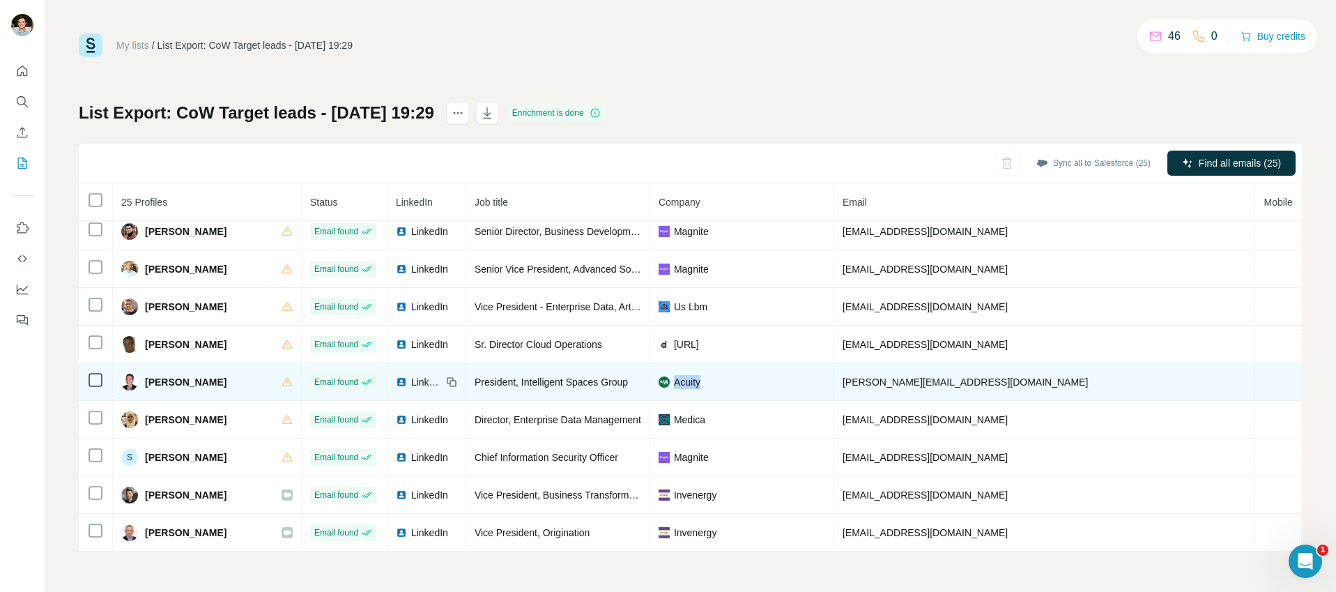
click at [674, 378] on span "Acuity" at bounding box center [687, 382] width 26 height 14
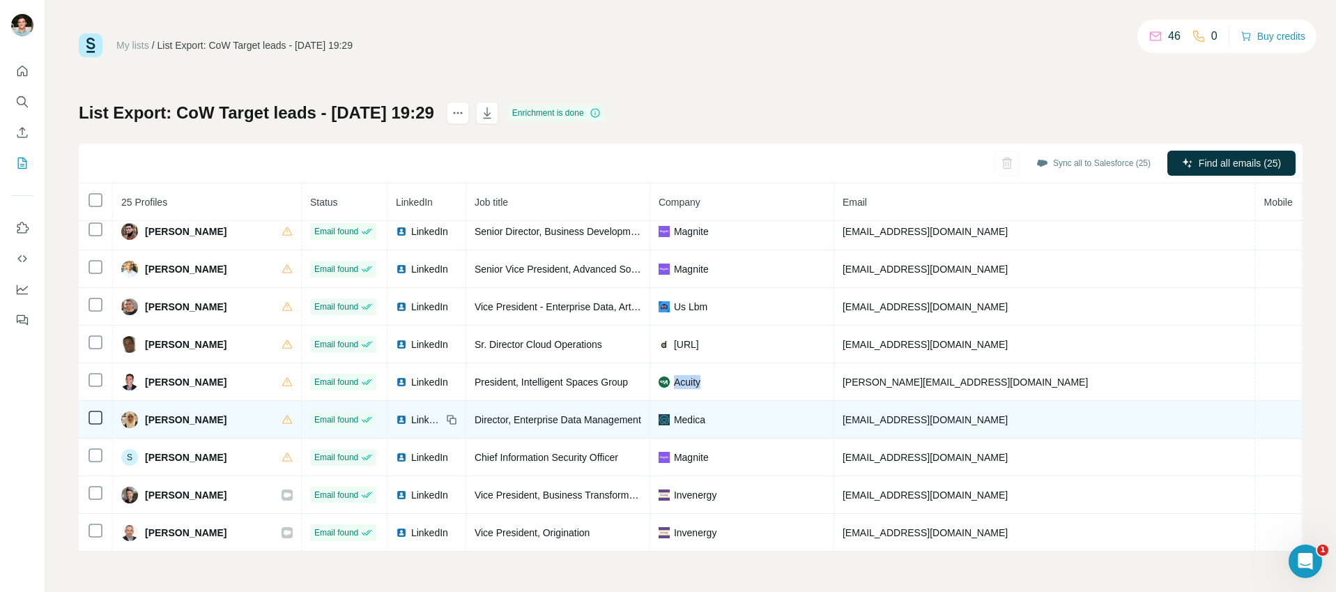
click at [172, 413] on span "Ruqayya Shaik" at bounding box center [186, 419] width 82 height 14
click at [503, 414] on span "Director, Enterprise Data Management" at bounding box center [557, 419] width 167 height 11
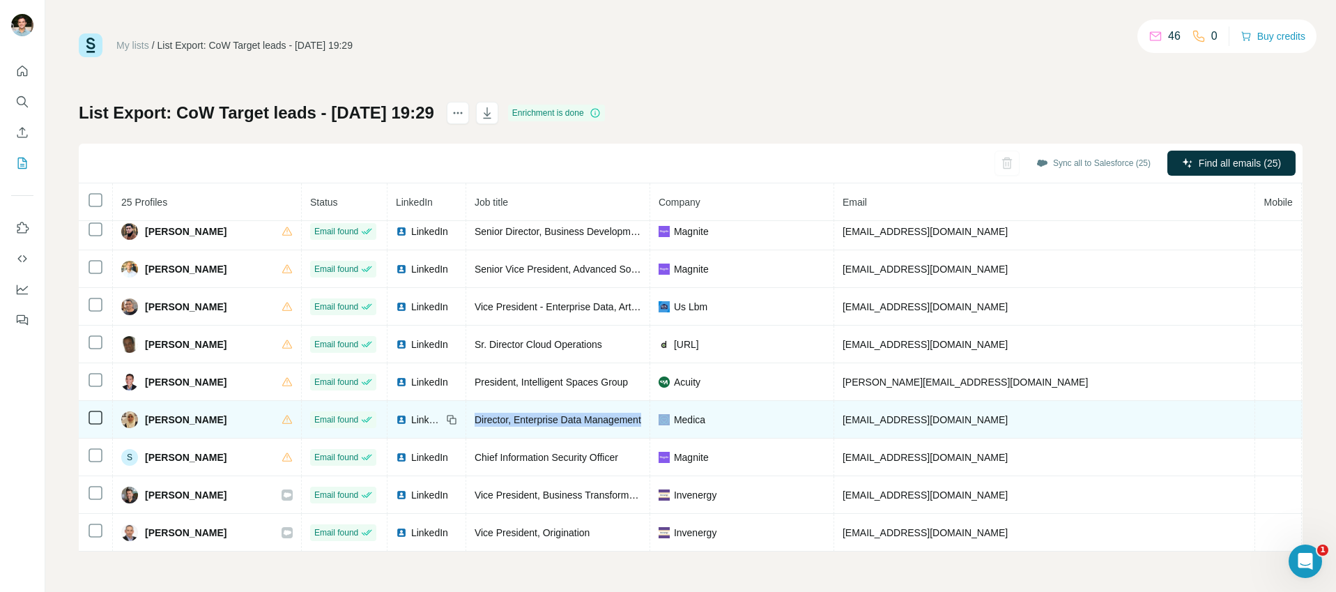
click at [503, 414] on span "Director, Enterprise Data Management" at bounding box center [557, 419] width 167 height 11
click at [901, 415] on span "ruqayya.shaik@medica.com" at bounding box center [924, 419] width 165 height 11
click at [674, 412] on span "Medica" at bounding box center [689, 419] width 31 height 14
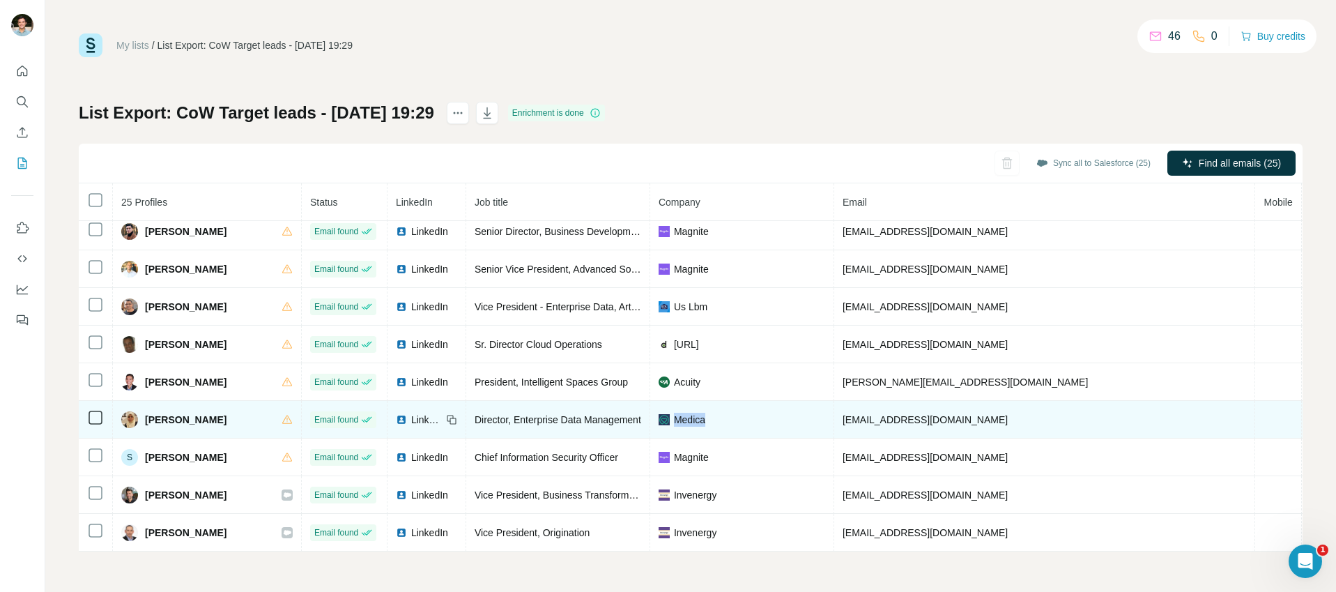
click at [674, 412] on span "Medica" at bounding box center [689, 419] width 31 height 14
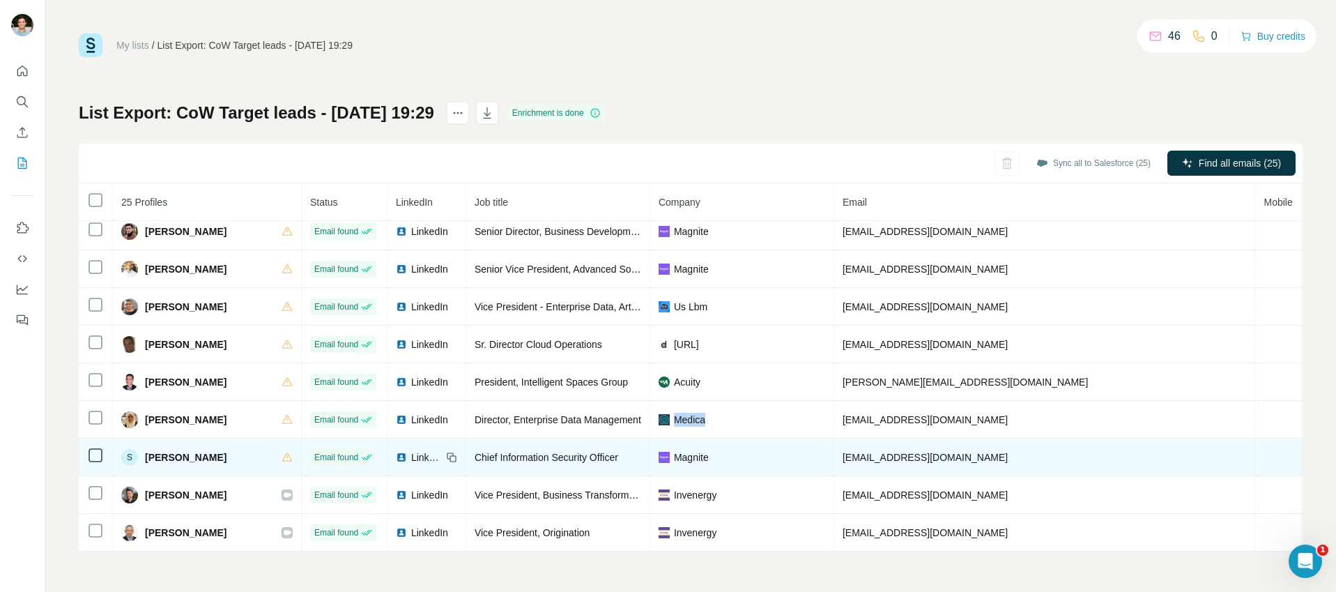
click at [166, 450] on span "Sabeena L." at bounding box center [186, 457] width 82 height 14
click at [539, 451] on span "Chief Information Security Officer" at bounding box center [546, 456] width 144 height 11
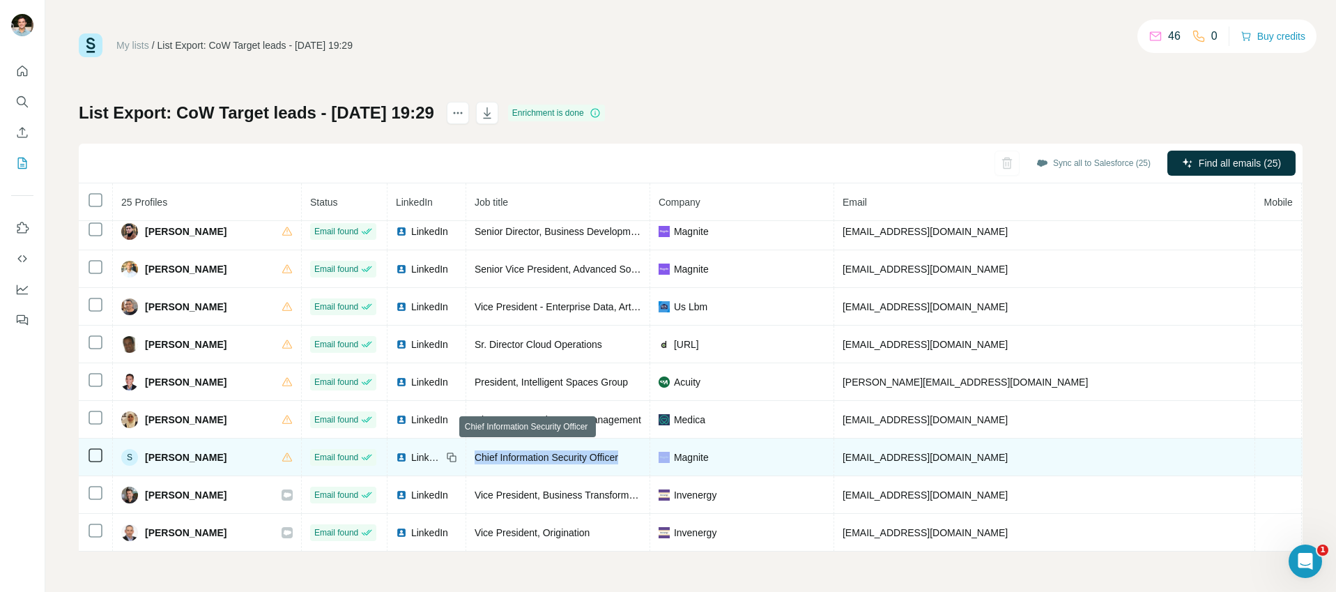
click at [539, 451] on span "Chief Information Security Officer" at bounding box center [546, 456] width 144 height 11
click at [891, 451] on span "slalwani@magnite.com" at bounding box center [924, 456] width 165 height 11
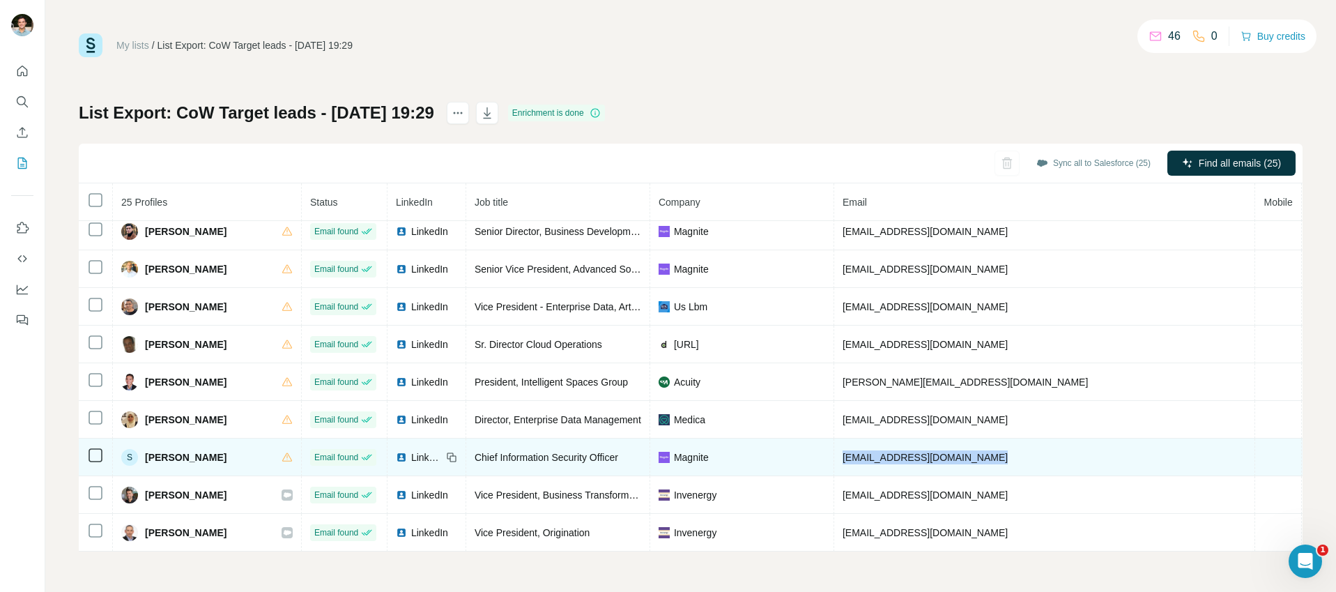
click at [891, 451] on span "slalwani@magnite.com" at bounding box center [924, 456] width 165 height 11
click at [674, 450] on span "Magnite" at bounding box center [691, 457] width 35 height 14
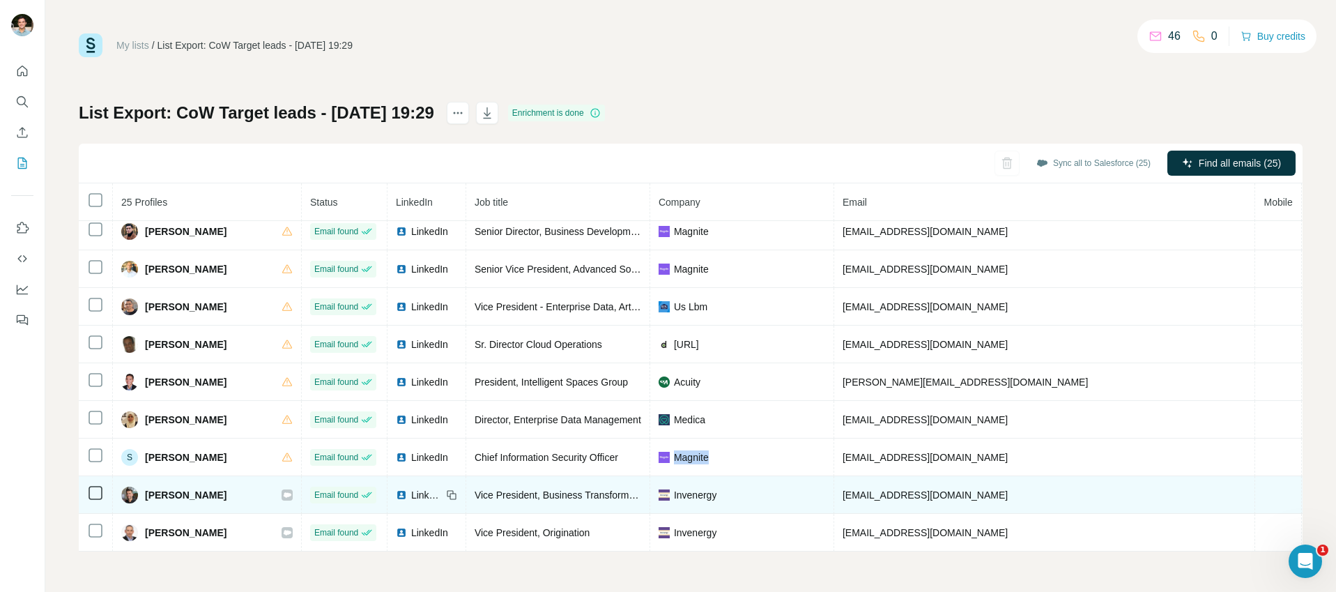
click at [176, 488] on span "Stephen Hempel" at bounding box center [186, 495] width 82 height 14
click at [555, 489] on span "Vice President, Business Transformation" at bounding box center [562, 494] width 176 height 11
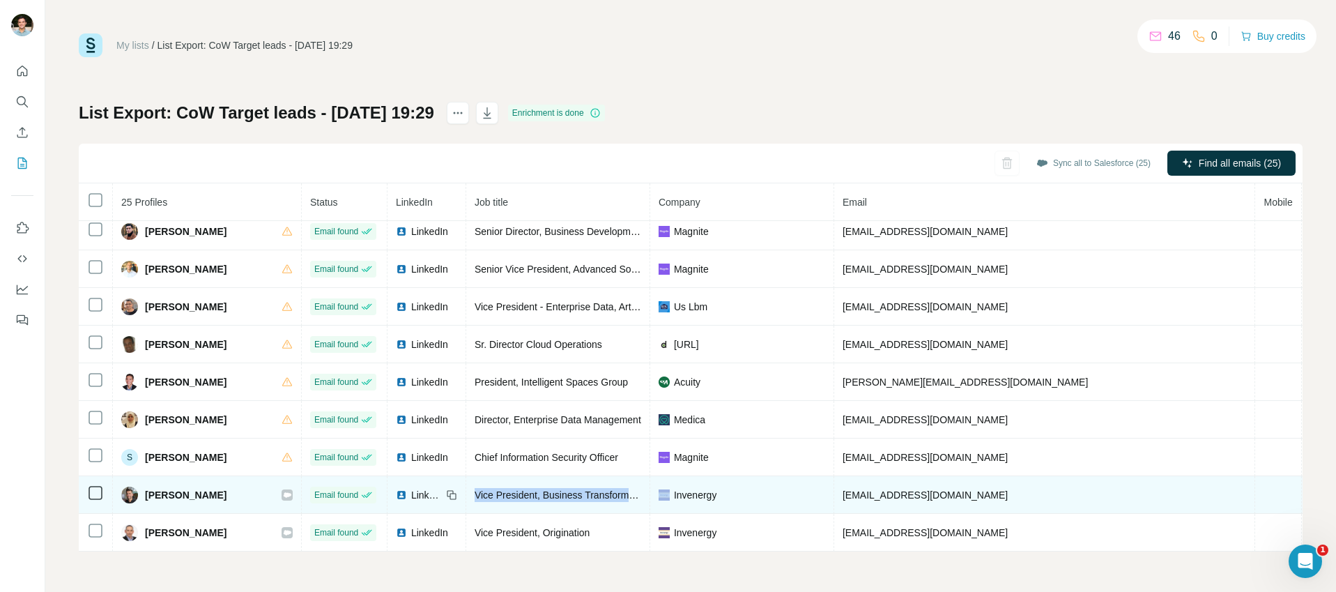
click at [555, 489] on span "Vice President, Business Transformation" at bounding box center [562, 494] width 176 height 11
click at [879, 489] on span "shempel@invenergy.com" at bounding box center [924, 494] width 165 height 11
click at [882, 479] on td "shempel@invenergy.com" at bounding box center [1045, 495] width 422 height 38
click at [884, 489] on span "shempel@invenergy.com" at bounding box center [924, 494] width 165 height 11
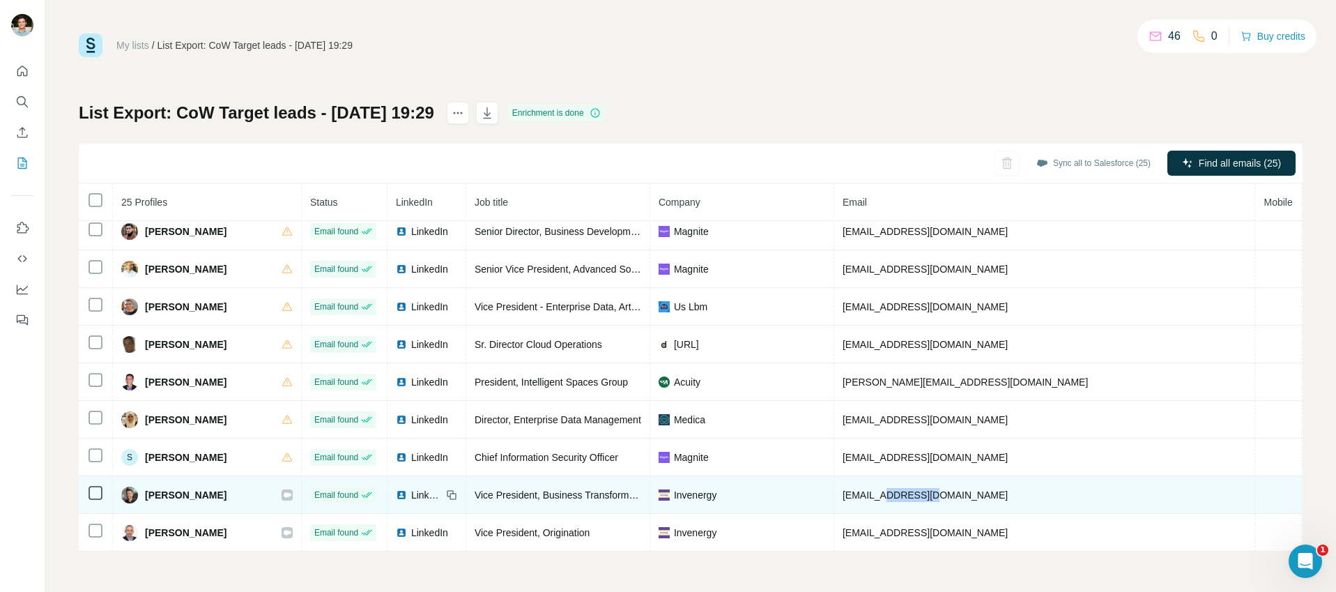
click at [884, 489] on span "shempel@invenergy.com" at bounding box center [924, 494] width 165 height 11
click at [683, 493] on span "Invenergy" at bounding box center [695, 495] width 42 height 14
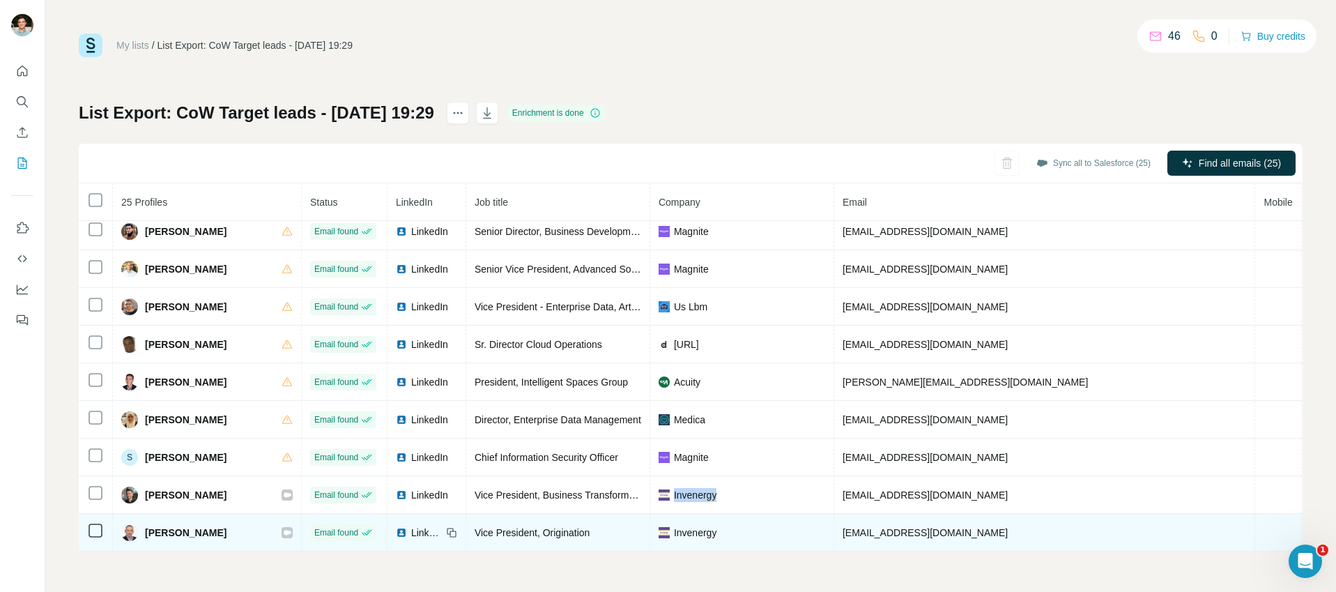
click at [190, 527] on span "Steve Frenkel" at bounding box center [186, 532] width 82 height 14
click at [537, 527] on span "Vice President, Origination" at bounding box center [532, 532] width 116 height 11
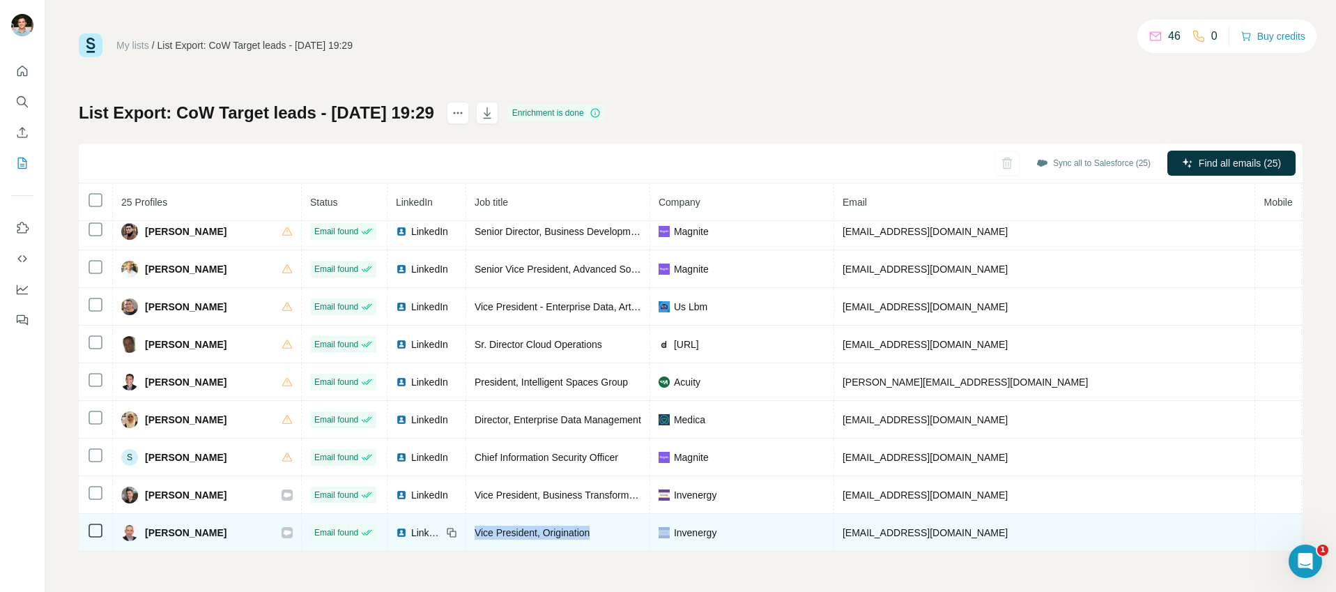
click at [537, 527] on span "Vice President, Origination" at bounding box center [532, 532] width 116 height 11
click at [871, 527] on span "sfrenkel@invenergy.com" at bounding box center [924, 532] width 165 height 11
